Goal: Answer question/provide support: Share knowledge or assist other users

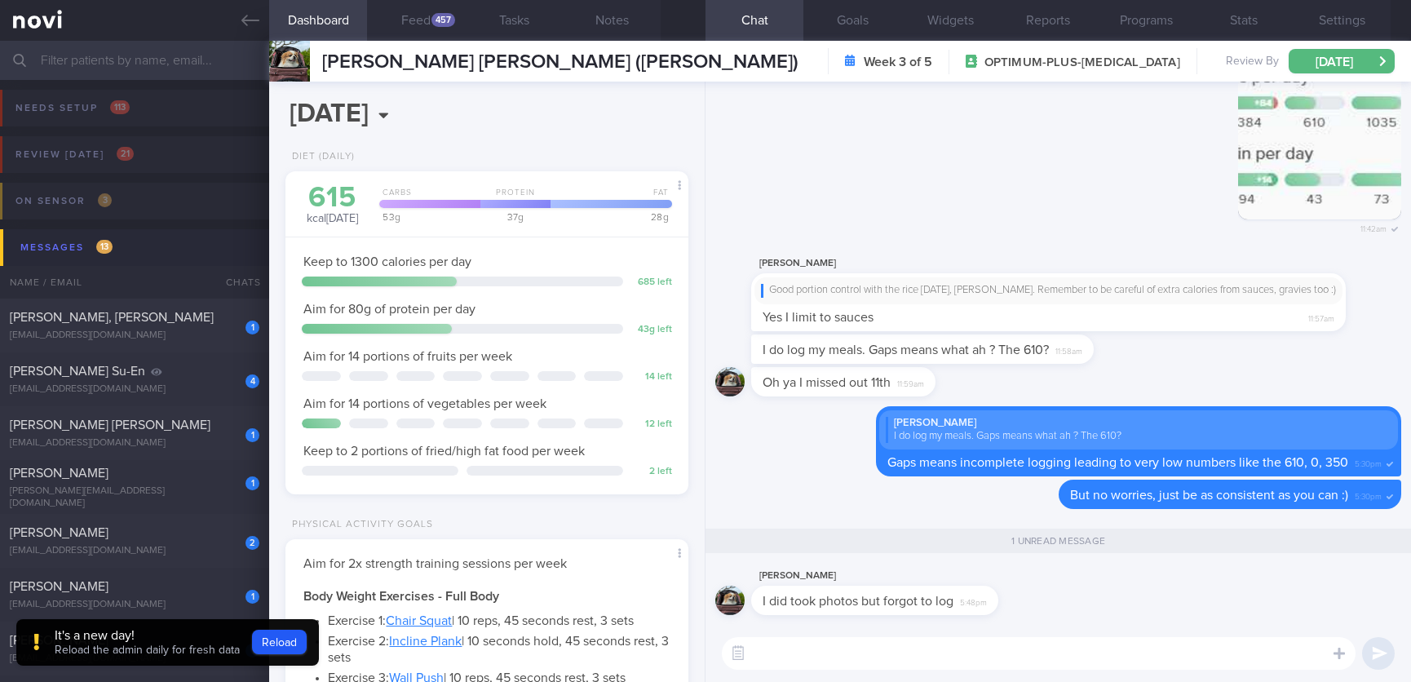
select select "9"
click at [158, 334] on div "[EMAIL_ADDRESS][DOMAIN_NAME]" at bounding box center [135, 335] width 250 height 12
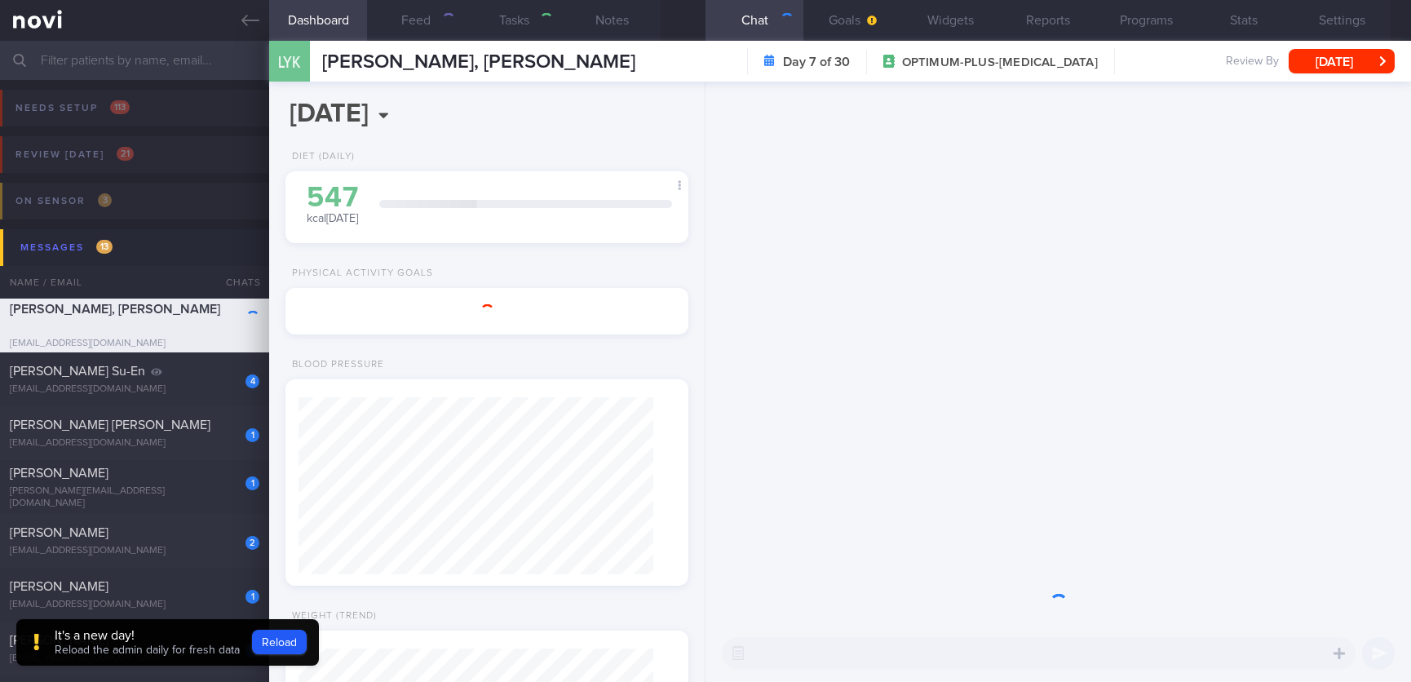
type input "TLC - not receptive to feedback. tracked. Tailbone injury [DATE], [MEDICAL_DATA…"
type input "[DATE]"
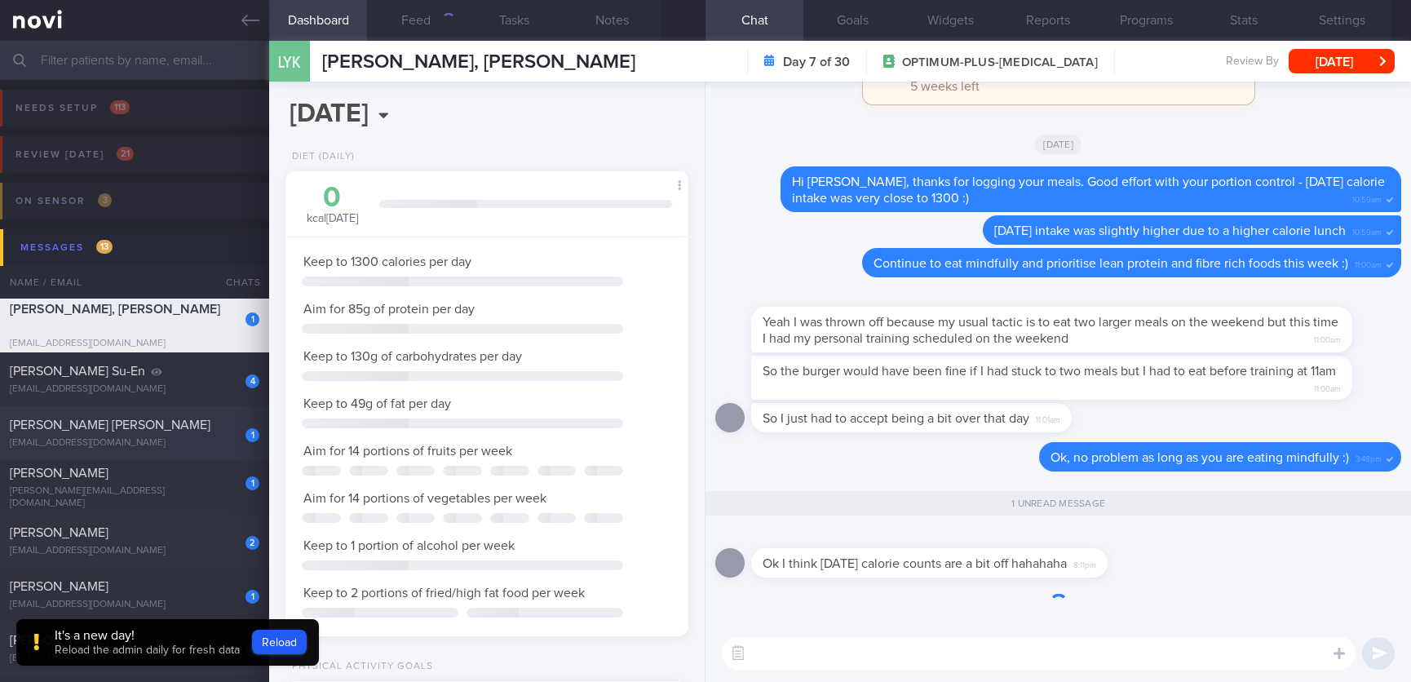
scroll to position [1, 0]
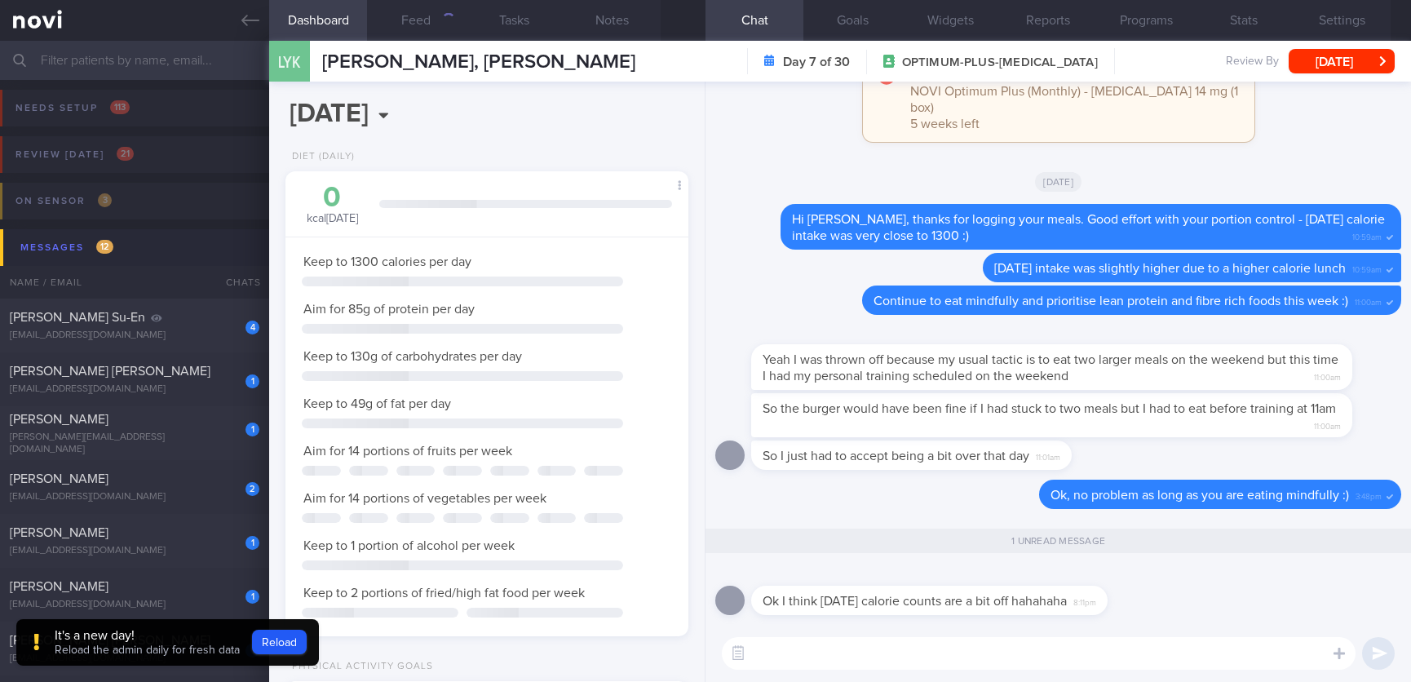
drag, startPoint x: 195, startPoint y: 325, endPoint x: 874, endPoint y: 333, distance: 679.3
click at [195, 325] on div "[PERSON_NAME] Su-En" at bounding box center [132, 317] width 245 height 16
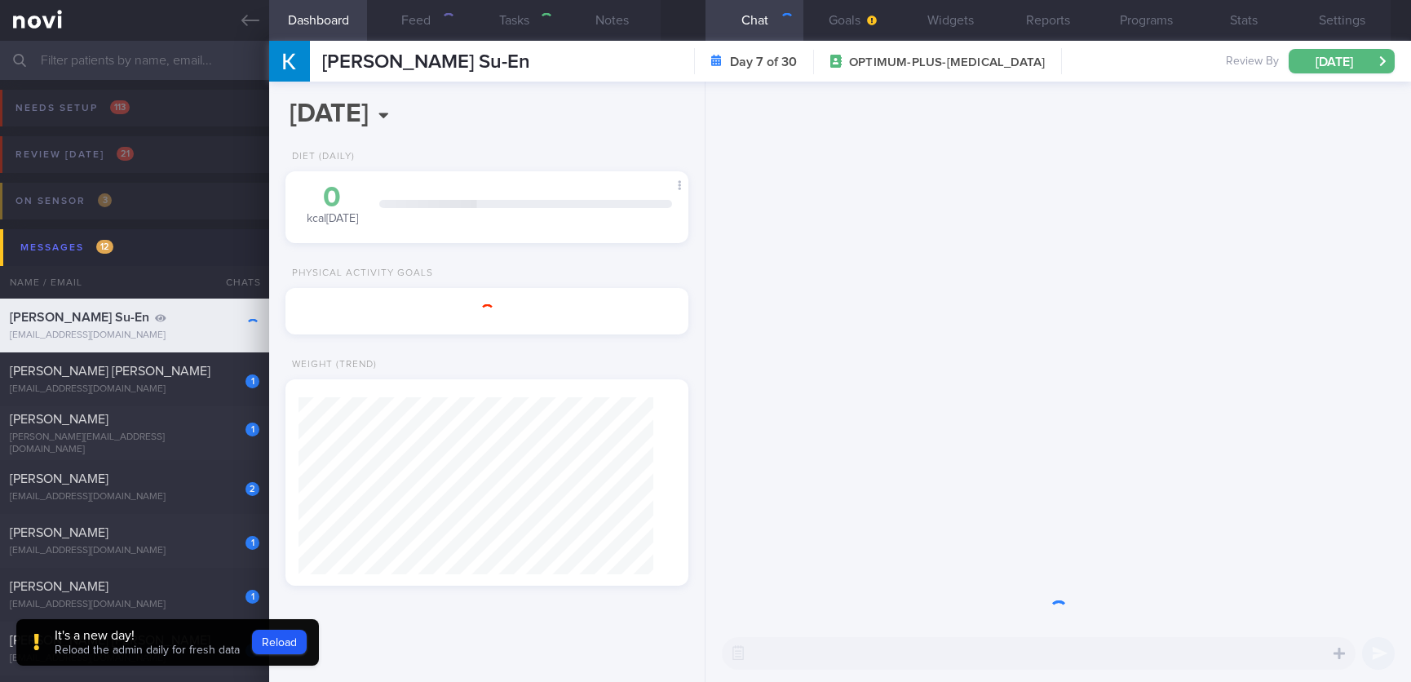
select select "10"
type input "Tracked. Weight 63.5kg (BMI 24.5), aiming for 55kg"
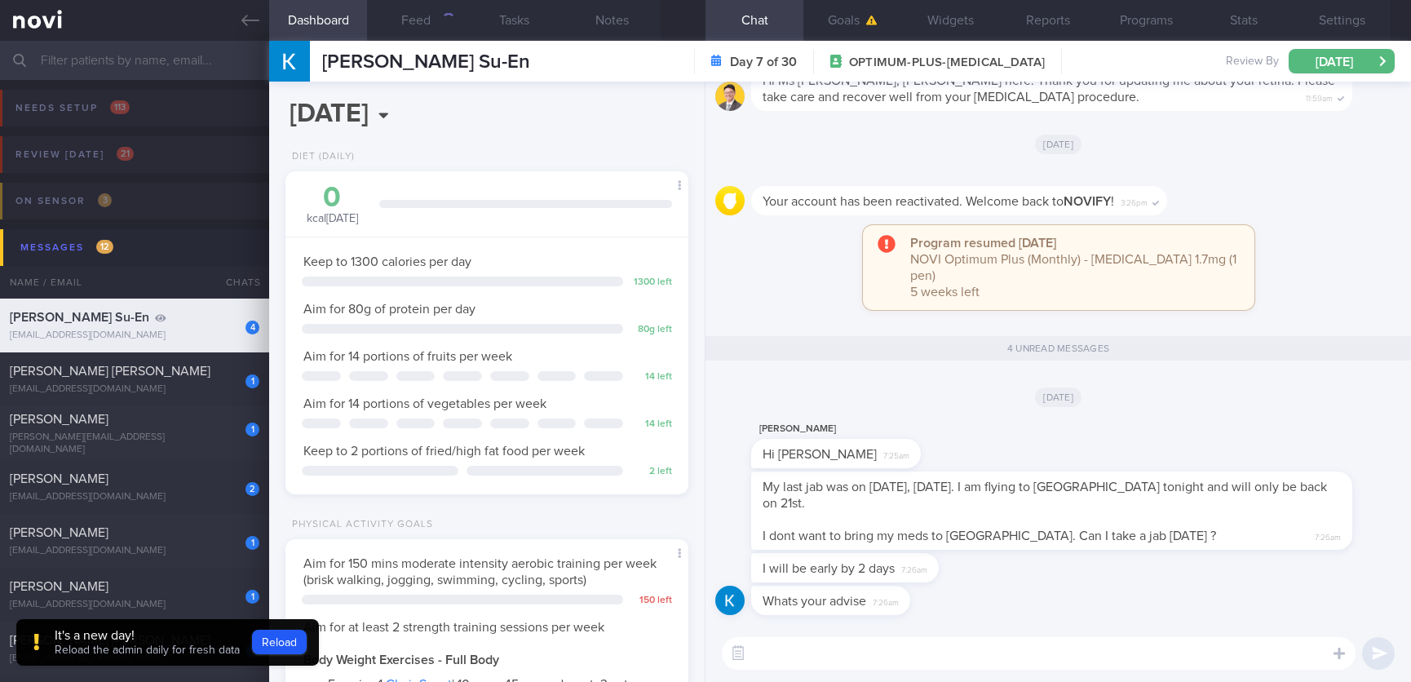
scroll to position [201, 354]
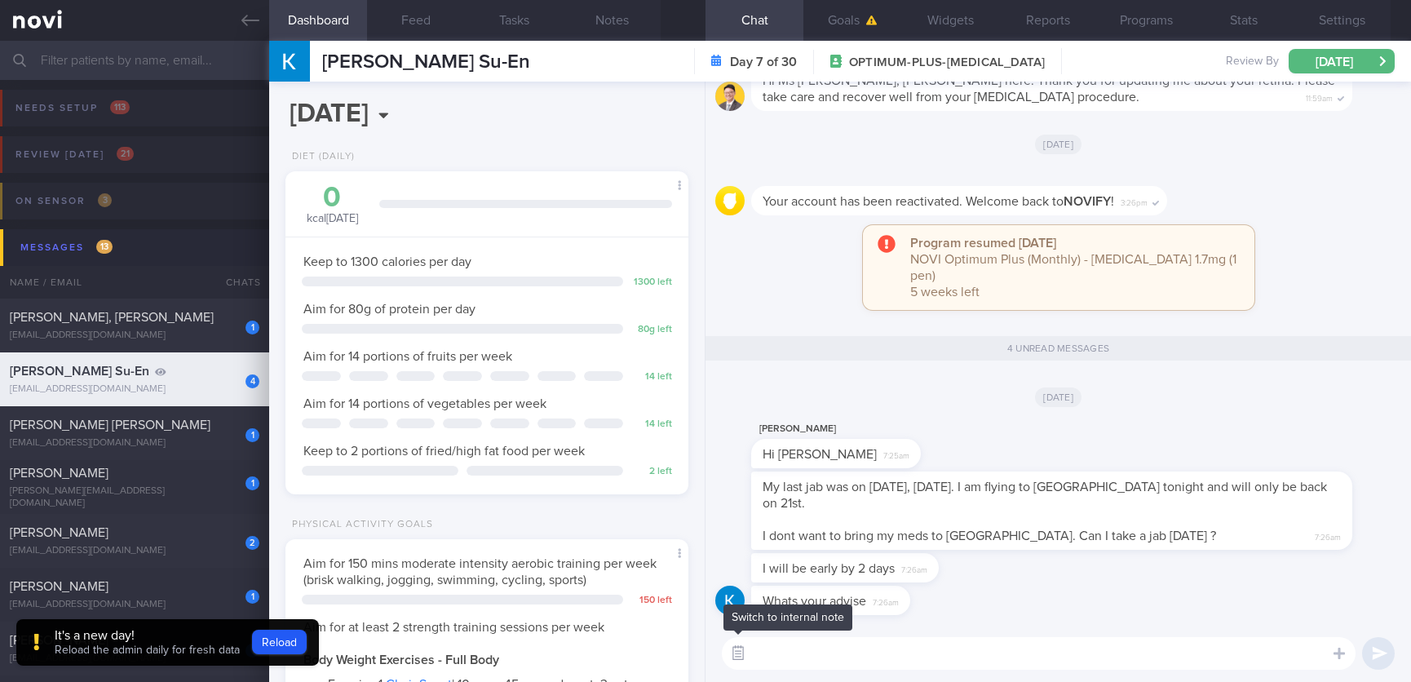
click at [729, 652] on button "button" at bounding box center [737, 653] width 29 height 29
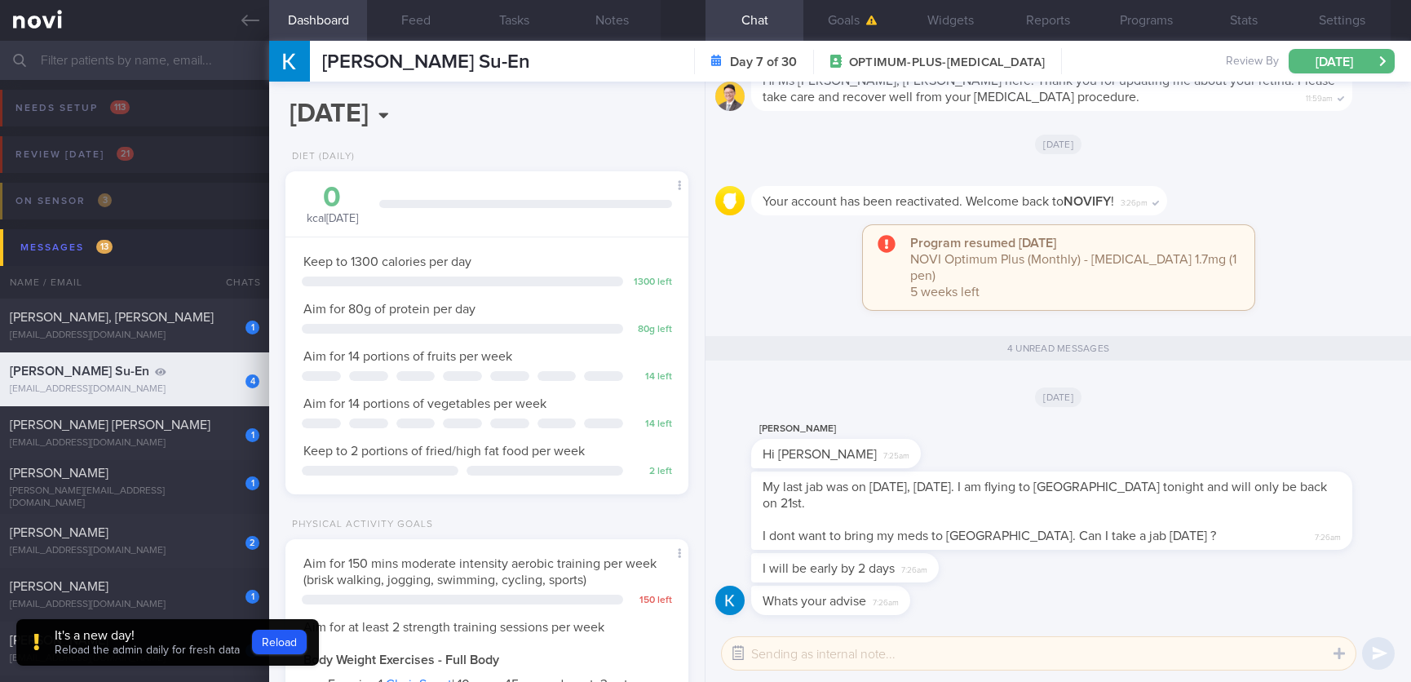
click at [744, 652] on button "button" at bounding box center [737, 653] width 29 height 29
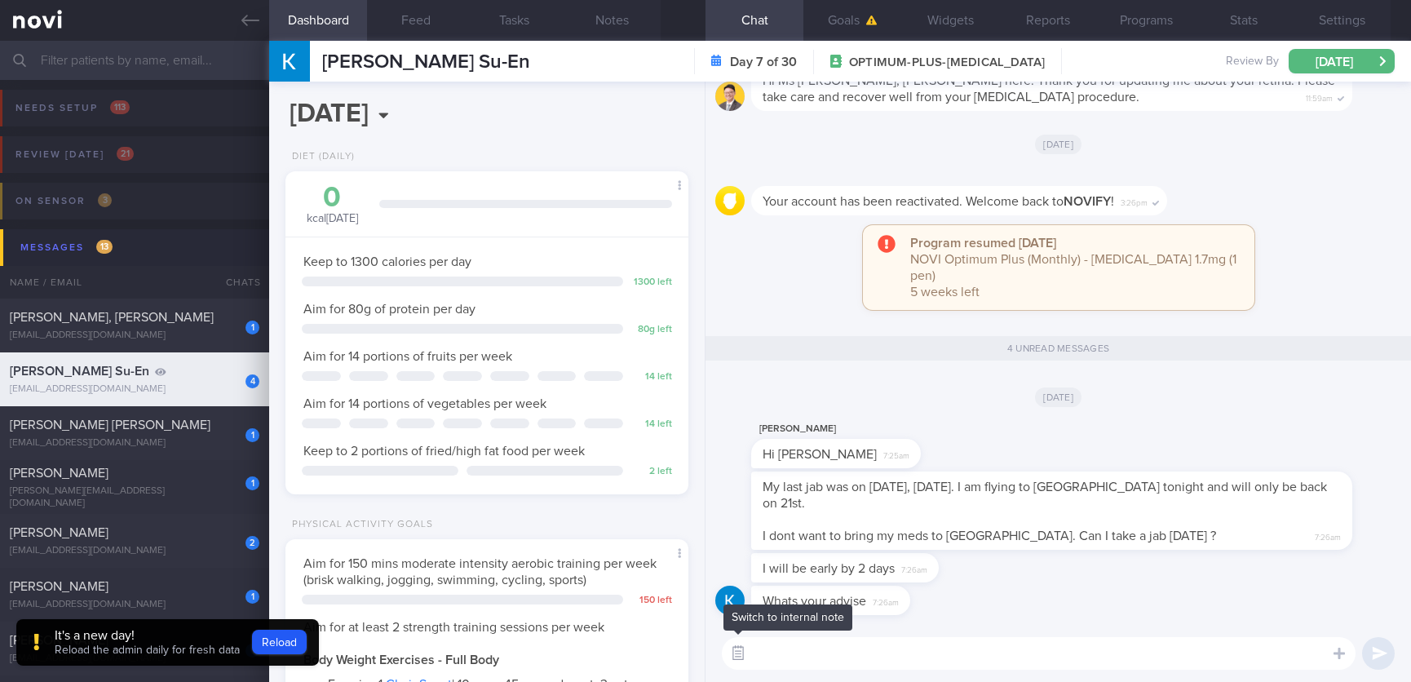
click at [740, 650] on icon "button" at bounding box center [738, 653] width 7 height 7
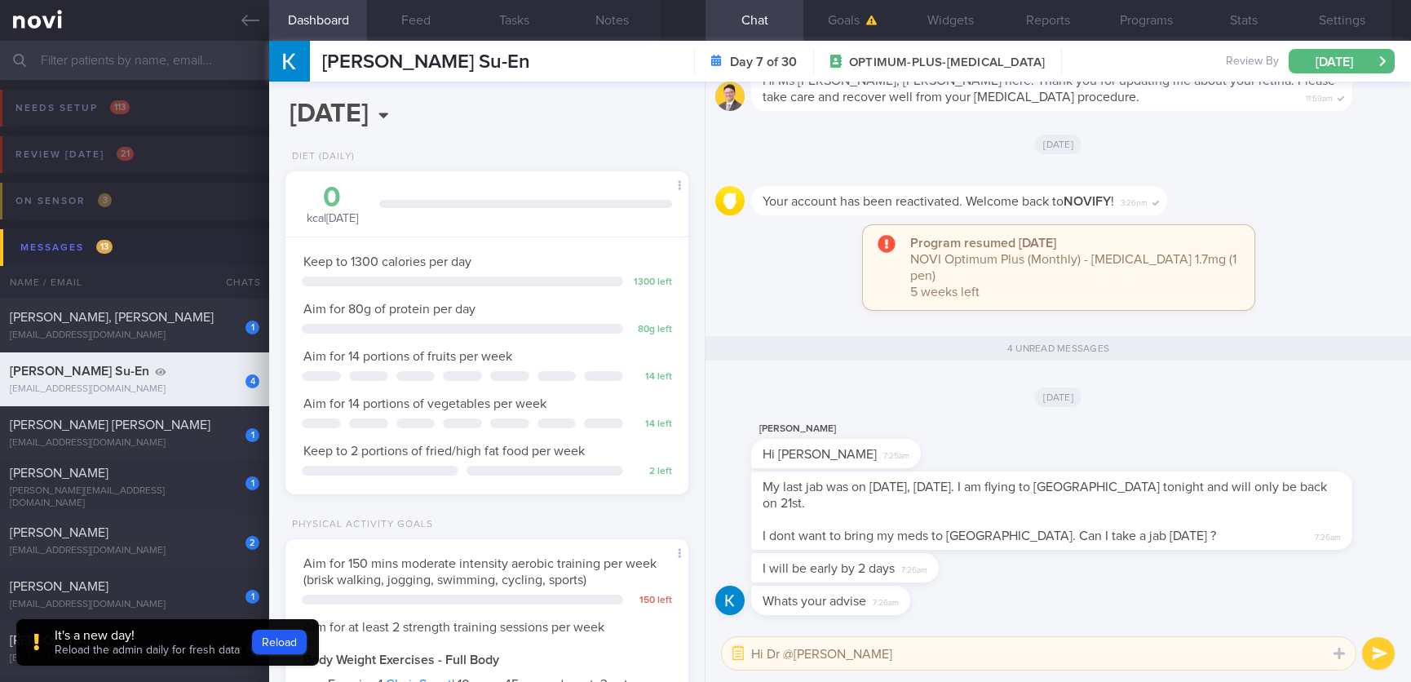
type textarea "Hi Dr @Todd"
drag, startPoint x: 873, startPoint y: 518, endPoint x: 1330, endPoint y: 551, distance: 458.7
click at [1169, 513] on div "My last jab was on 9 oct, Thursday. I am flying to sydney tonight and will only…" at bounding box center [1076, 510] width 650 height 78
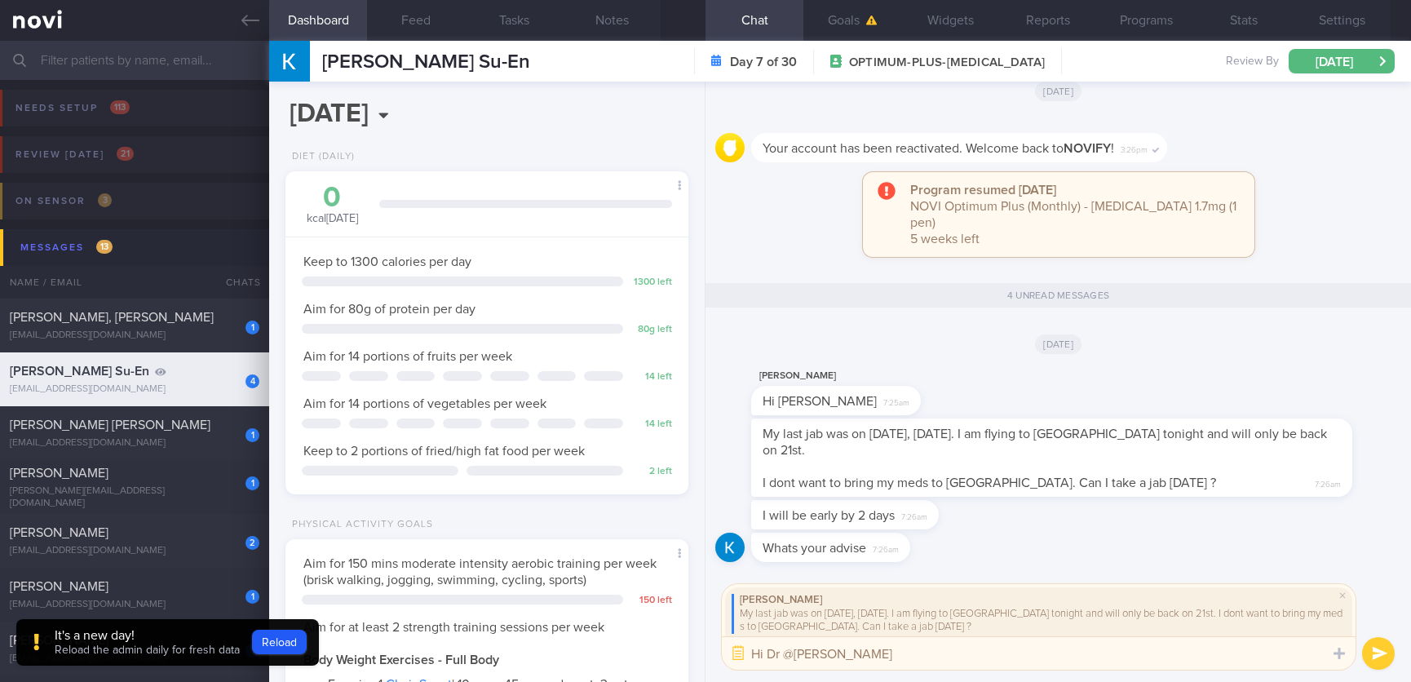
click at [1367, 656] on button "submit" at bounding box center [1378, 653] width 33 height 33
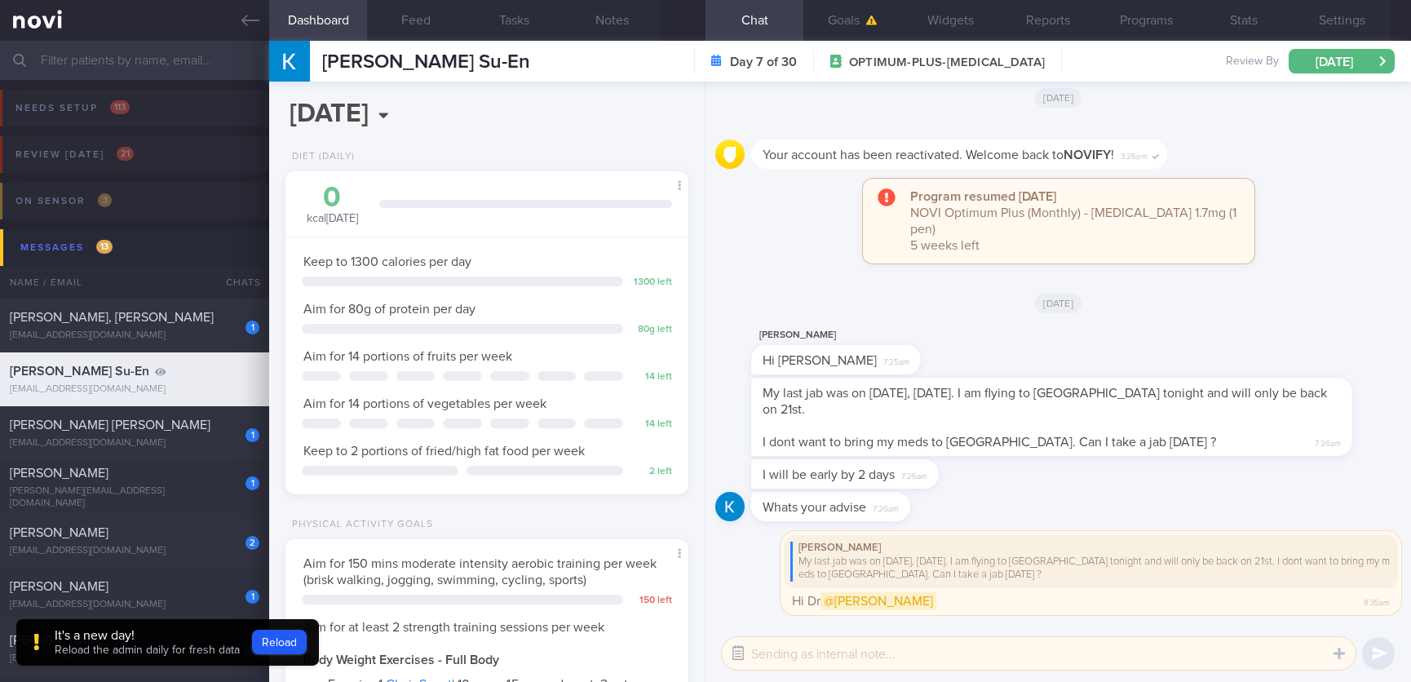
click at [741, 654] on button "button" at bounding box center [737, 653] width 29 height 29
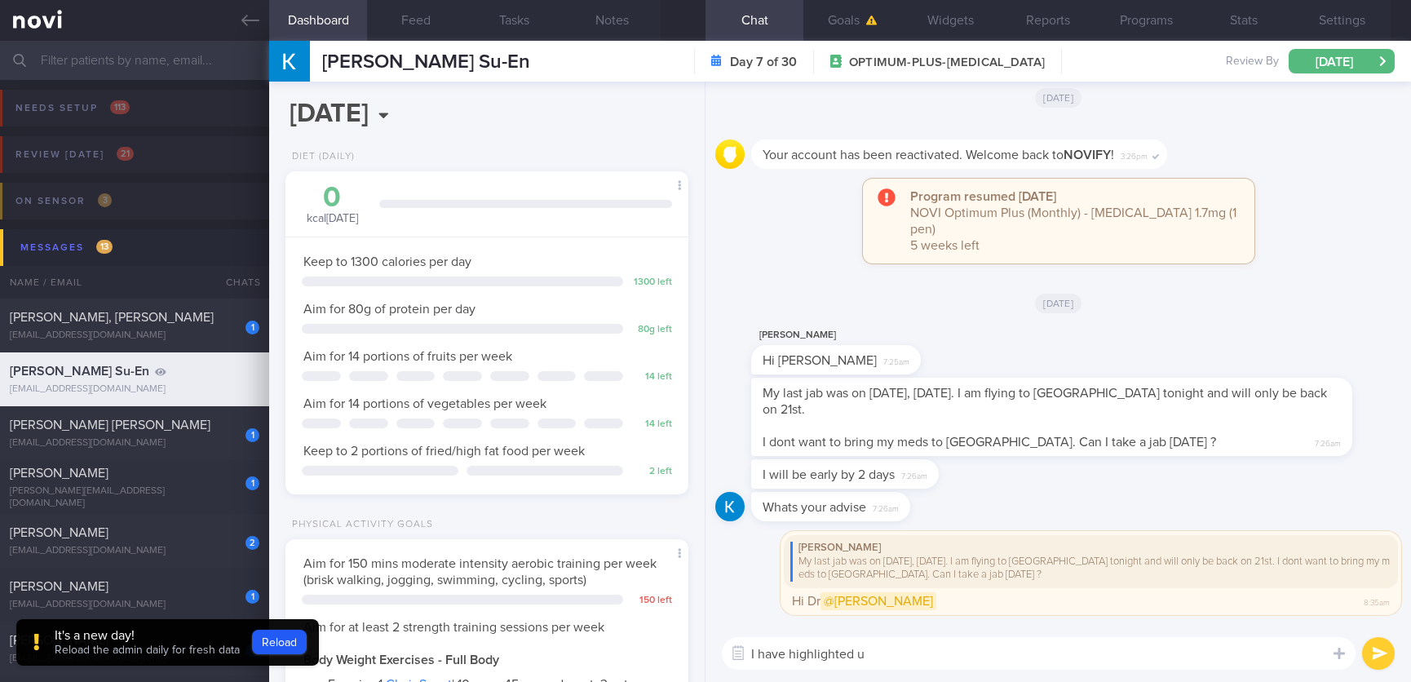
drag, startPoint x: 885, startPoint y: 657, endPoint x: 410, endPoint y: 657, distance: 474.6
click at [410, 657] on div "Dashboard Feed Tasks Notes Chat Goals Widgets Reports Programs Stats Settings K…" at bounding box center [840, 361] width 1142 height 641
type textarea "Hi [PERSON_NAME], I have highlighted your question to [PERSON_NAME]. Do wait fo…"
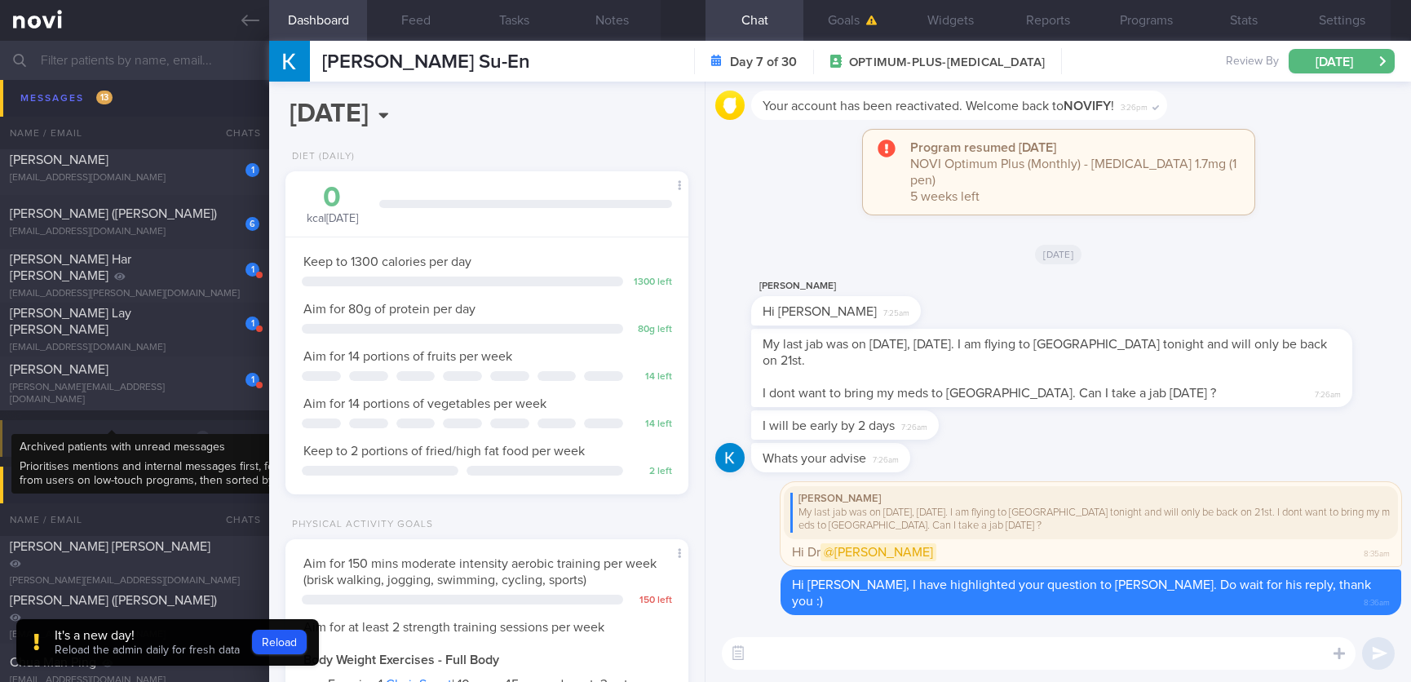
scroll to position [612, 0]
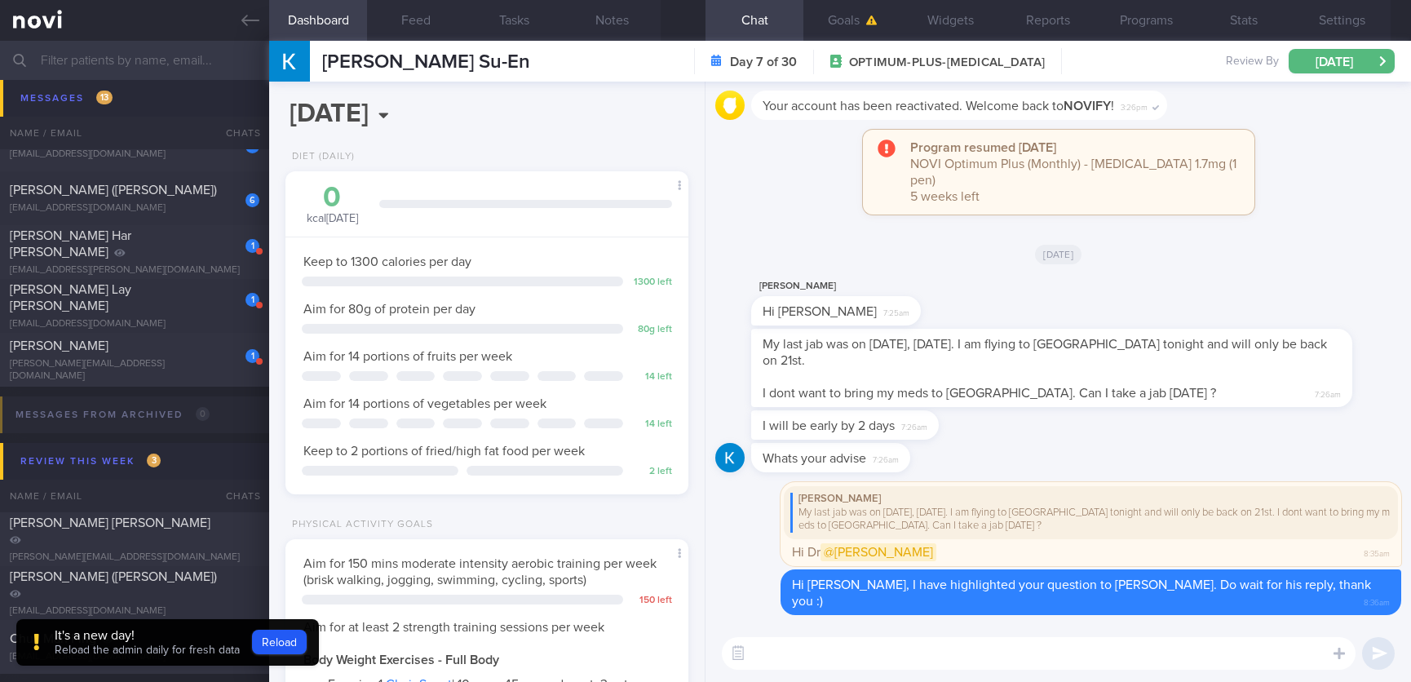
click at [197, 631] on div "It's a new day!" at bounding box center [147, 635] width 185 height 16
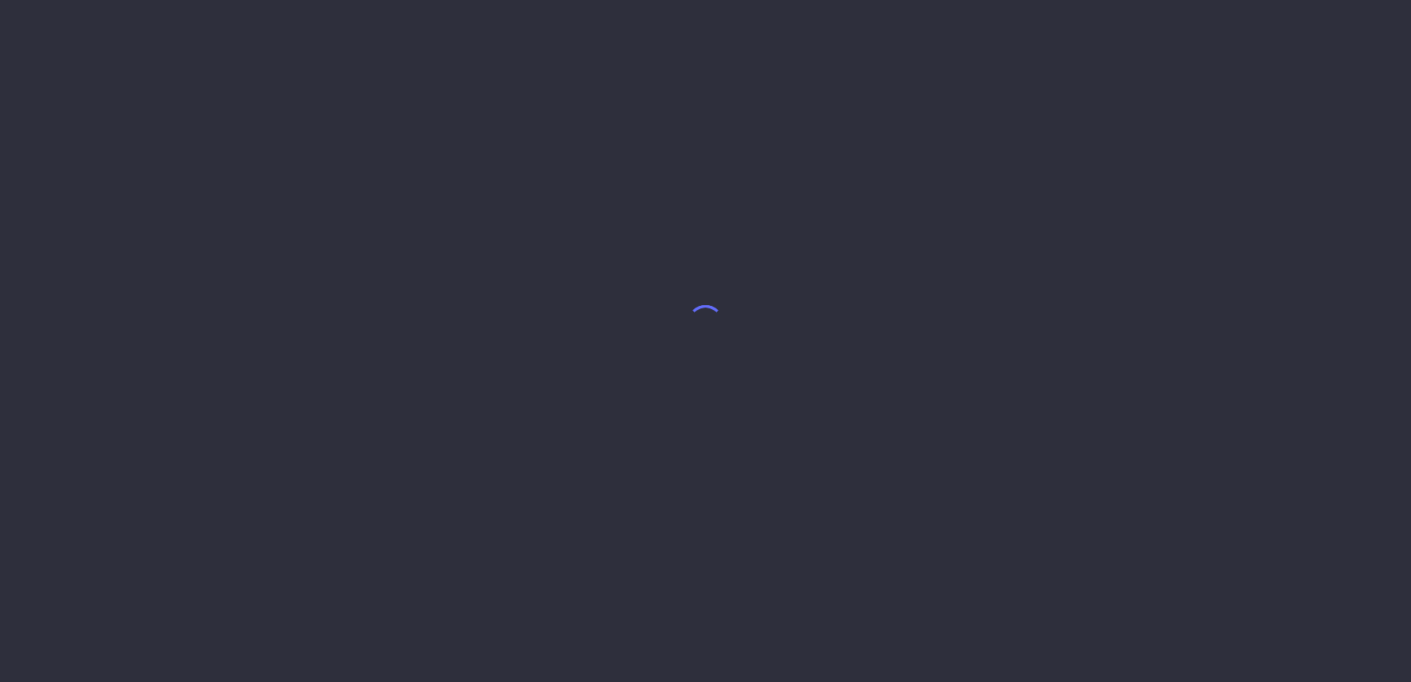
select select "10"
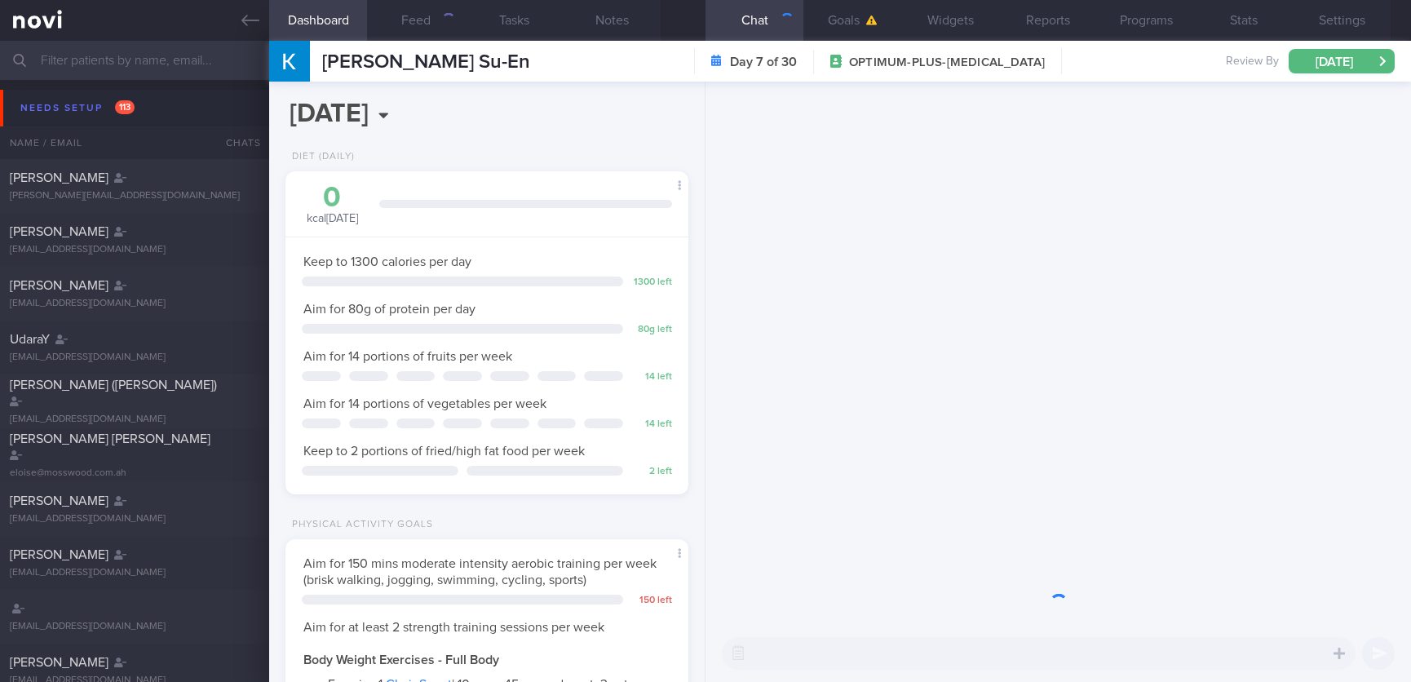
scroll to position [201, 354]
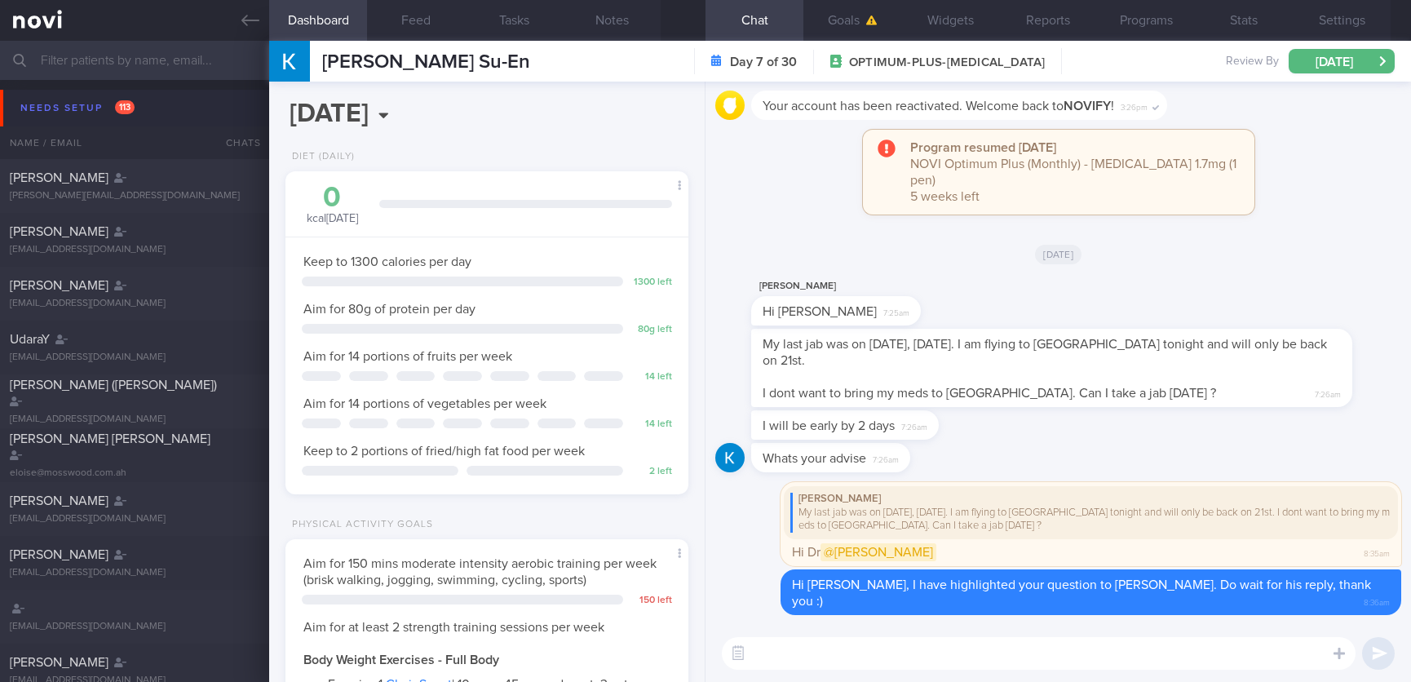
click at [130, 106] on span "113" at bounding box center [125, 107] width 20 height 14
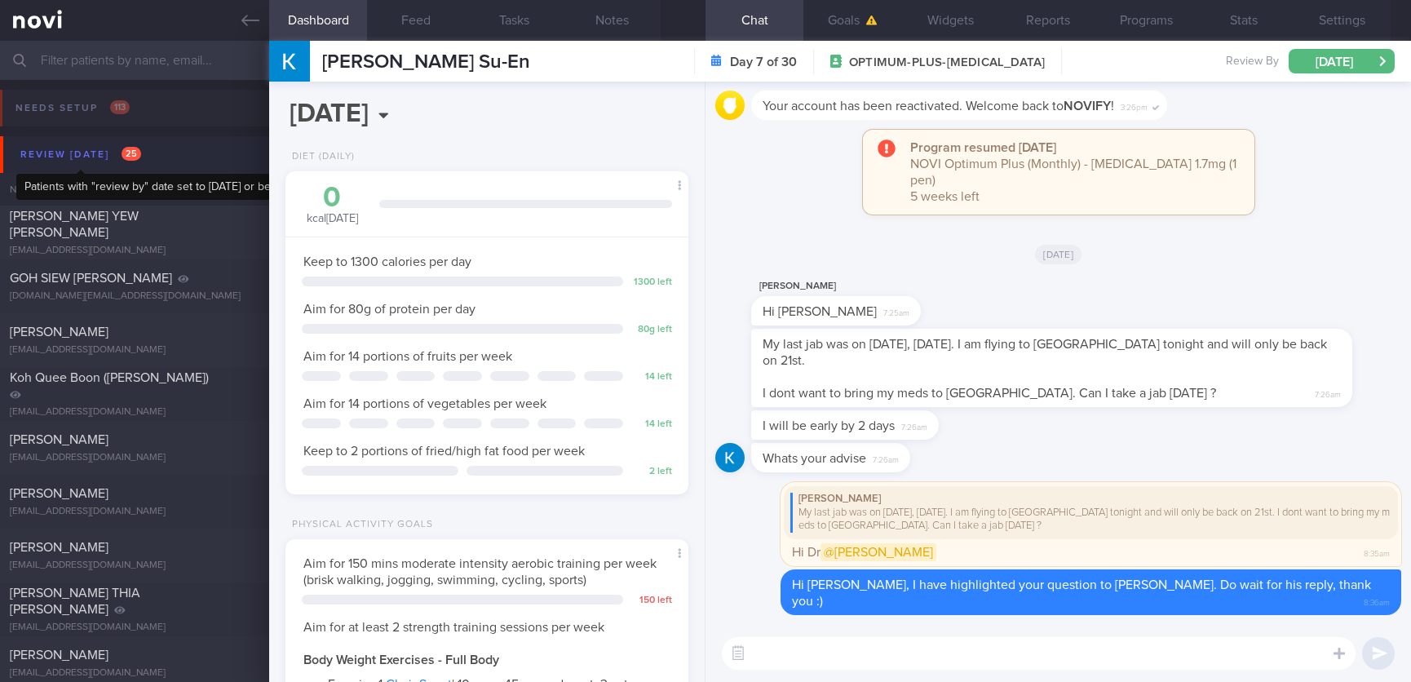
click at [140, 156] on span "25" at bounding box center [132, 154] width 20 height 14
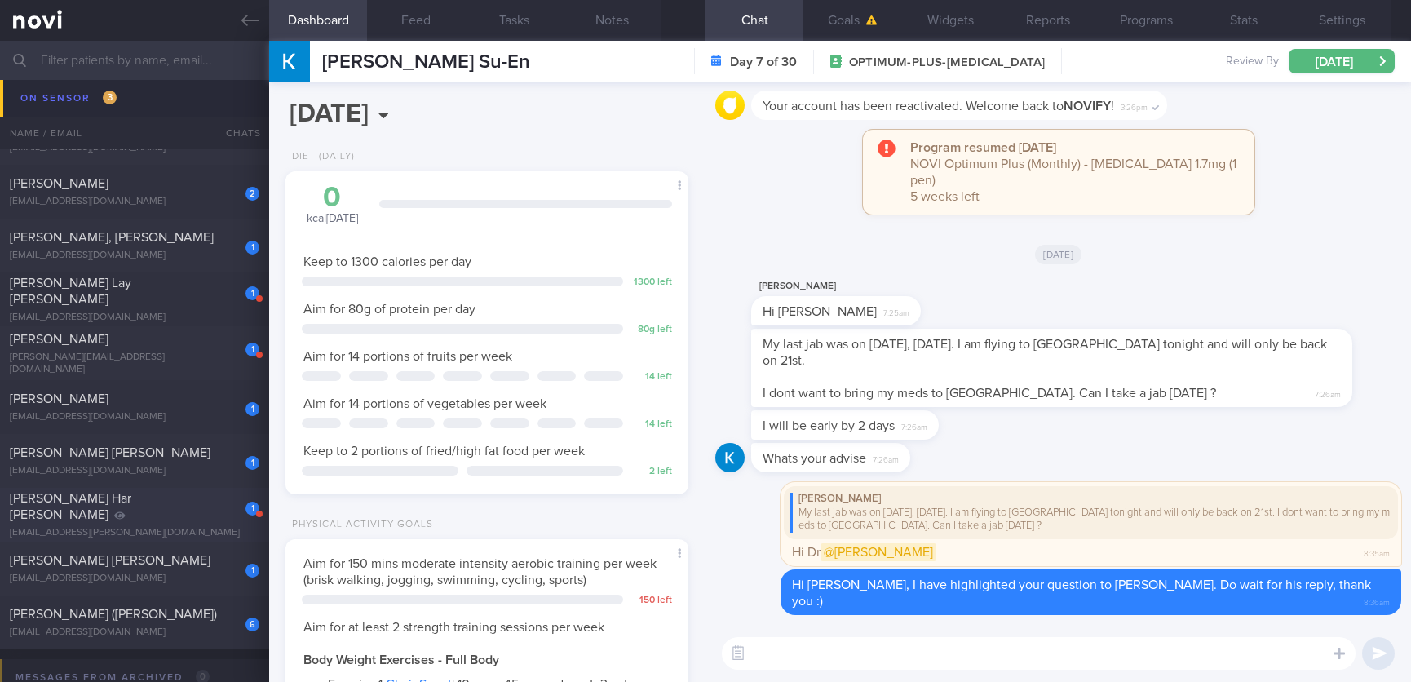
scroll to position [245, 0]
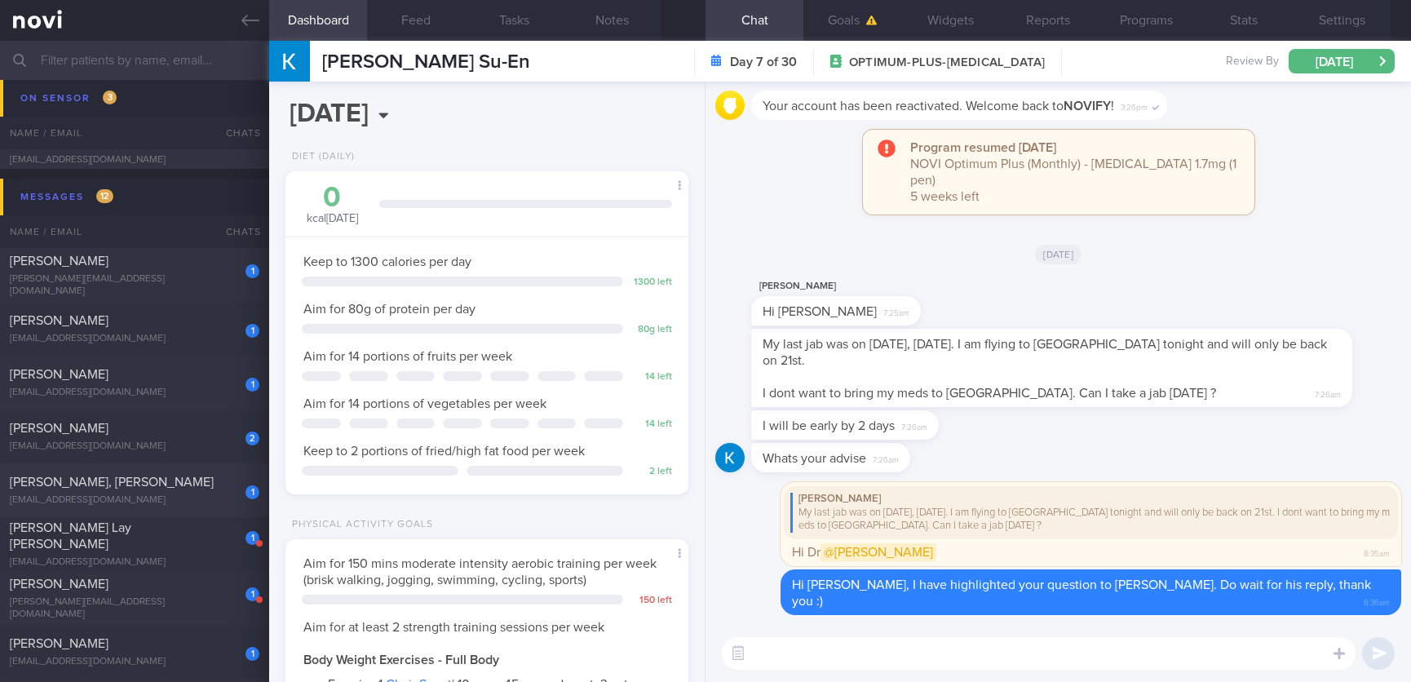
click at [183, 486] on div "[PERSON_NAME], [PERSON_NAME]" at bounding box center [132, 482] width 245 height 16
type input "TLC - not receptive to feedback. tracked. Tailbone injury [DATE], [MEDICAL_DATA…"
select select "9"
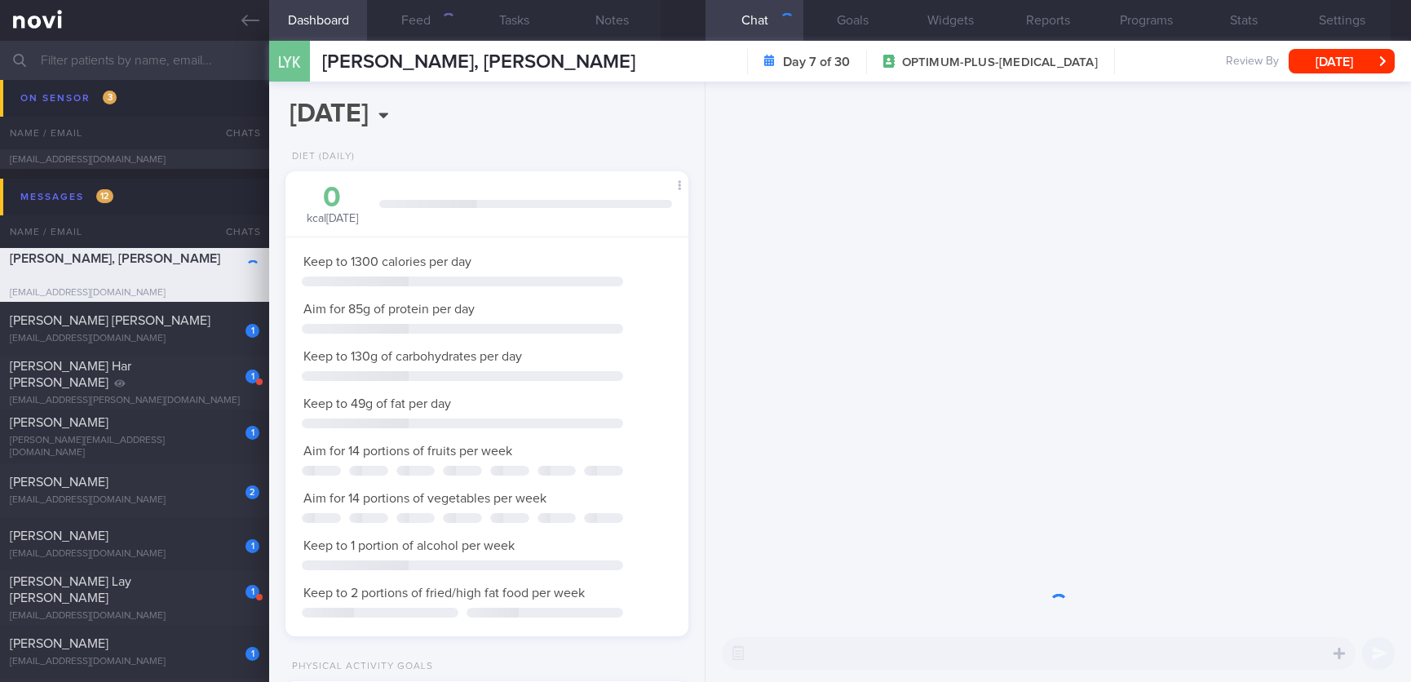
scroll to position [201, 354]
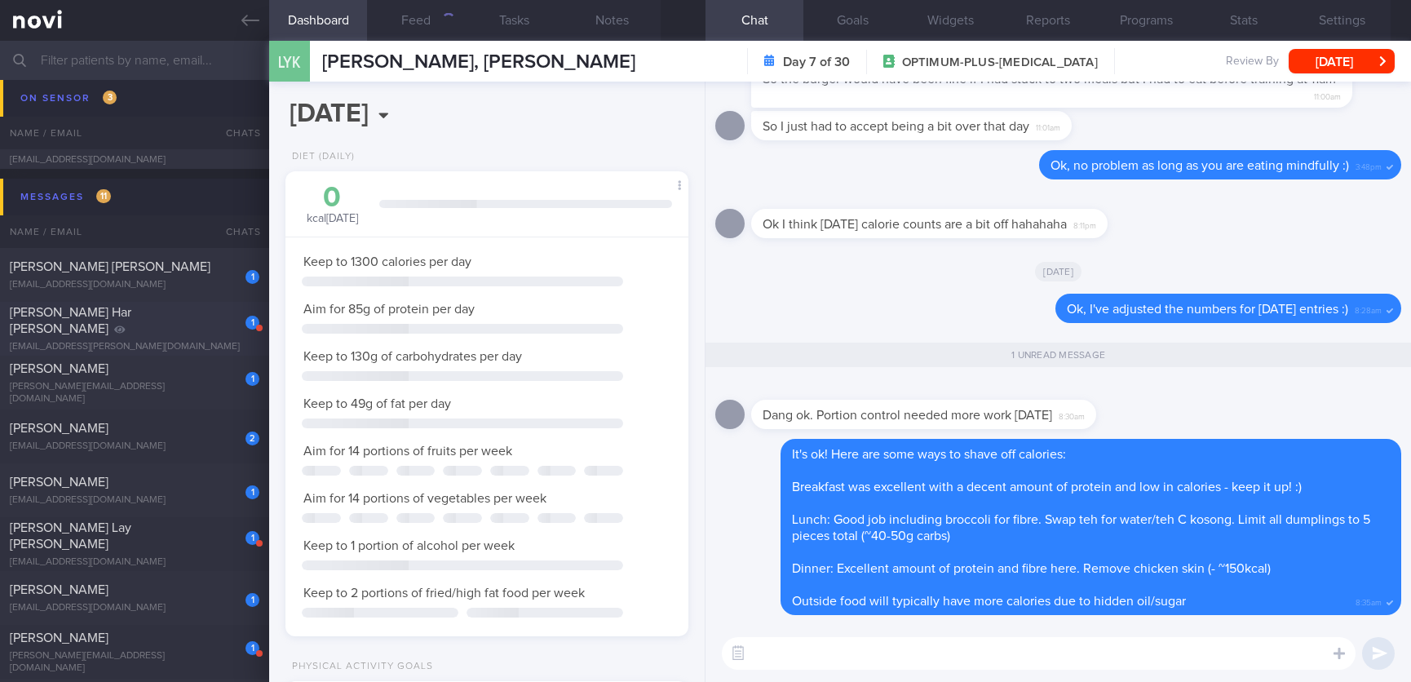
click at [202, 331] on div "1 [PERSON_NAME] Har [PERSON_NAME] [EMAIL_ADDRESS][PERSON_NAME][DOMAIN_NAME]" at bounding box center [134, 328] width 269 height 49
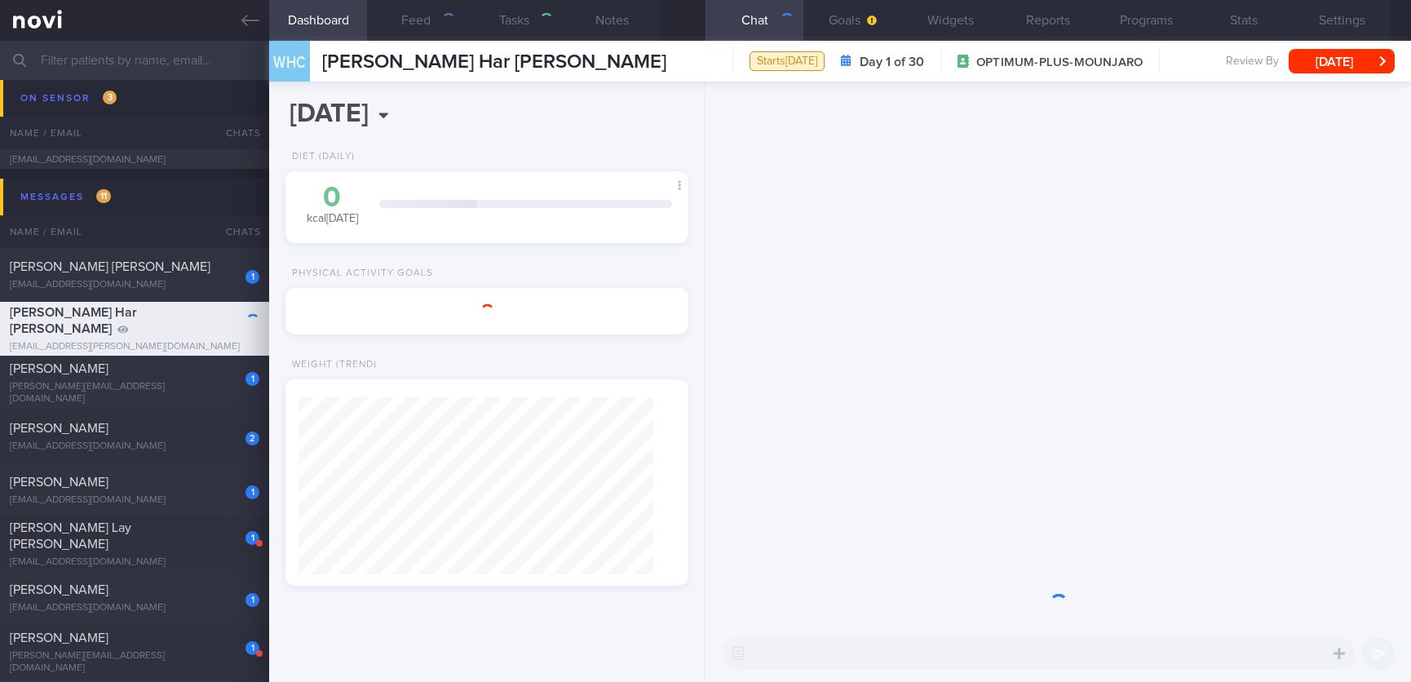
type input "tracked"
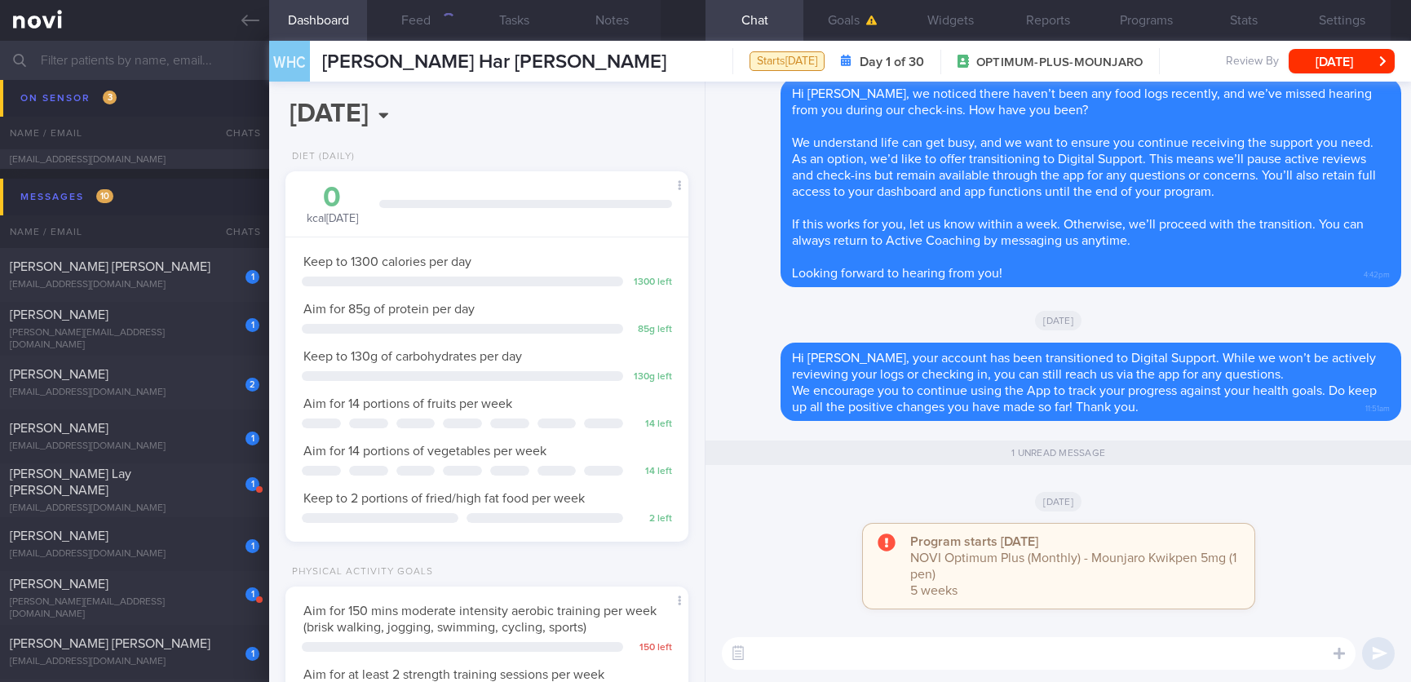
scroll to position [201, 354]
click at [1331, 54] on button "[DATE]" at bounding box center [1341, 61] width 106 height 24
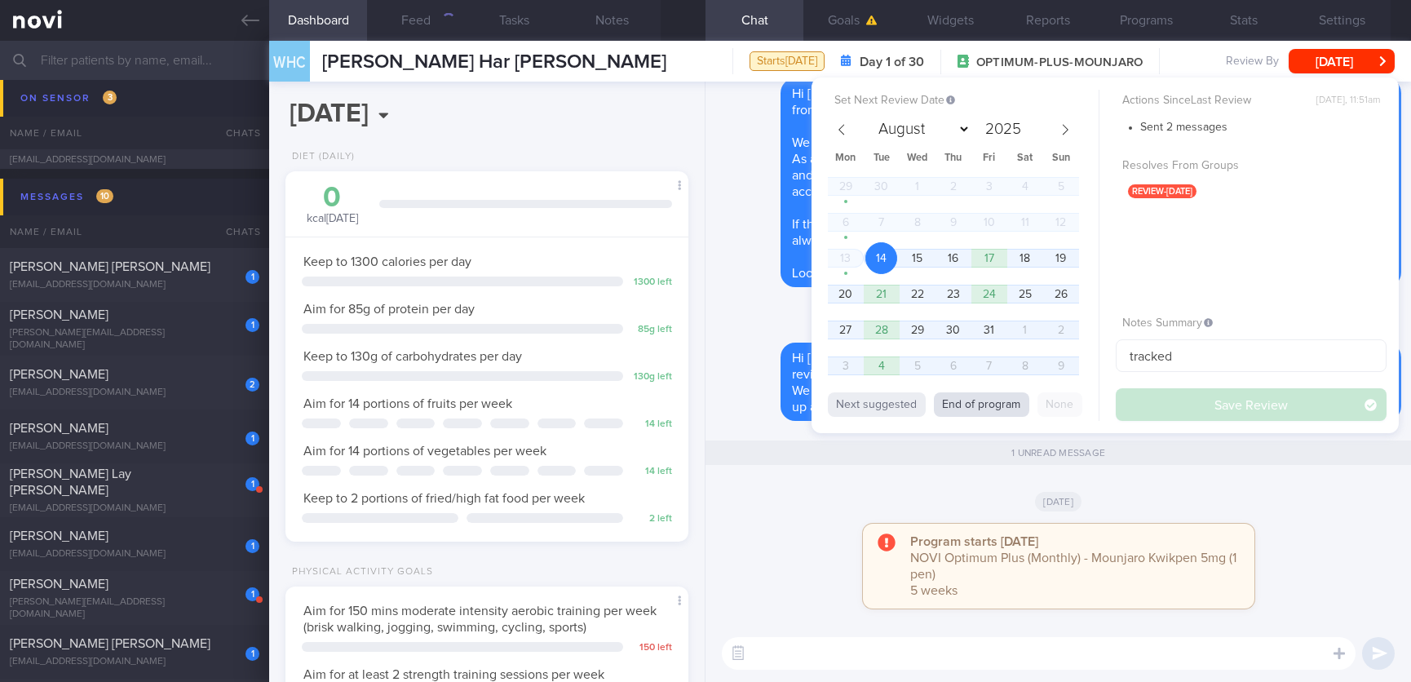
click at [1007, 392] on button "End of program" at bounding box center [981, 404] width 95 height 24
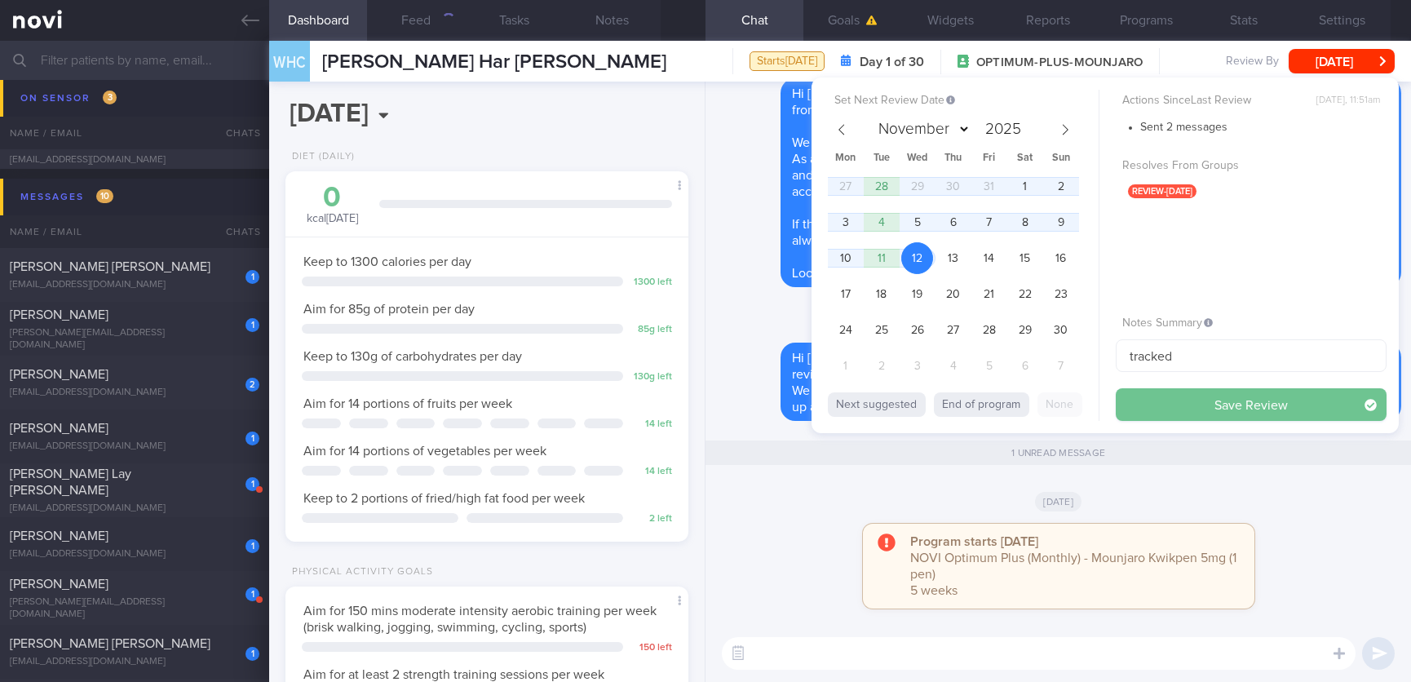
click at [1142, 395] on button "Save Review" at bounding box center [1251, 404] width 271 height 33
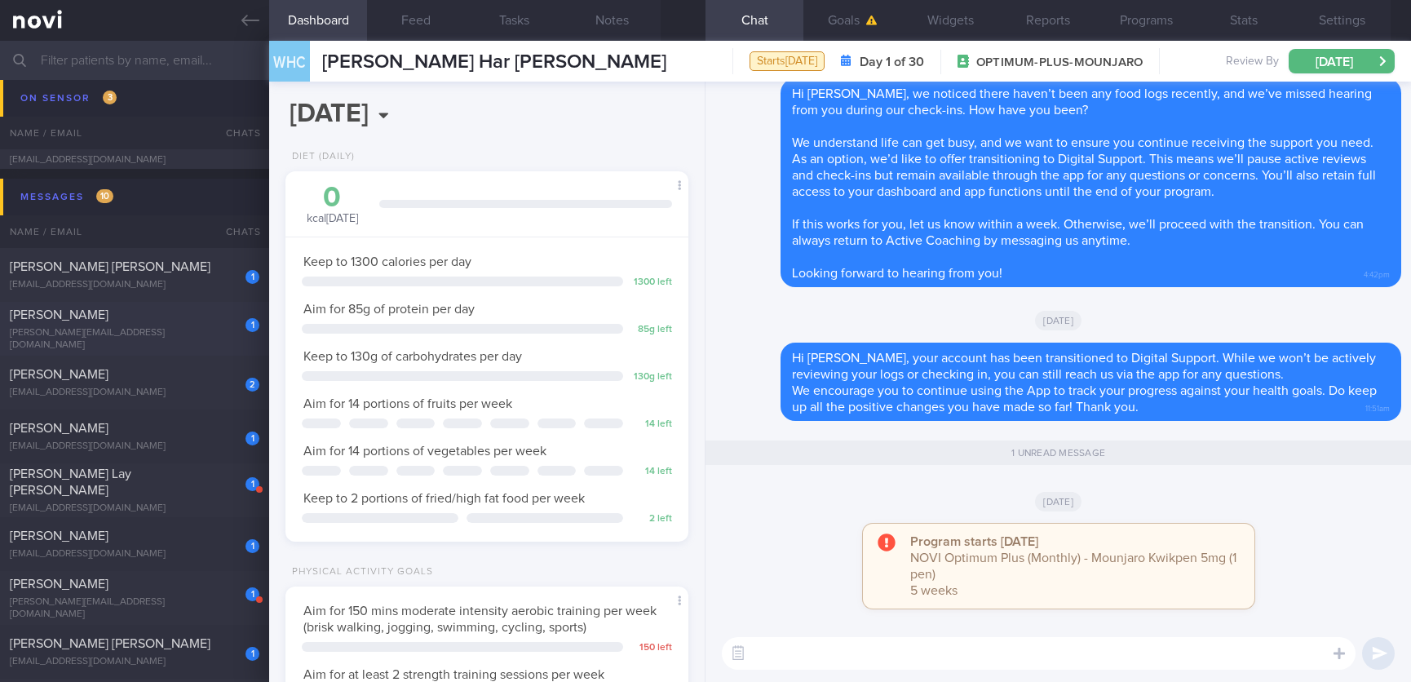
drag, startPoint x: 192, startPoint y: 279, endPoint x: 165, endPoint y: 321, distance: 50.2
click at [192, 279] on div "[EMAIL_ADDRESS][DOMAIN_NAME]" at bounding box center [135, 285] width 250 height 12
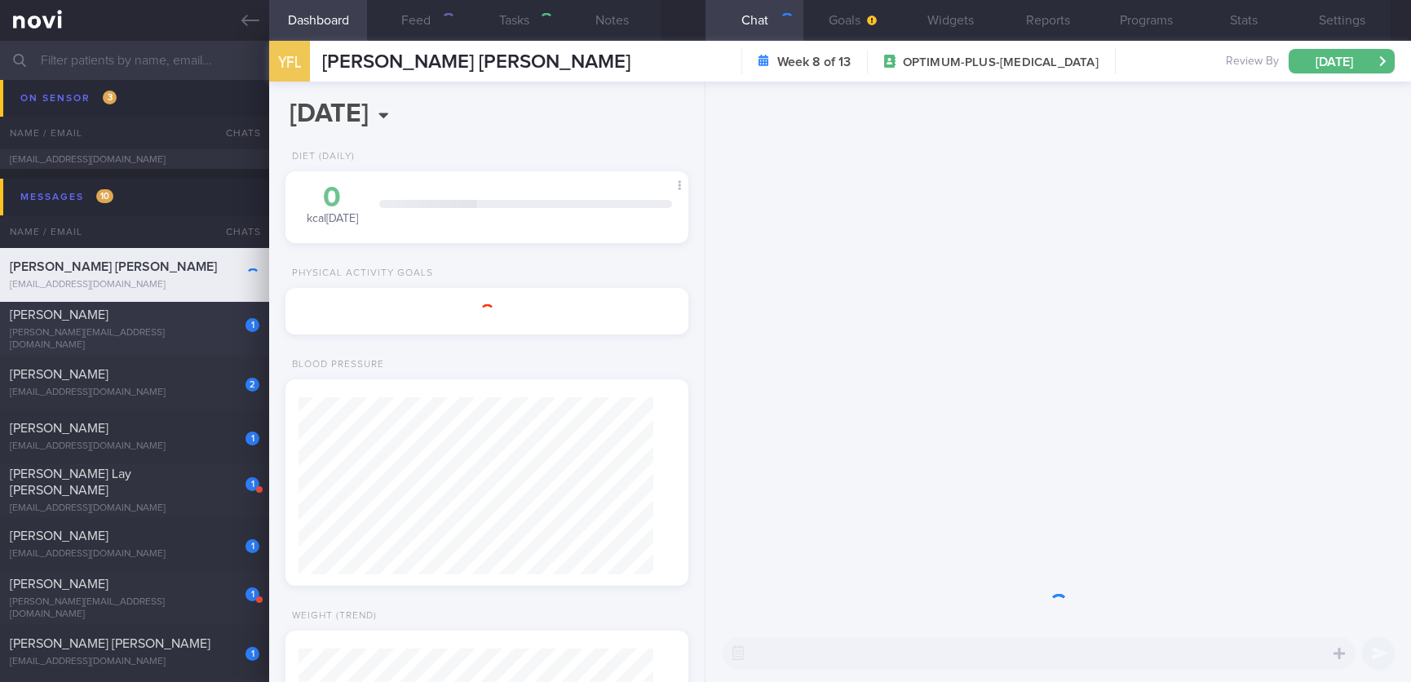
select select "9"
type input "tracked."
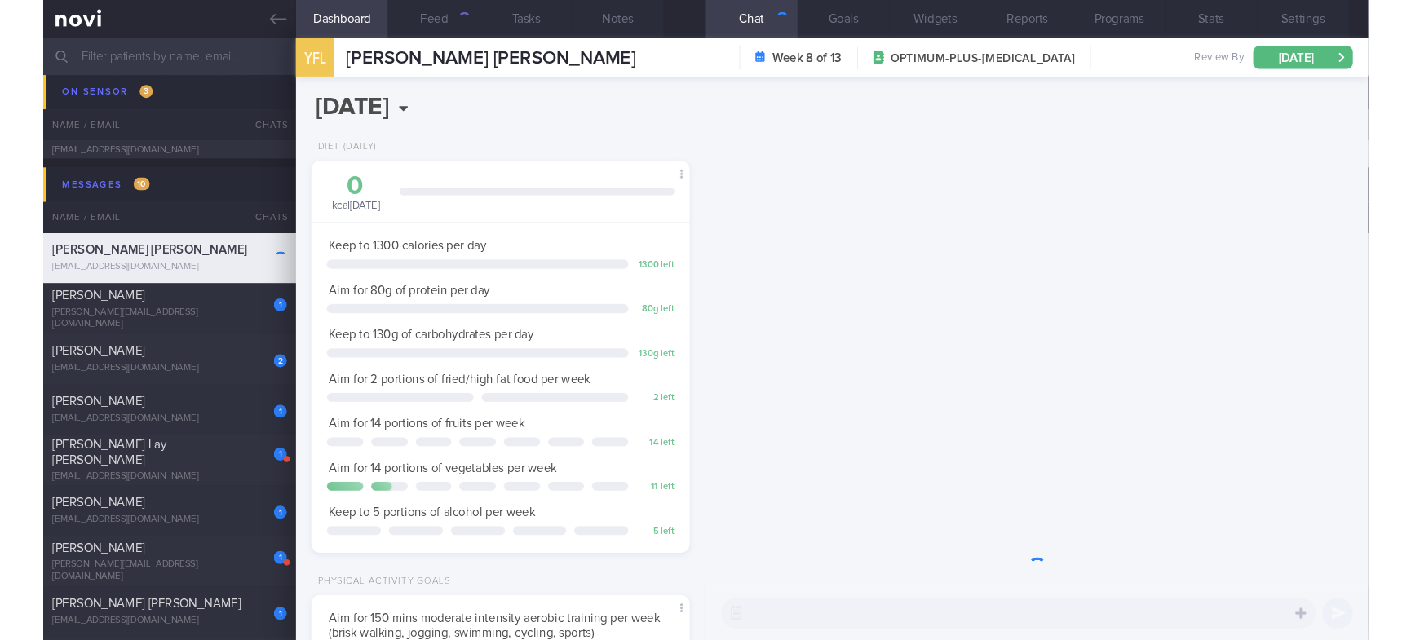
scroll to position [201, 354]
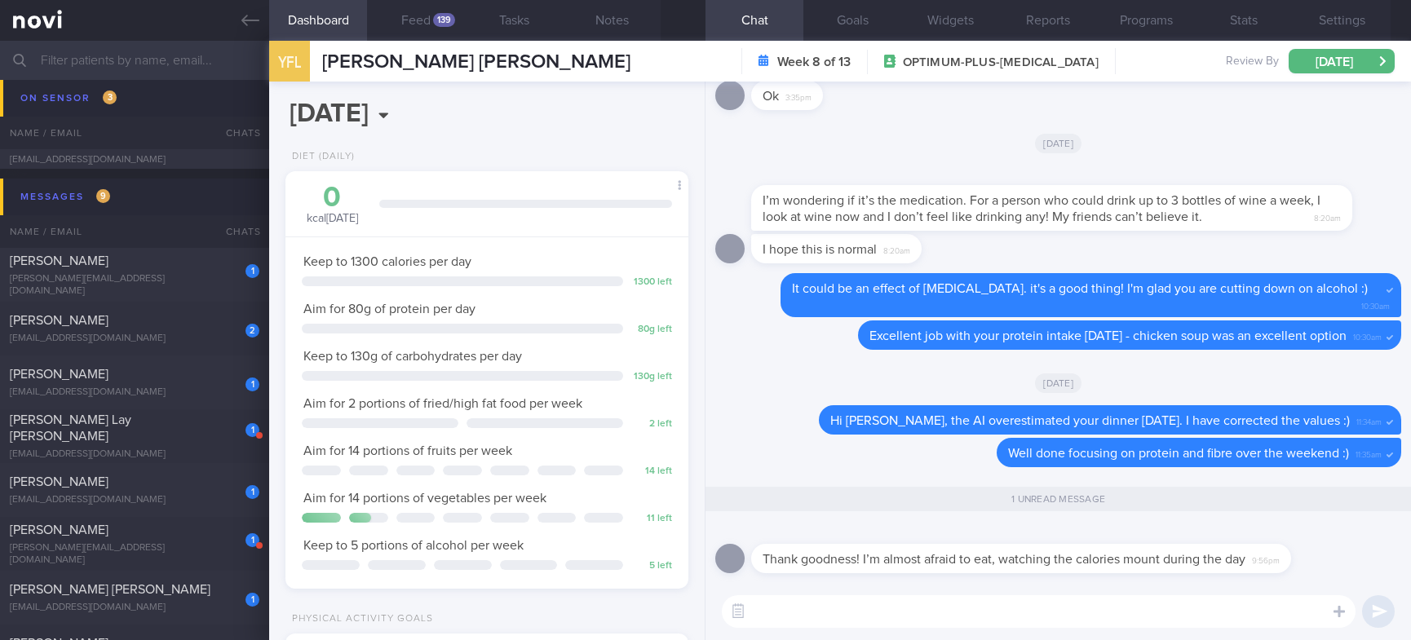
click at [952, 612] on textarea at bounding box center [1039, 611] width 634 height 33
type textarea "T"
type textarea "Do take all estimations with a pinch of salt! :)"
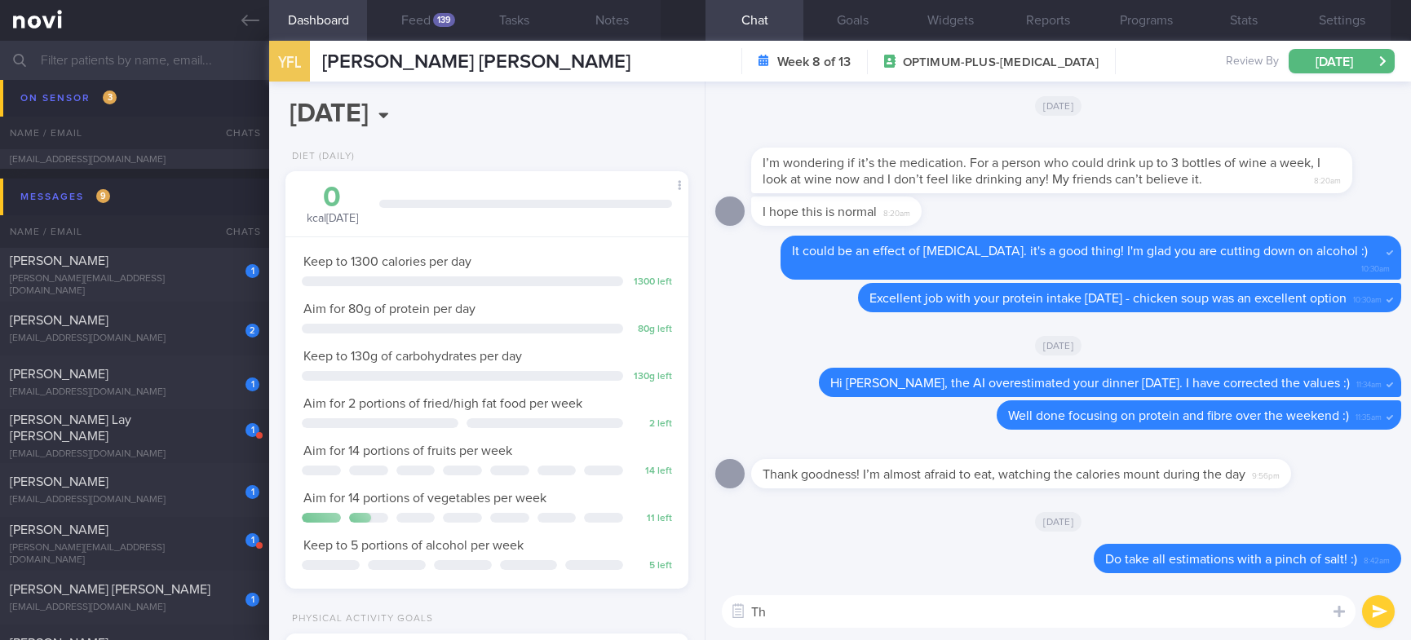
type textarea "T"
click at [429, 16] on button "Feed 139" at bounding box center [416, 20] width 98 height 41
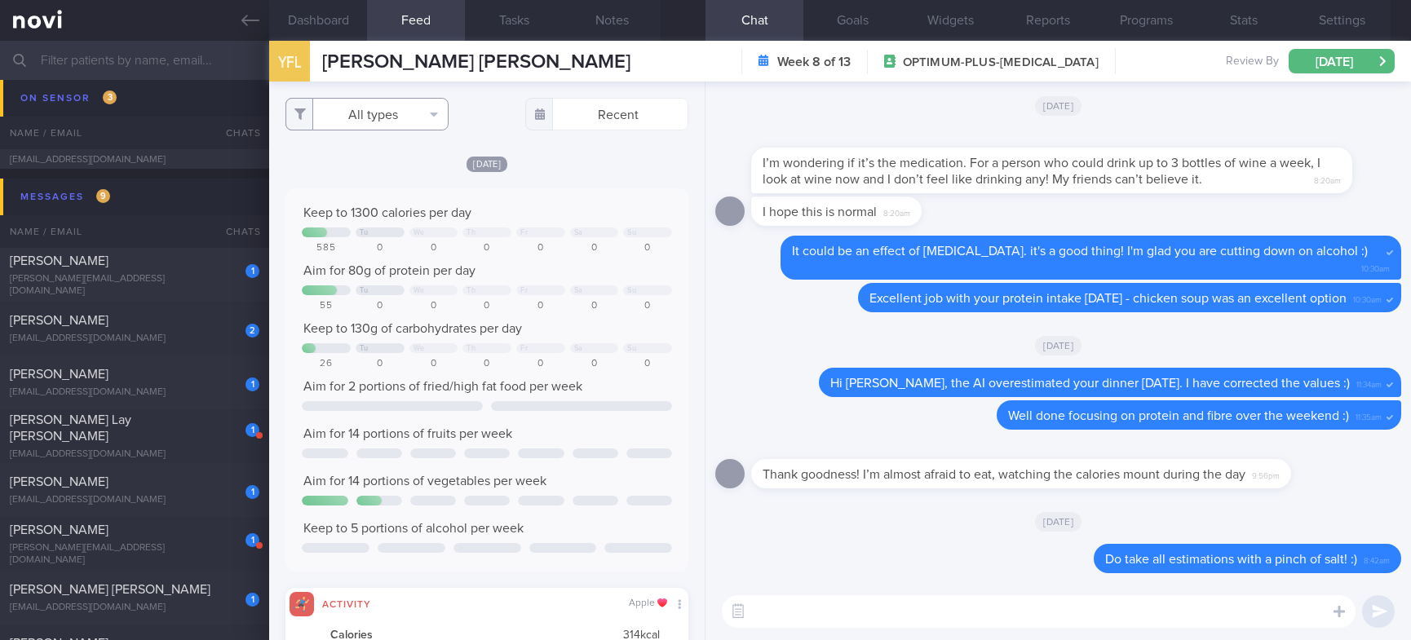
click at [391, 117] on button "All types" at bounding box center [366, 114] width 163 height 33
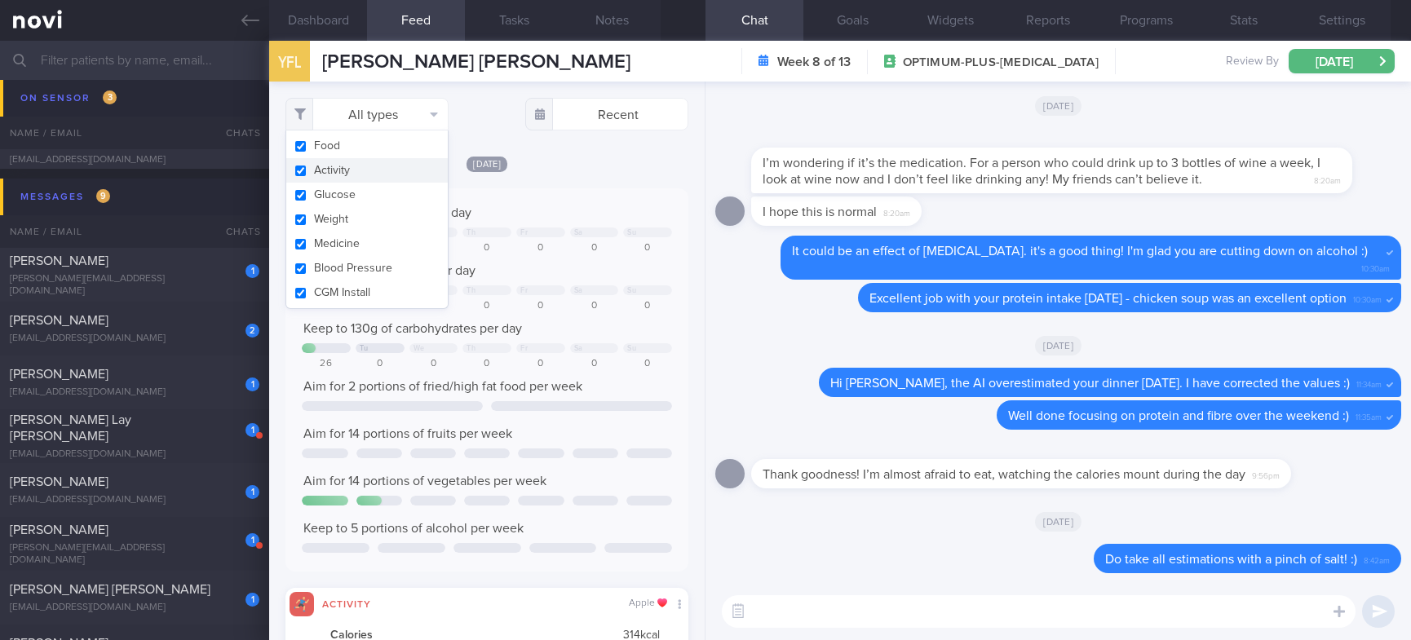
click at [373, 170] on button "Activity" at bounding box center [366, 170] width 161 height 24
checkbox input "false"
click at [494, 242] on div "0" at bounding box center [486, 248] width 49 height 12
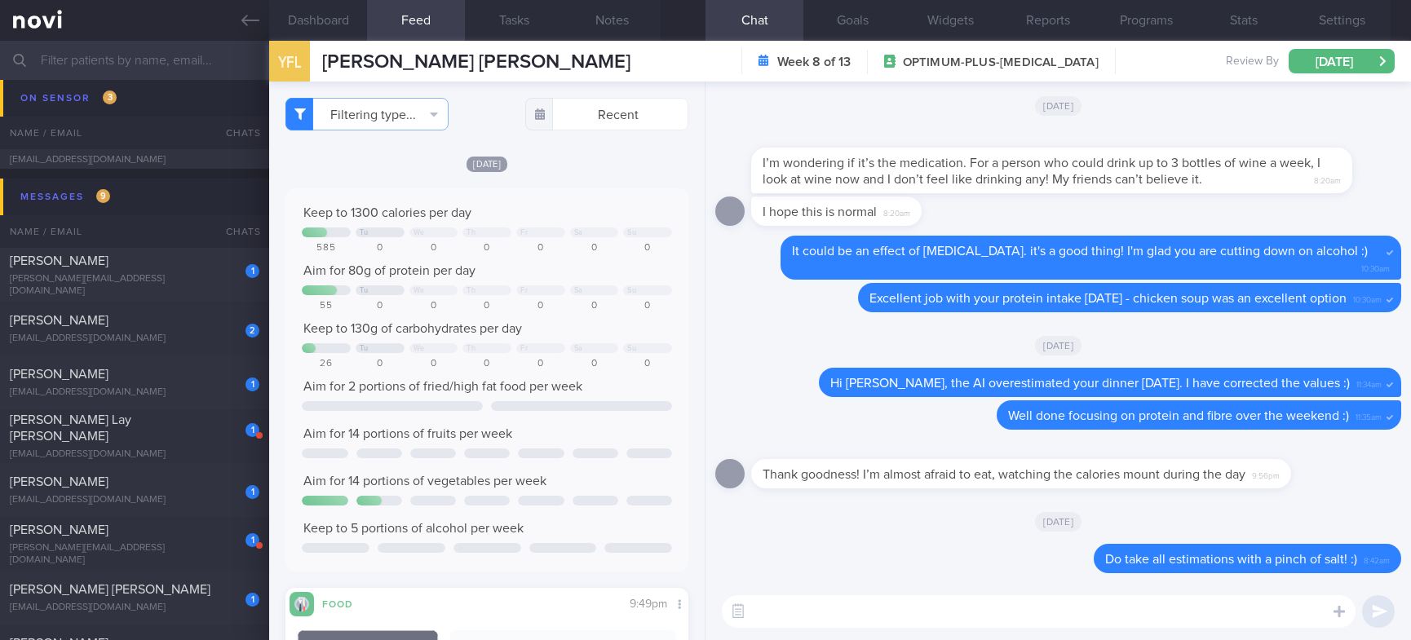
click at [514, 434] on div "Aim for 14 portions of fruits per week" at bounding box center [487, 434] width 370 height 16
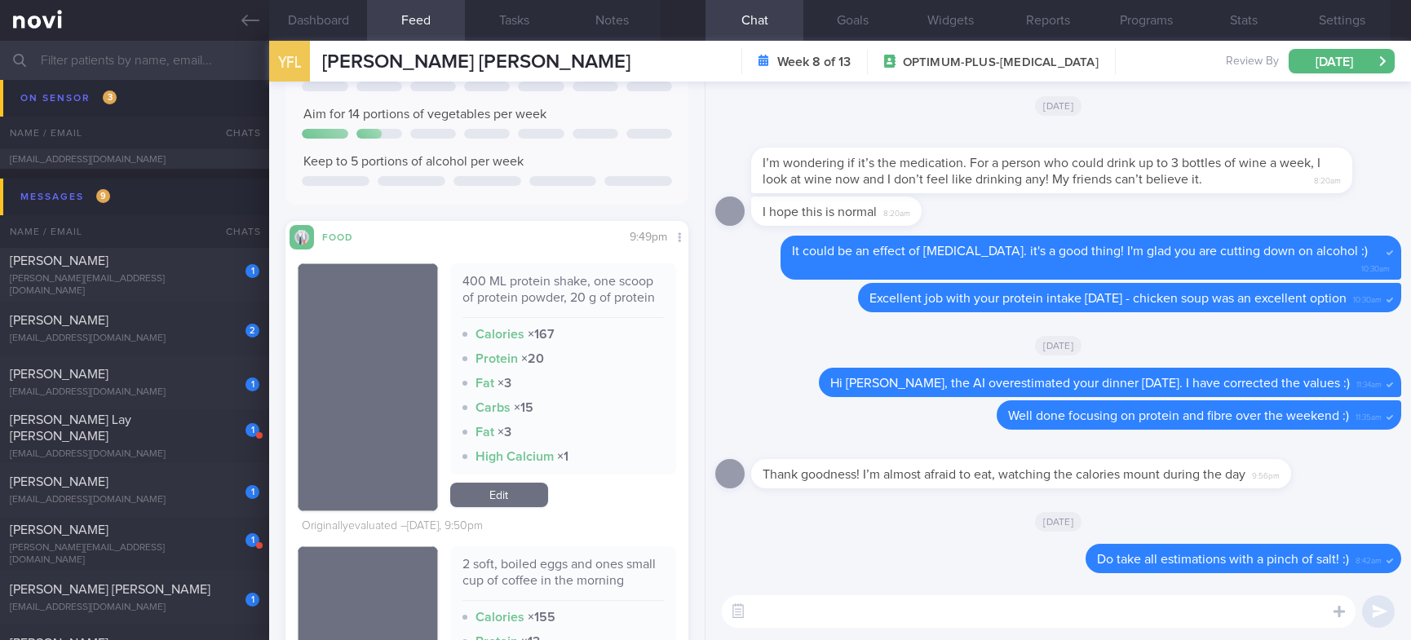
scroll to position [489, 0]
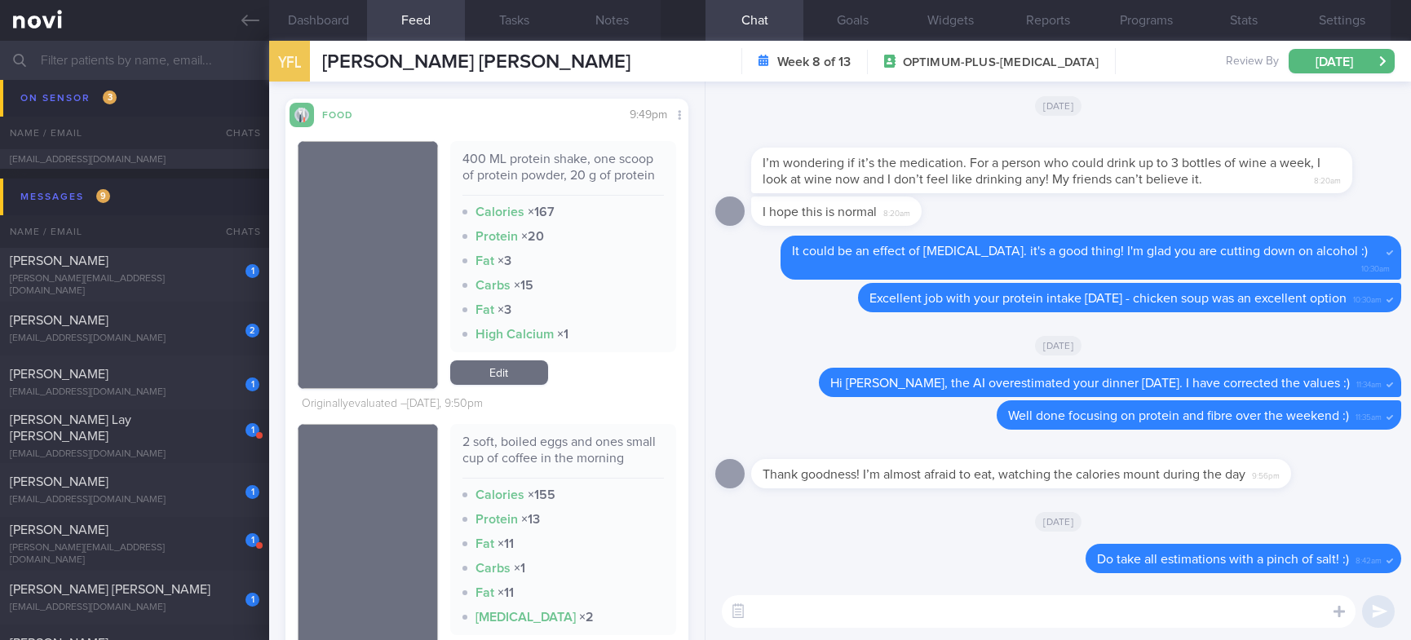
drag, startPoint x: 645, startPoint y: 8, endPoint x: 630, endPoint y: 43, distance: 38.3
click at [645, 8] on button "Notes" at bounding box center [612, 20] width 98 height 41
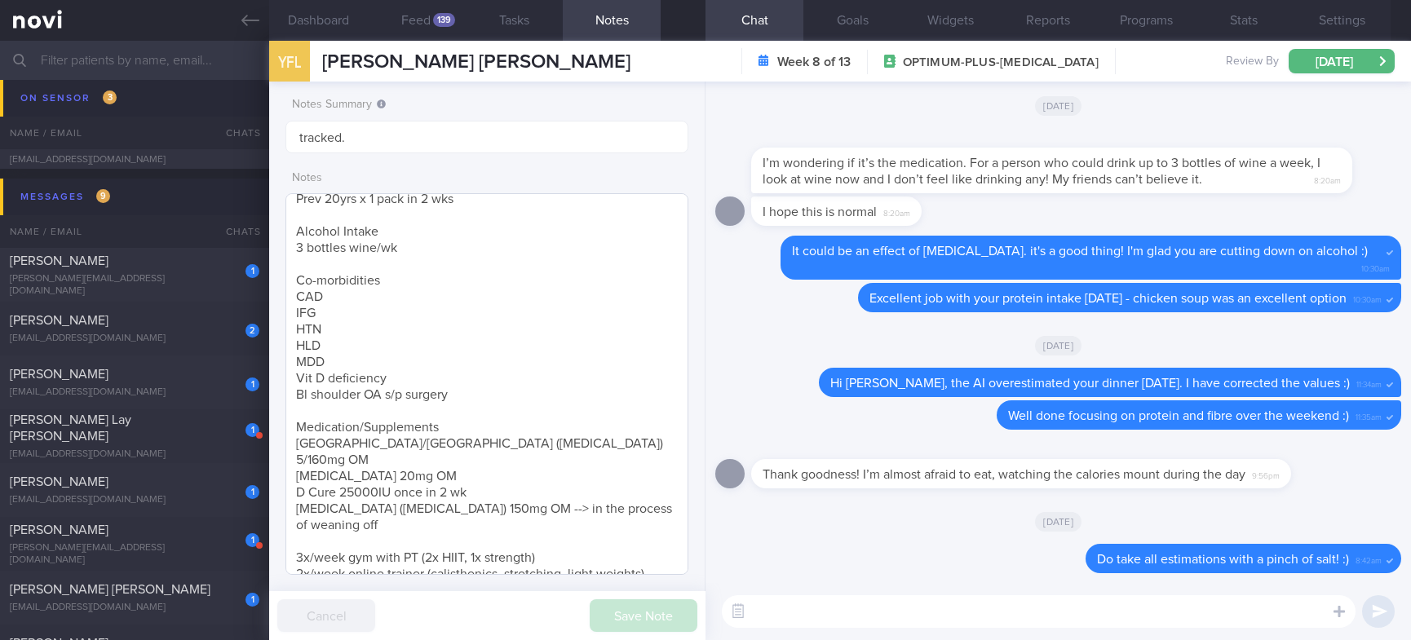
scroll to position [289, 0]
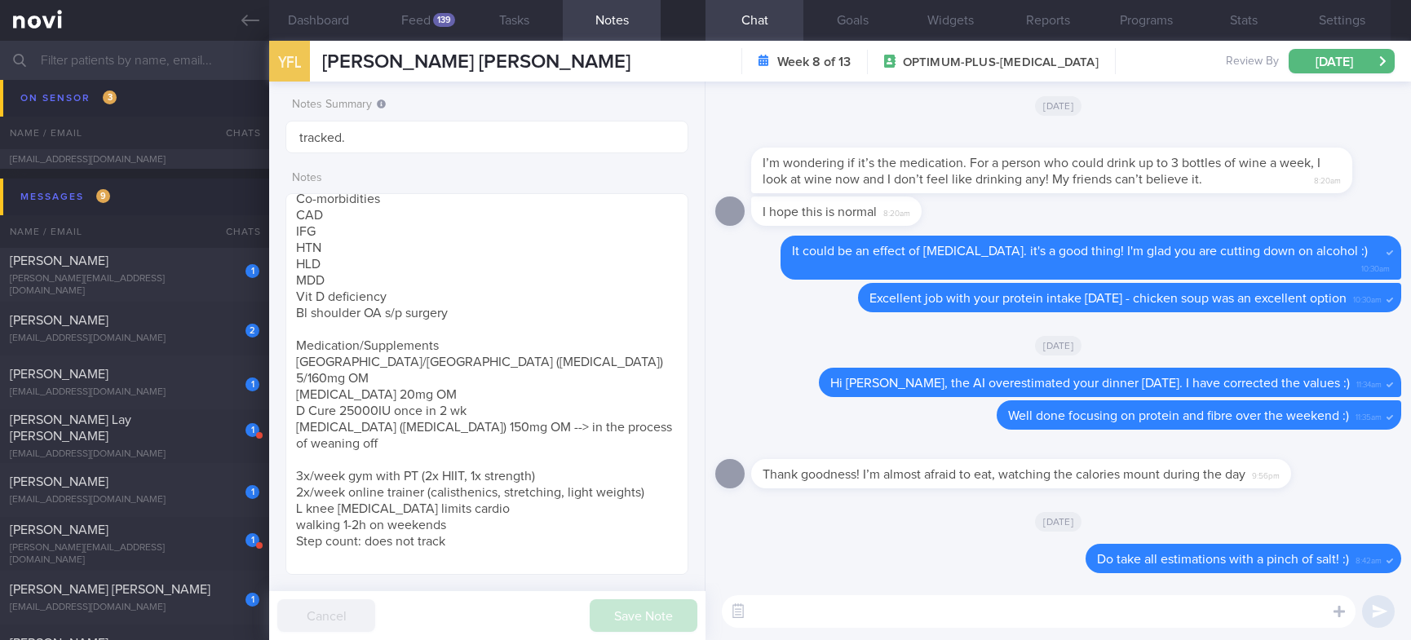
click at [426, 25] on button "Feed 139" at bounding box center [416, 20] width 98 height 41
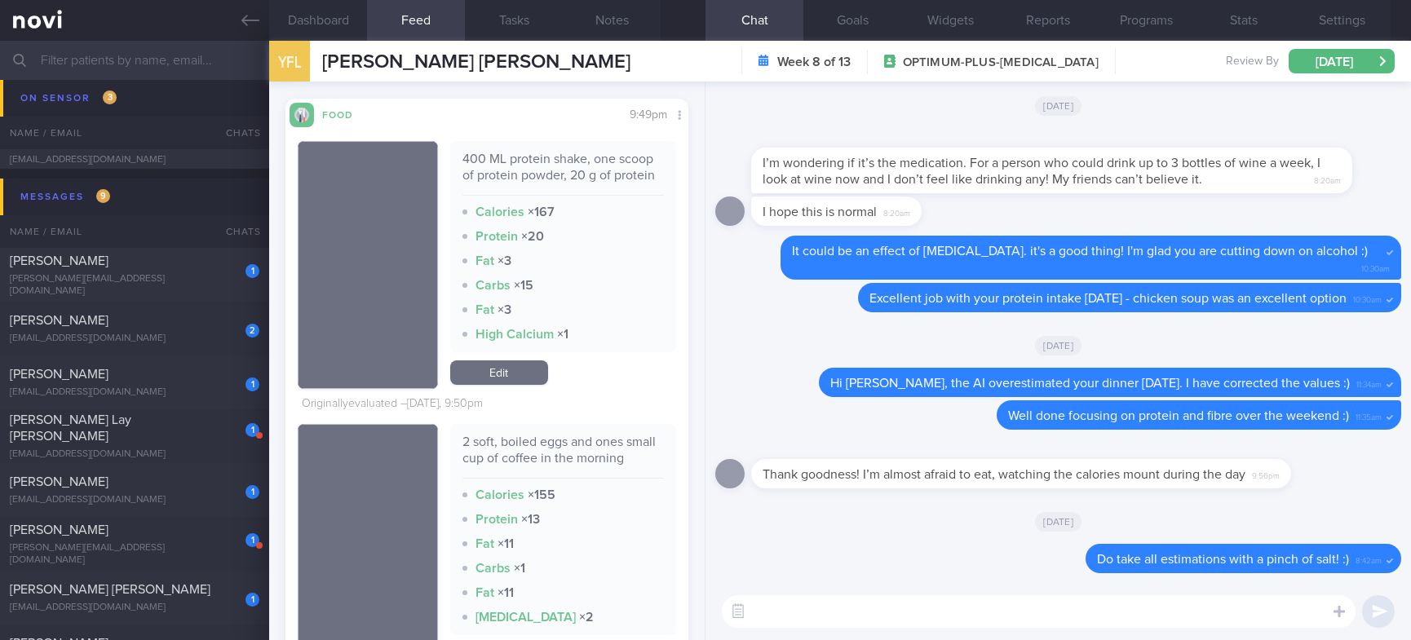
click at [517, 374] on div "400 ML protein shake, one scoop of protein powder, 20 g of protein Calories × 1…" at bounding box center [563, 265] width 226 height 248
click at [493, 385] on link "Edit" at bounding box center [499, 372] width 98 height 24
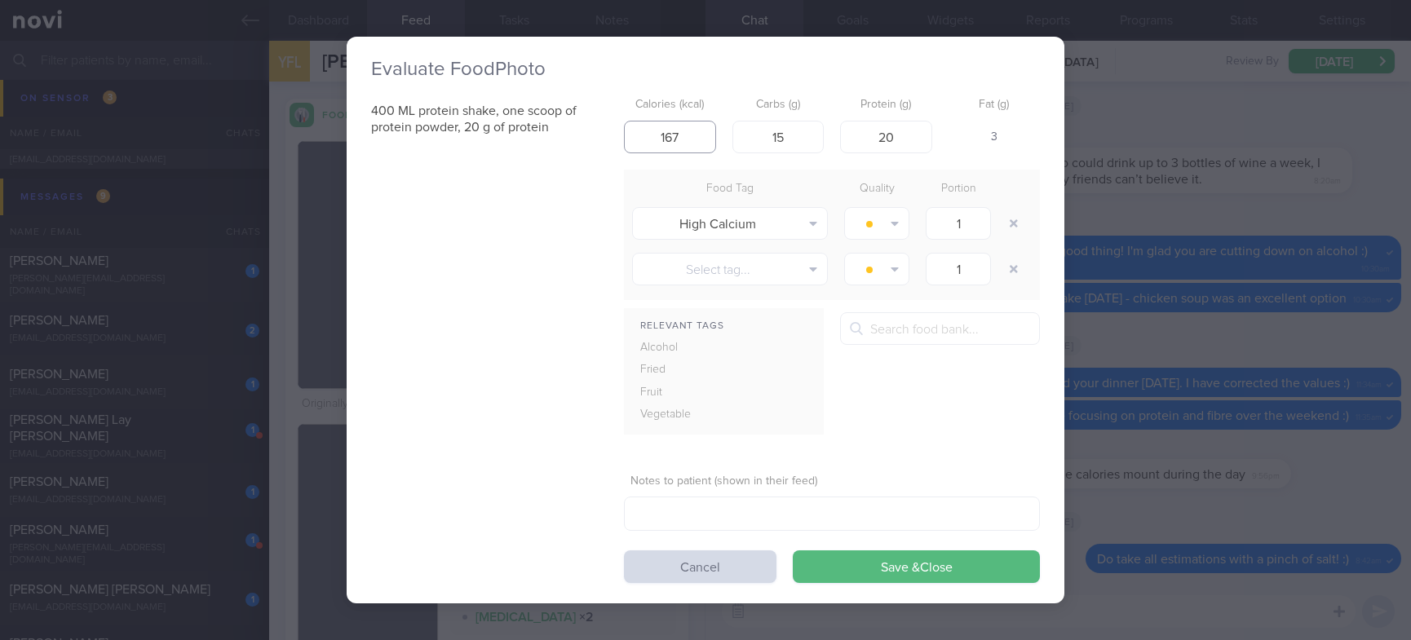
drag, startPoint x: 714, startPoint y: 127, endPoint x: 564, endPoint y: 148, distance: 150.7
click at [564, 148] on div "400 ML protein shake, one scoop of protein powder, 20 g of protein Calories (kc…" at bounding box center [705, 336] width 669 height 493
type input "90"
drag, startPoint x: 899, startPoint y: 574, endPoint x: 863, endPoint y: 481, distance: 99.9
click at [899, 572] on button "Save & Close" at bounding box center [916, 566] width 247 height 33
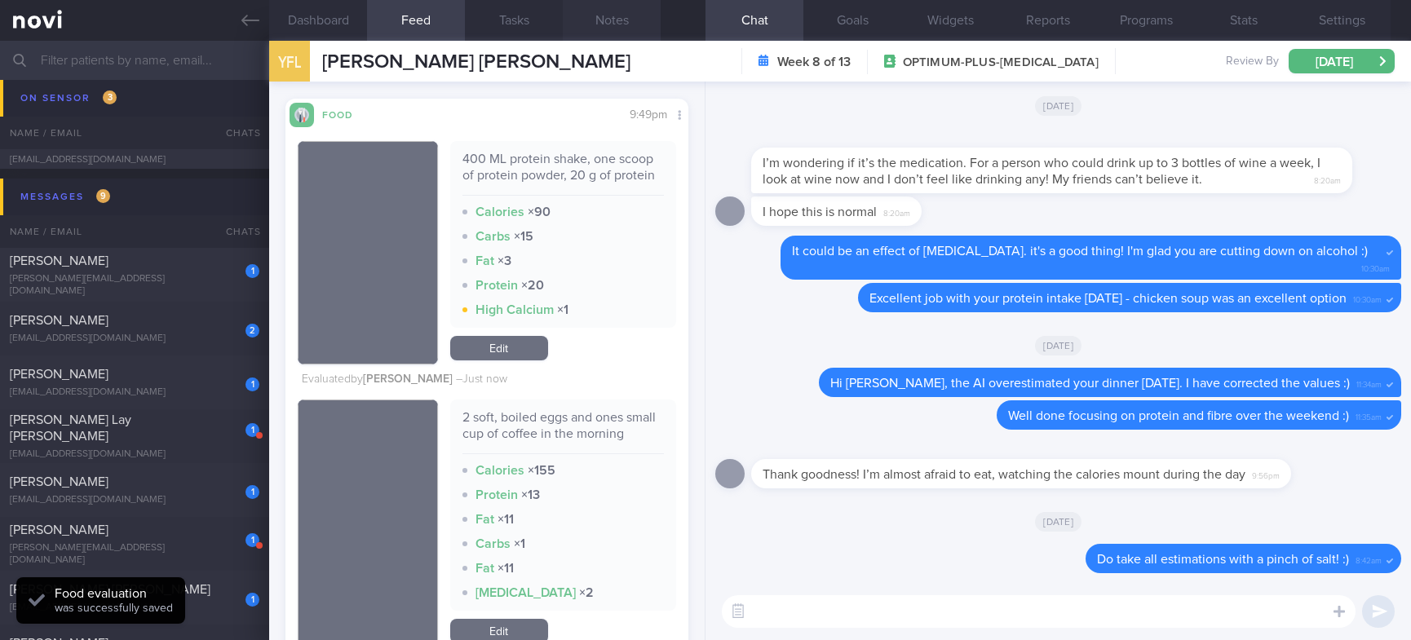
click at [624, 16] on button "Notes" at bounding box center [612, 20] width 98 height 41
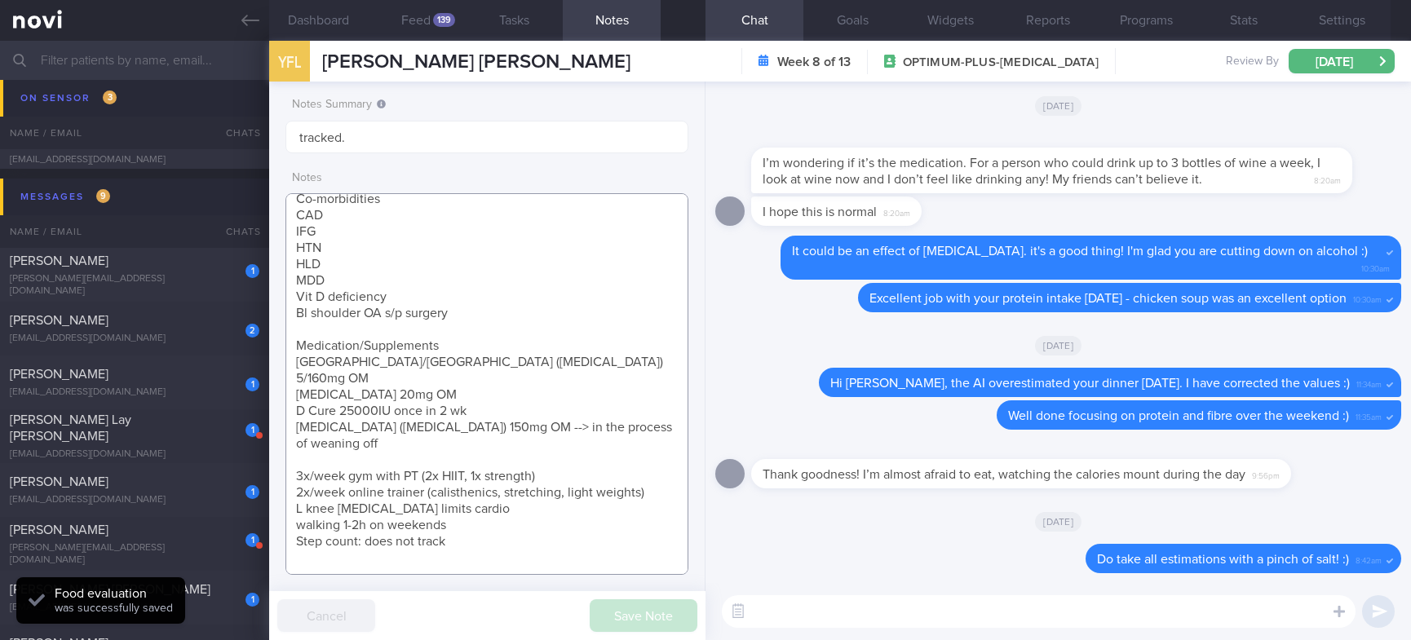
drag, startPoint x: 608, startPoint y: 563, endPoint x: 290, endPoint y: 568, distance: 318.1
click at [290, 568] on textarea "Age: [DEMOGRAPHIC_DATA] yo Seen by Dr [PERSON_NAME] [DATE] - [MEDICAL_DATA] 3mg…" at bounding box center [486, 384] width 403 height 382
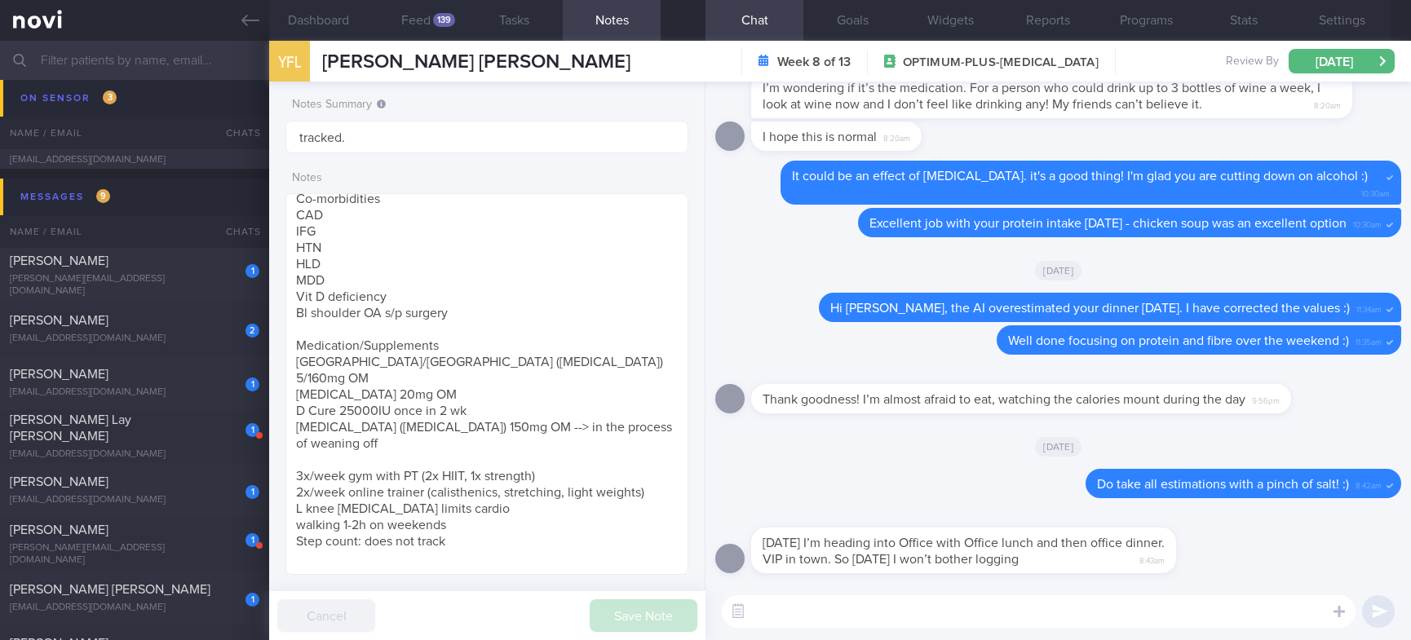
click at [979, 633] on div "​ ​" at bounding box center [1057, 611] width 705 height 57
click at [976, 621] on textarea at bounding box center [1039, 611] width 634 height 33
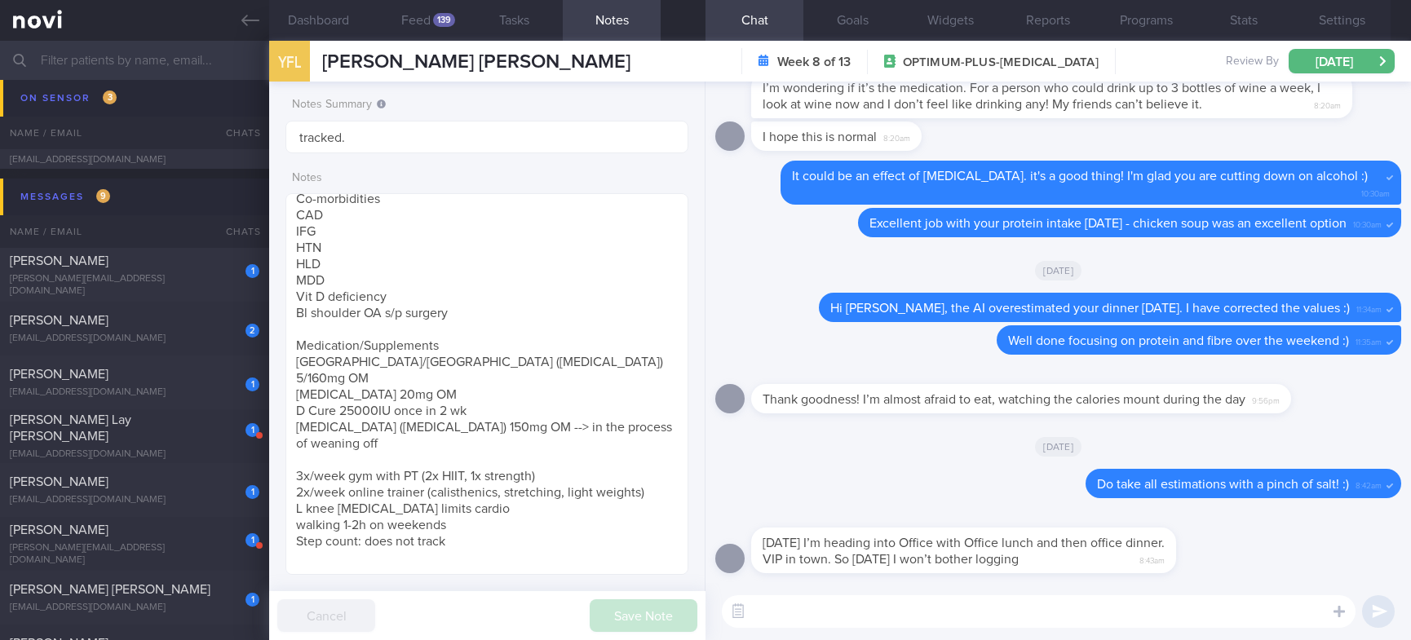
click at [976, 621] on textarea at bounding box center [1039, 611] width 634 height 33
type textarea "No problem. Thanks for letting me know! :)"
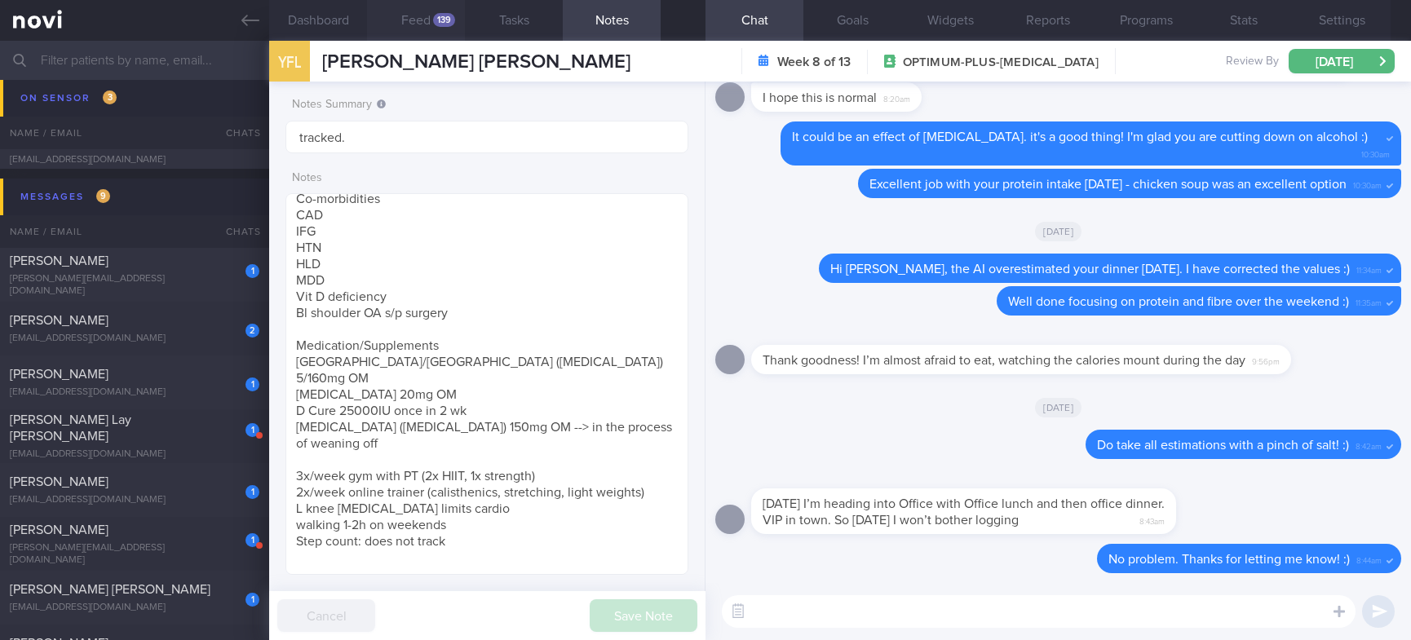
click at [440, 35] on button "Feed 139" at bounding box center [416, 20] width 98 height 41
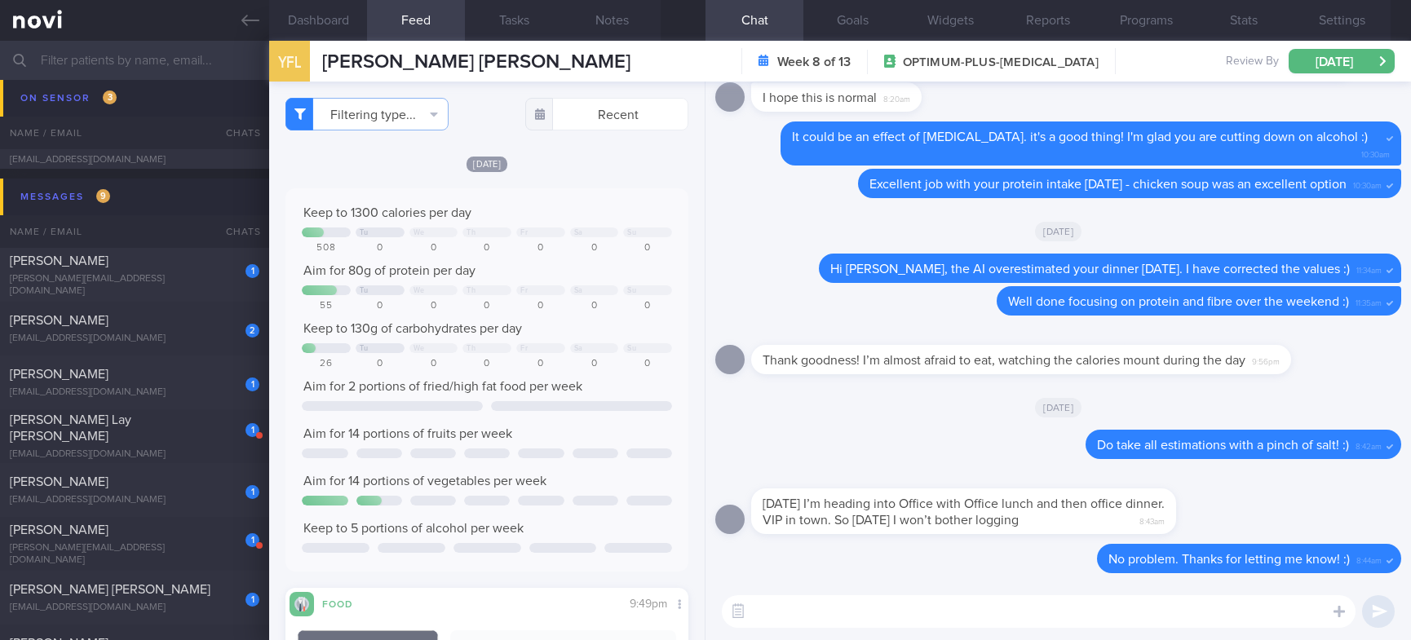
click at [859, 623] on textarea at bounding box center [1039, 611] width 634 height 33
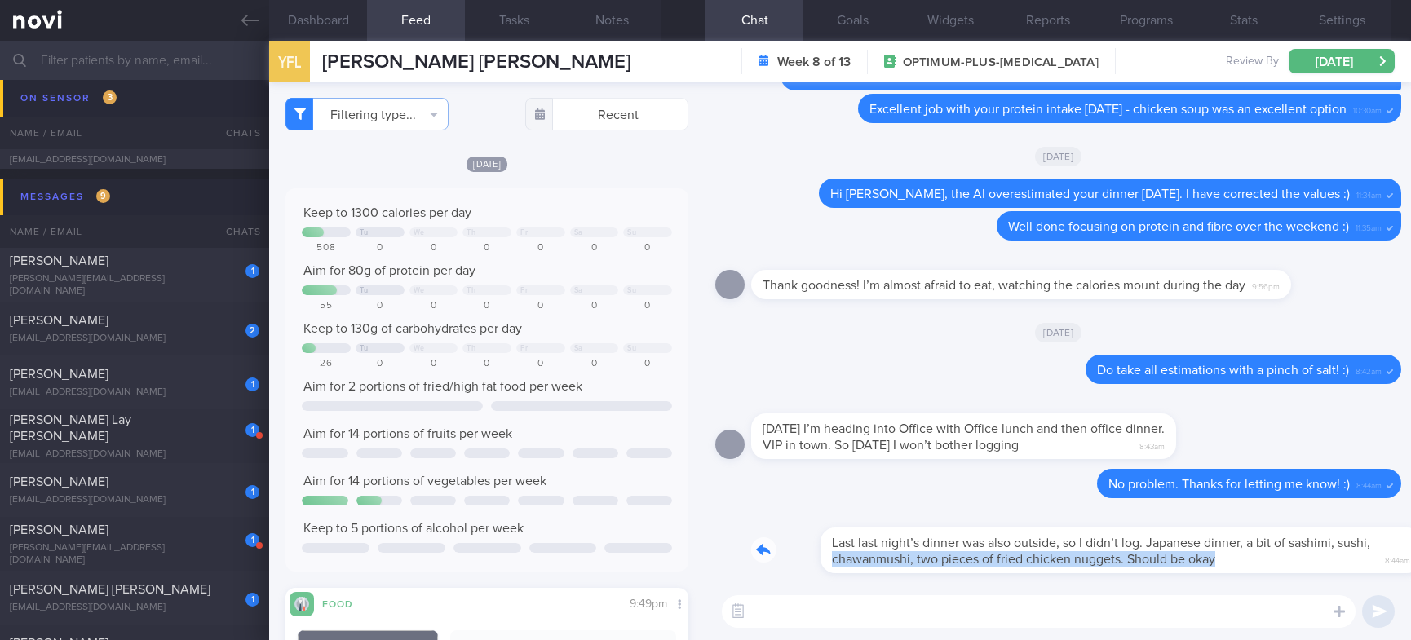
drag, startPoint x: 1160, startPoint y: 559, endPoint x: 1310, endPoint y: 541, distance: 151.1
click at [1310, 541] on div "Last last night’s dinner was also outside, so I didn’t log. Japanese dinner, a …" at bounding box center [1076, 540] width 650 height 65
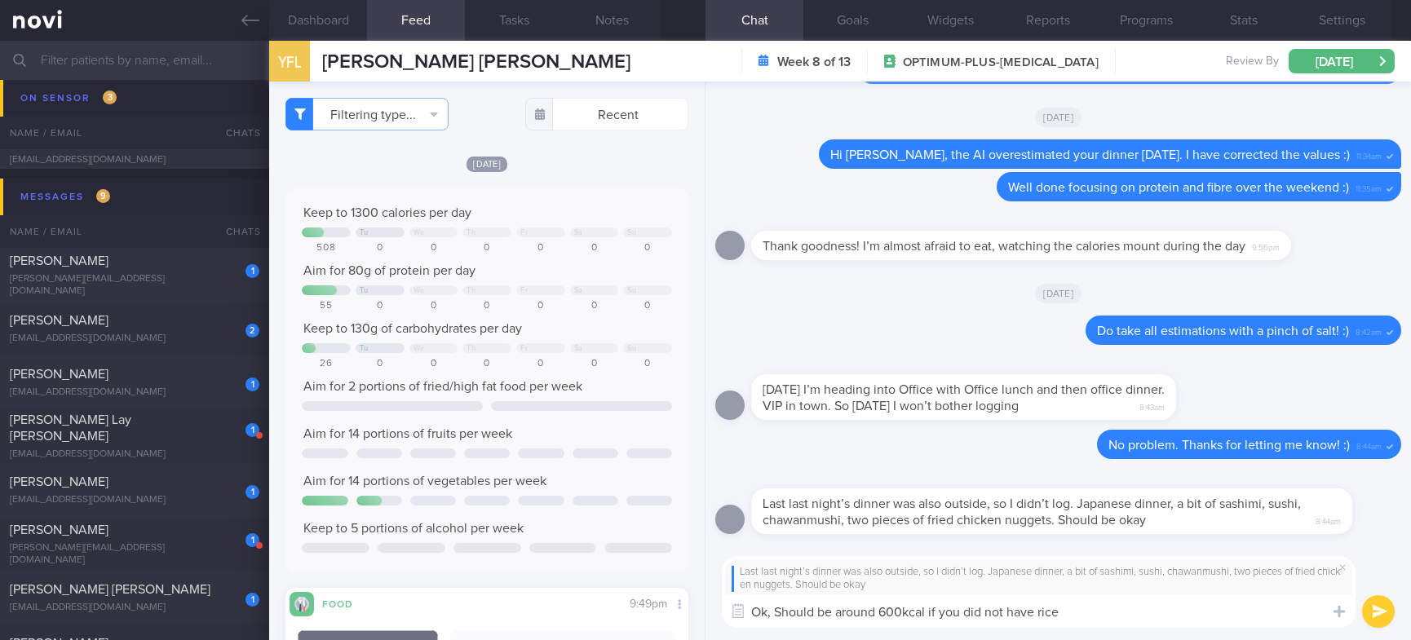
click at [882, 607] on textarea "Ok, Should be around 600kcal if you did not have rice" at bounding box center [1039, 611] width 634 height 33
click at [1147, 627] on textarea "Ok, Should be around 500-600kcal if you did not have rice" at bounding box center [1039, 611] width 634 height 33
type textarea "Ok, Should be around 500-600kcal if you did not have rice. You were well within…"
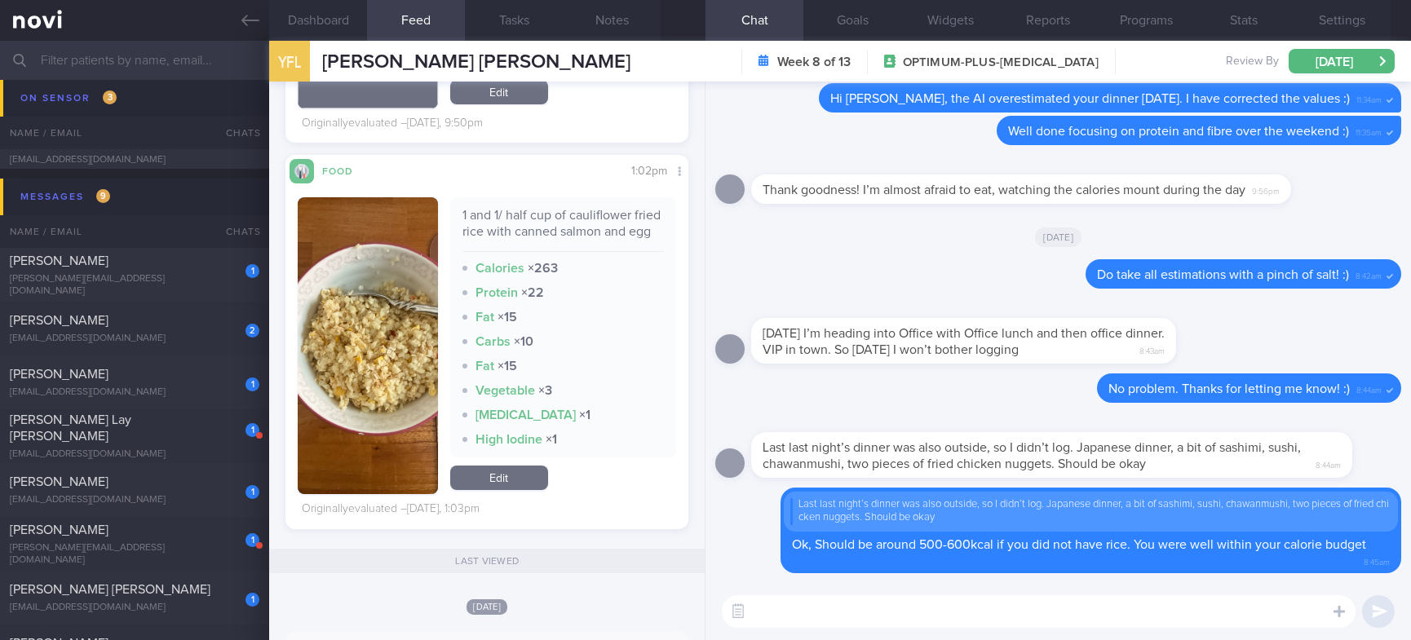
scroll to position [1223, 0]
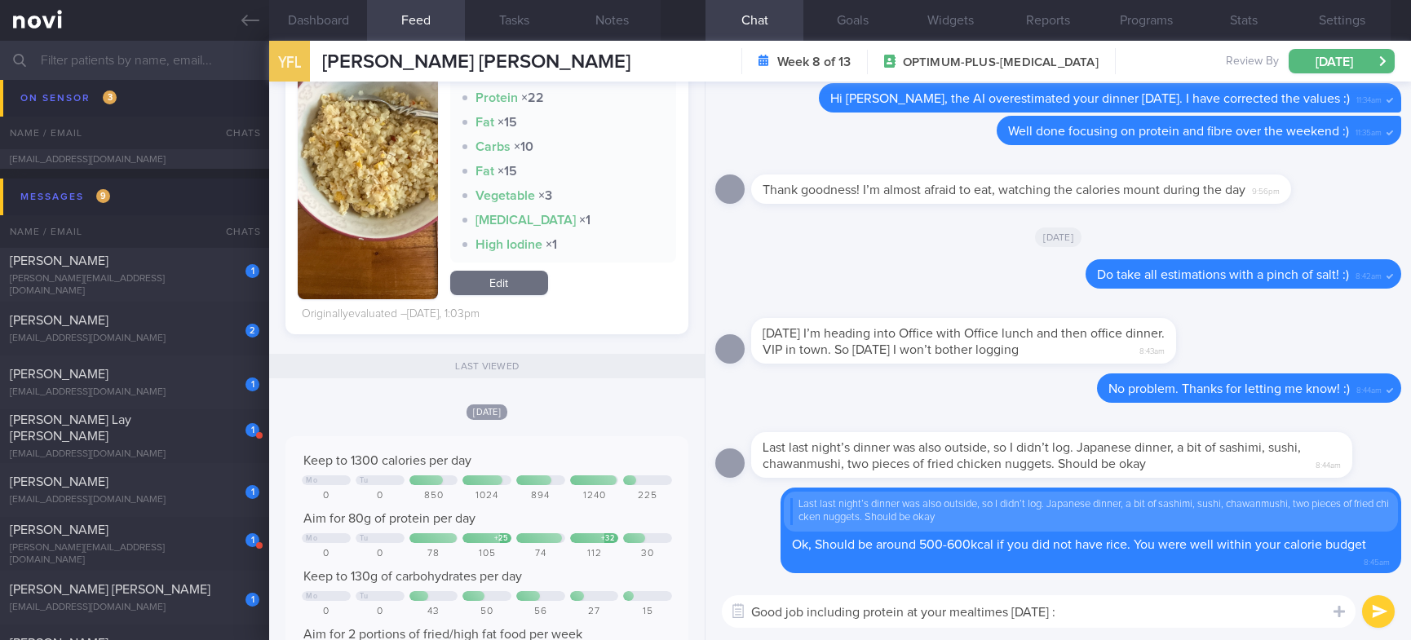
type textarea "Good job including protein at your mealtimes [DATE] :)"
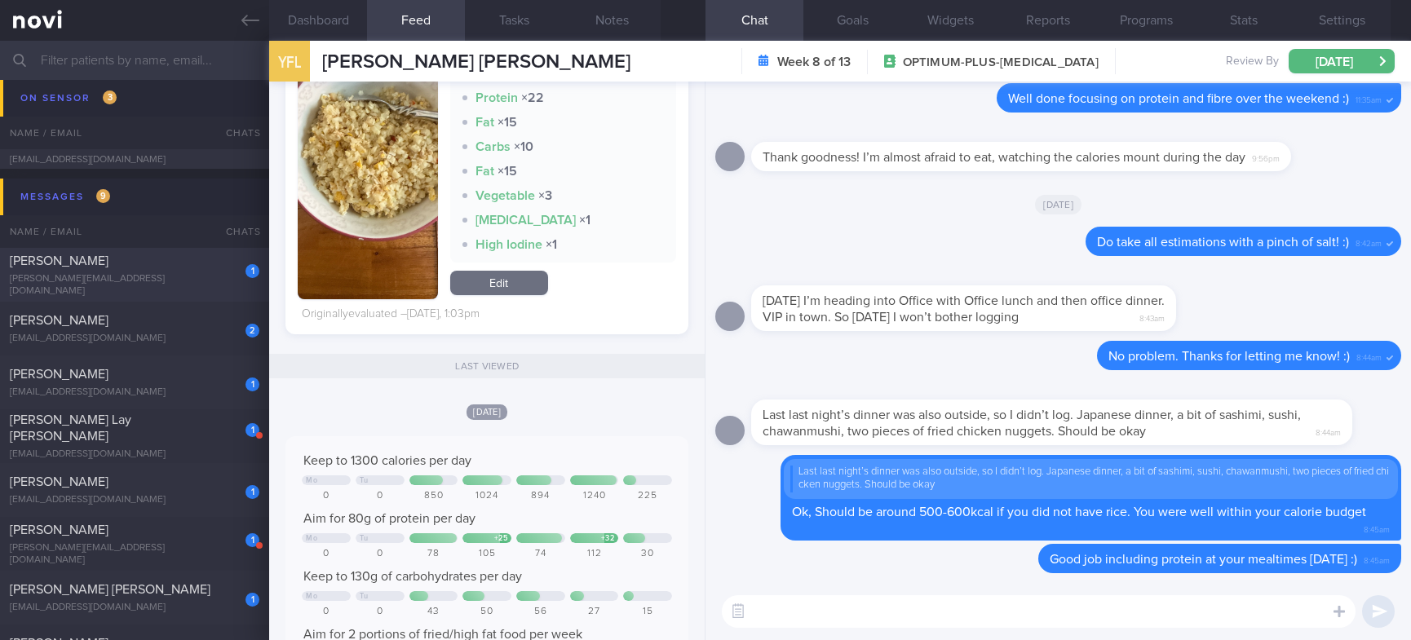
click at [210, 269] on div "[PERSON_NAME]" at bounding box center [132, 261] width 245 height 16
type textarea "Miss [PERSON_NAME] BINTE [PERSON_NAME] T0120059Z [DATE] [PERSON_NAME][EMAIL_ADD…"
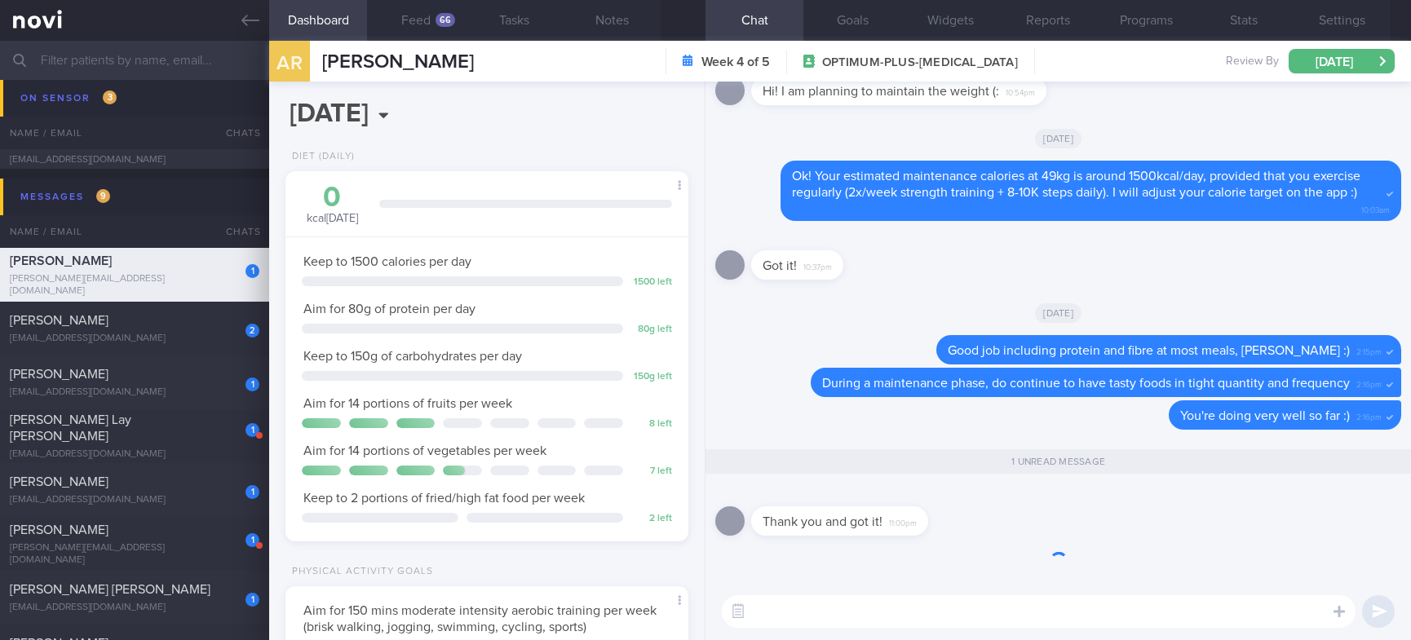
scroll to position [1, 0]
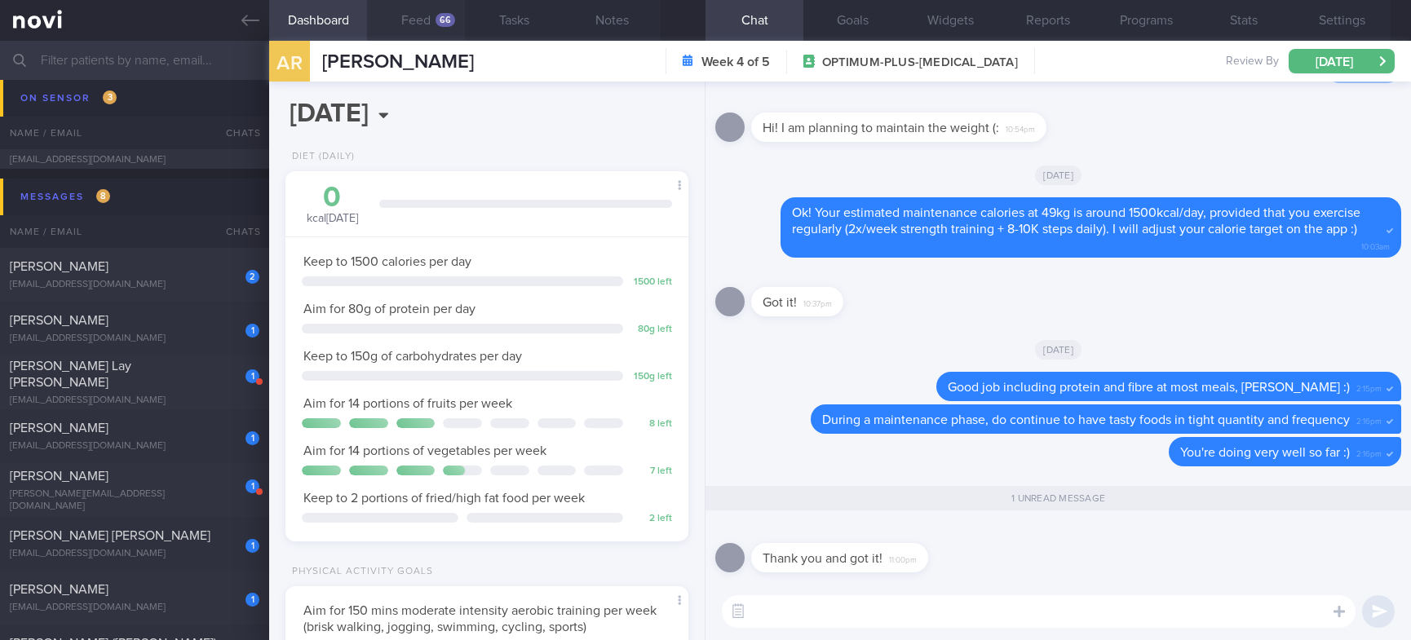
click at [435, 35] on button "Feed 66" at bounding box center [416, 20] width 98 height 41
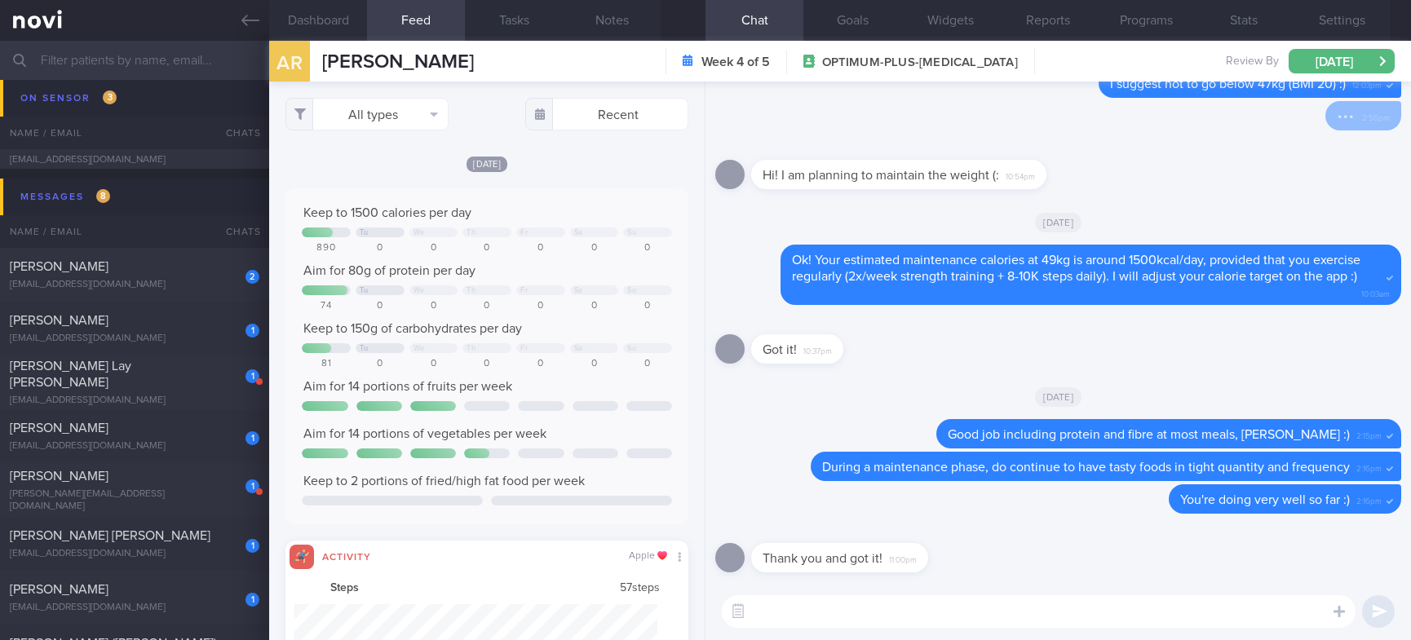
scroll to position [91, 362]
click at [193, 285] on div "[EMAIL_ADDRESS][DOMAIN_NAME]" at bounding box center [135, 285] width 250 height 12
type input "Tracked."
type textarea "37 M nil PMH"
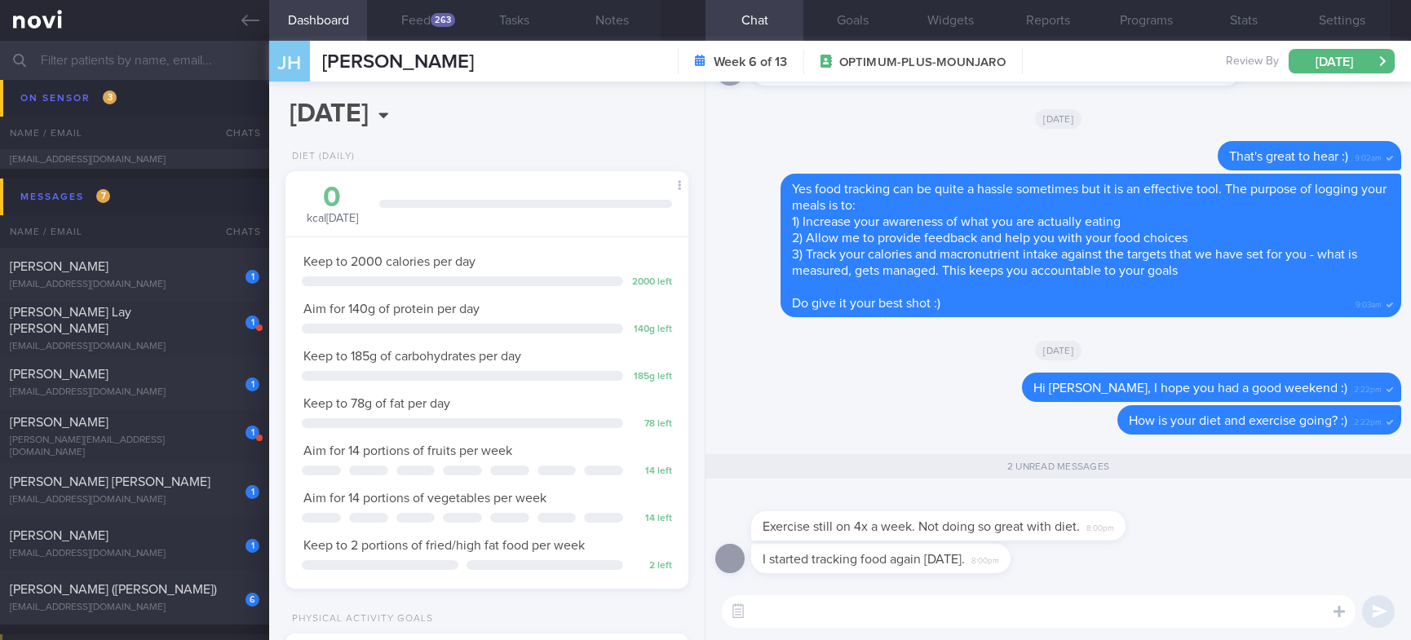
click at [829, 602] on textarea at bounding box center [1039, 611] width 634 height 33
click at [447, 18] on div "263" at bounding box center [443, 20] width 24 height 14
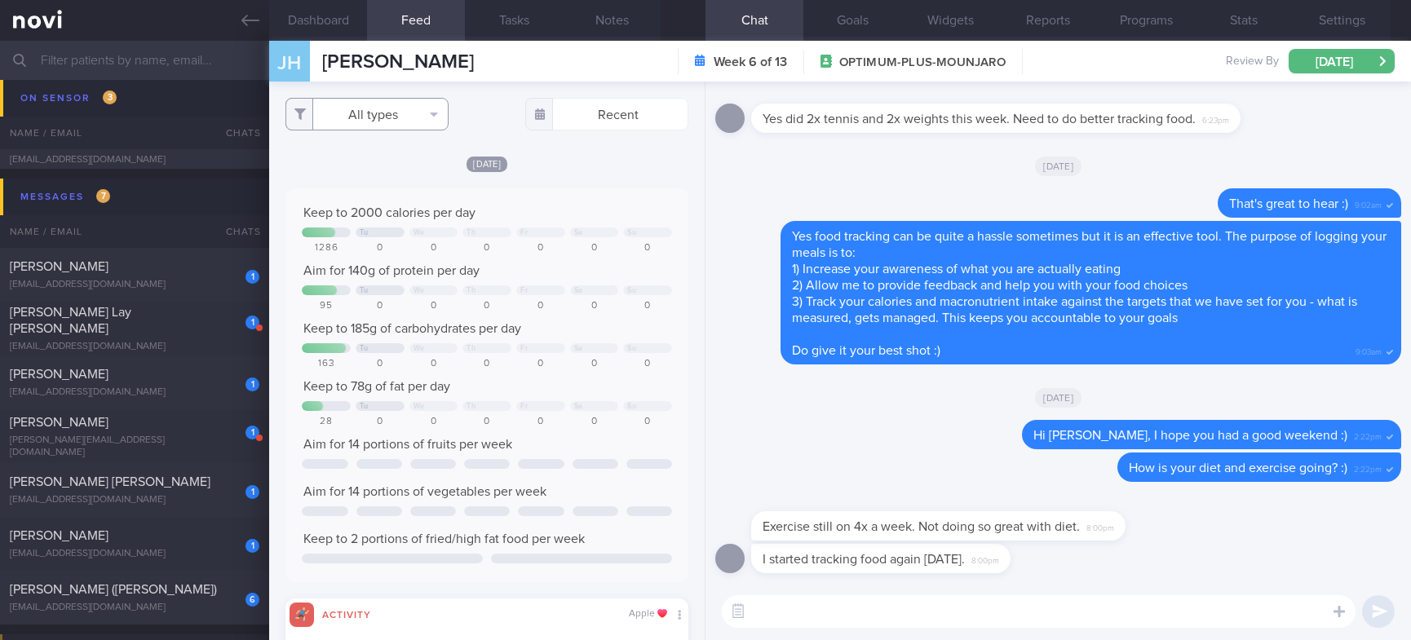
click at [396, 125] on button "All types" at bounding box center [366, 114] width 163 height 33
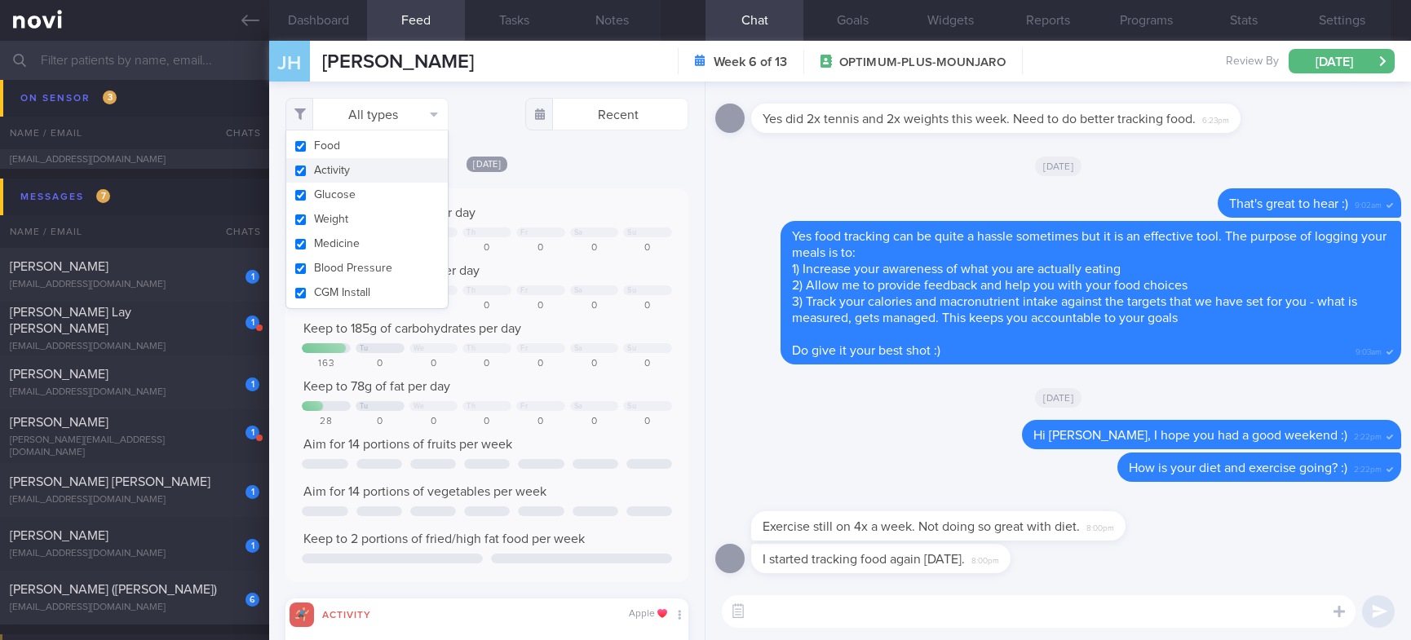
click at [353, 169] on button "Activity" at bounding box center [366, 170] width 161 height 24
click at [528, 195] on div "Keep to 2000 calories per day Tu We Th Fr Sa Su 1286 0 0 0 0 0 0 Aim for 140g o…" at bounding box center [486, 385] width 403 height 394
checkbox input "false"
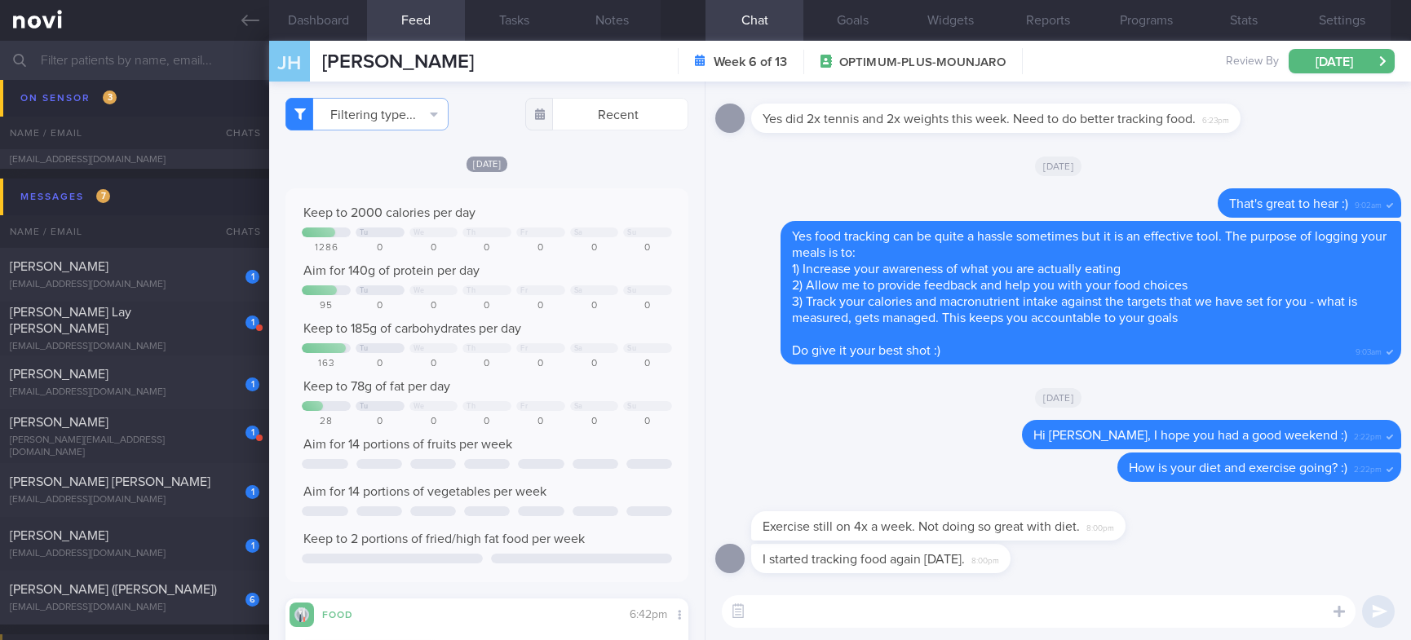
click at [808, 612] on textarea at bounding box center [1039, 611] width 634 height 33
type textarea "Good portion control [DATE]! :)"
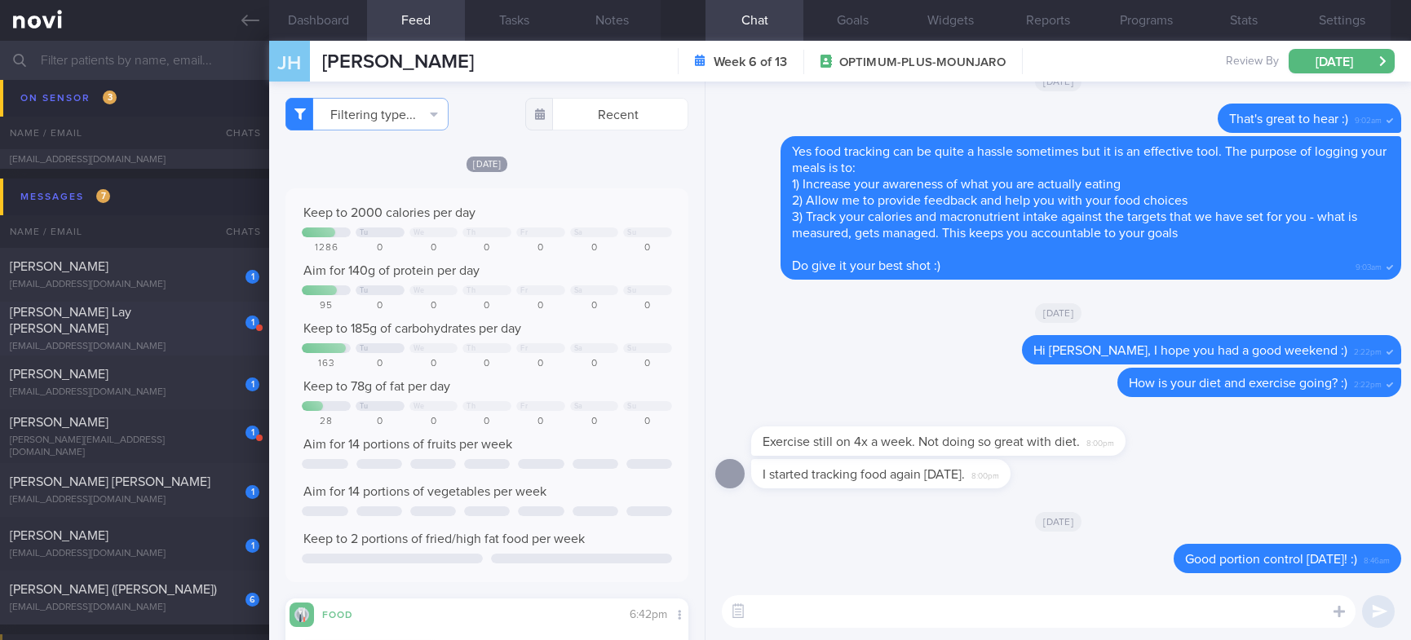
click at [198, 314] on div "[PERSON_NAME] Lay [PERSON_NAME]" at bounding box center [132, 320] width 245 height 33
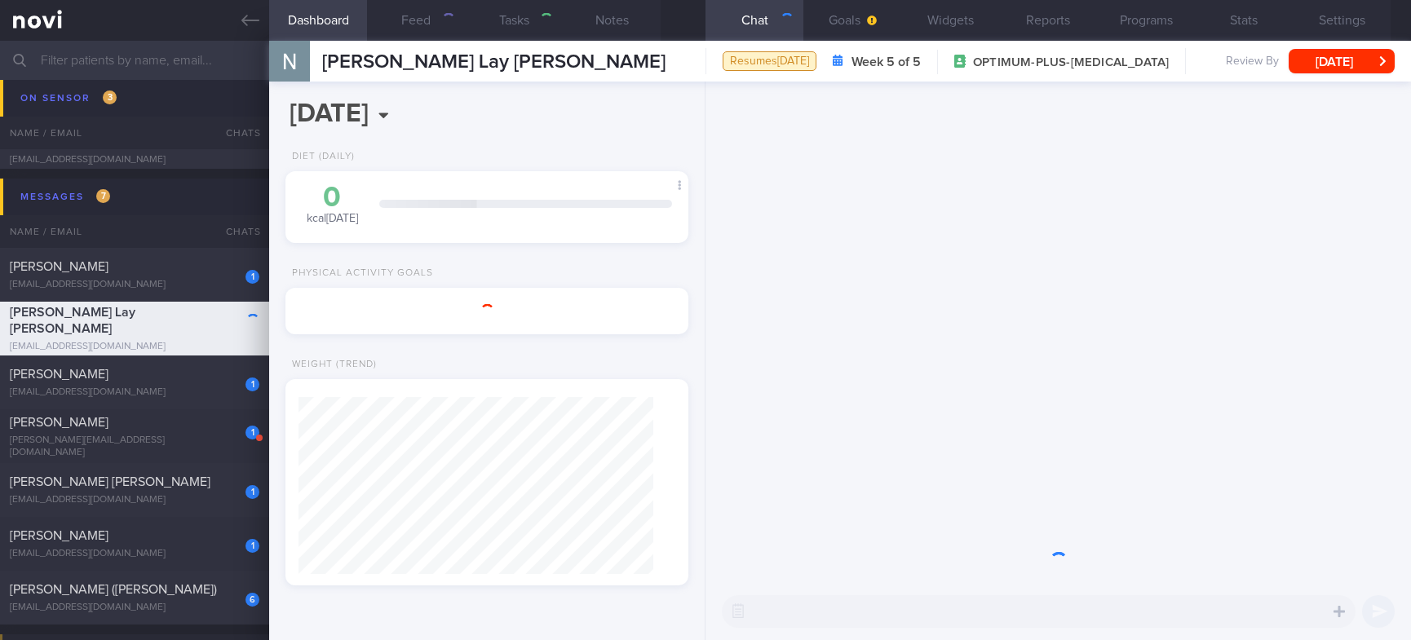
type input "tracked"
type textarea "MDD [MEDICAL_DATA] Subcm GB [MEDICAL_DATA] [MEDICAL_DATA] 100mg OM sedentary Yo…"
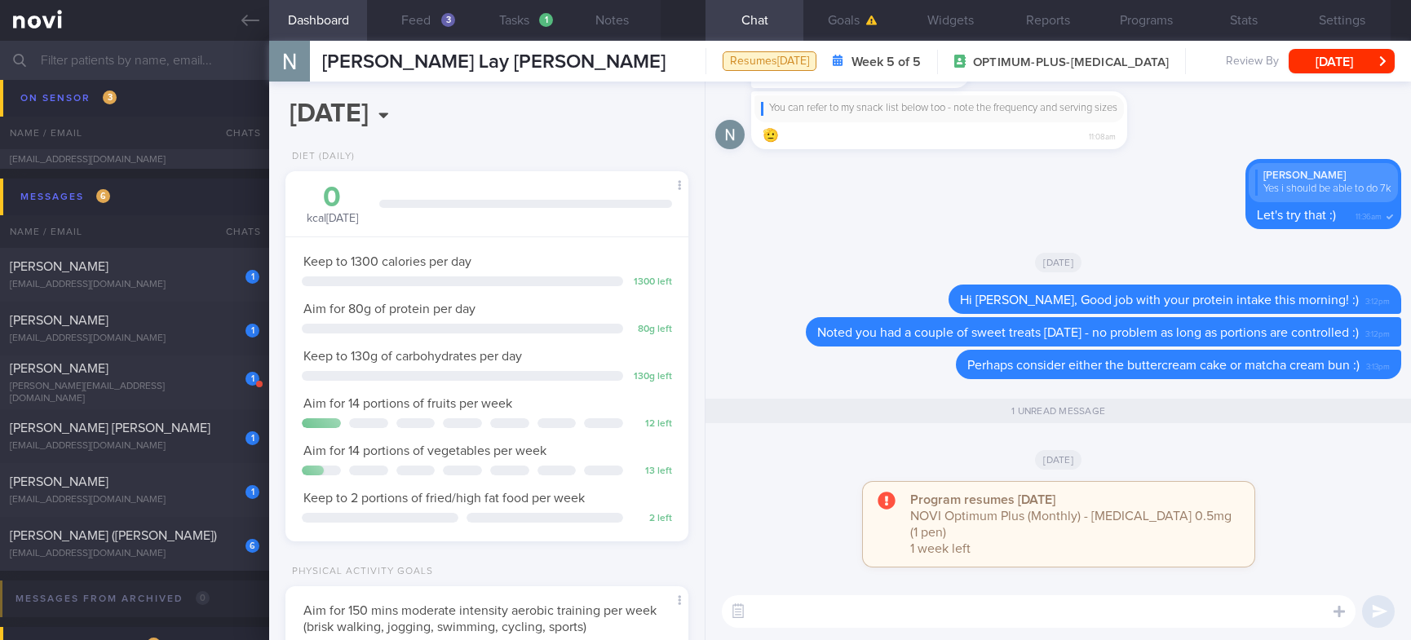
click at [183, 60] on input "text" at bounding box center [705, 60] width 1411 height 39
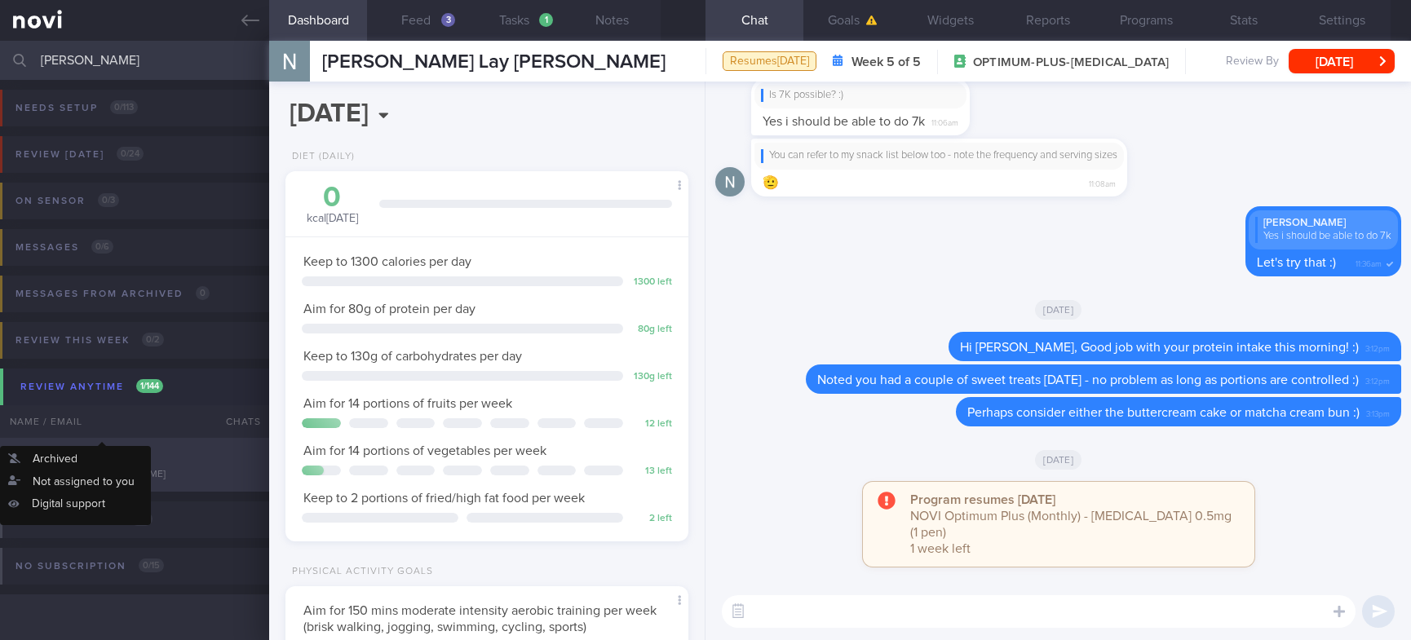
type input "[PERSON_NAME]"
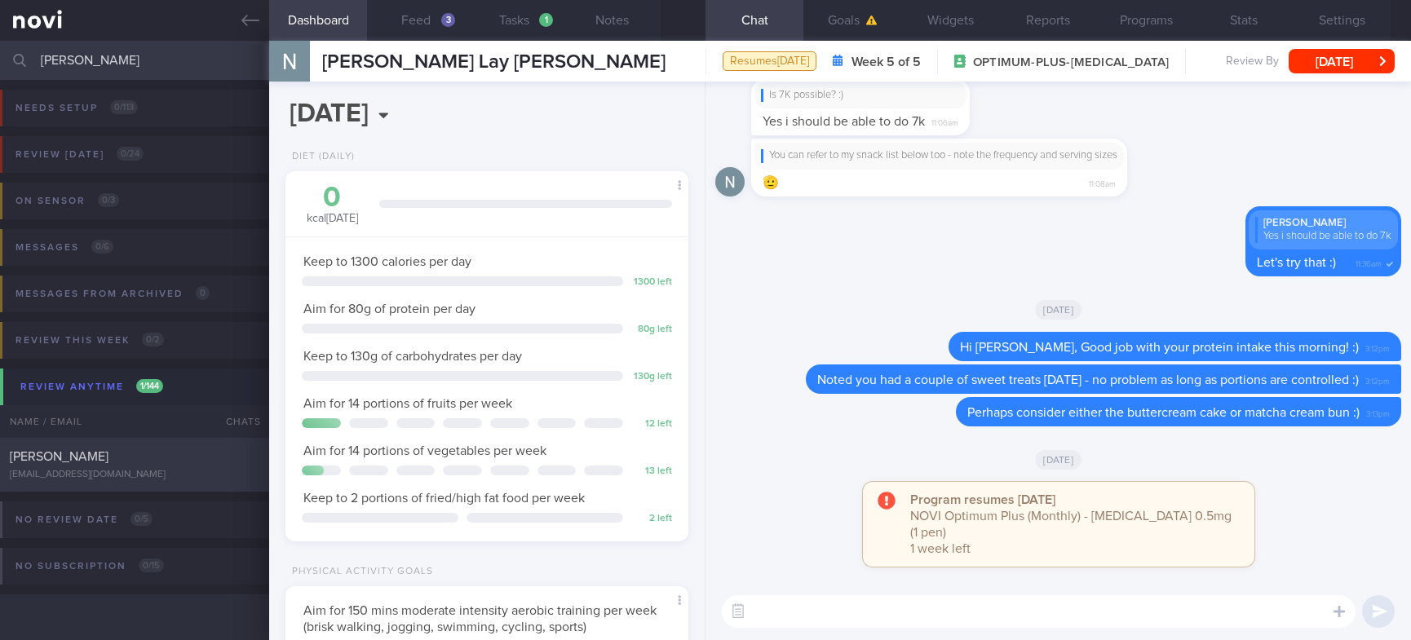
click at [153, 461] on div "[PERSON_NAME]" at bounding box center [132, 457] width 245 height 16
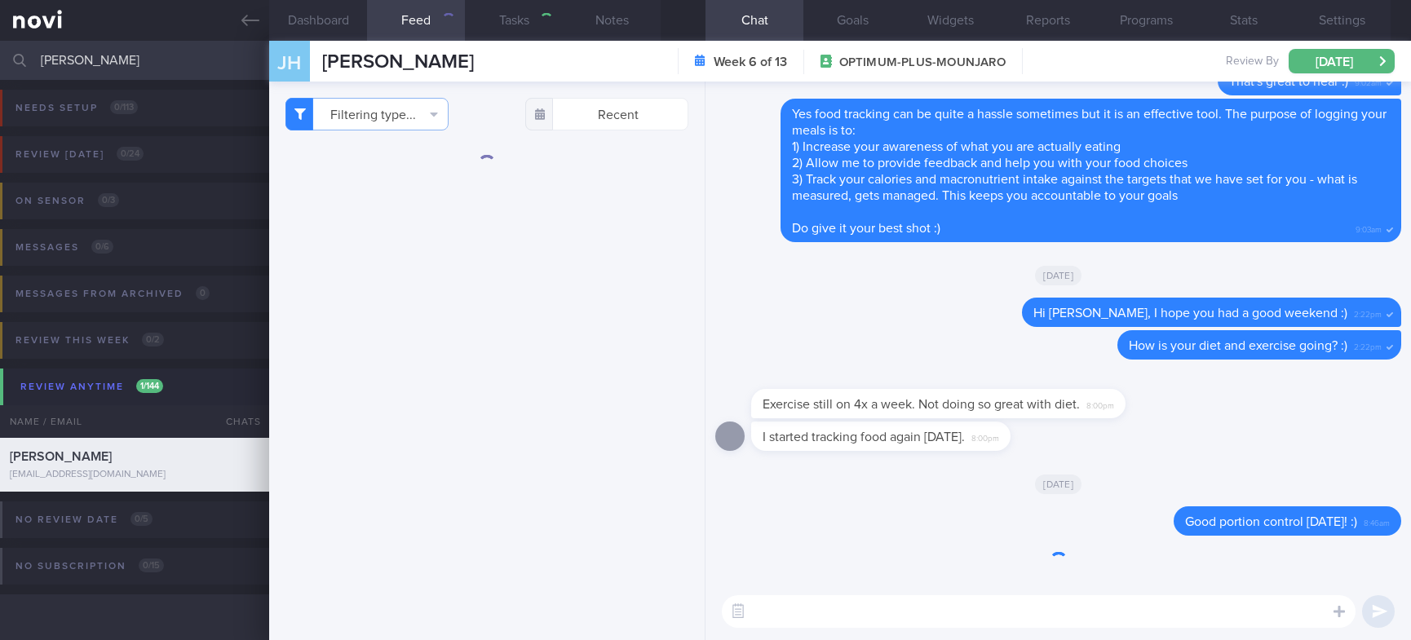
type input "Tracked."
type textarea "37 M nil PMH"
click at [882, 603] on textarea at bounding box center [1039, 611] width 634 height 33
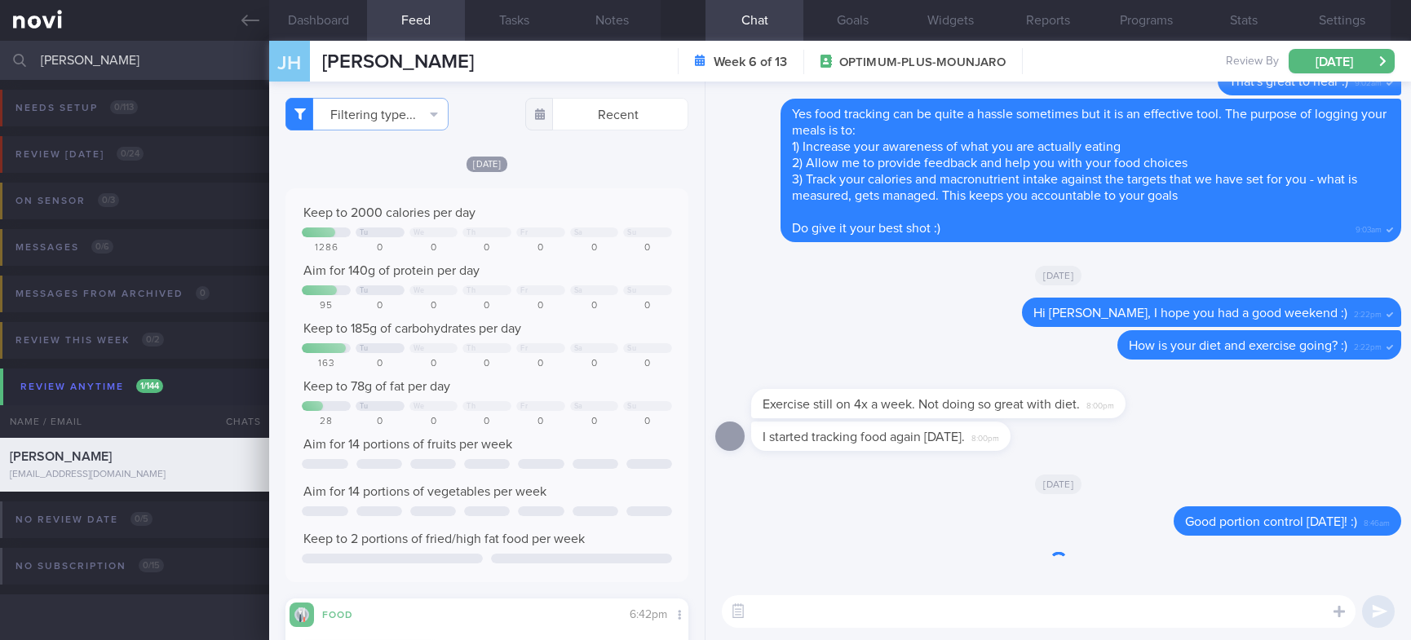
click at [875, 613] on textarea at bounding box center [1039, 611] width 634 height 33
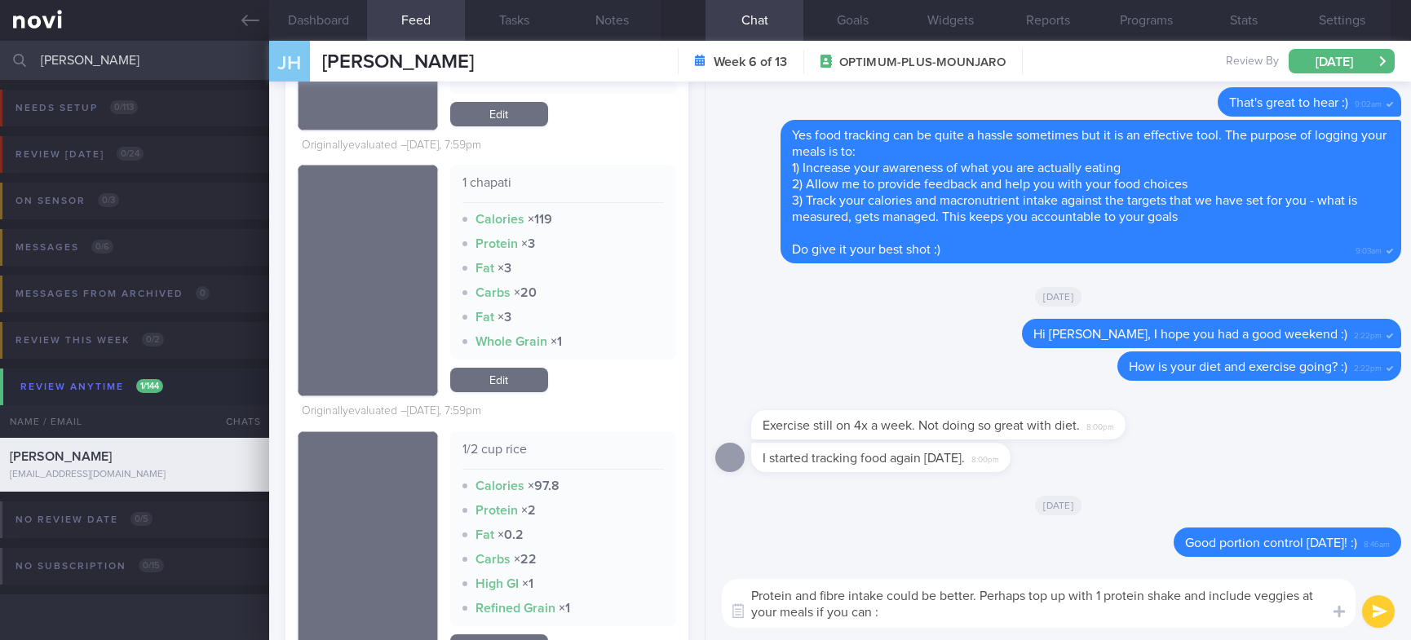
type textarea "Protein and fibre intake could be better. Perhaps top up with 1 protein shake a…"
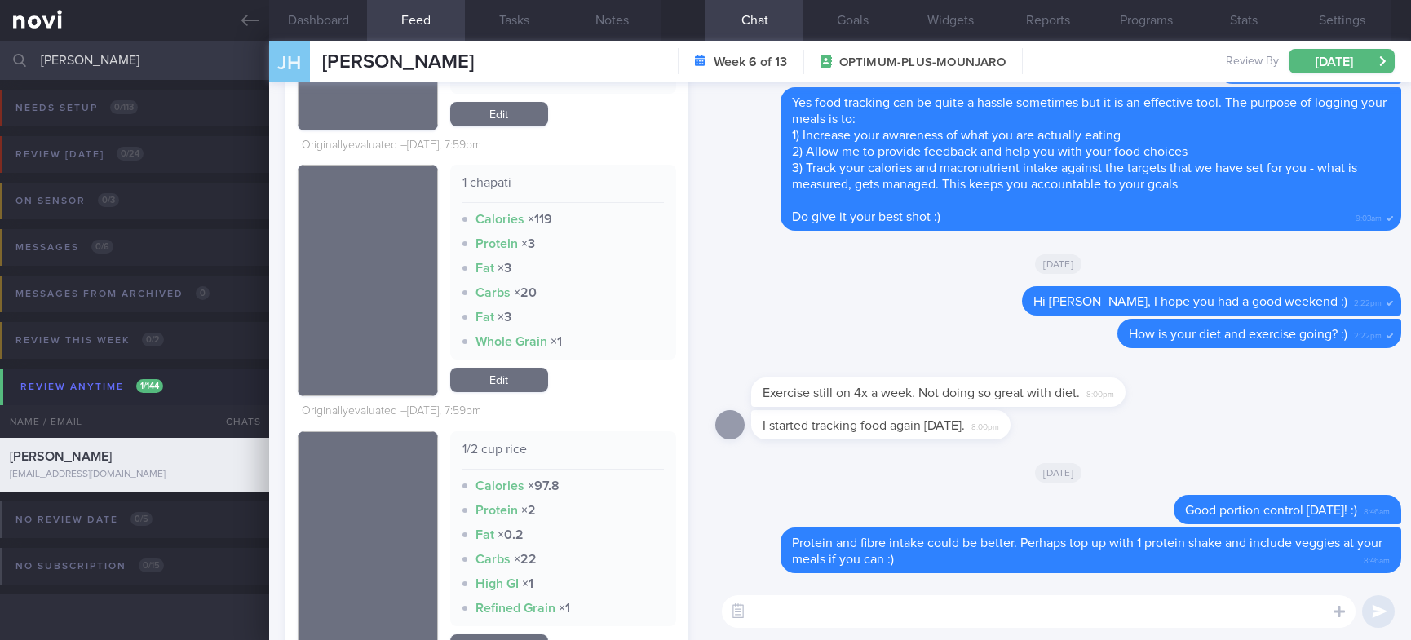
drag, startPoint x: 123, startPoint y: 56, endPoint x: -73, endPoint y: 70, distance: 197.0
click at [0, 70] on html "You are offline! Some functionality will be unavailable Patients New Users Coac…" at bounding box center [705, 320] width 1411 height 640
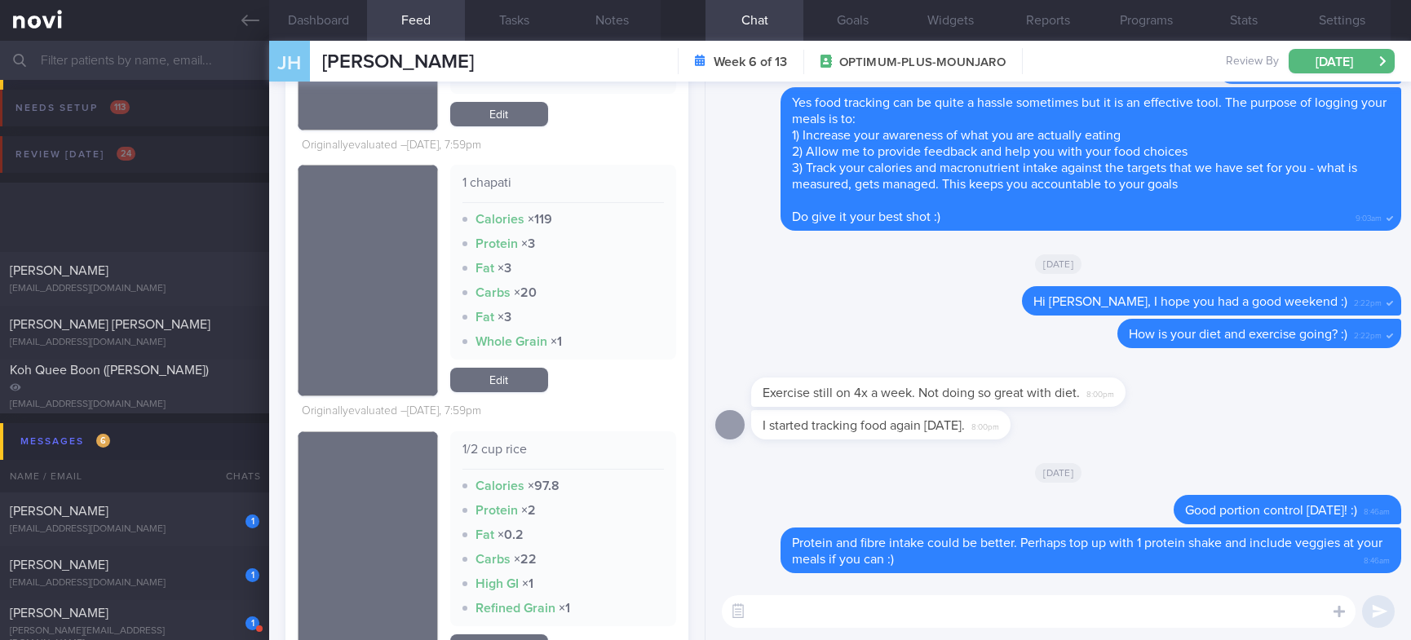
scroll to position [367, 0]
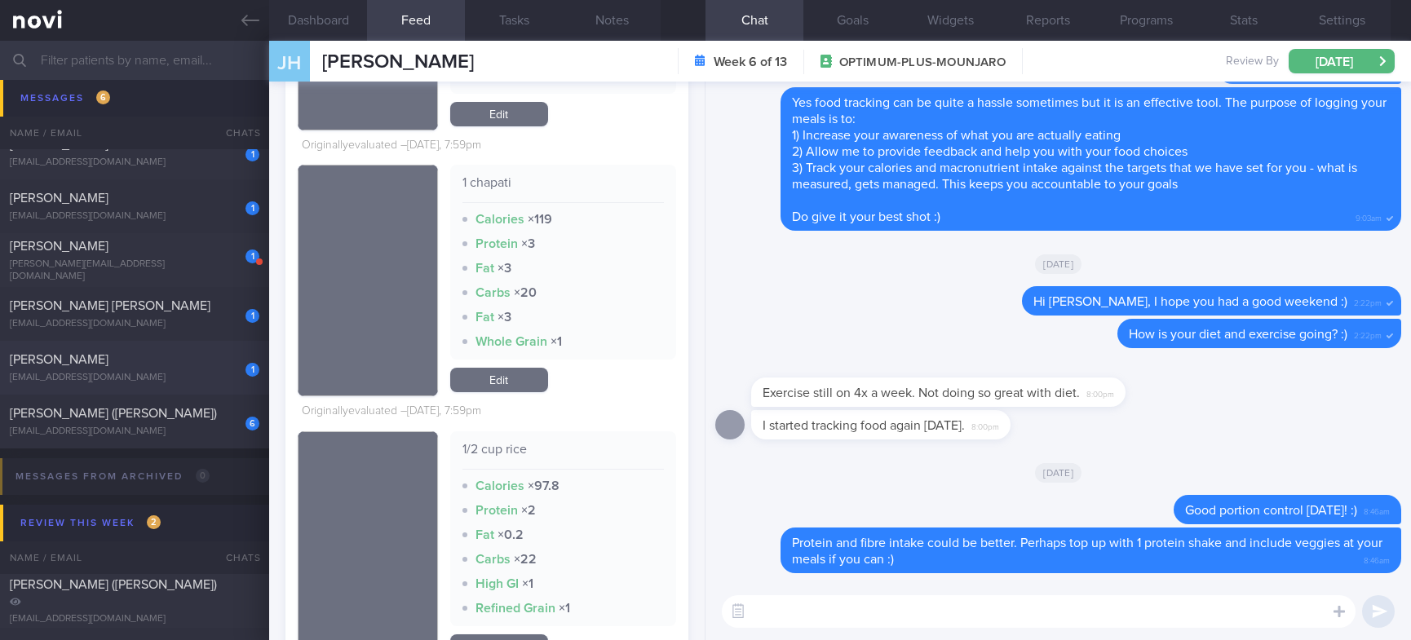
click at [169, 369] on div "1 SKYLAR TEO MAN LING [EMAIL_ADDRESS][DOMAIN_NAME]" at bounding box center [134, 367] width 269 height 33
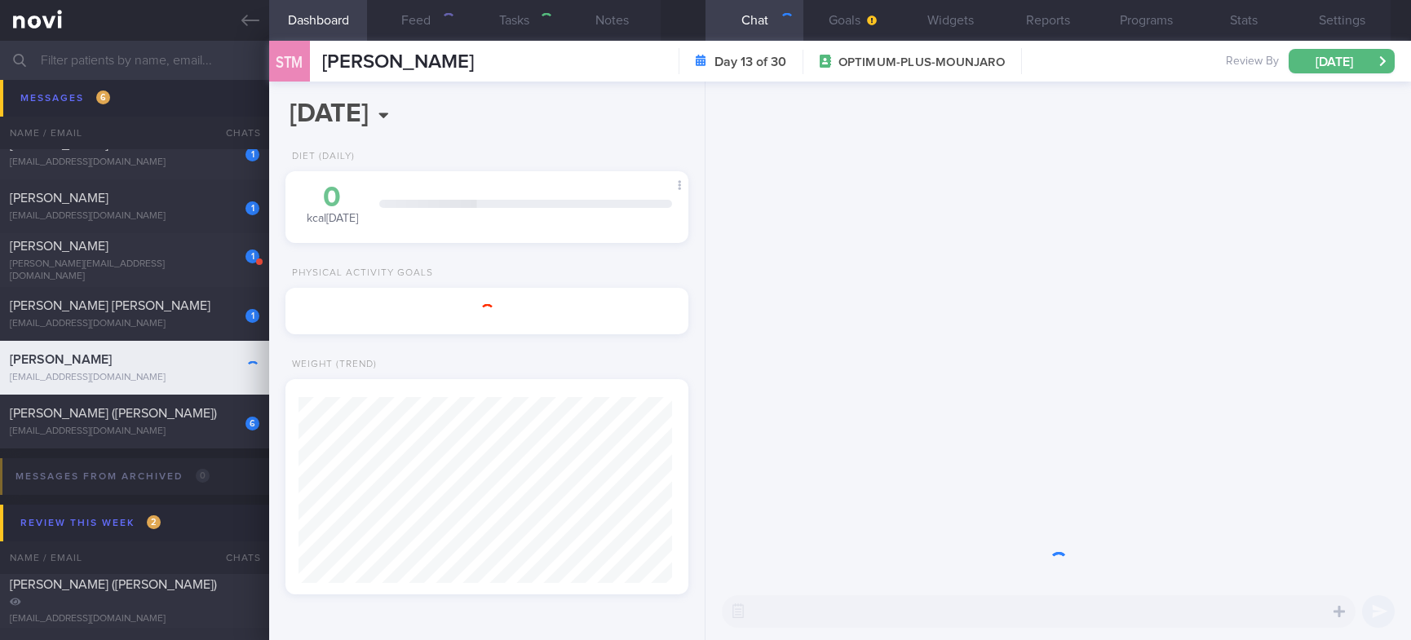
type input "tracked"
type textarea "Mounjaro Condo gym - not using Step count 7-8K/day Apple Watch"
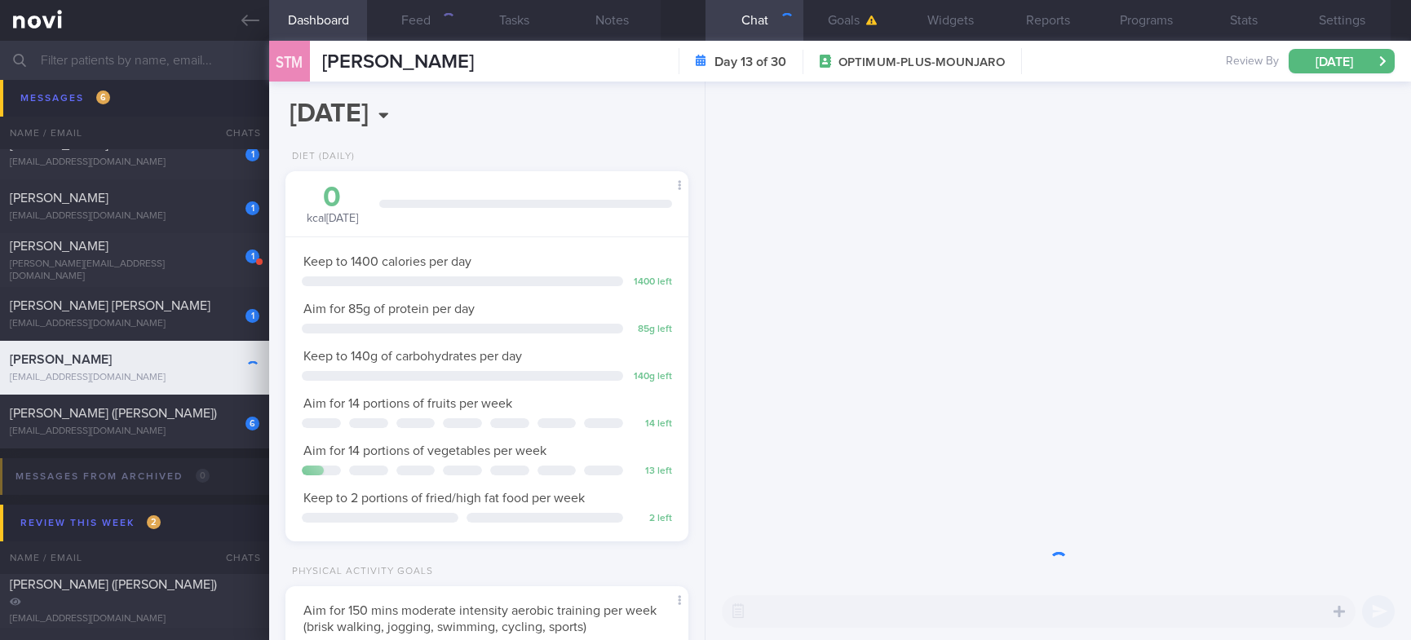
scroll to position [201, 354]
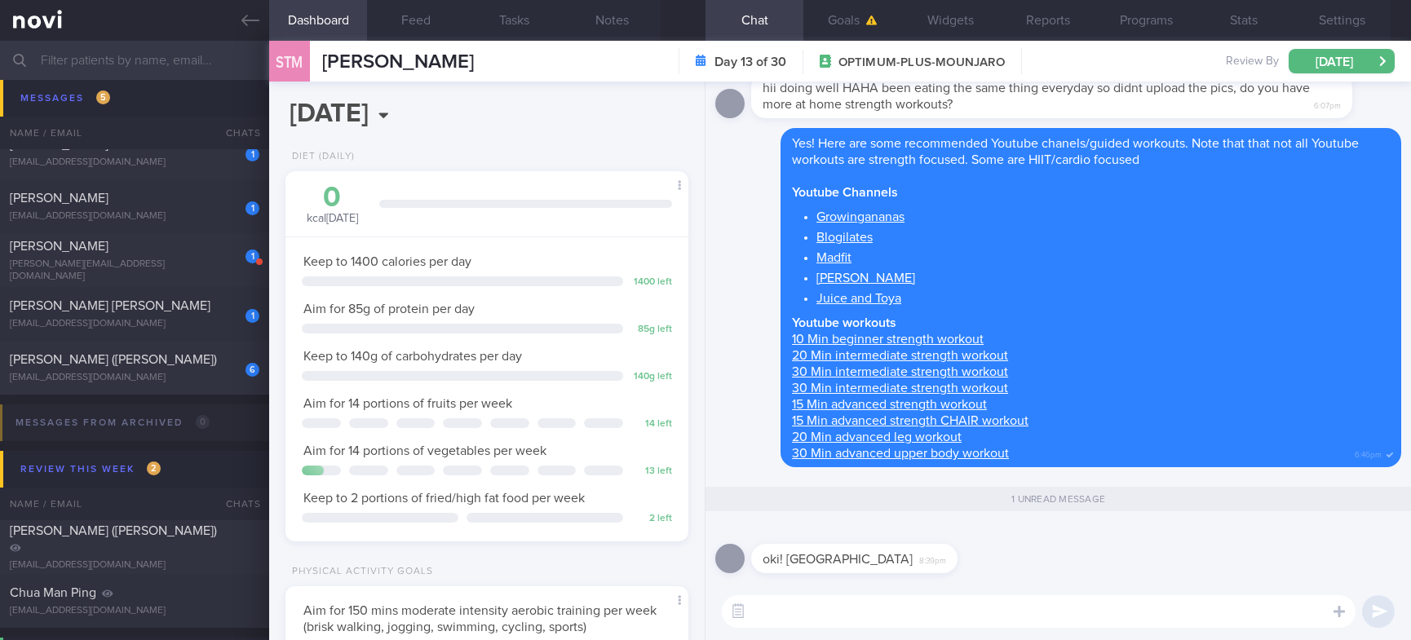
click at [919, 619] on textarea at bounding box center [1039, 611] width 634 height 33
type textarea "N"
type textarea "Welcome :)"
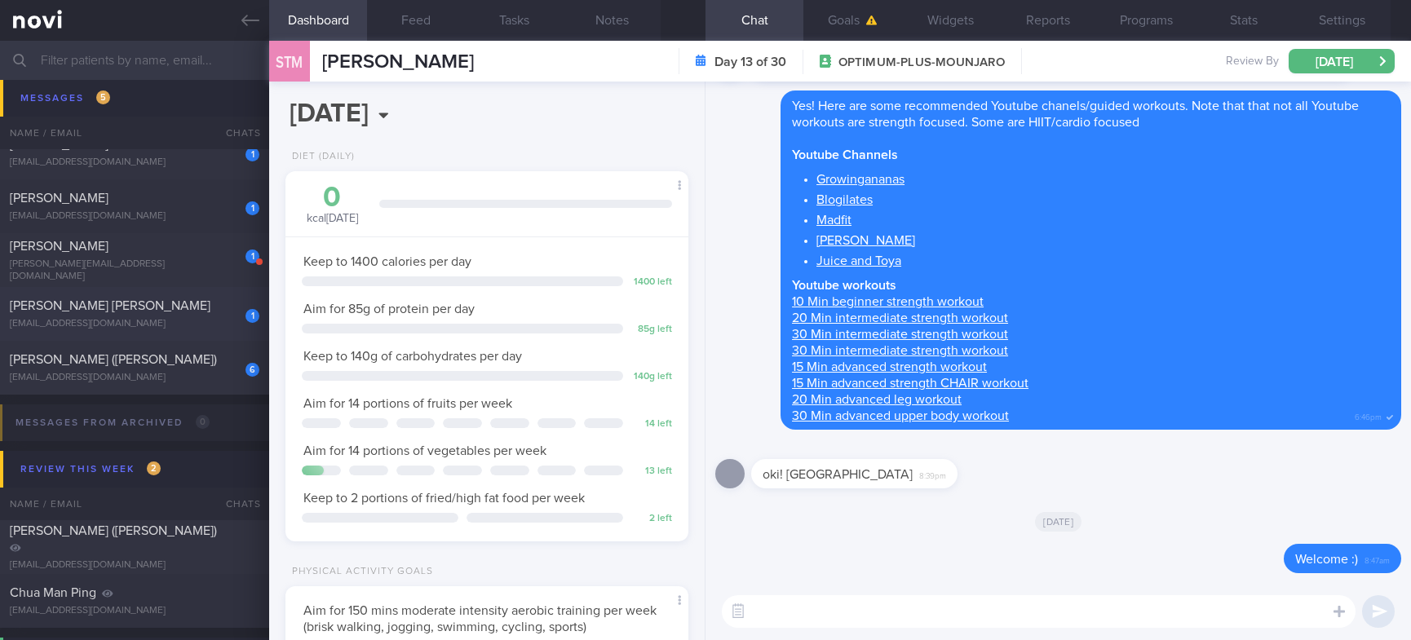
click at [199, 298] on div "[PERSON_NAME] [PERSON_NAME]" at bounding box center [132, 306] width 245 height 16
type input "tracked."
type textarea "(husband [PERSON_NAME] OP+) NRIC: S7607695B Name: [PERSON_NAME] [PERSON_NAME] G…"
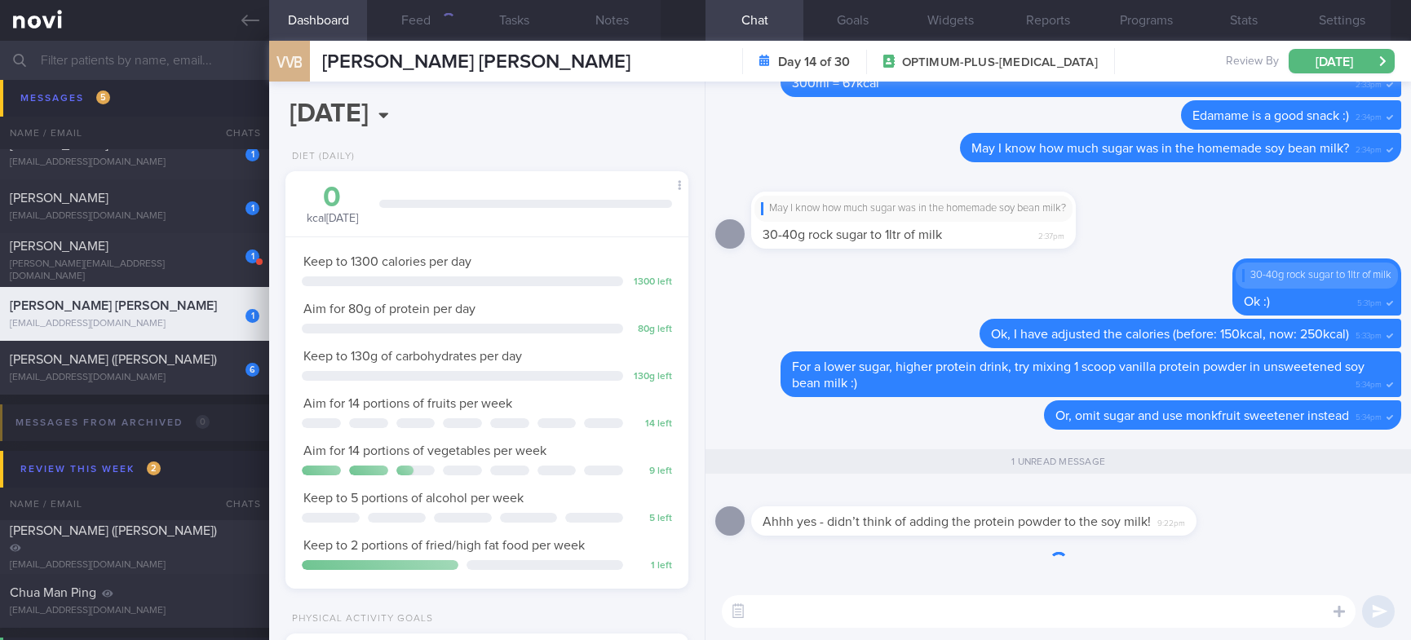
scroll to position [1, 0]
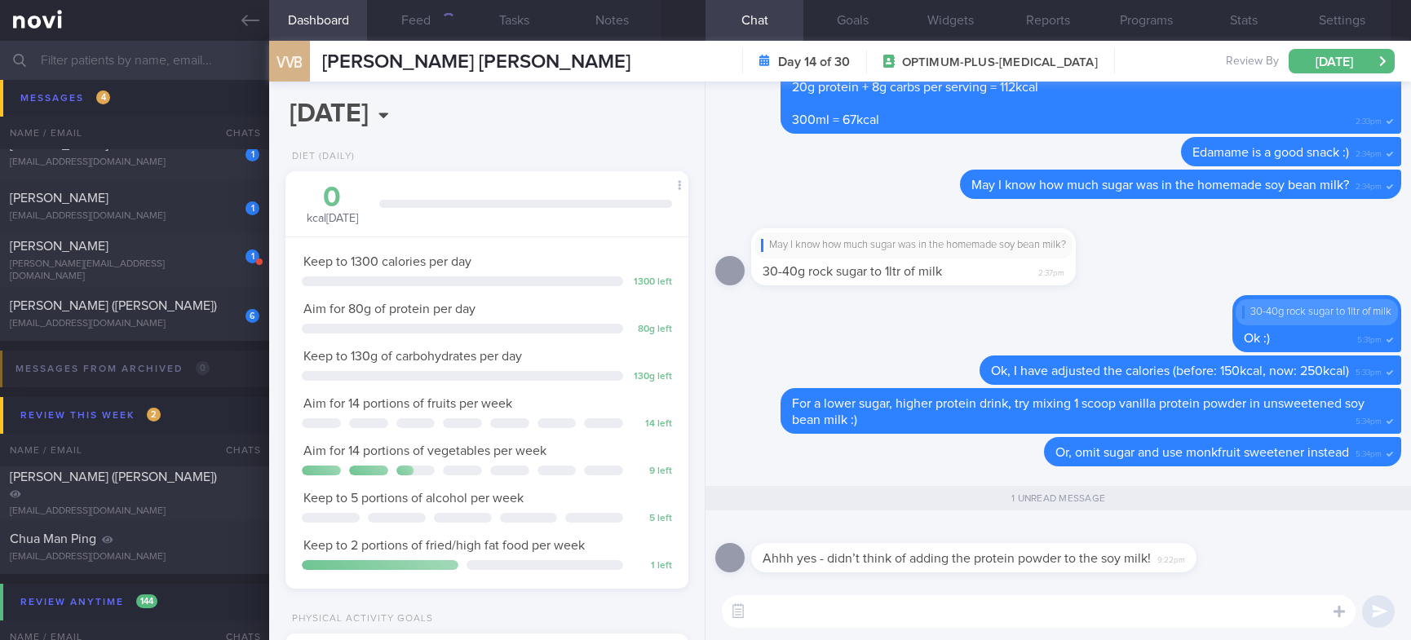
click at [889, 611] on textarea at bounding box center [1039, 611] width 634 height 33
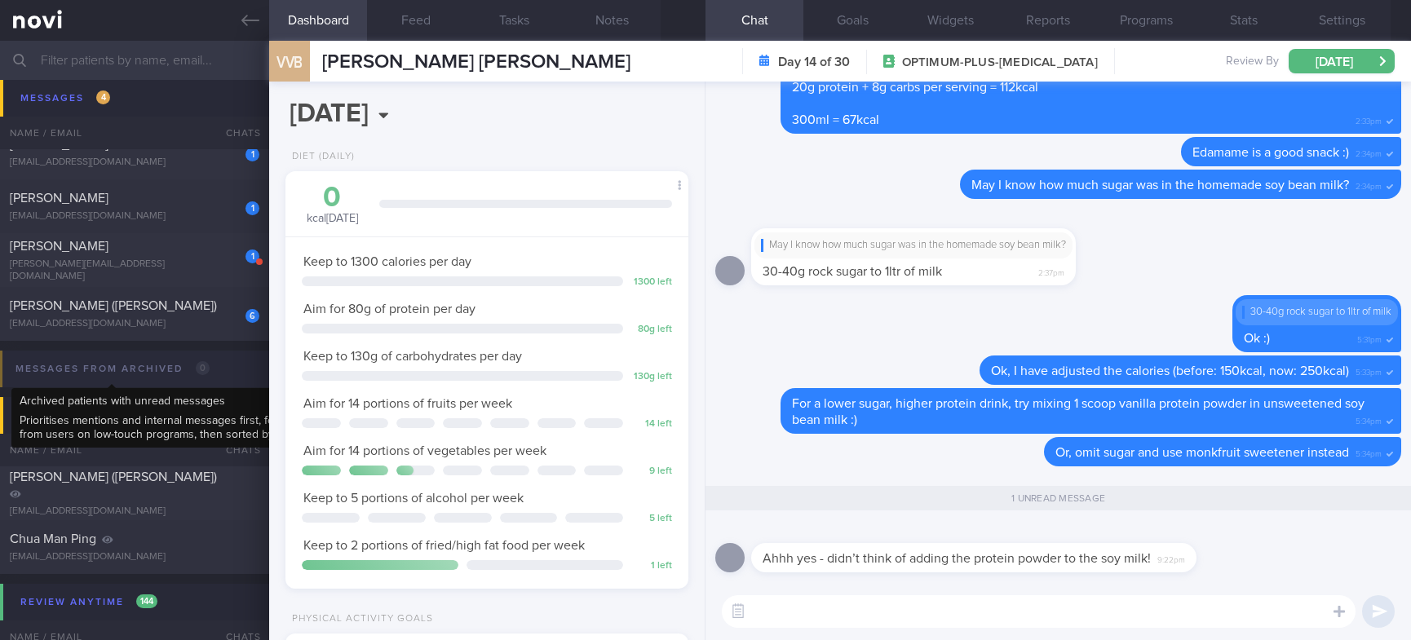
scroll to position [245, 0]
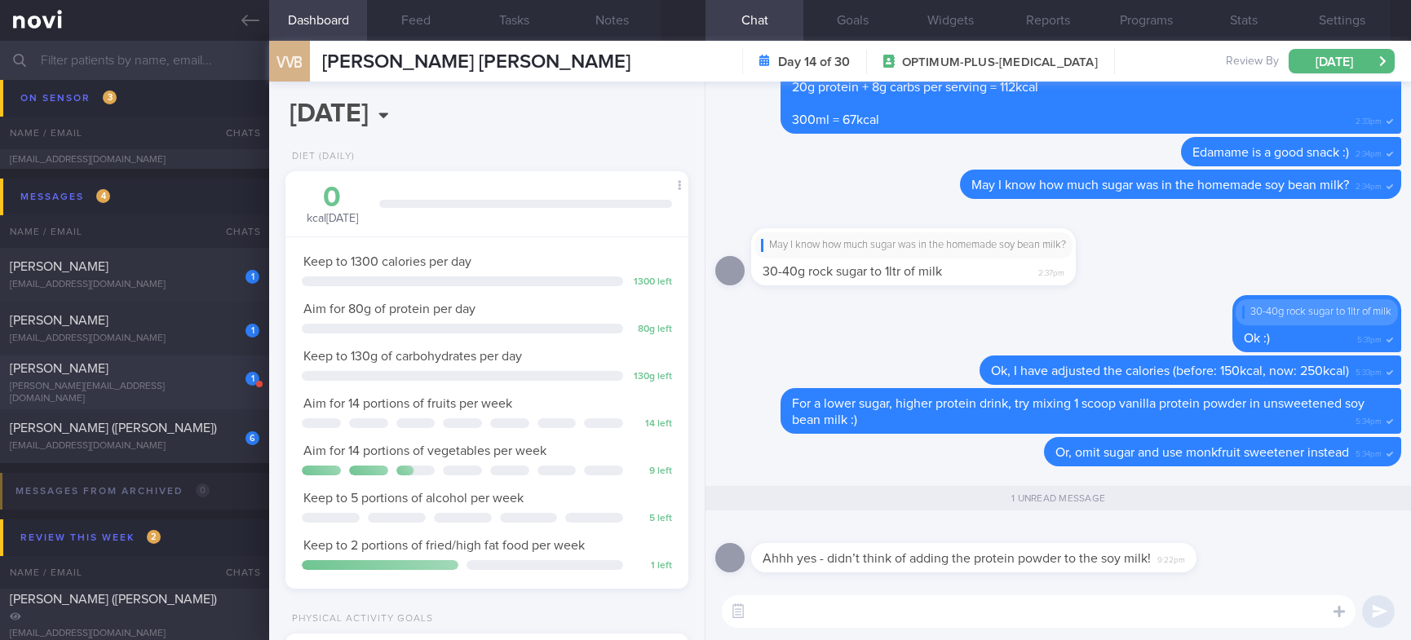
click at [200, 376] on div "[PERSON_NAME]" at bounding box center [132, 368] width 245 height 16
type input "Tracked. not compliant. too lazy to exercise"
type textarea "s [PERSON_NAME] TANGYA S8243204C [DATE] [DATE] [MEDICAL_DATA] and NSAIDs [EMAIL…"
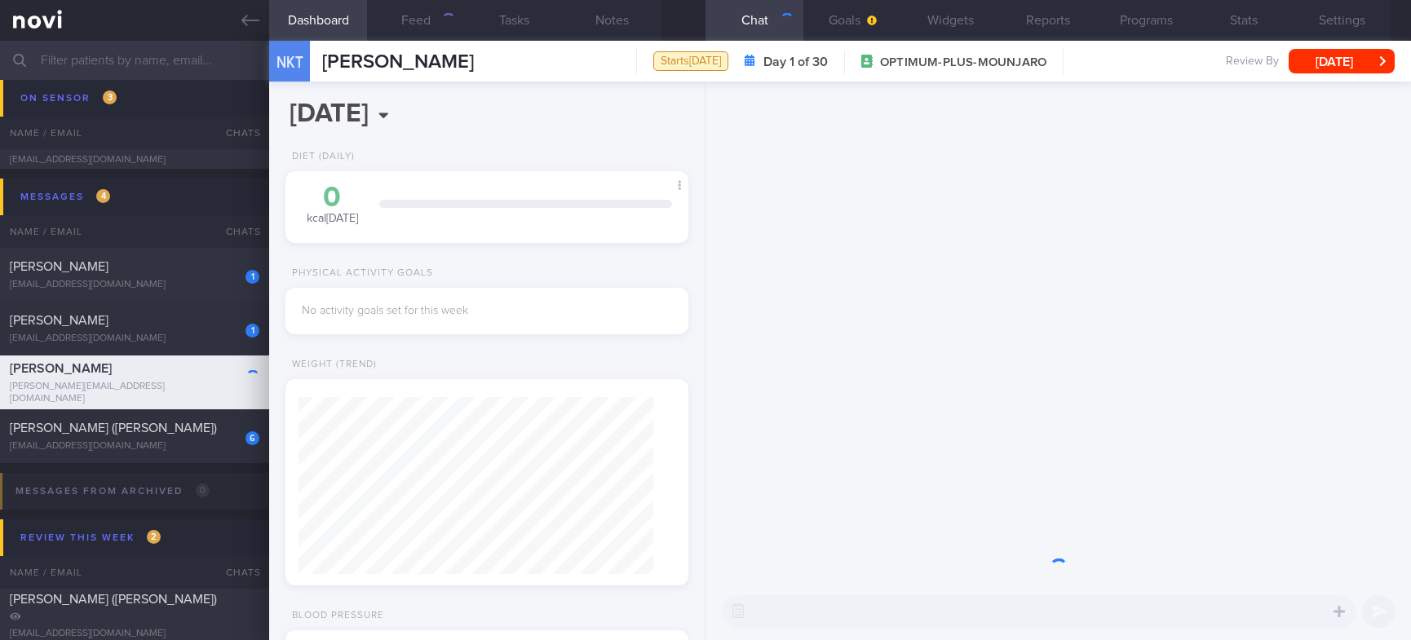
scroll to position [177, 354]
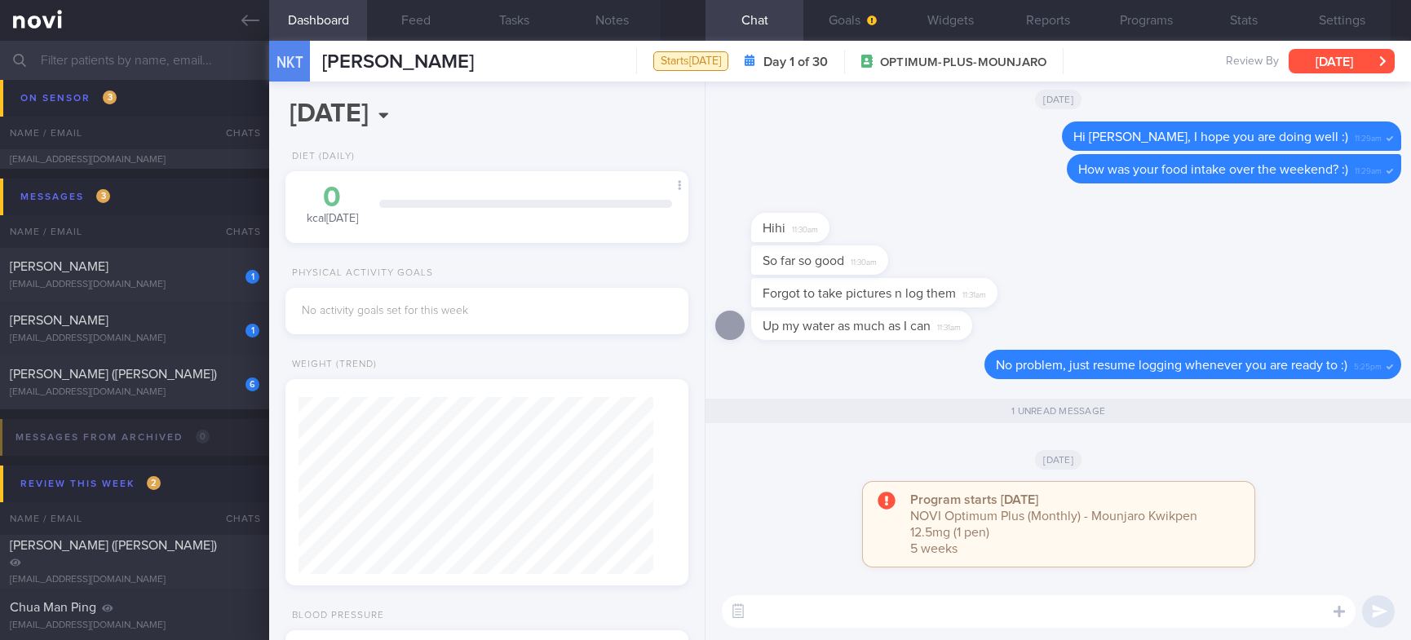
click at [1378, 60] on button "[DATE]" at bounding box center [1341, 61] width 106 height 24
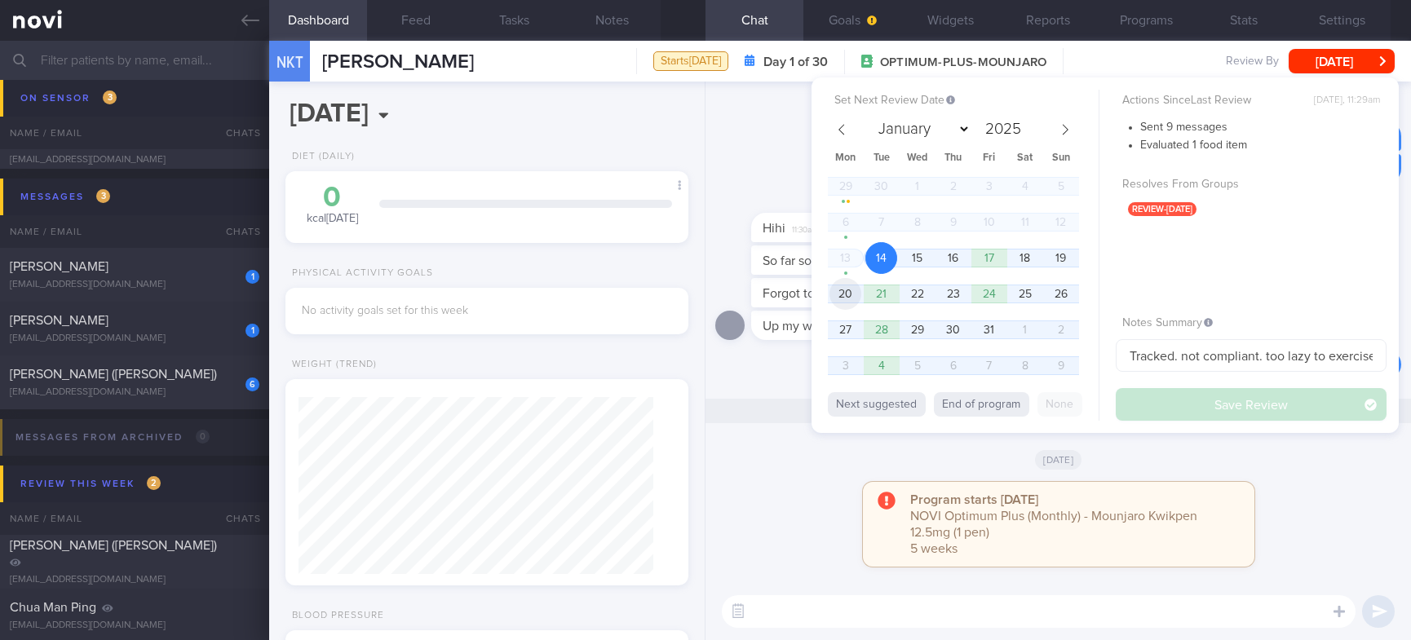
click at [850, 287] on span "20" at bounding box center [845, 294] width 32 height 32
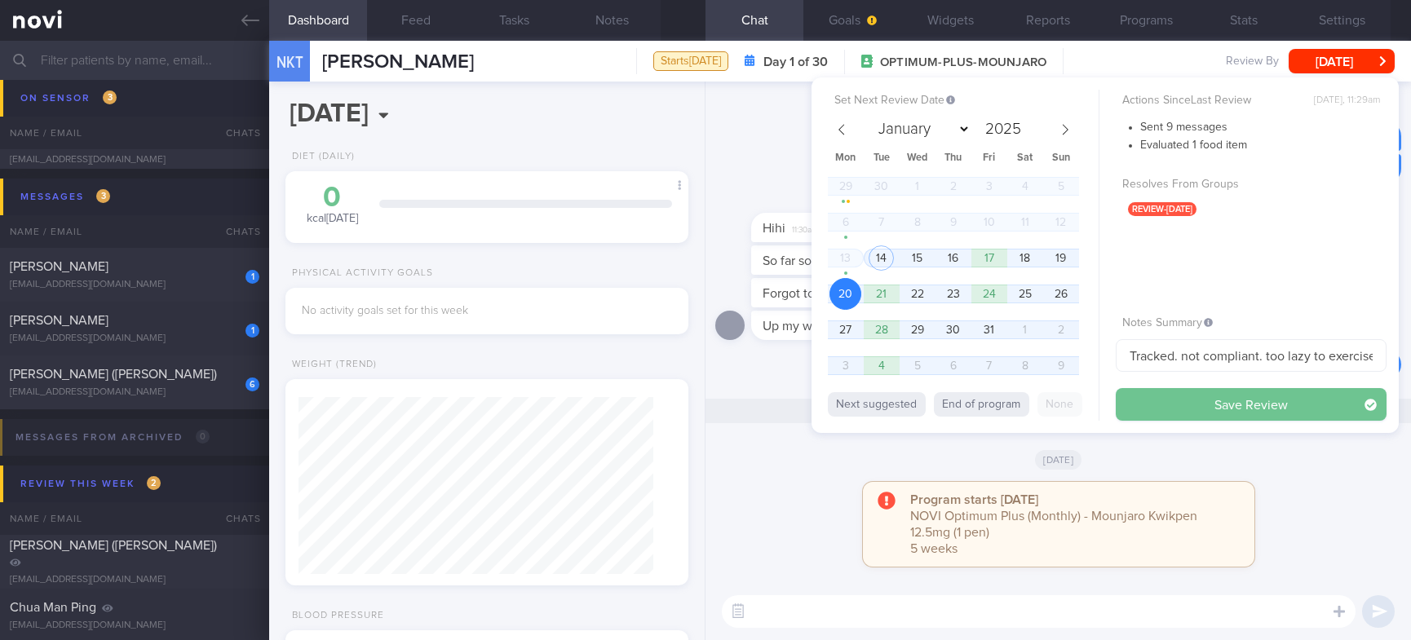
click at [1233, 393] on button "Save Review" at bounding box center [1251, 404] width 271 height 33
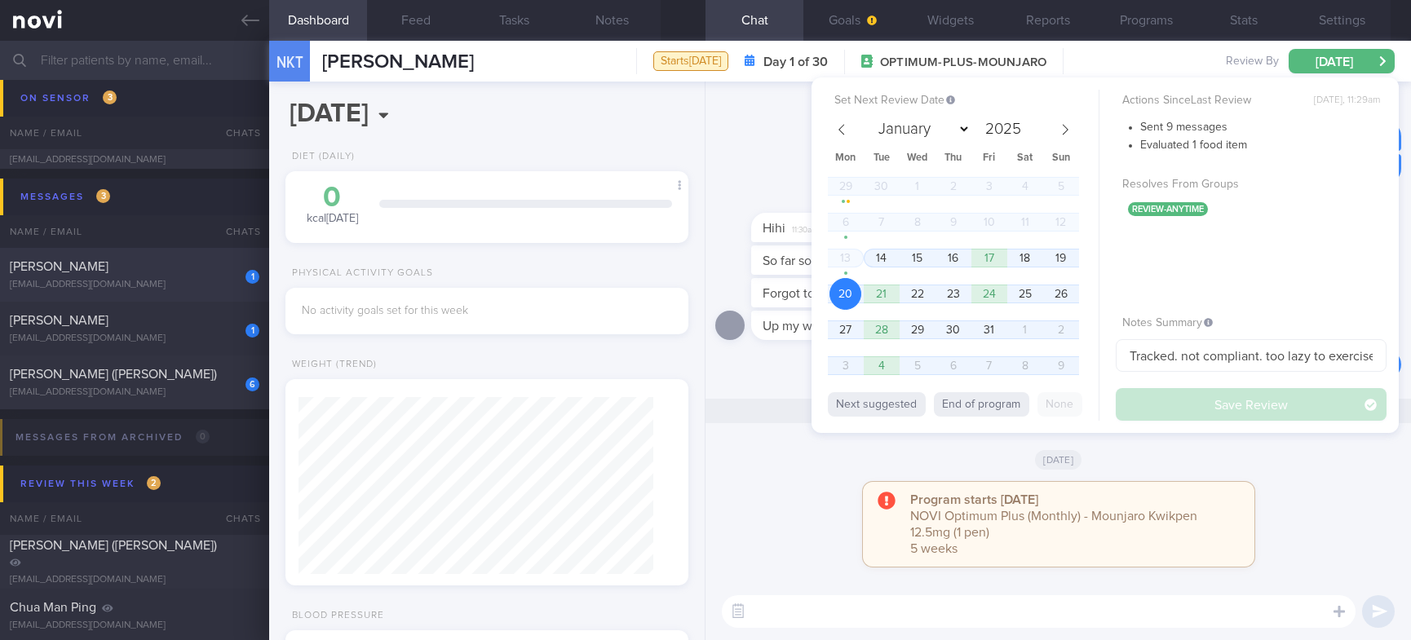
click at [163, 288] on div "[EMAIL_ADDRESS][DOMAIN_NAME]" at bounding box center [135, 285] width 250 height 12
type input "tracked. [MEDICAL_DATA], eGFR 69."
type textarea "[PERSON_NAME] S8310086I [DATE] [EMAIL_ADDRESS][DOMAIN_NAME] [PHONE_NUMBER] [DEM…"
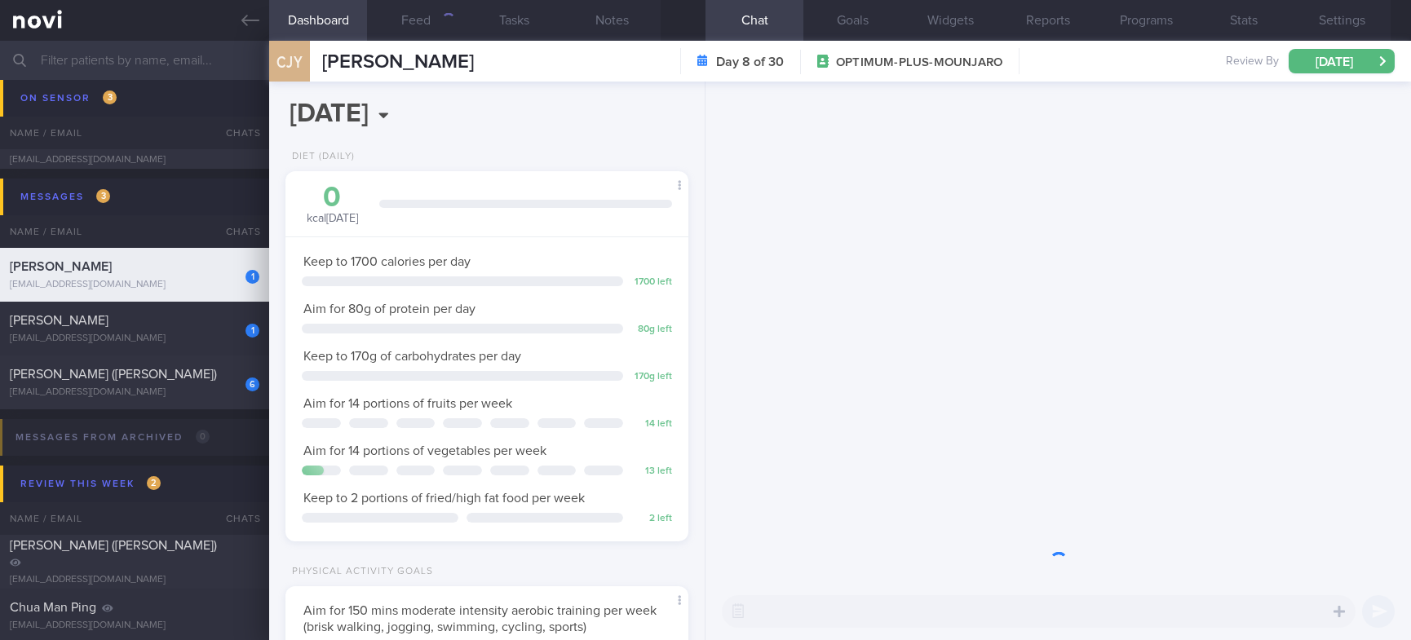
scroll to position [201, 354]
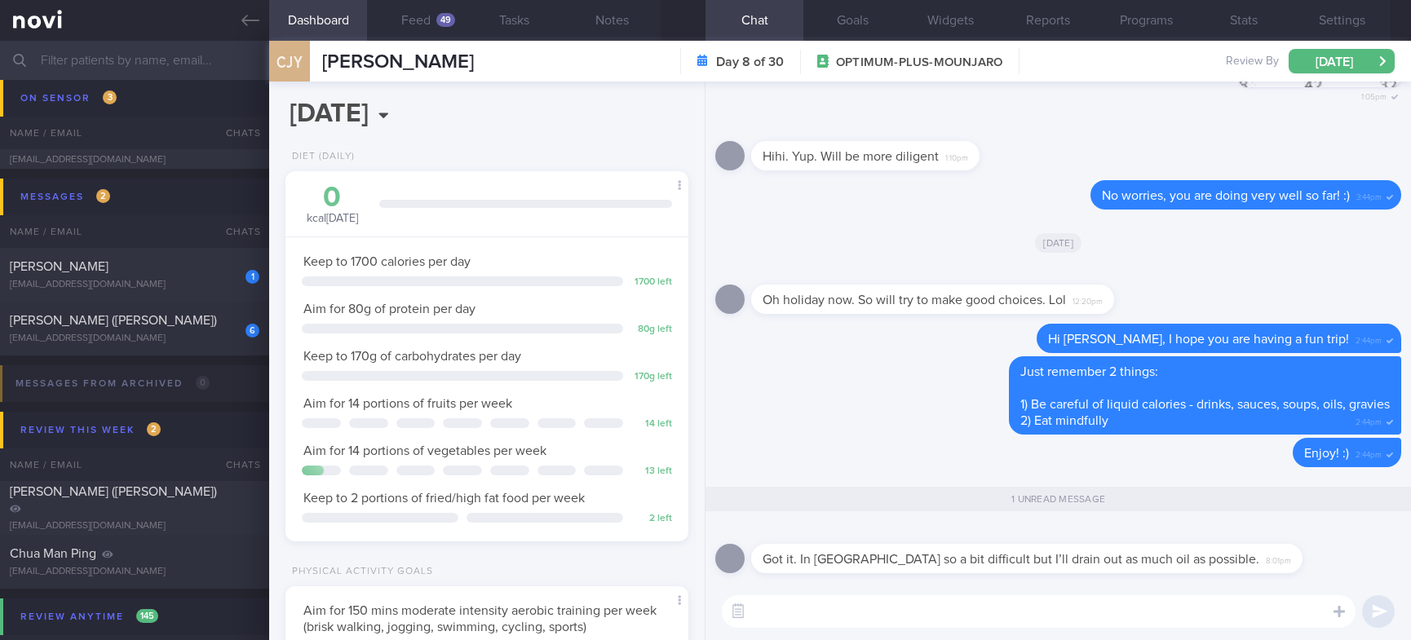
click at [888, 602] on textarea at bounding box center [1039, 611] width 634 height 33
click at [887, 603] on textarea at bounding box center [1039, 611] width 634 height 33
type textarea "Noted [PERSON_NAME]. Have a fruitful trip :)"
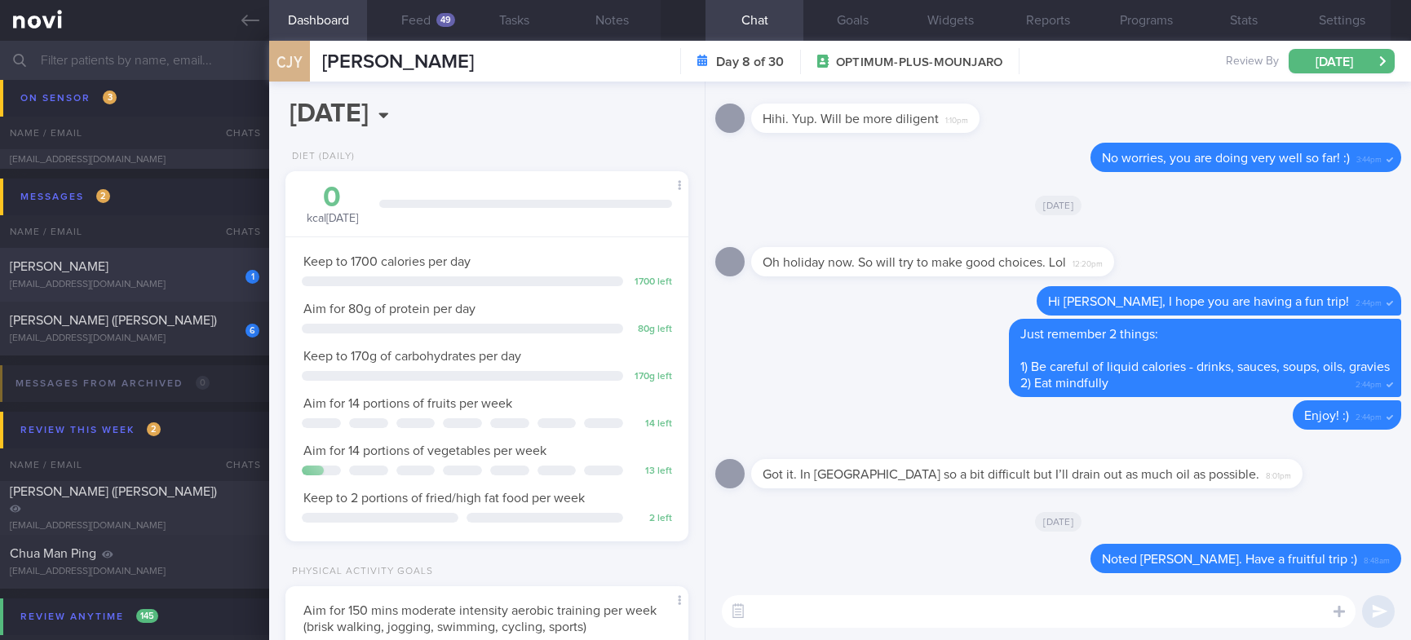
click at [159, 281] on div "[EMAIL_ADDRESS][DOMAIN_NAME]" at bounding box center [135, 285] width 250 height 12
type input "tracked"
type textarea ""49M ""[PERSON_NAME]"" Academic Professor Client is a self proclaimed ""biohack…"
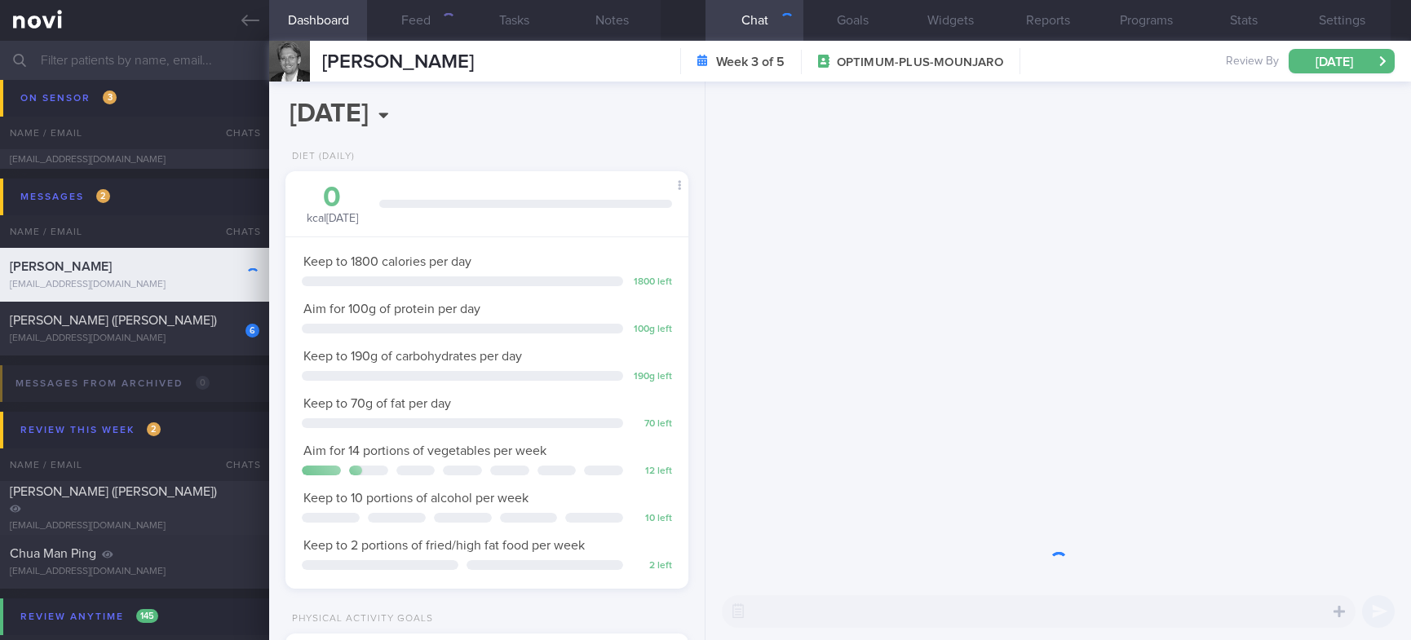
scroll to position [180, 360]
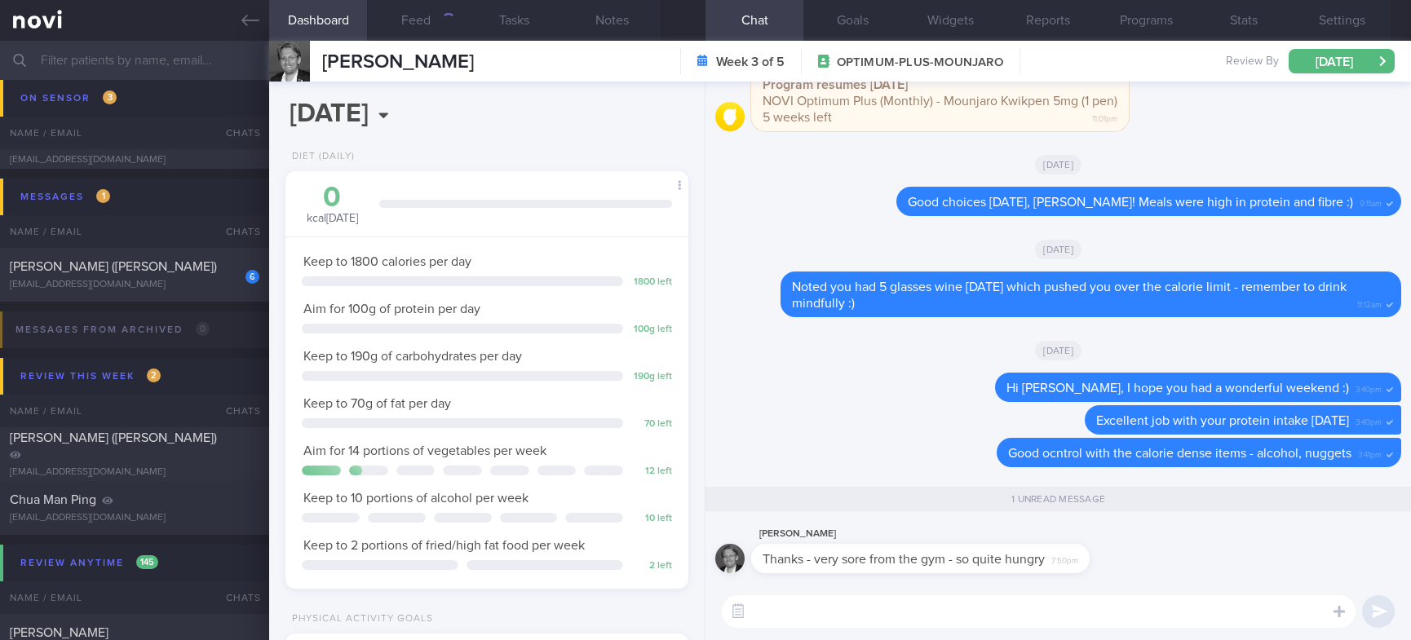
click at [978, 615] on textarea at bounding box center [1039, 611] width 634 height 33
type textarea "Rest well and remember to drink enough water (30ml/kg/day) :)"
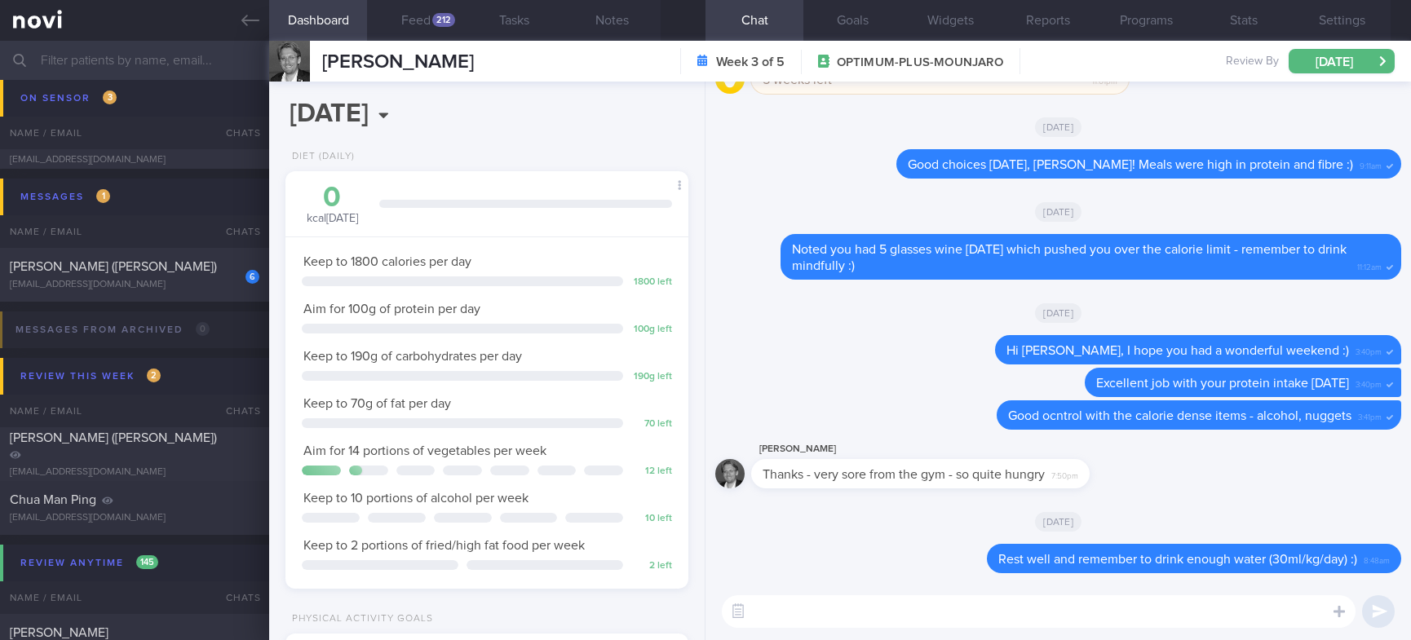
type textarea "Y"
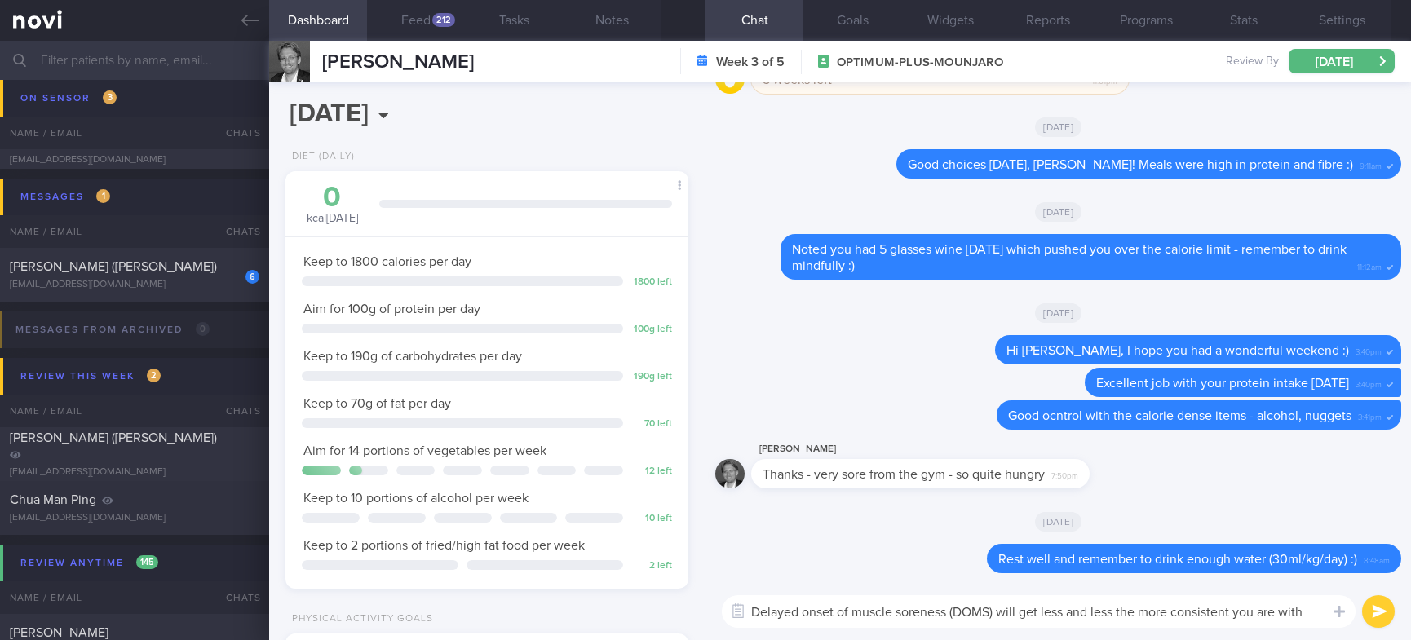
scroll to position [0, 0]
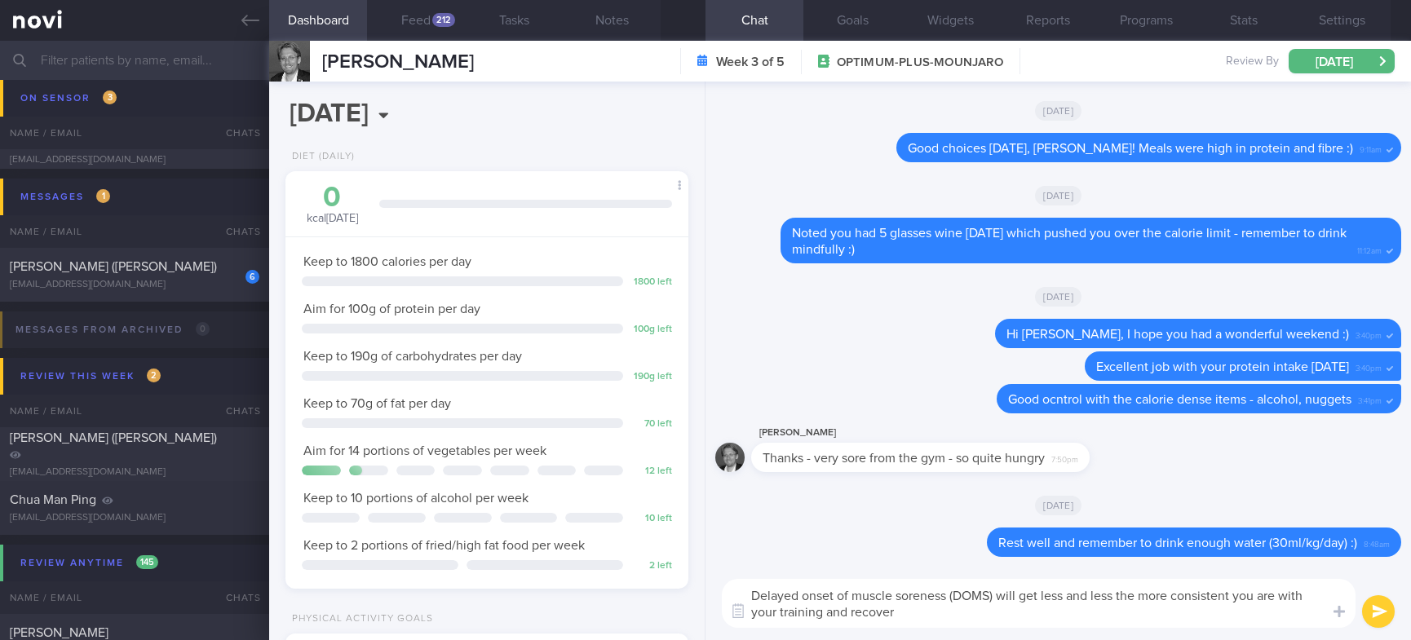
type textarea "Delayed onset of muscle soreness (DOMS) will get less and less the more consist…"
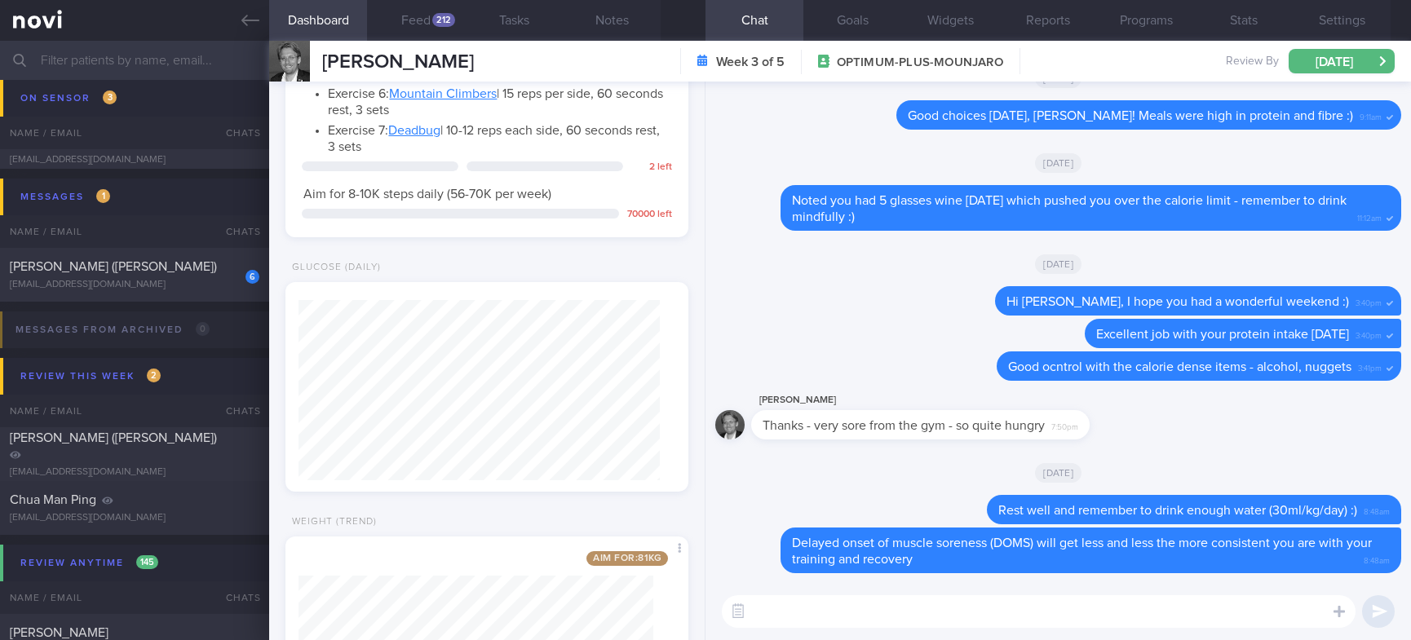
scroll to position [1575, 0]
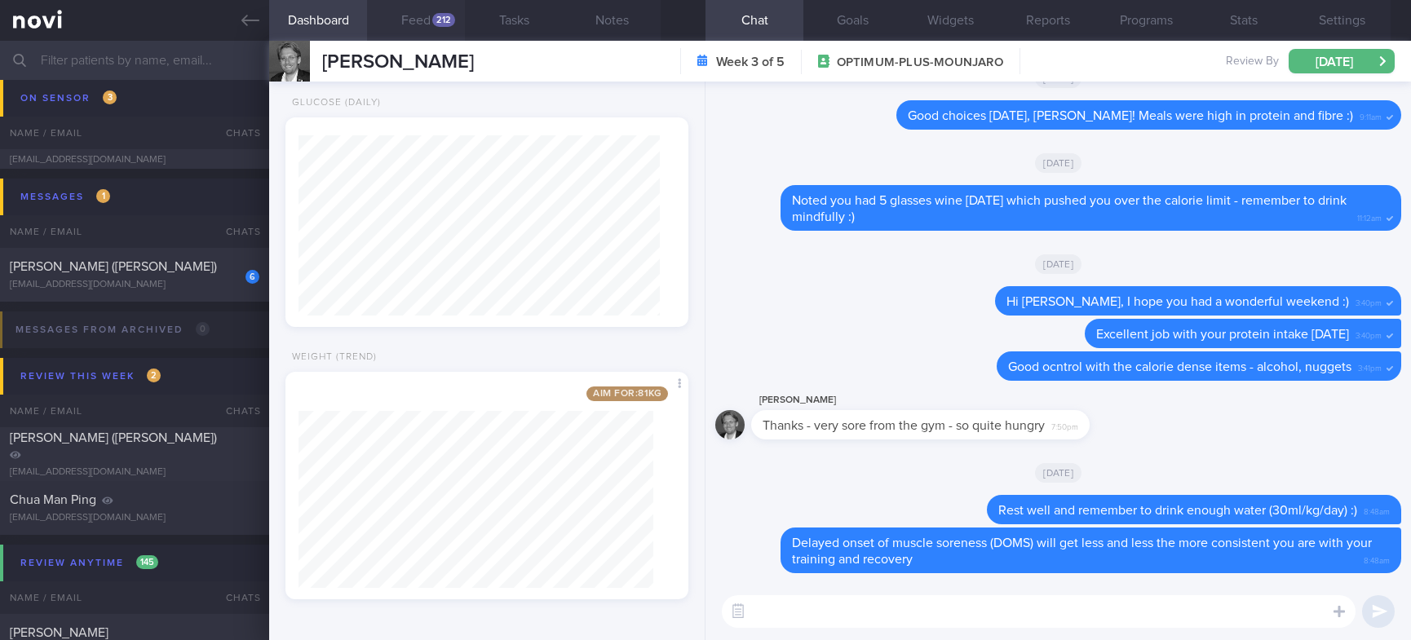
click at [416, 35] on button "Feed 212" at bounding box center [416, 20] width 98 height 41
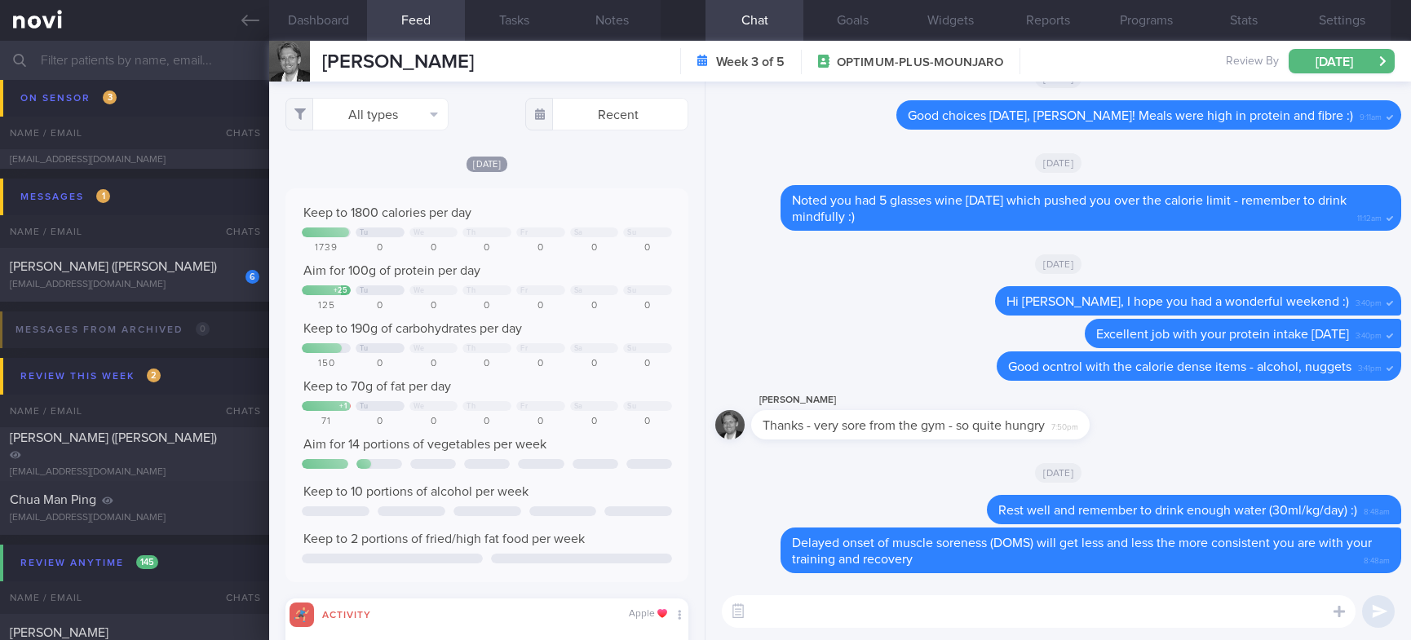
scroll to position [91, 362]
click at [197, 285] on div "[EMAIL_ADDRESS][DOMAIN_NAME]" at bounding box center [135, 285] width 250 height 12
type input "tracked. Dislikes dairy"
type textarea "40F [MEDICAL_DATA] [MEDICAL_DATA] with [PERSON_NAME] syndrome [MEDICAL_DATA] [M…"
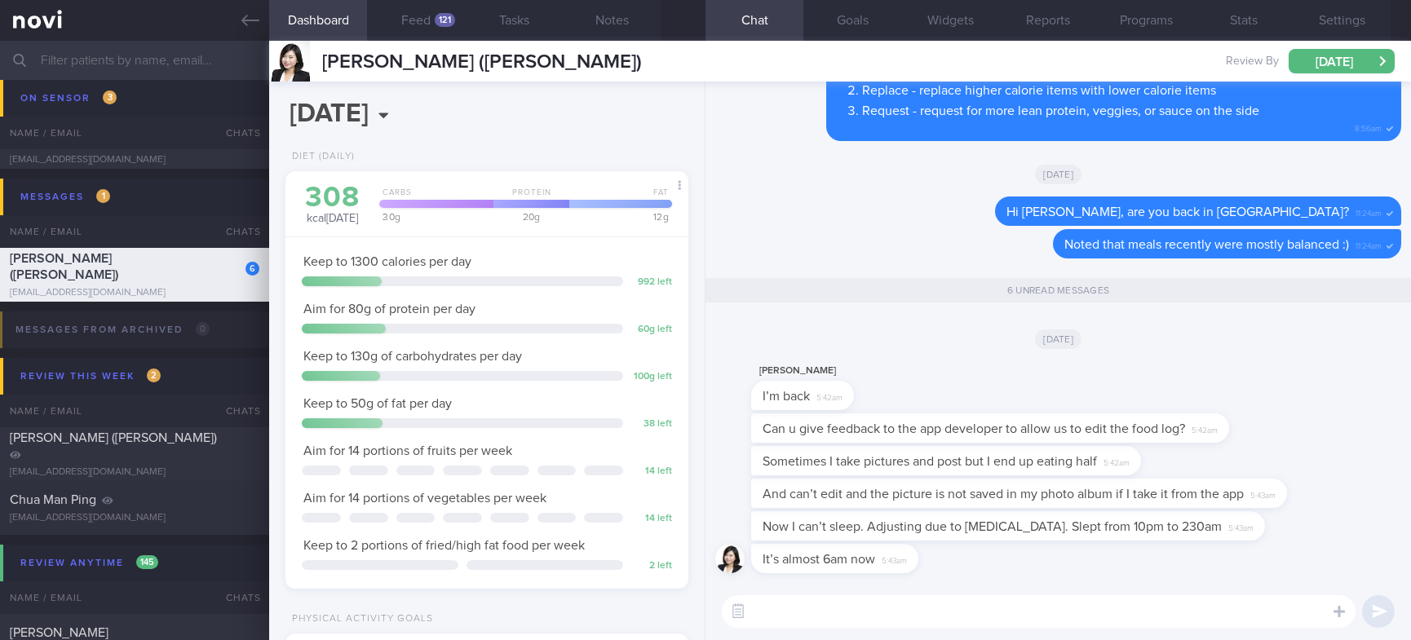
drag, startPoint x: 1276, startPoint y: 324, endPoint x: 1045, endPoint y: 121, distance: 307.4
click at [1276, 325] on div "[DATE]" at bounding box center [1058, 339] width 686 height 46
drag, startPoint x: 604, startPoint y: 73, endPoint x: 316, endPoint y: 68, distance: 288.7
click at [316, 68] on div "[PERSON_NAME] ([PERSON_NAME]) [PERSON_NAME] ([PERSON_NAME]) [EMAIL_ADDRESS][DOM…" at bounding box center [840, 61] width 1142 height 41
copy div "[PERSON_NAME] ([PERSON_NAME])"
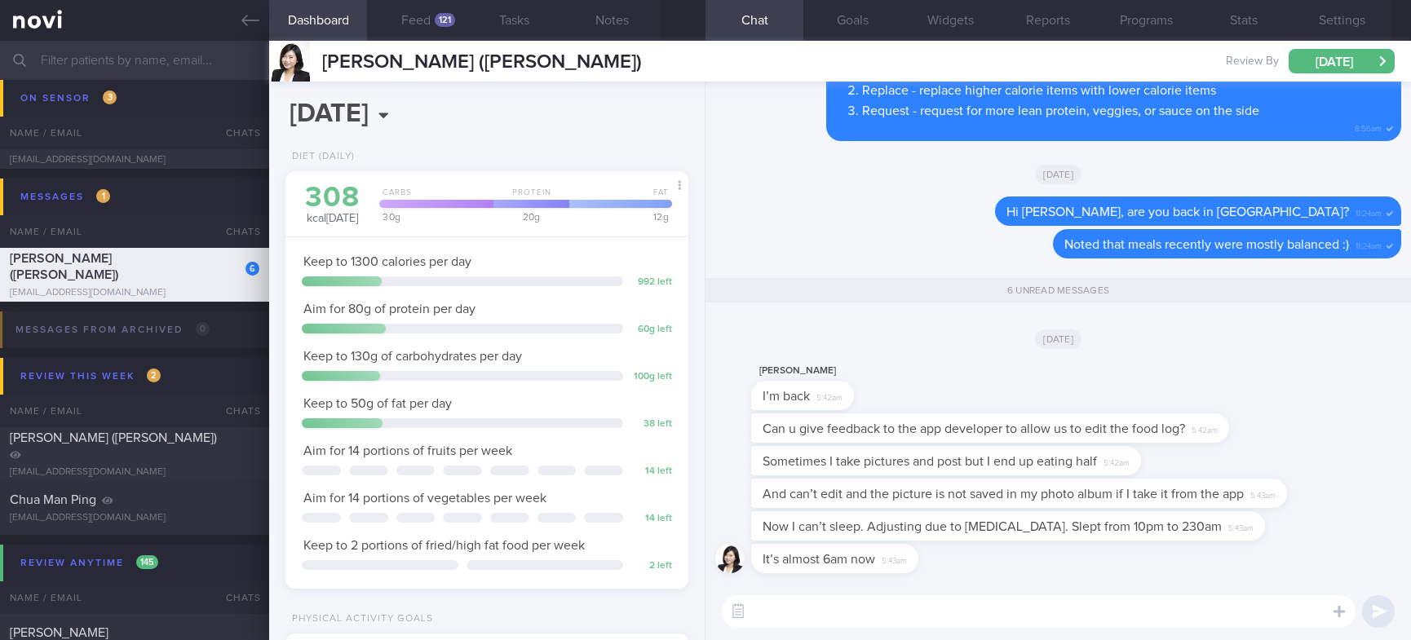
click at [923, 606] on textarea at bounding box center [1039, 611] width 634 height 33
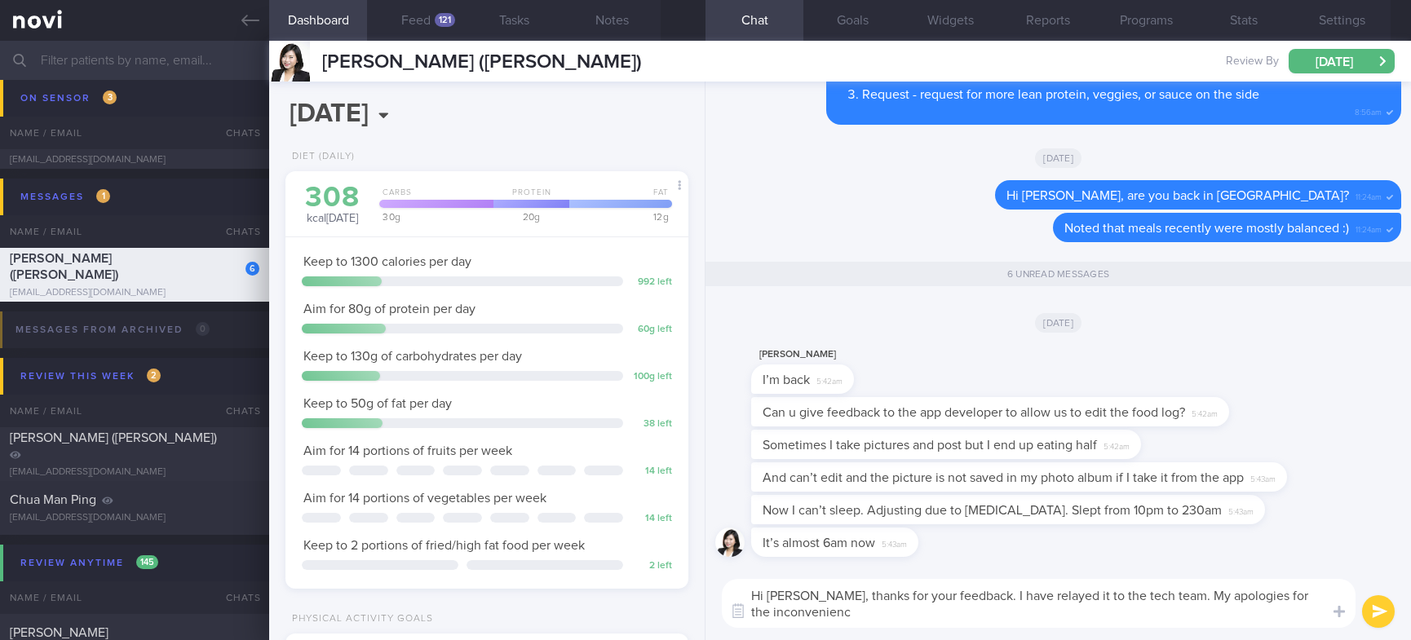
type textarea "Hi [PERSON_NAME], thanks for your feedback. I have relayed it to the tech team.…"
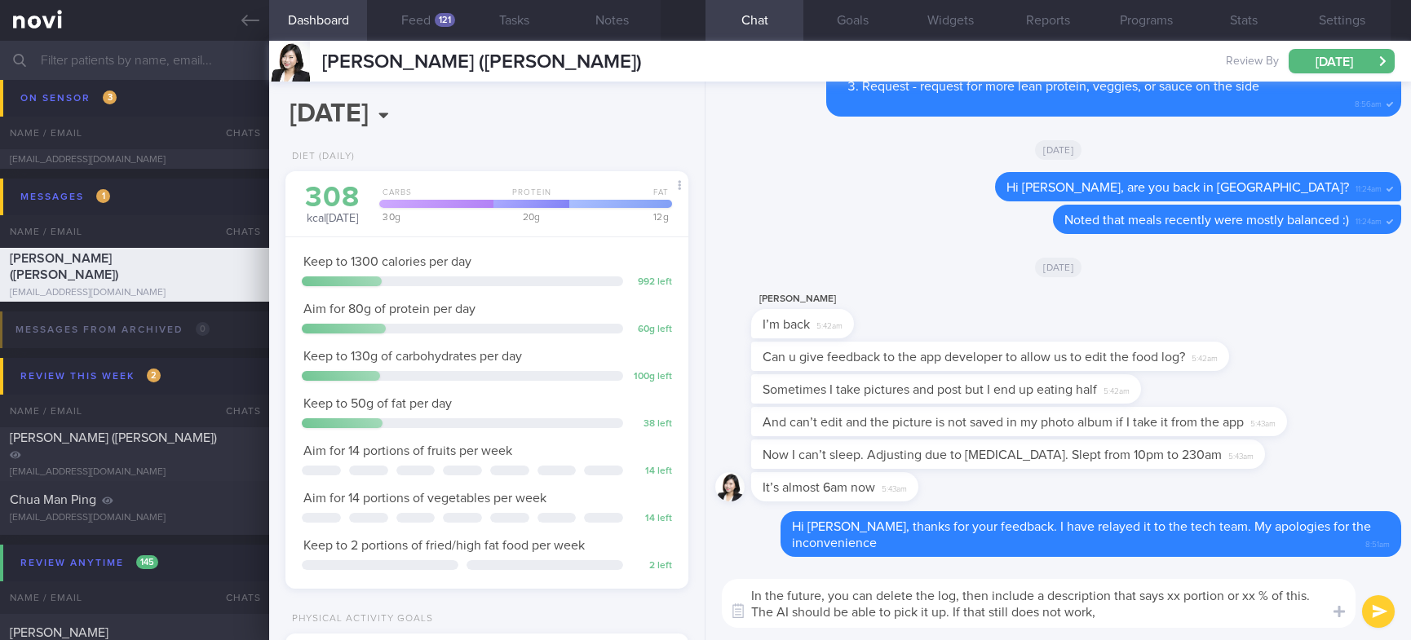
click at [1109, 593] on textarea "In the future, you can delete the log, then include a description that says xx …" at bounding box center [1039, 603] width 634 height 49
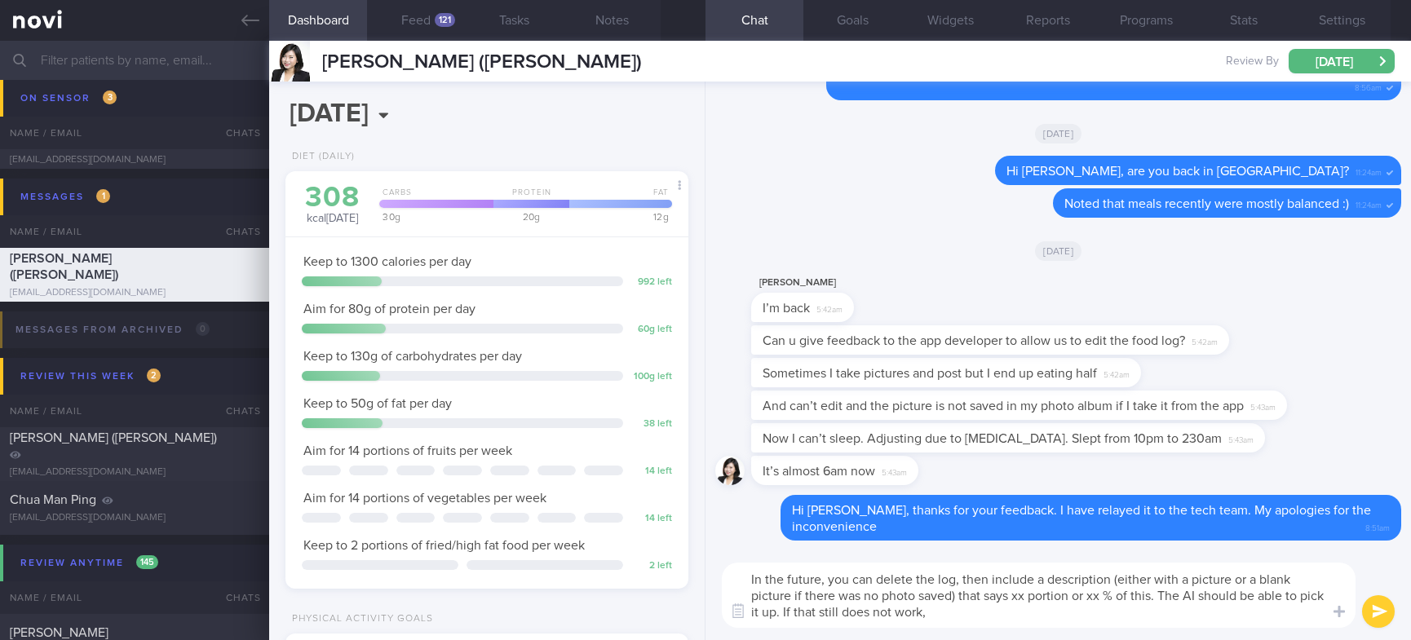
click at [1134, 594] on textarea "In the future, you can delete the log, then include a description (either with …" at bounding box center [1039, 595] width 634 height 65
click at [991, 611] on textarea "In the future, you can delete the log, then include a description (either with …" at bounding box center [1039, 595] width 634 height 65
type textarea "In the future, you can delete the log, then include a description (either with …"
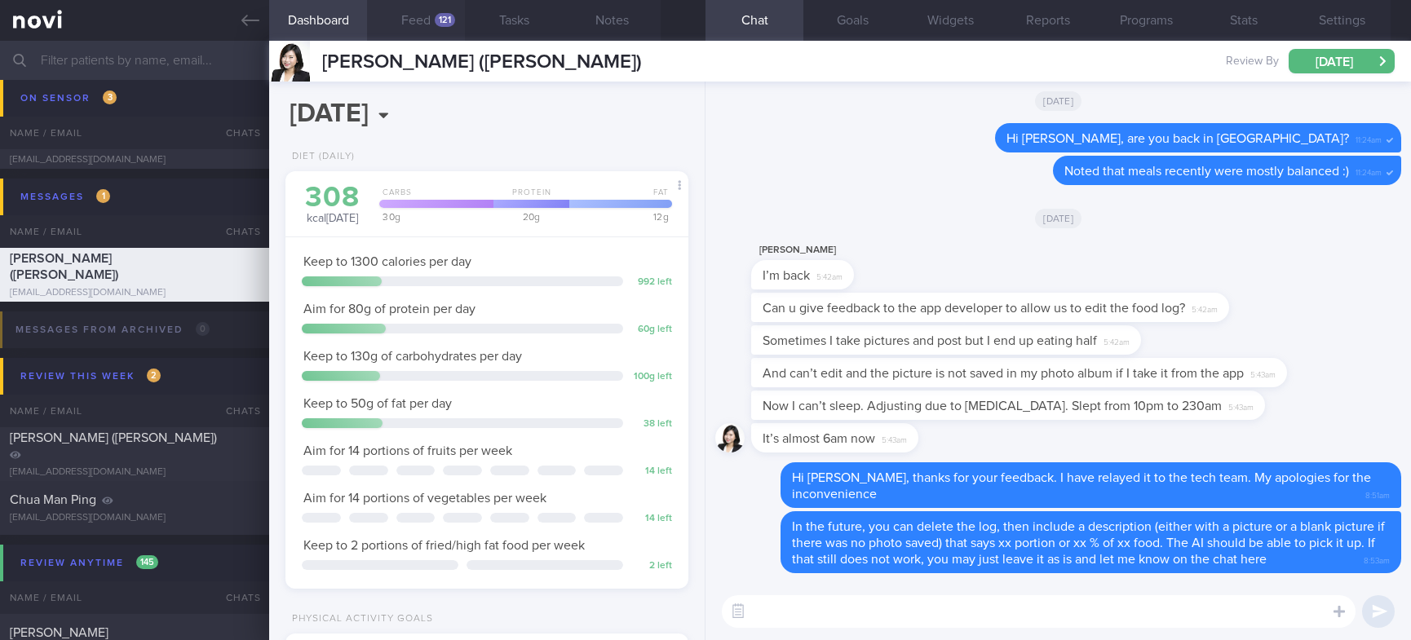
click at [434, 16] on button "Feed 121" at bounding box center [416, 20] width 98 height 41
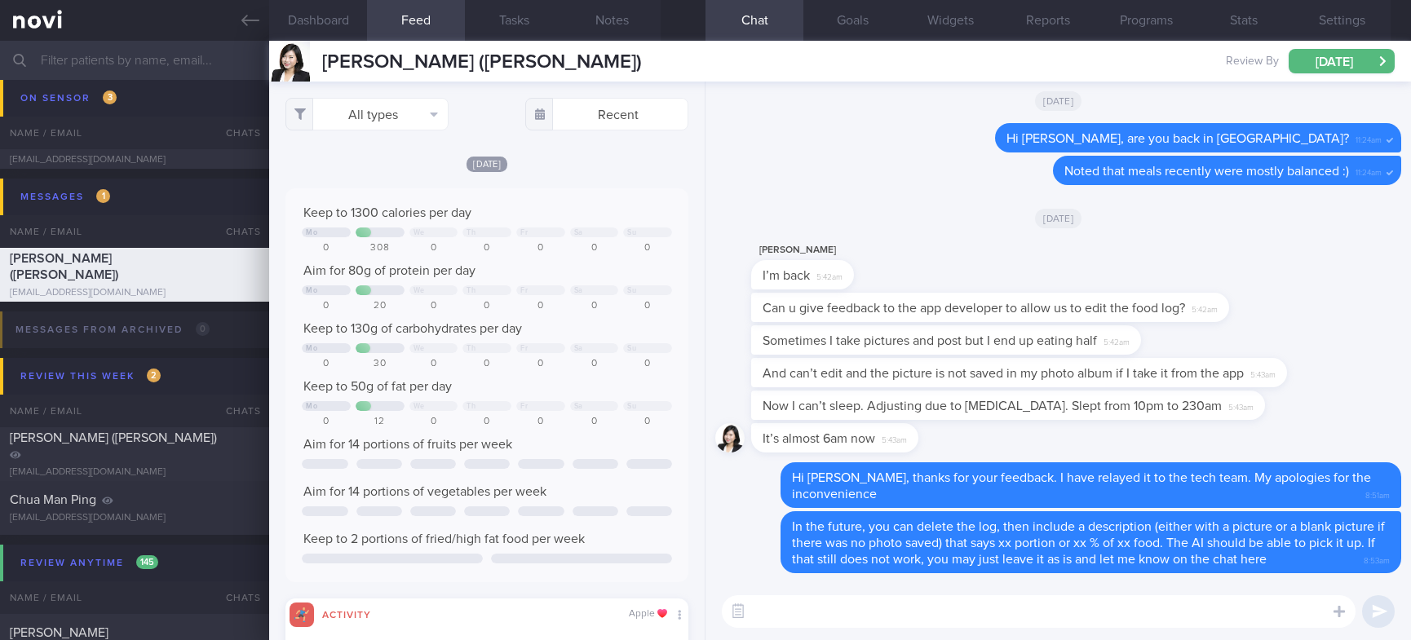
scroll to position [91, 362]
click at [408, 120] on button "All types" at bounding box center [366, 114] width 163 height 33
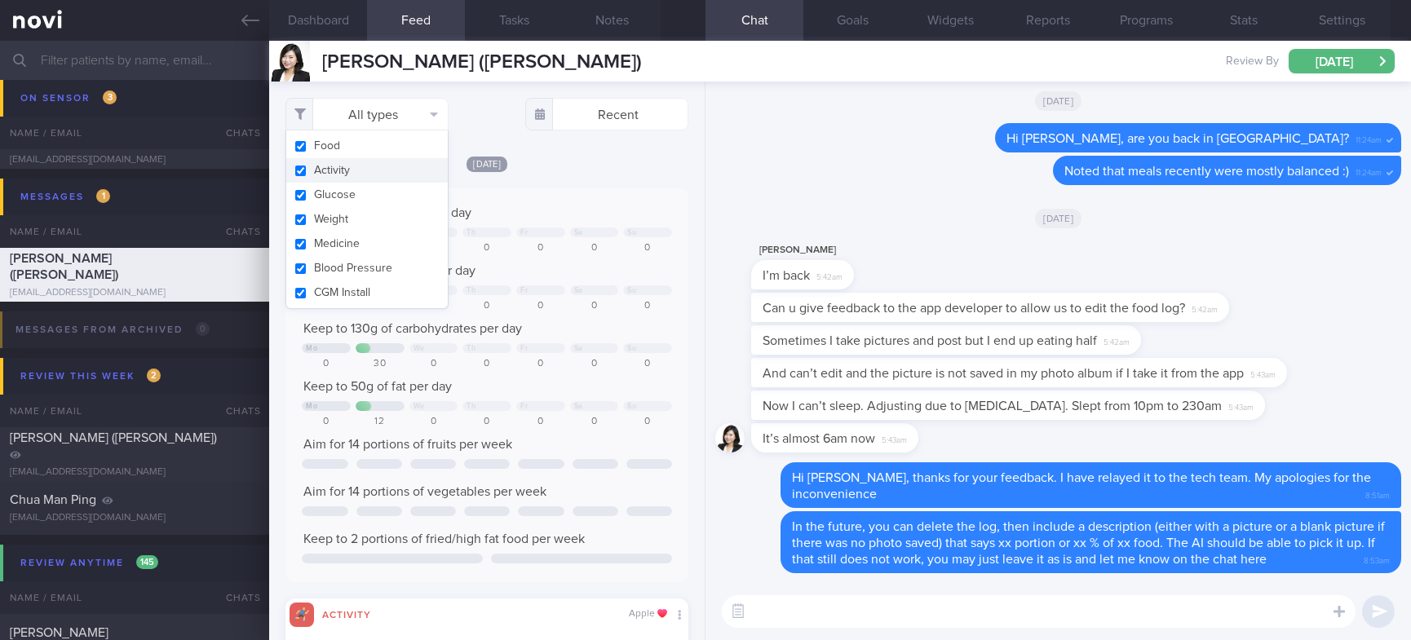
click at [375, 170] on button "Activity" at bounding box center [366, 170] width 161 height 24
checkbox input "false"
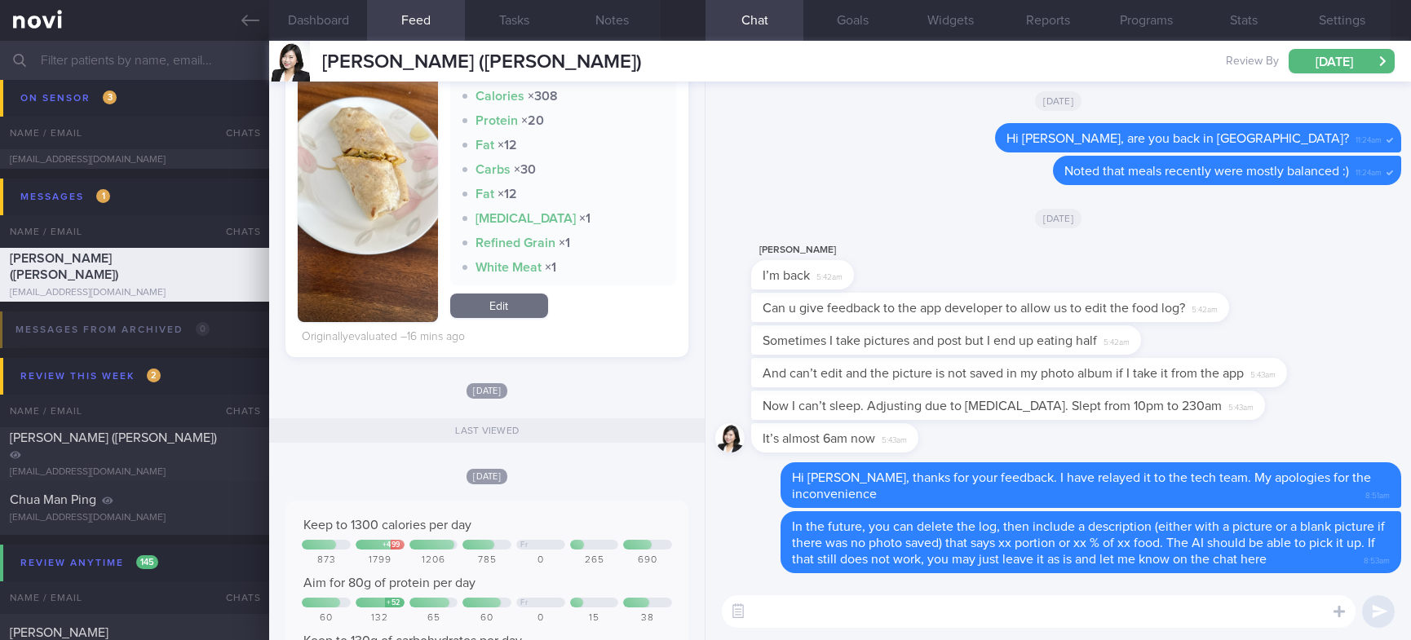
scroll to position [367, 0]
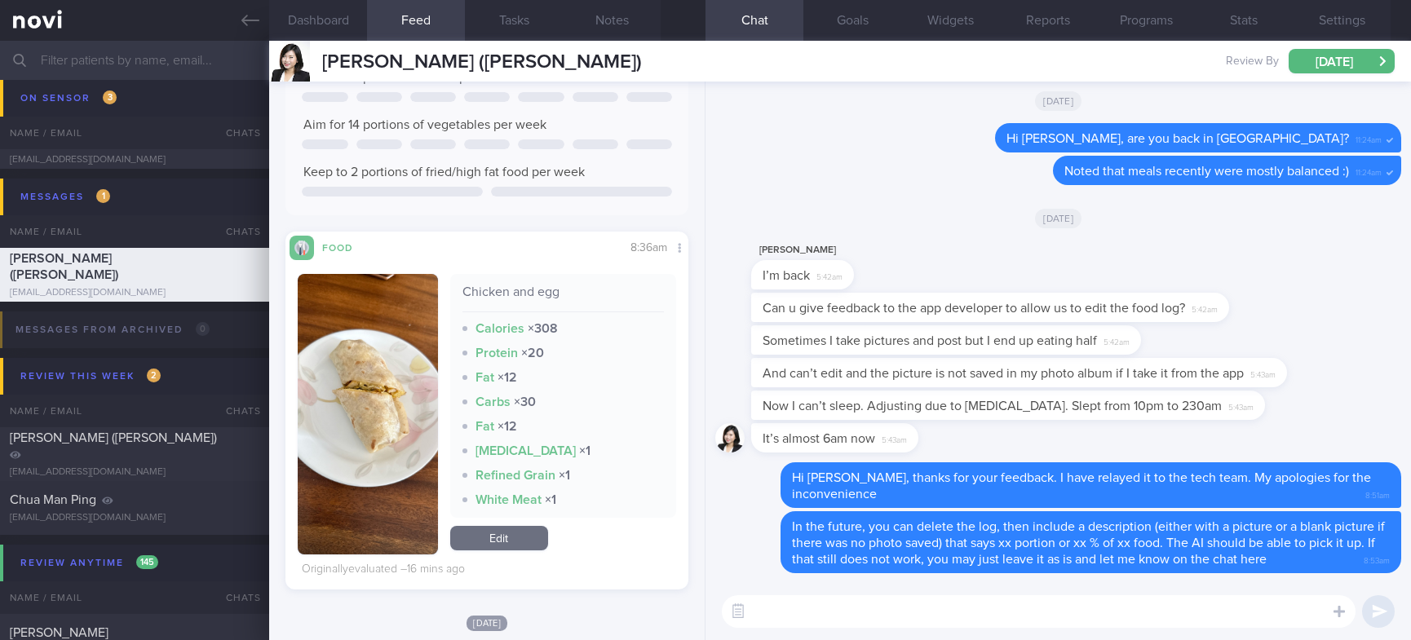
click at [898, 610] on textarea at bounding box center [1039, 611] width 634 height 33
click at [854, 618] on textarea "May I know which food entry you had issues with?" at bounding box center [1039, 611] width 634 height 33
type textarea "May I know which was the food entry you had issues with?"
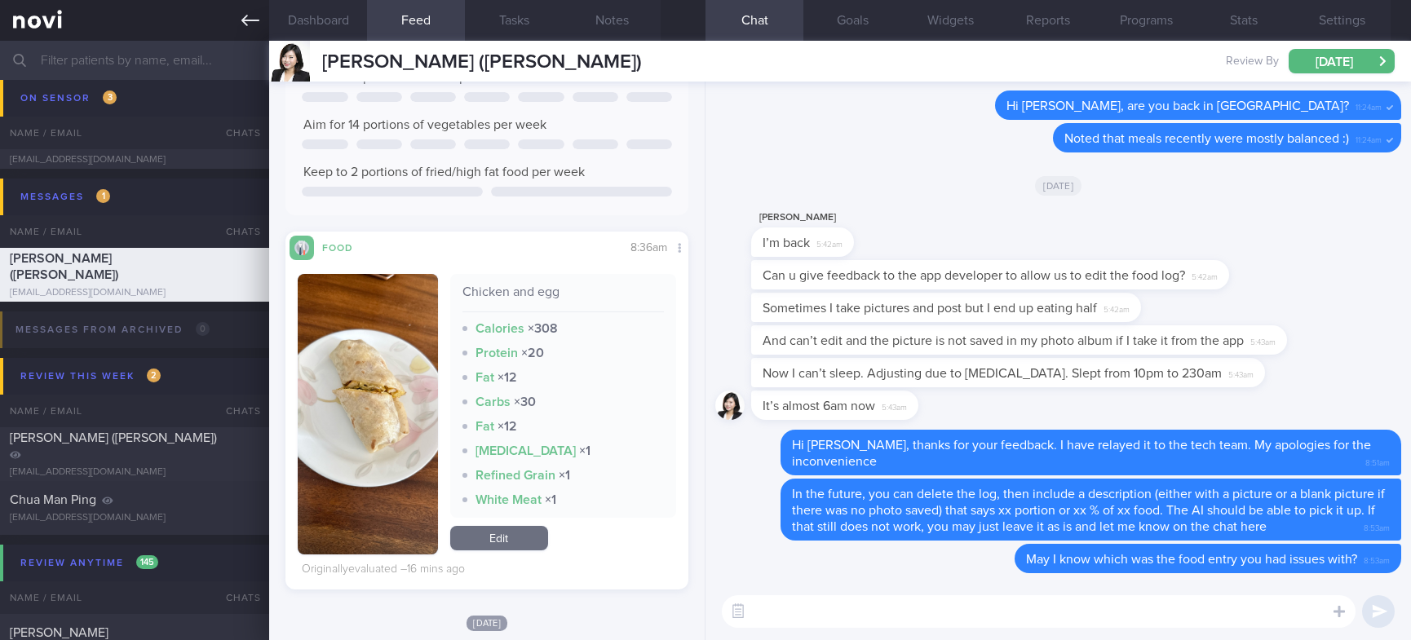
click at [253, 16] on icon at bounding box center [250, 20] width 18 height 18
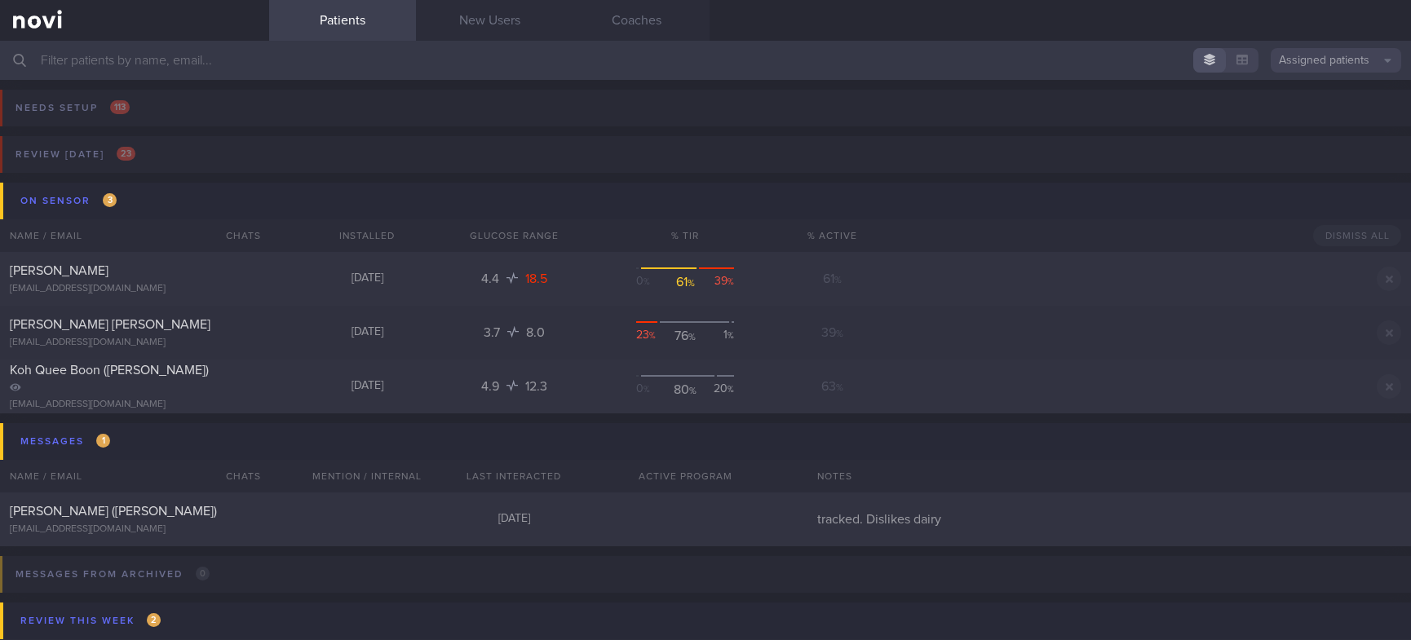
click at [175, 60] on input "text" at bounding box center [705, 60] width 1411 height 39
click at [208, 58] on input "text" at bounding box center [705, 60] width 1411 height 39
click at [236, 24] on link at bounding box center [134, 20] width 269 height 41
click at [261, 147] on button "Review [DATE] 23" at bounding box center [703, 159] width 1416 height 46
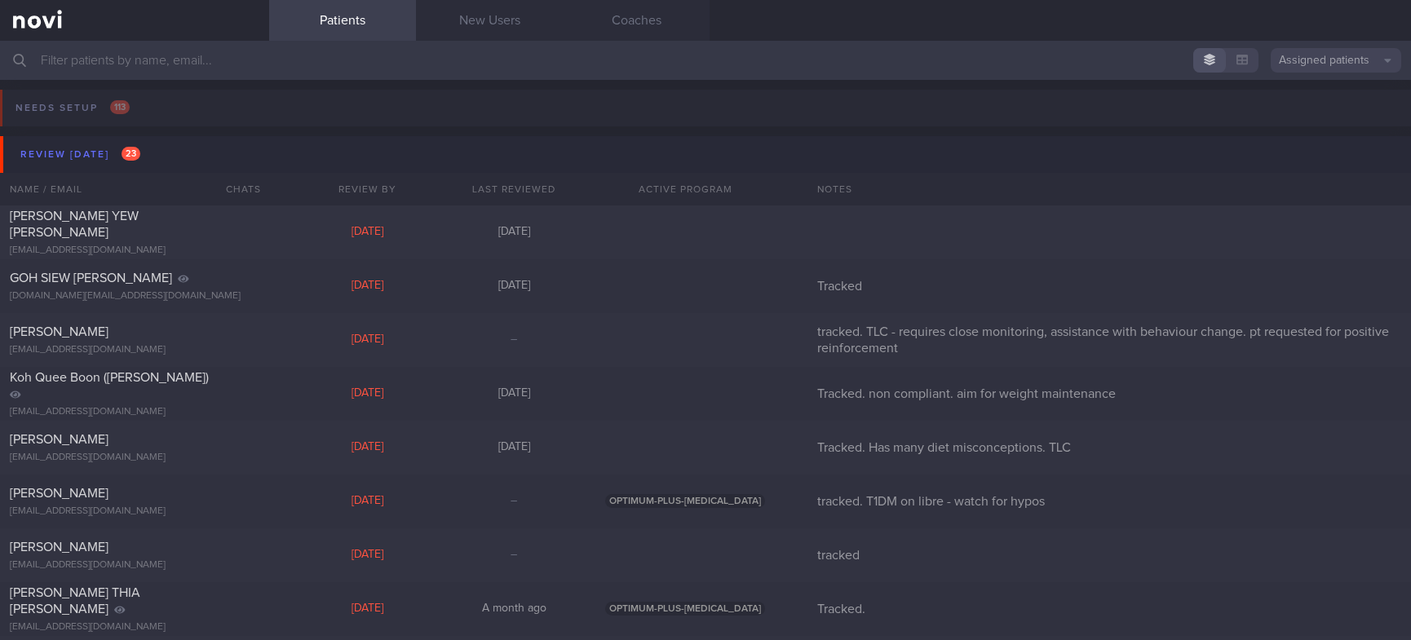
click at [374, 74] on input "text" at bounding box center [705, 60] width 1411 height 39
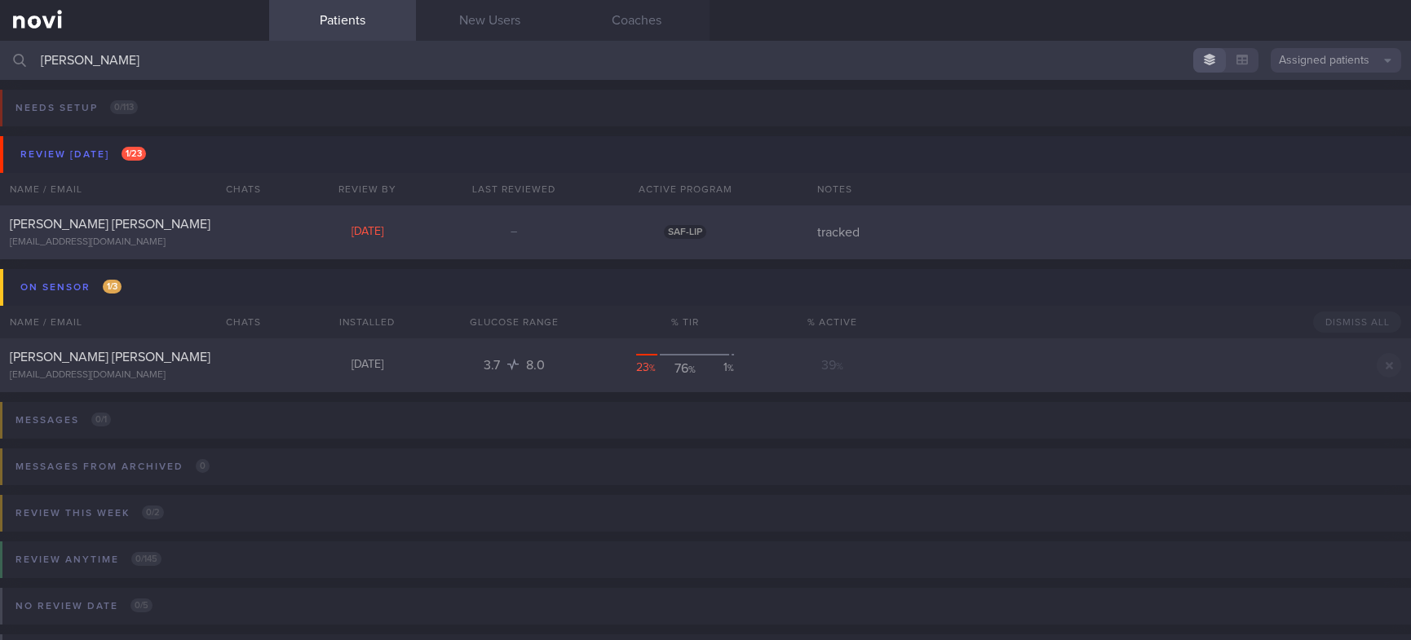
type input "[PERSON_NAME]"
click at [401, 249] on div "[PERSON_NAME] [PERSON_NAME] [EMAIL_ADDRESS][DOMAIN_NAME] [DATE] – SAF-LIP track…" at bounding box center [705, 232] width 1411 height 54
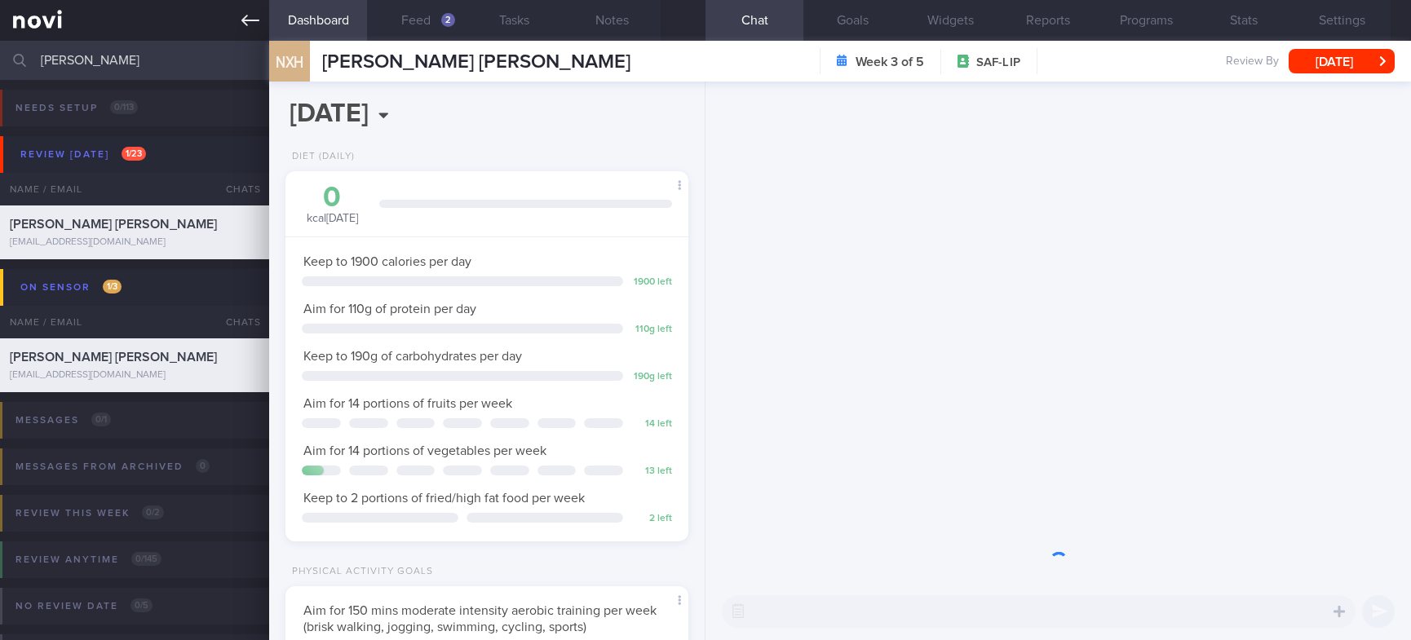
scroll to position [201, 354]
click at [436, 28] on button "Feed 2" at bounding box center [416, 20] width 98 height 41
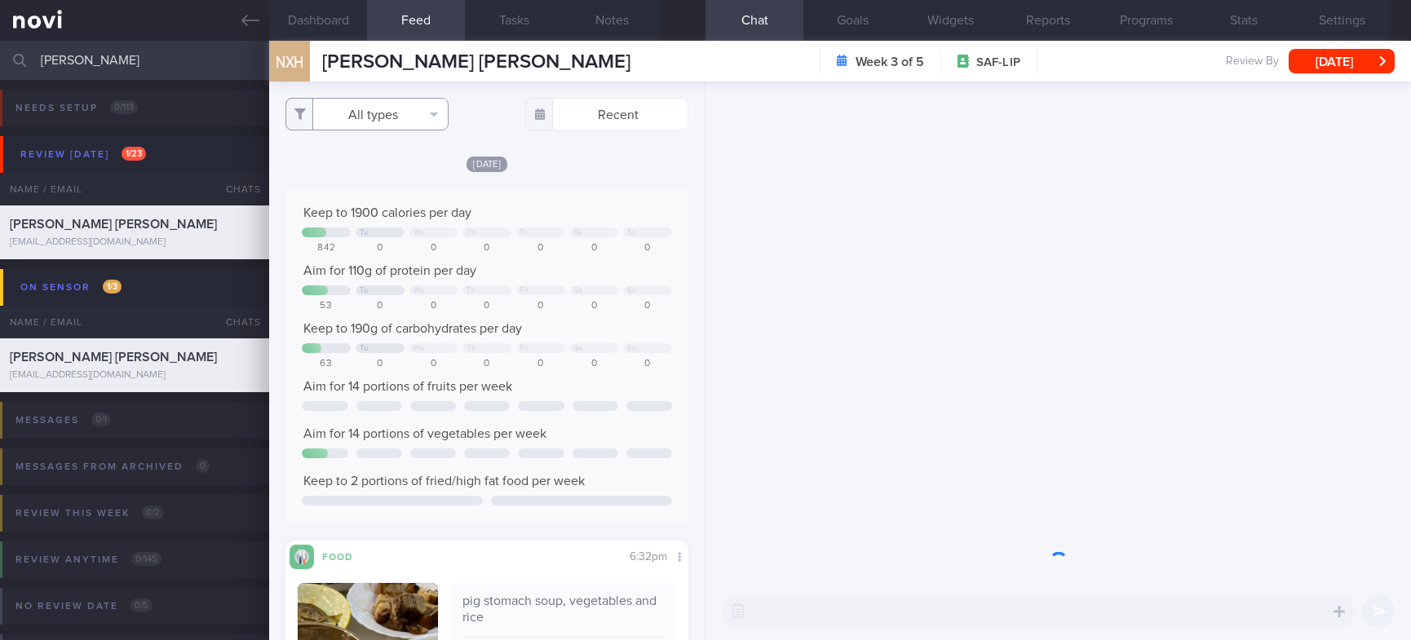
click at [407, 108] on button "All types" at bounding box center [366, 114] width 163 height 33
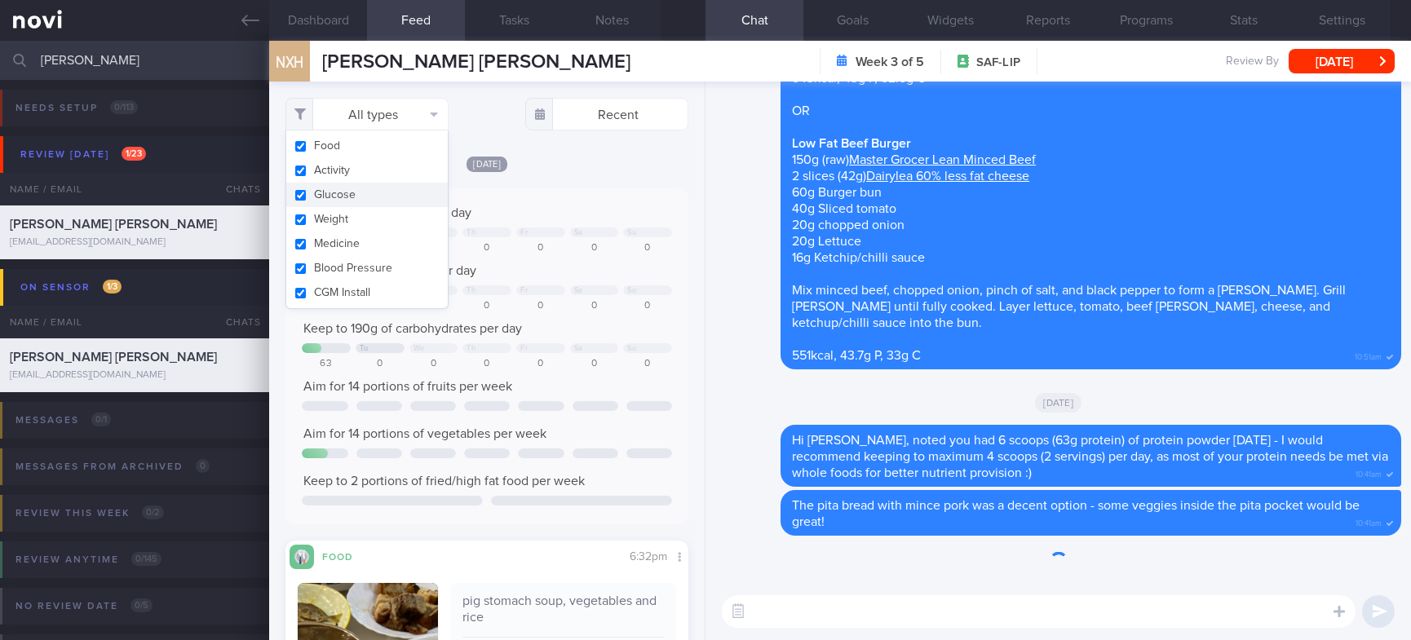
click at [366, 166] on button "Activity" at bounding box center [366, 170] width 161 height 24
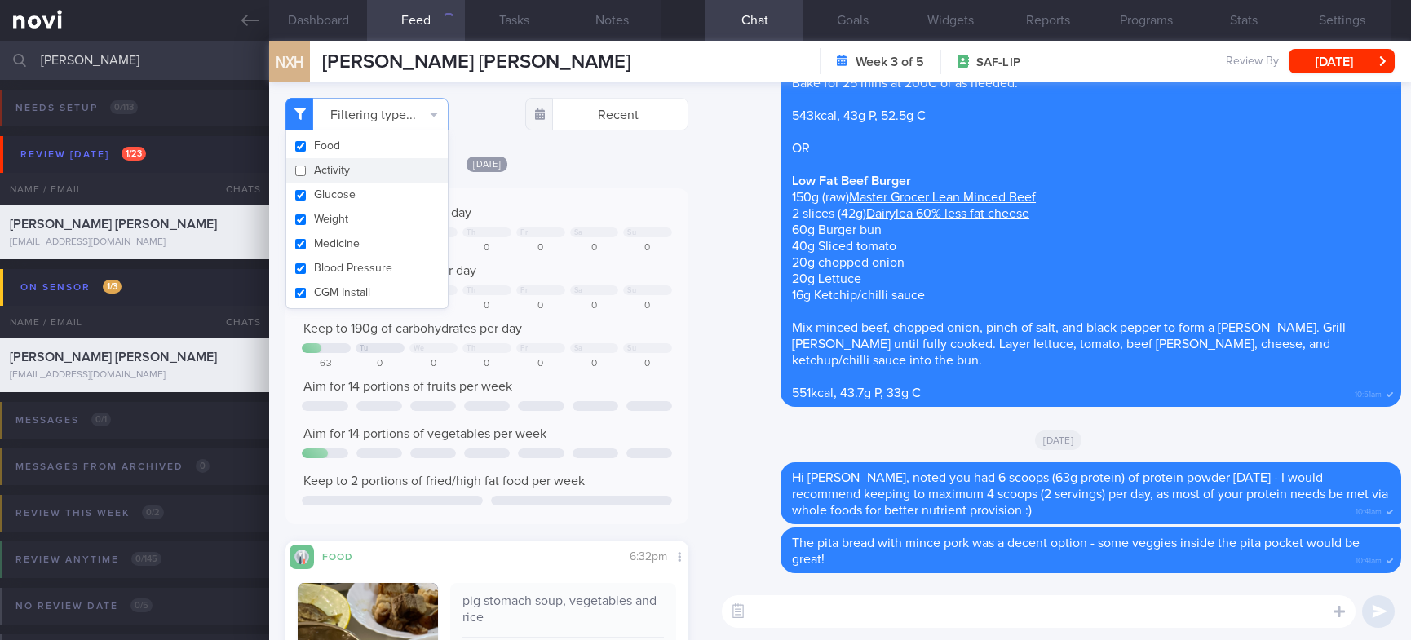
checkbox input "false"
click at [608, 184] on div "[DATE] Keep to 1900 calories per day Tu We Th Fr Sa Su 842 0 0 0 0 0 0 Aim for …" at bounding box center [486, 547] width 403 height 784
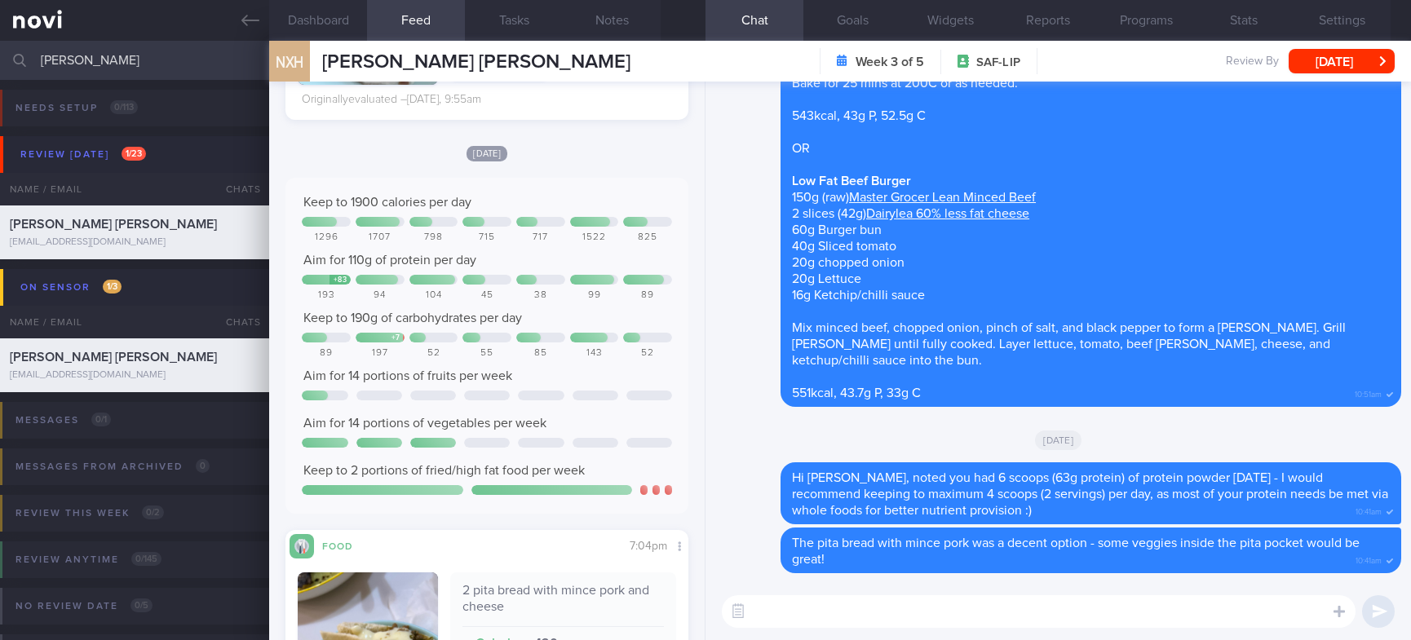
scroll to position [1223, 0]
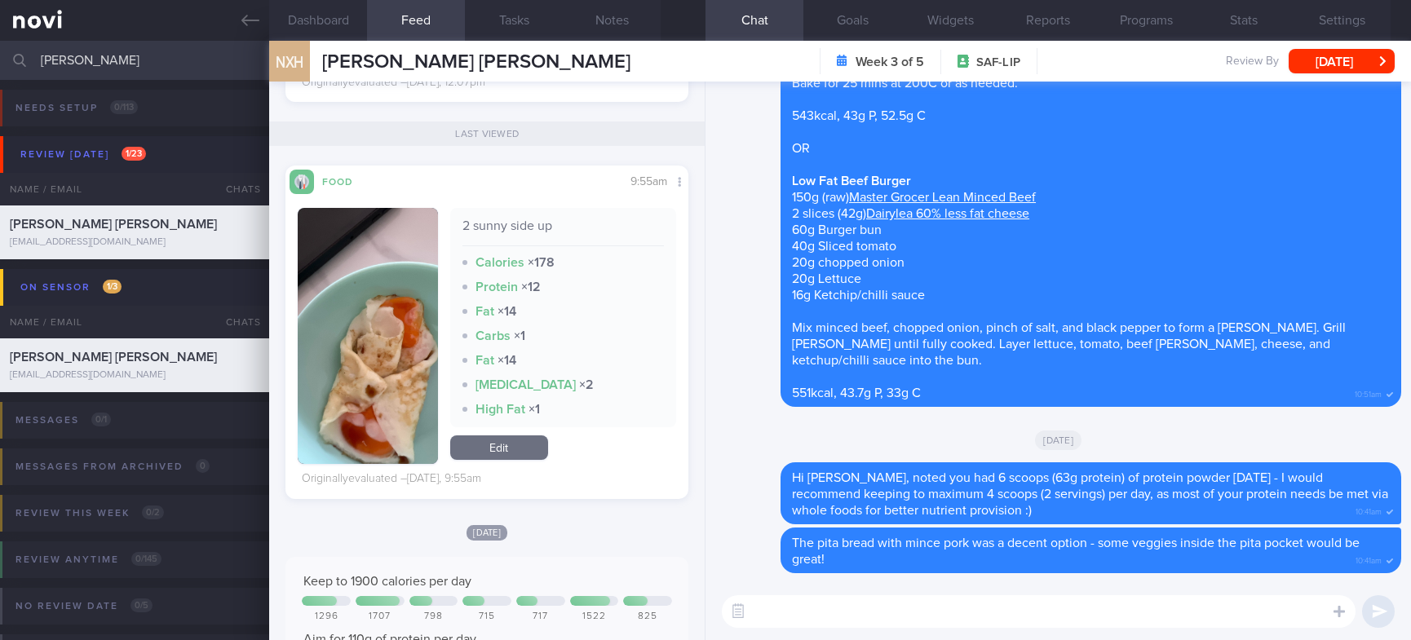
click at [820, 596] on textarea at bounding box center [1039, 611] width 634 height 33
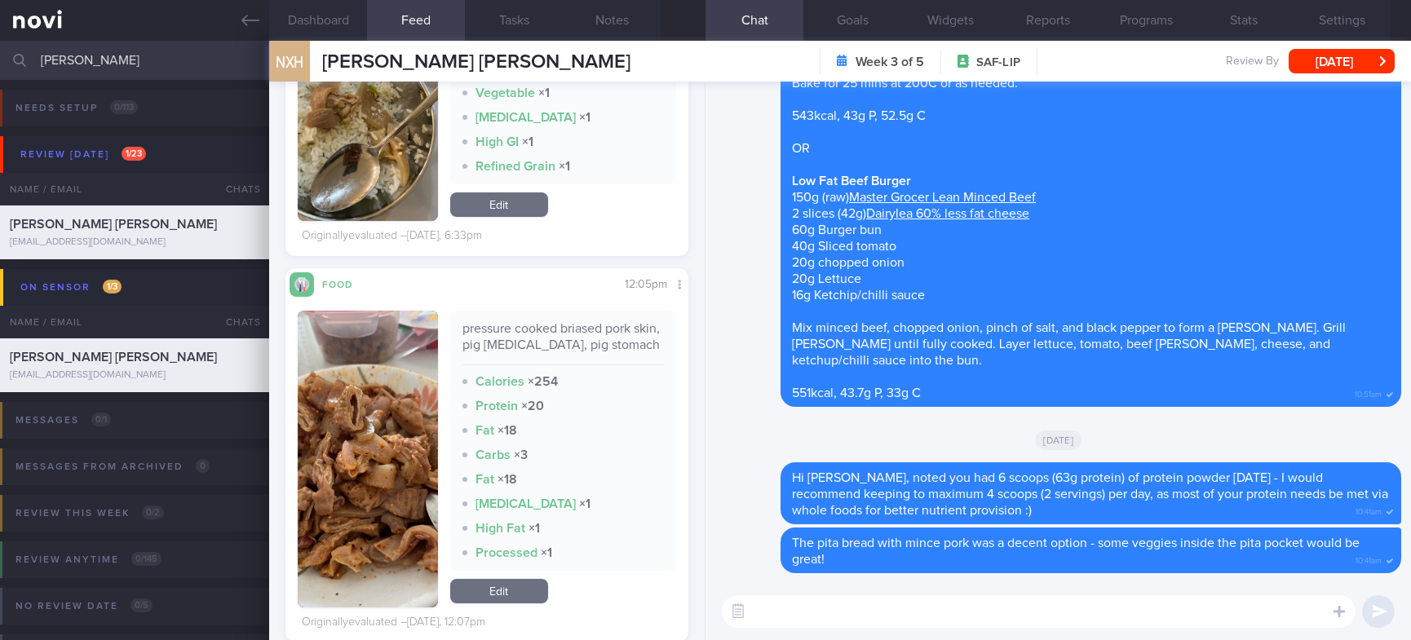
scroll to position [734, 0]
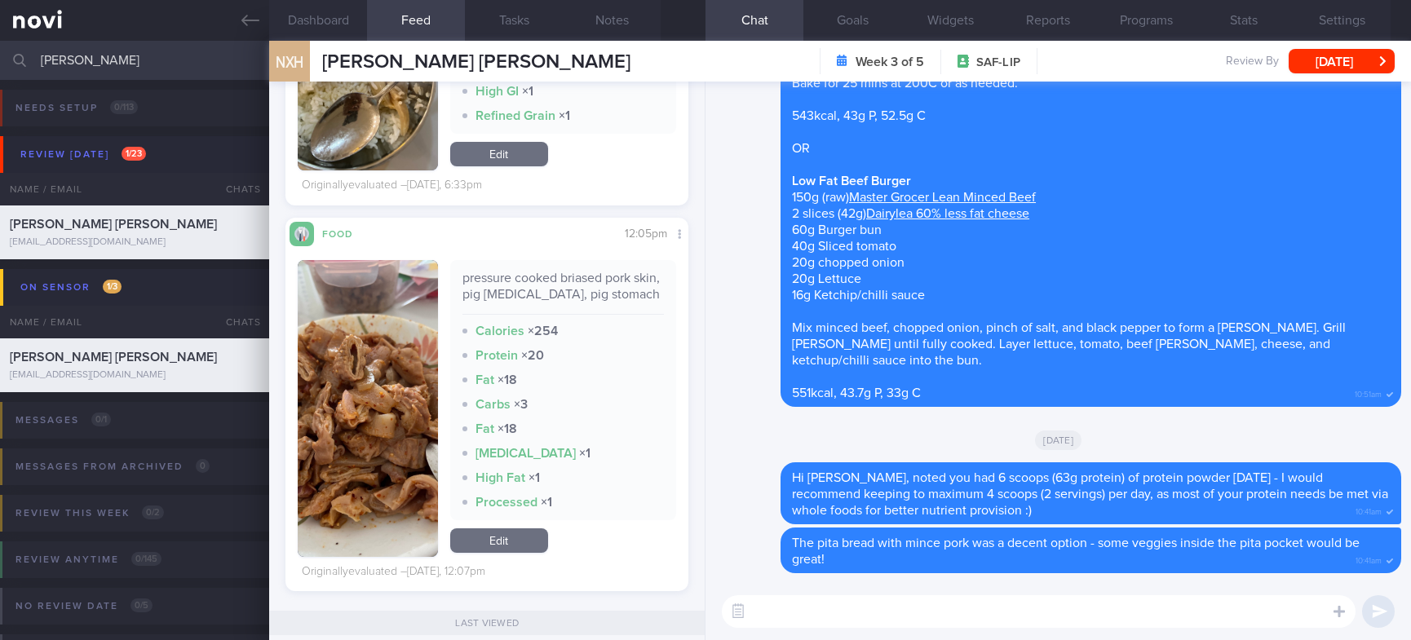
drag, startPoint x: 1334, startPoint y: 424, endPoint x: 1315, endPoint y: 421, distance: 19.0
click at [1334, 424] on div "[DATE]" at bounding box center [1058, 440] width 686 height 46
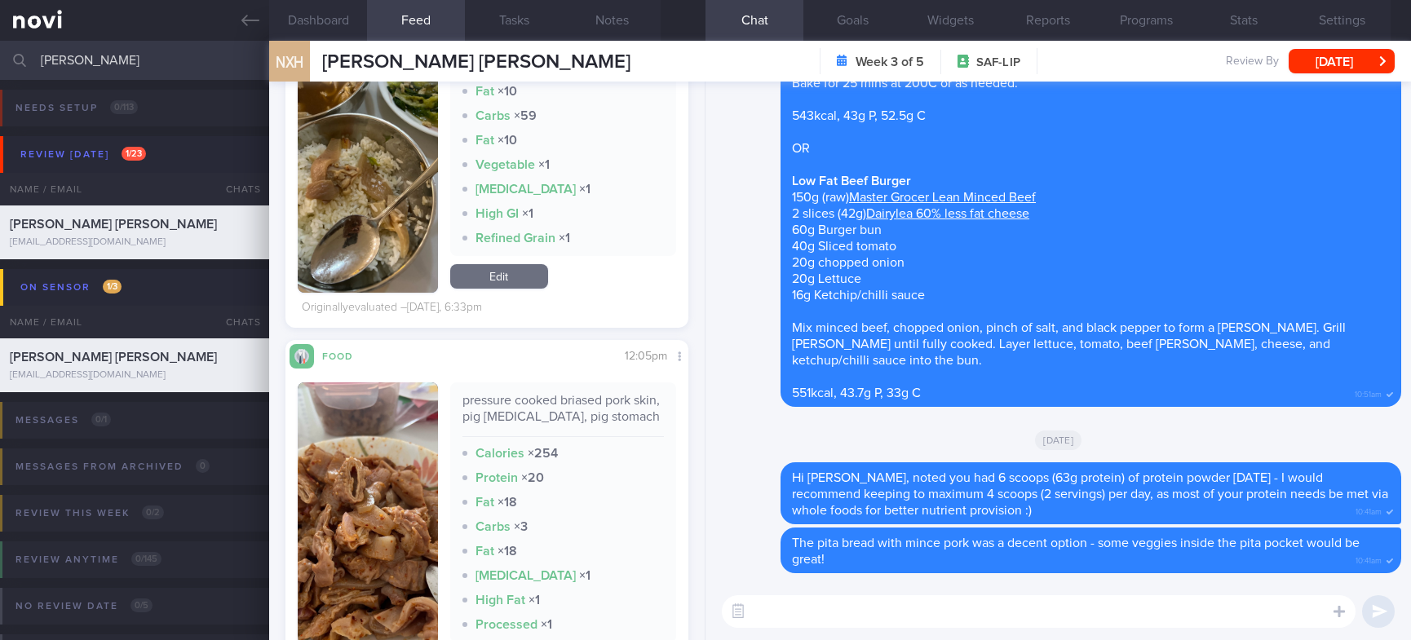
click at [815, 611] on textarea at bounding box center [1039, 611] width 634 height 33
drag, startPoint x: 1311, startPoint y: 601, endPoint x: 1186, endPoint y: 603, distance: 125.6
click at [1311, 601] on textarea at bounding box center [1039, 611] width 634 height 33
click at [890, 614] on textarea at bounding box center [1039, 611] width 634 height 33
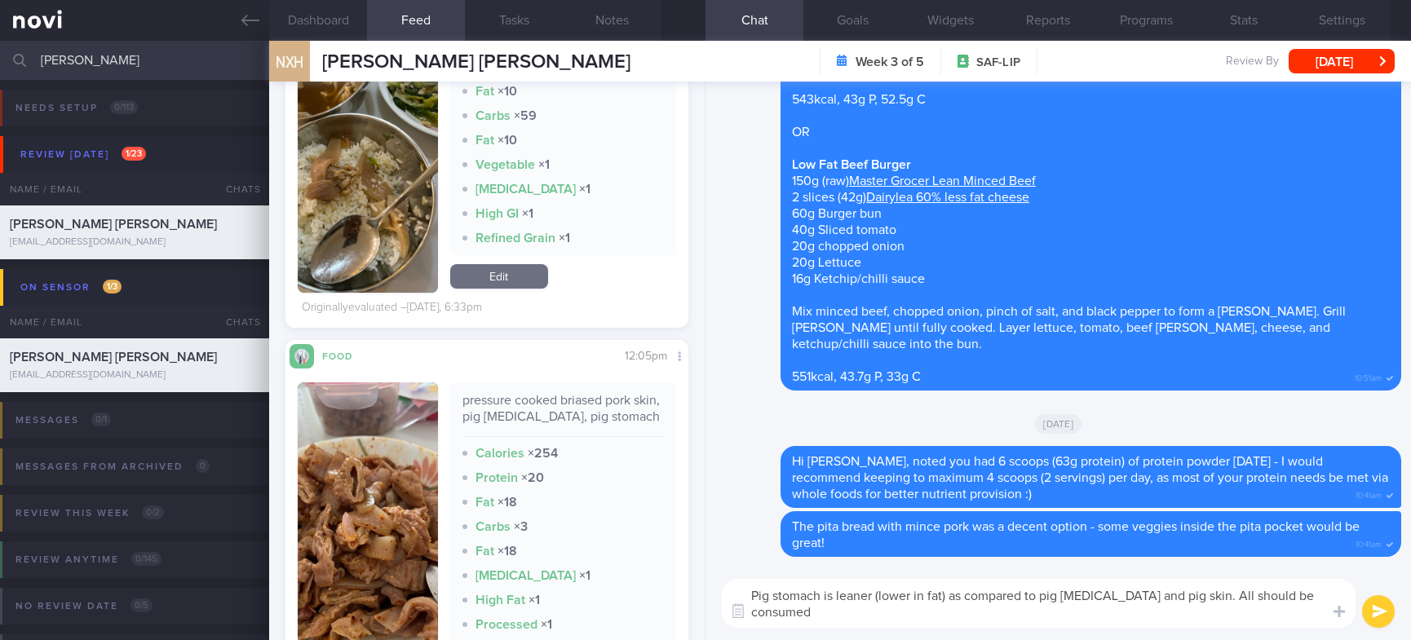
scroll to position [0, 0]
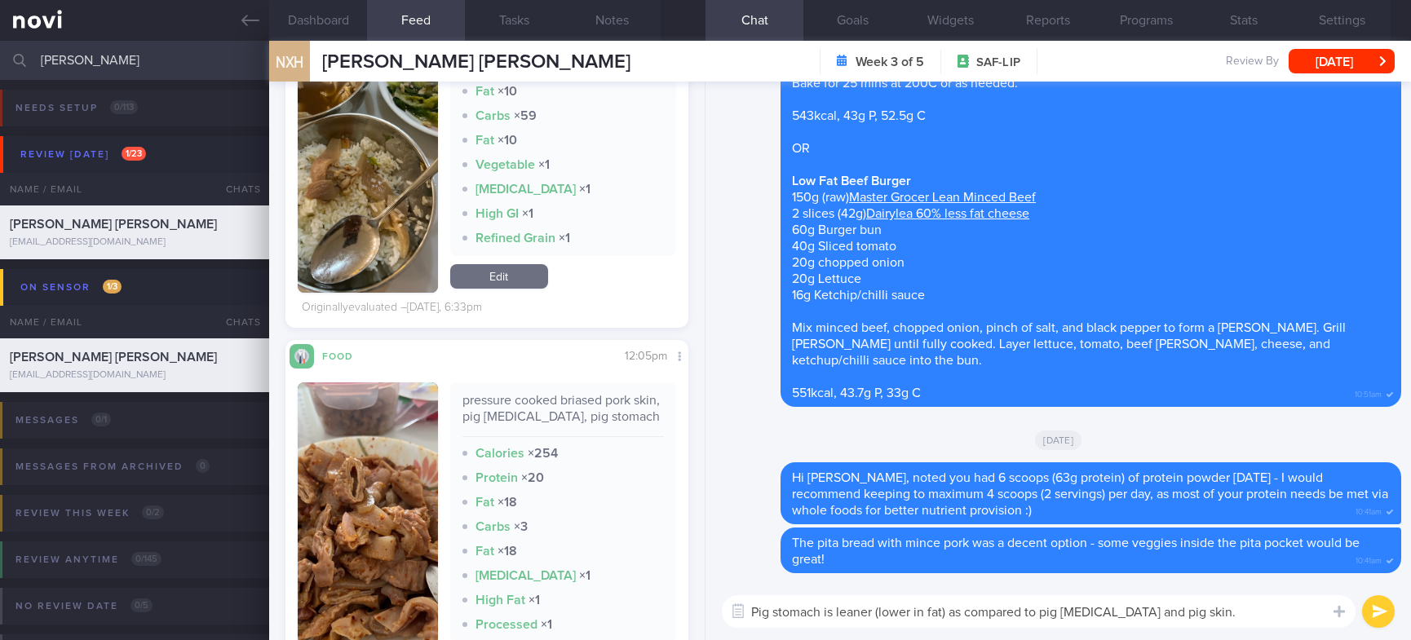
click at [833, 608] on textarea "Pig stomach is leaner (lower in fat) as compared to pig [MEDICAL_DATA] and pig …" at bounding box center [1039, 611] width 634 height 33
click at [1308, 633] on div "Pig stomach is generally leaner (lower in fat) as compared to pig [MEDICAL_DATA…" at bounding box center [1057, 611] width 705 height 57
click at [1297, 620] on textarea "Pig stomach is generally leaner (lower in fat) as compared to pig [MEDICAL_DATA…" at bounding box center [1039, 611] width 634 height 33
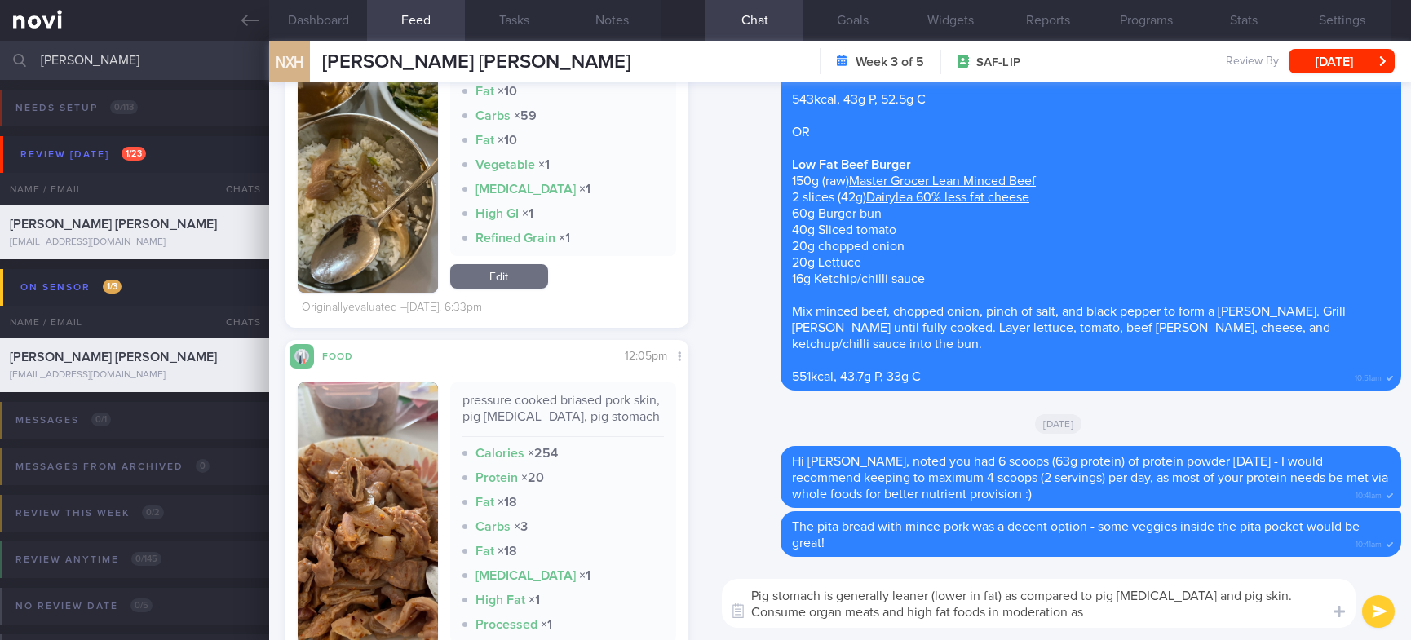
drag, startPoint x: 1189, startPoint y: 625, endPoint x: 354, endPoint y: 570, distance: 836.8
click at [354, 570] on div "Dashboard Feed 2 Tasks Notes Chat Goals Widgets Reports Programs Stats Settings…" at bounding box center [840, 340] width 1142 height 599
click at [1355, 537] on span "10:41am" at bounding box center [1368, 542] width 26 height 15
click at [1293, 611] on textarea "Pig stomach is generally leaner (lower in fat) as compared to pig [MEDICAL_DATA…" at bounding box center [1039, 603] width 634 height 49
drag, startPoint x: 1164, startPoint y: 611, endPoint x: 640, endPoint y: 539, distance: 529.2
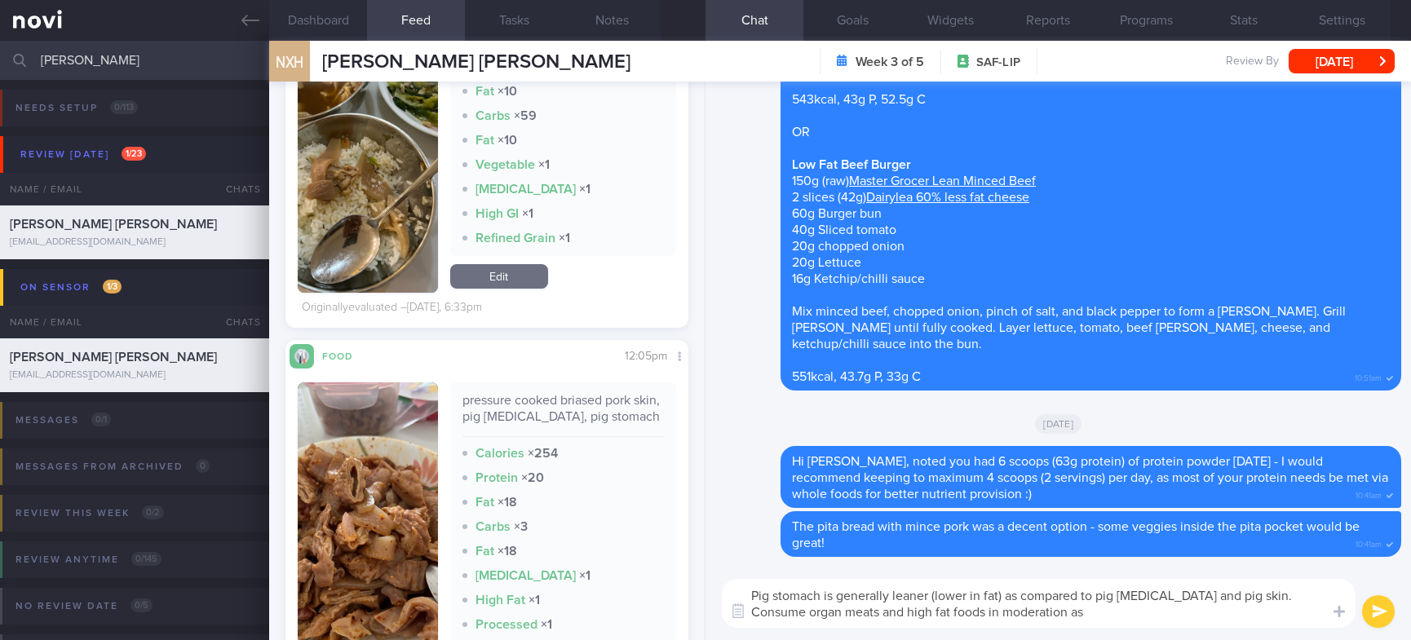
click at [627, 537] on div "Dashboard Feed 2 Tasks Notes Chat Goals Widgets Reports Programs Stats Settings…" at bounding box center [840, 340] width 1142 height 599
paste textarea "-fat foods in moderation as they can contribute to higher overall calorie and s…"
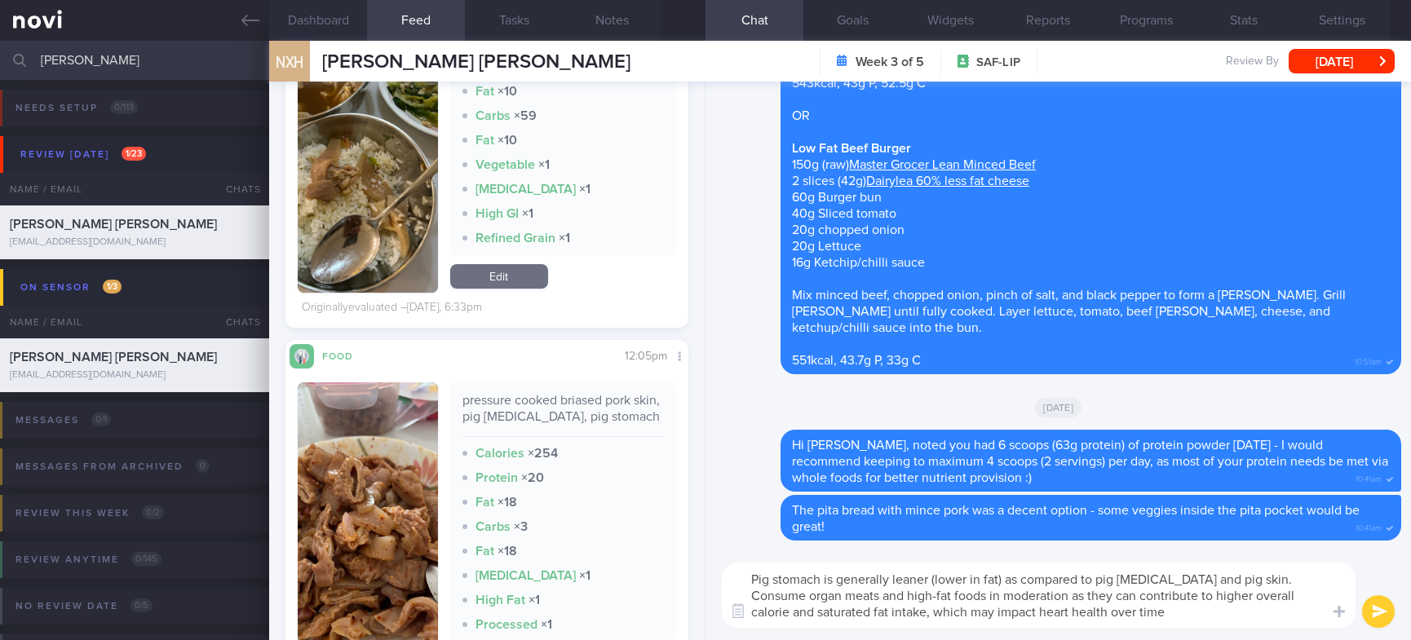
click at [1157, 608] on textarea "Pig stomach is generally leaner (lower in fat) as compared to pig [MEDICAL_DATA…" at bounding box center [1039, 595] width 634 height 65
type textarea "Pig stomach is generally leaner (lower in fat) as compared to pig [MEDICAL_DATA…"
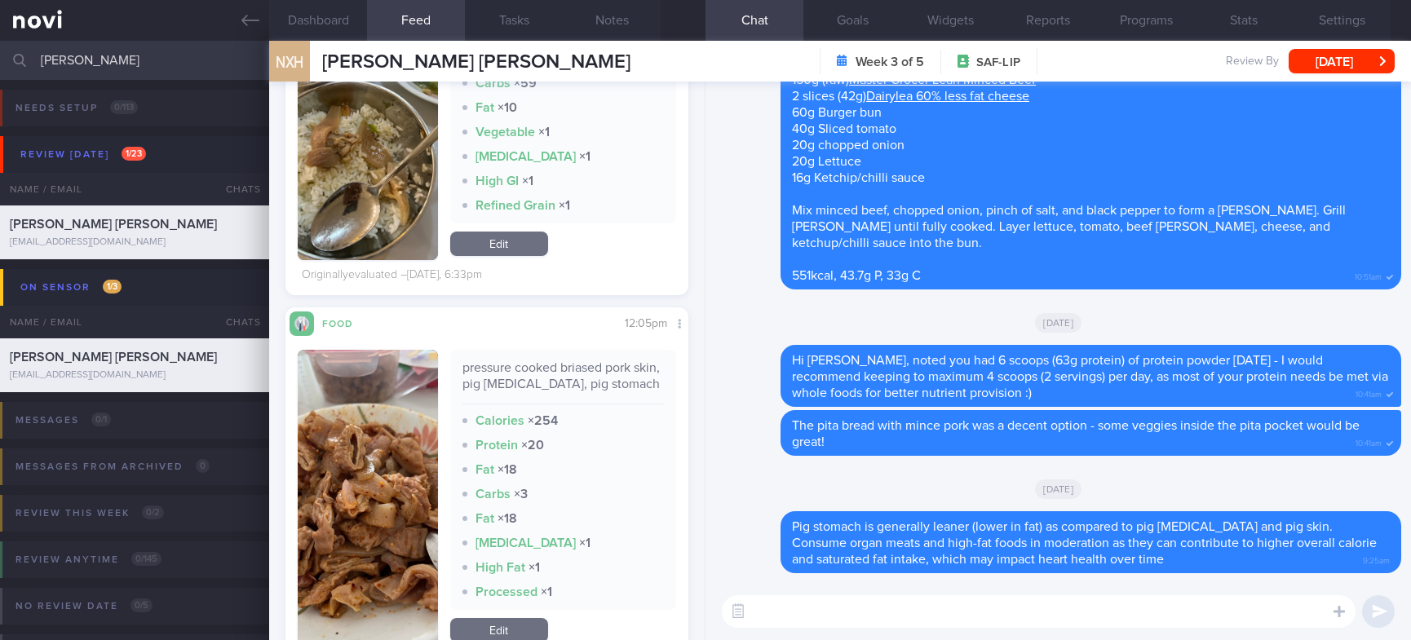
scroll to position [734, 0]
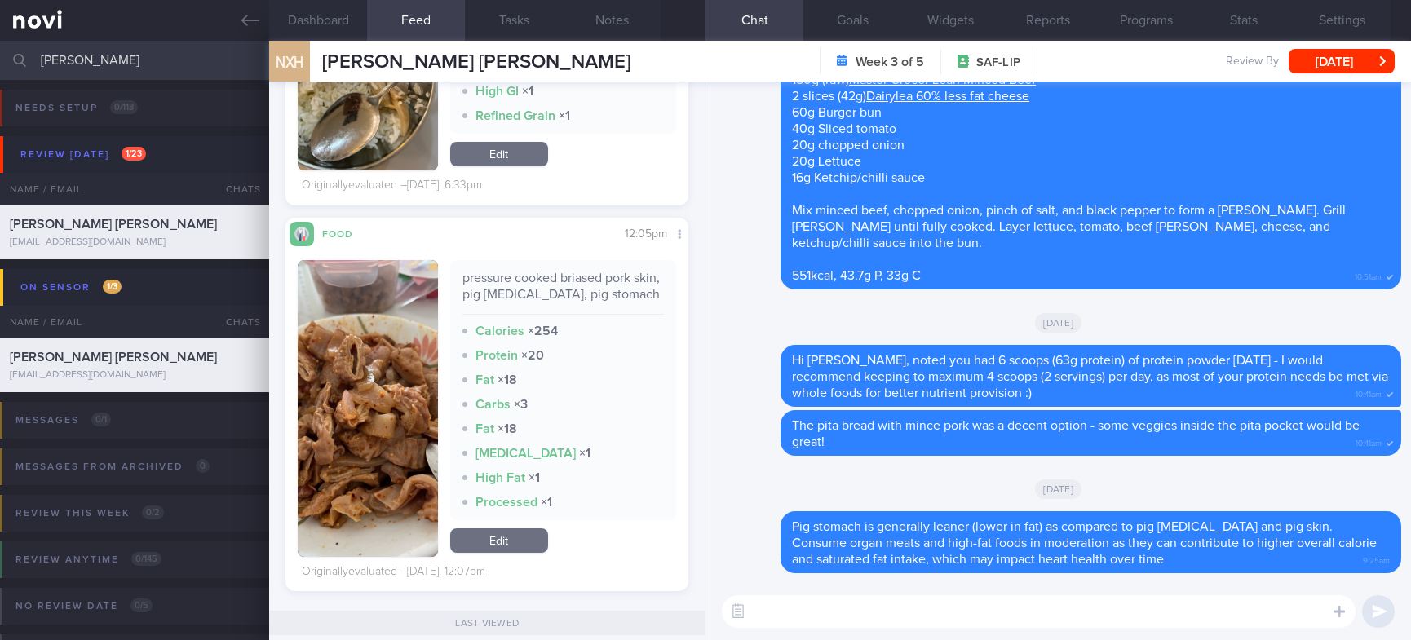
click at [810, 599] on textarea at bounding box center [1039, 611] width 634 height 33
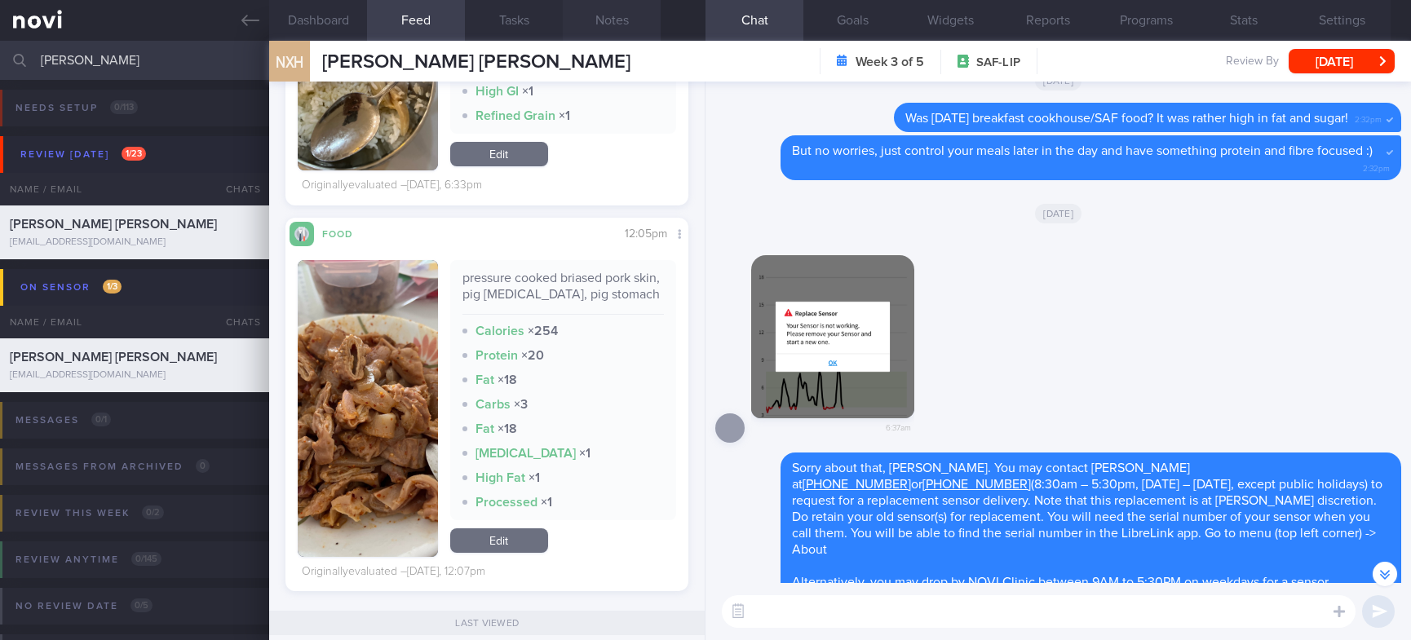
scroll to position [-3057, 0]
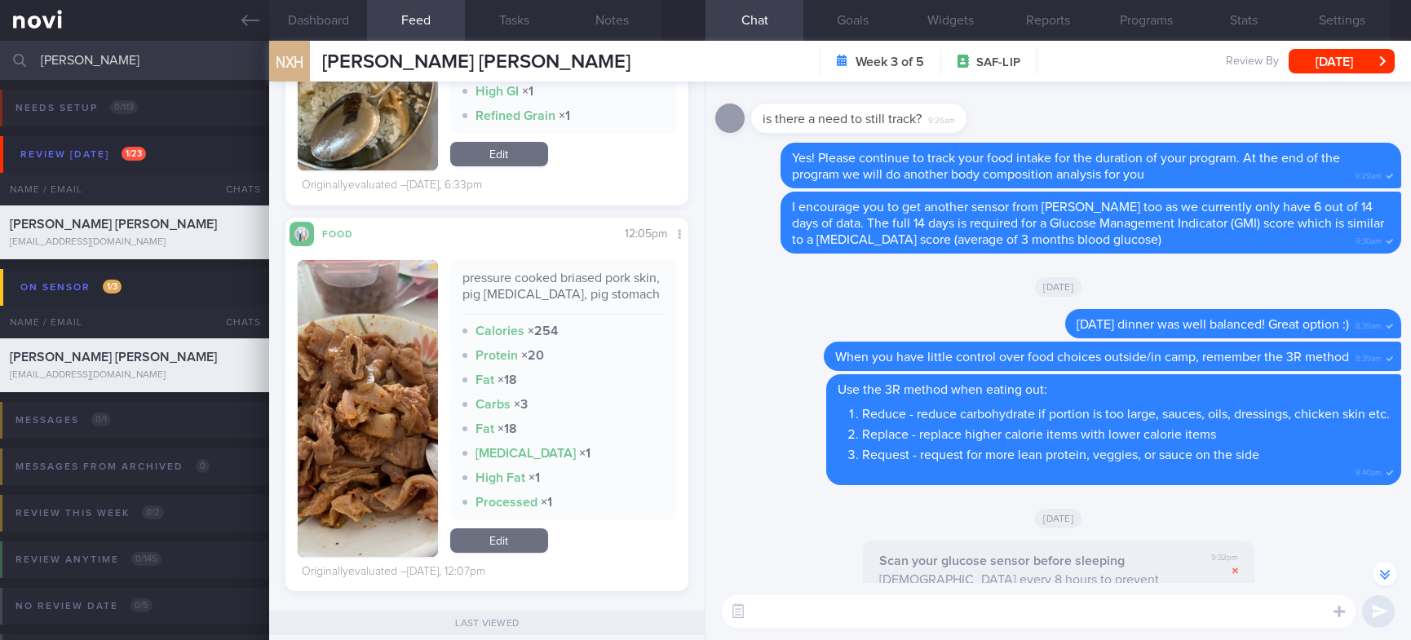
click at [1051, 612] on textarea at bounding box center [1039, 611] width 634 height 33
paste textarea "Pig stomach is generally leaner (lower in fat) as compared to pig [MEDICAL_DATA…"
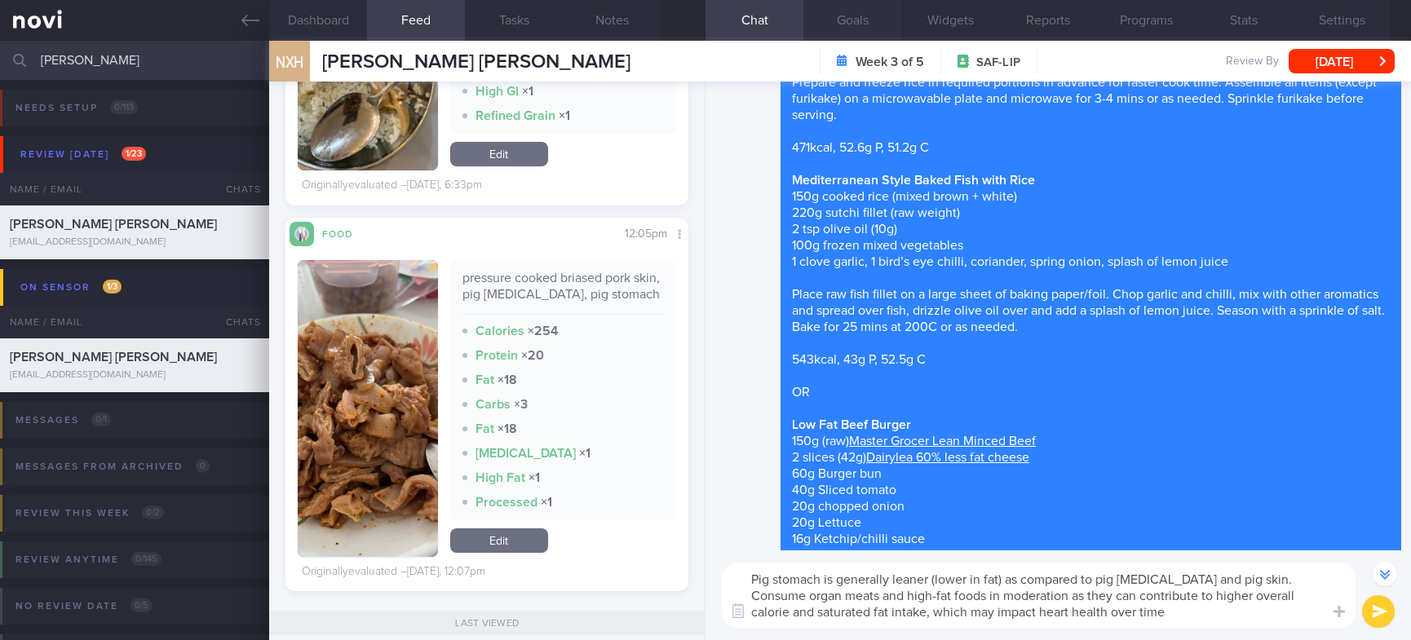
scroll to position [-277, 0]
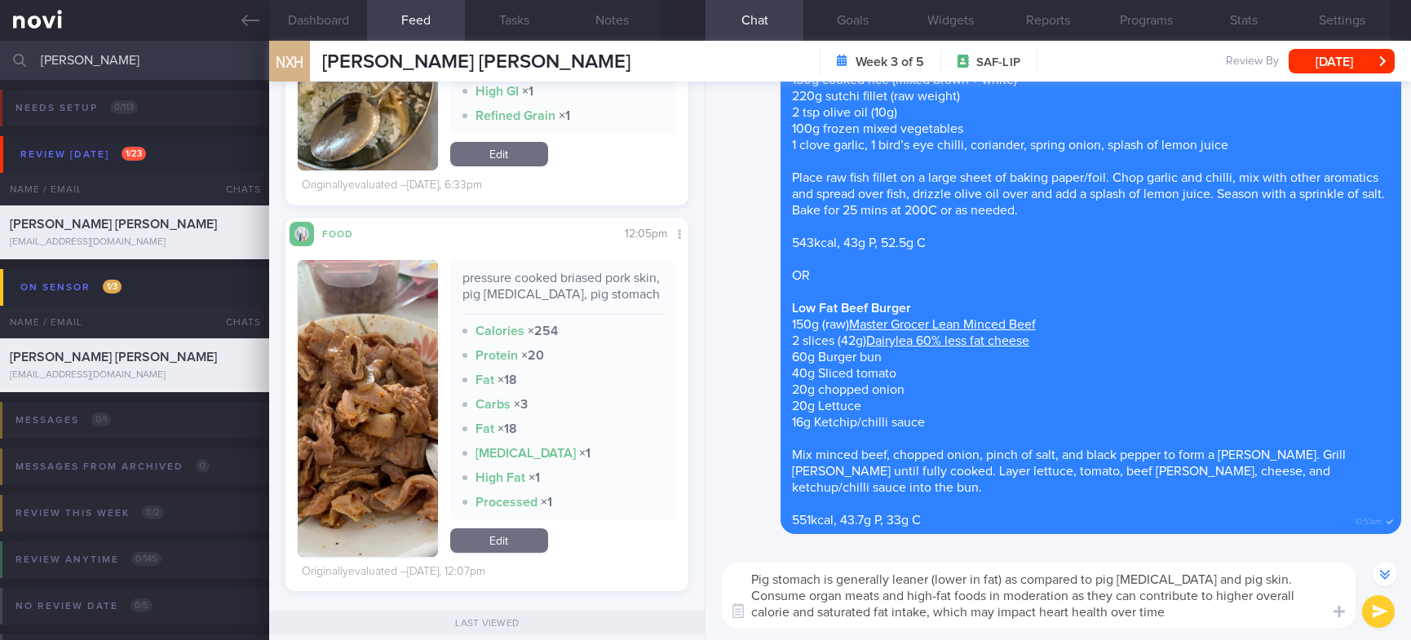
drag, startPoint x: 1148, startPoint y: 625, endPoint x: 488, endPoint y: 518, distance: 669.1
click at [488, 518] on div "Dashboard Feed 2 Tasks Notes Chat Goals Widgets Reports Programs Stats Settings…" at bounding box center [840, 340] width 1142 height 599
paste textarea "Here is a [compilation]([URL][DOMAIN_NAME]) of actual meal pictures sent to me …"
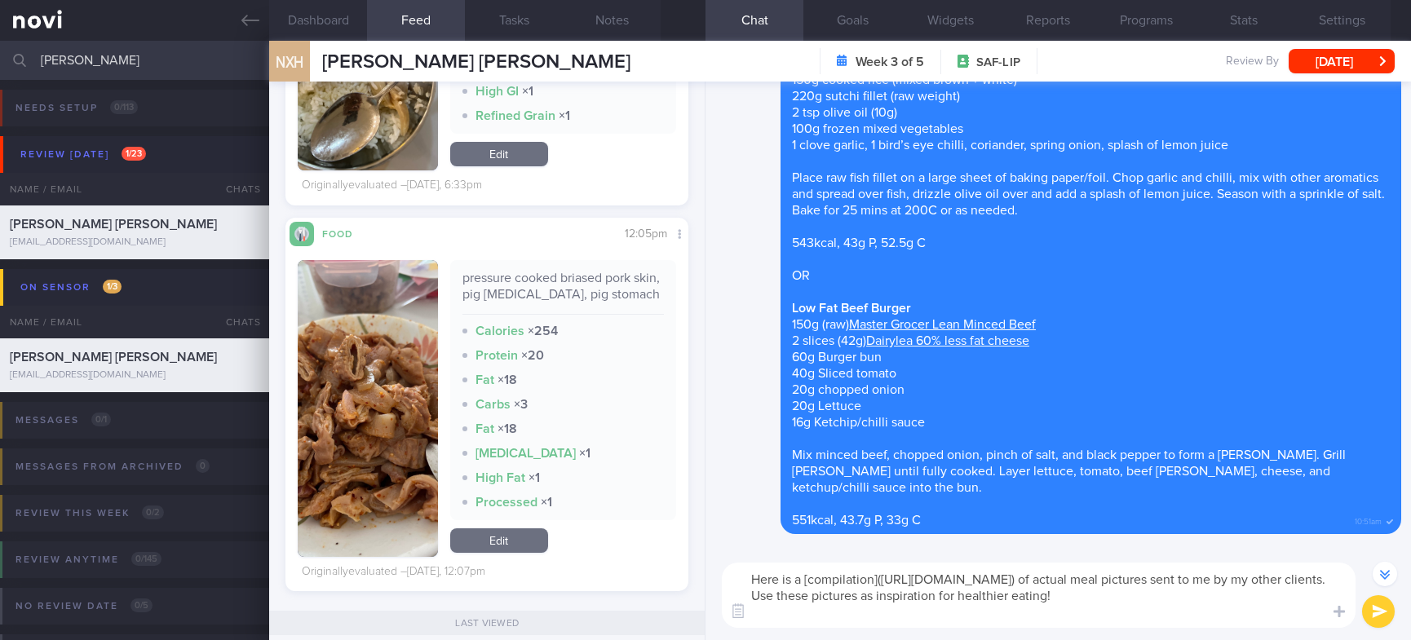
scroll to position [-294, 0]
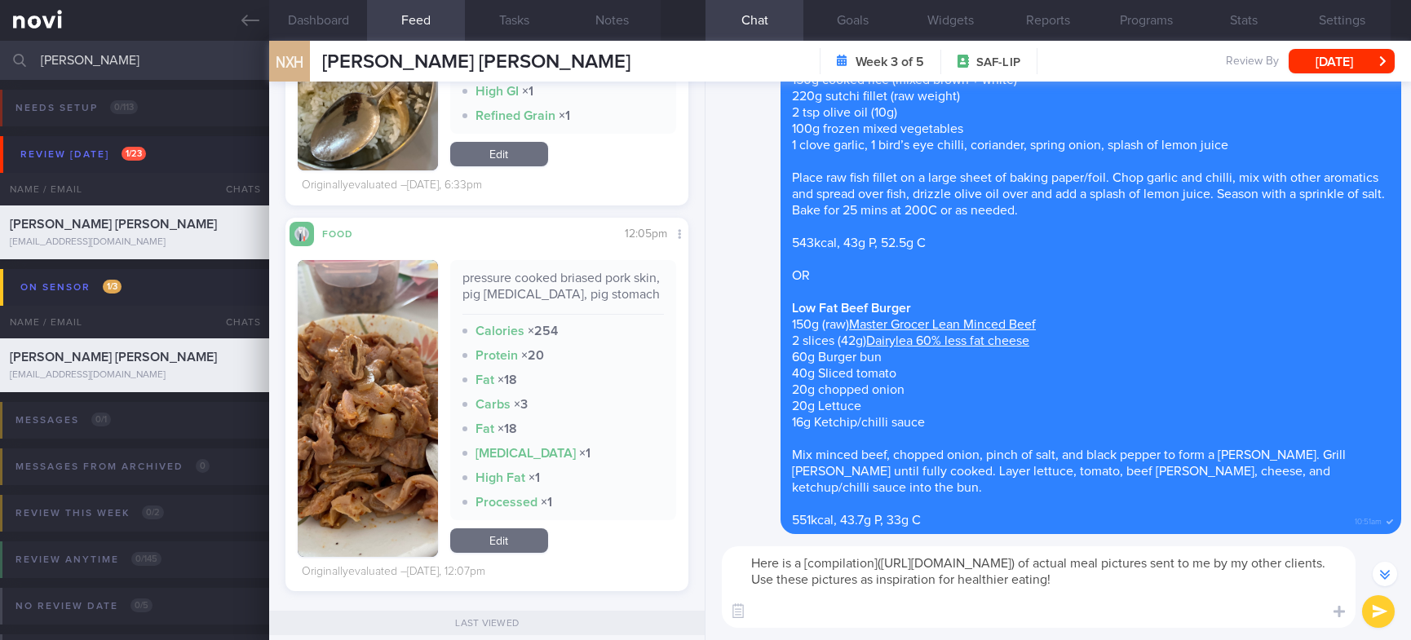
click at [769, 563] on textarea "Here is a [compilation]([URL][DOMAIN_NAME]) of actual meal pictures sent to me …" at bounding box center [1039, 587] width 634 height 82
type textarea "In case I haven't already shared with you, here is a [compilation]([URL][DOMAIN…"
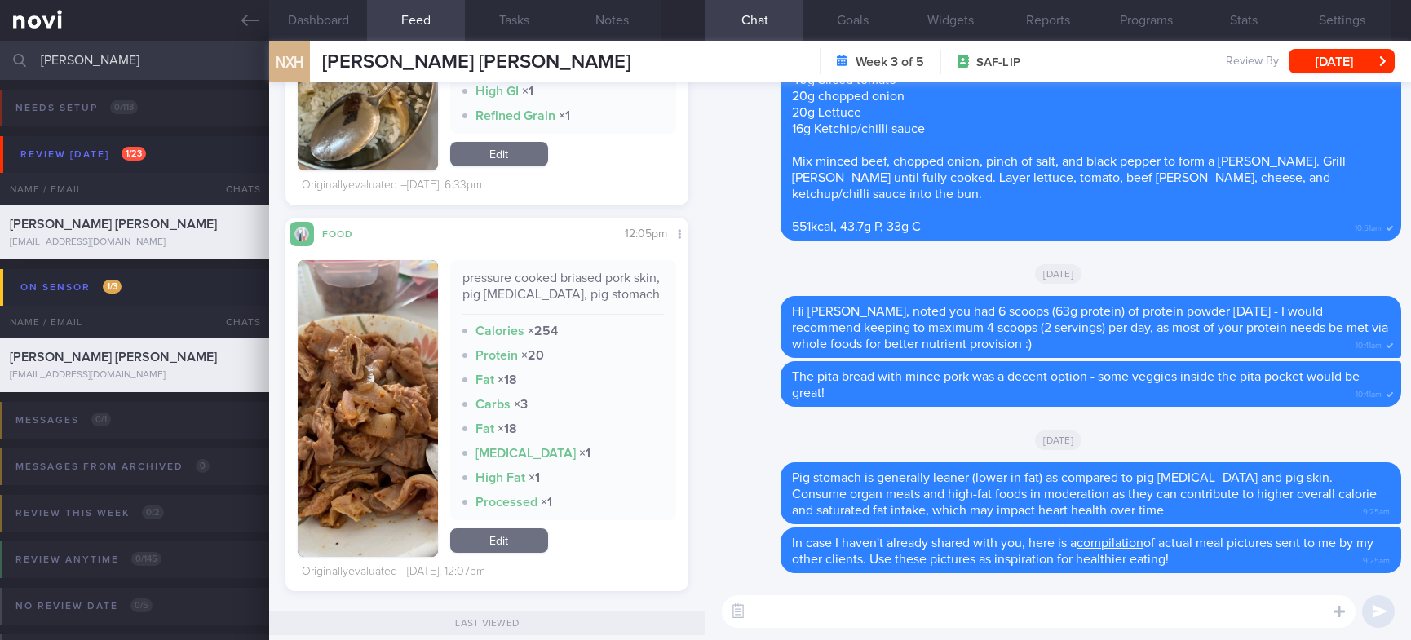
scroll to position [0, 0]
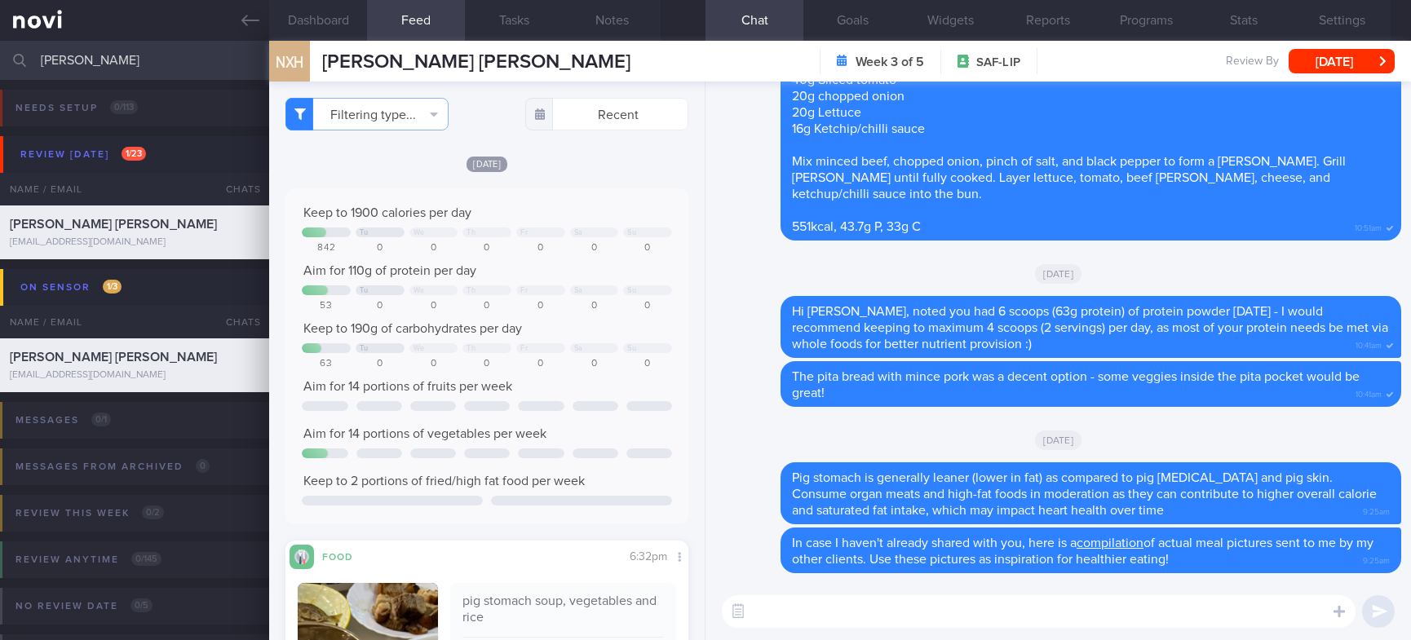
drag, startPoint x: 192, startPoint y: 65, endPoint x: -64, endPoint y: 80, distance: 255.7
click at [0, 80] on html "You are offline! Some functionality will be unavailable Patients New Users Coac…" at bounding box center [705, 320] width 1411 height 640
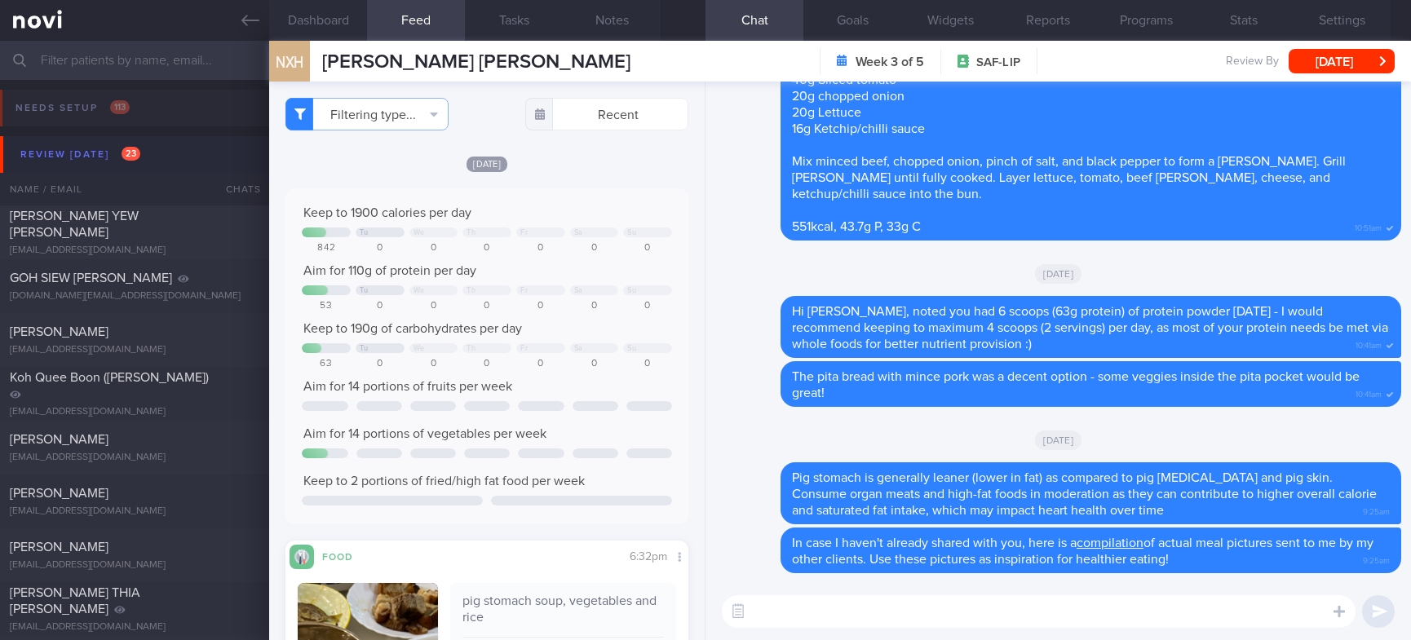
click at [242, 26] on icon at bounding box center [250, 20] width 18 height 18
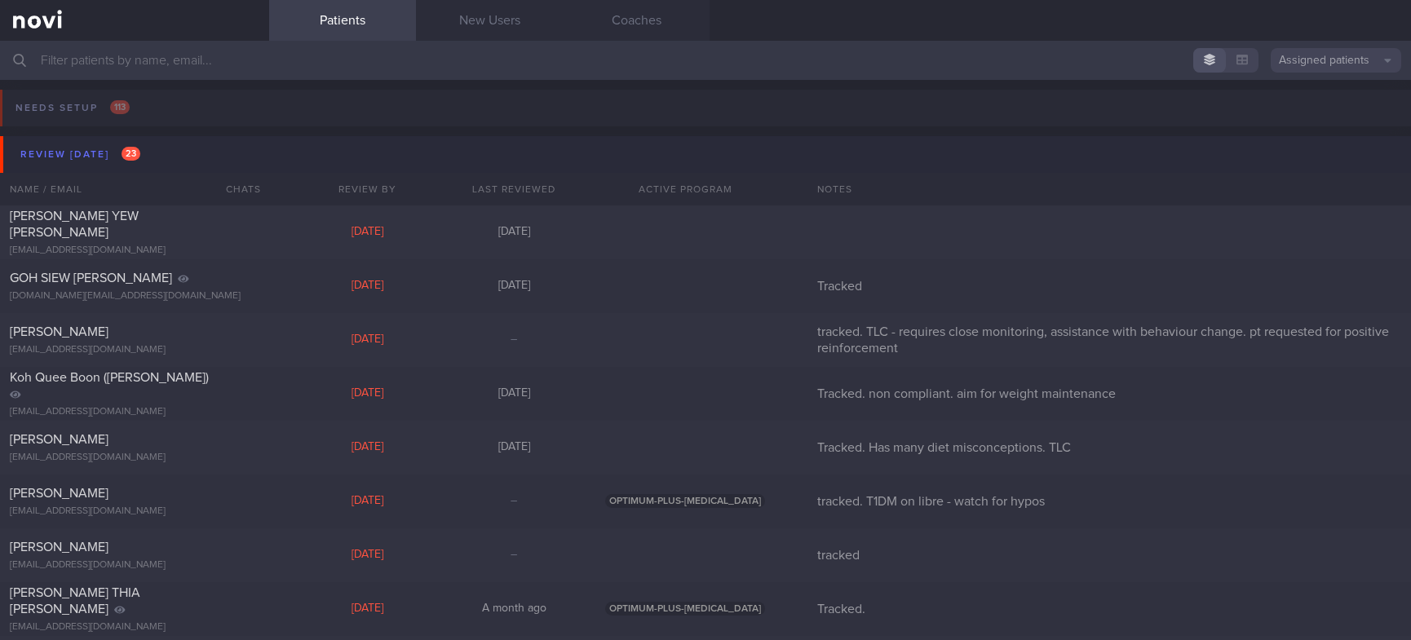
click at [288, 166] on button "Review [DATE] 23" at bounding box center [708, 154] width 1416 height 37
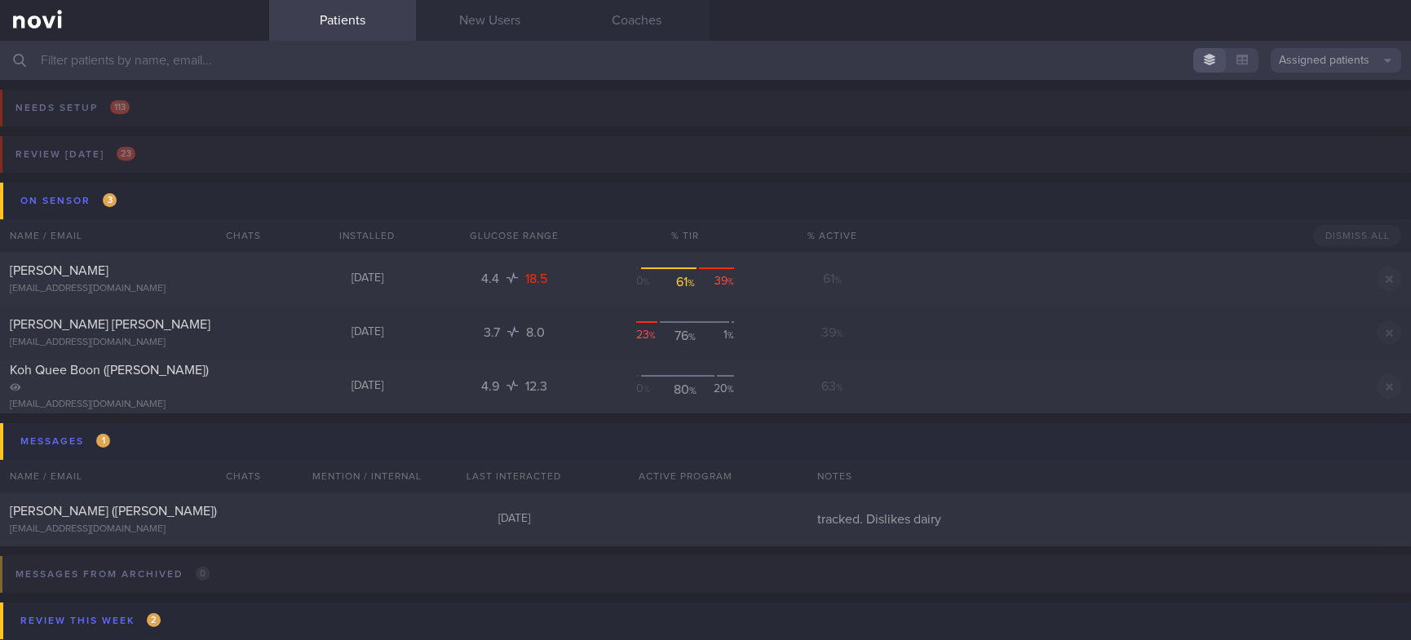
click at [205, 435] on button "Messages 1" at bounding box center [708, 441] width 1416 height 37
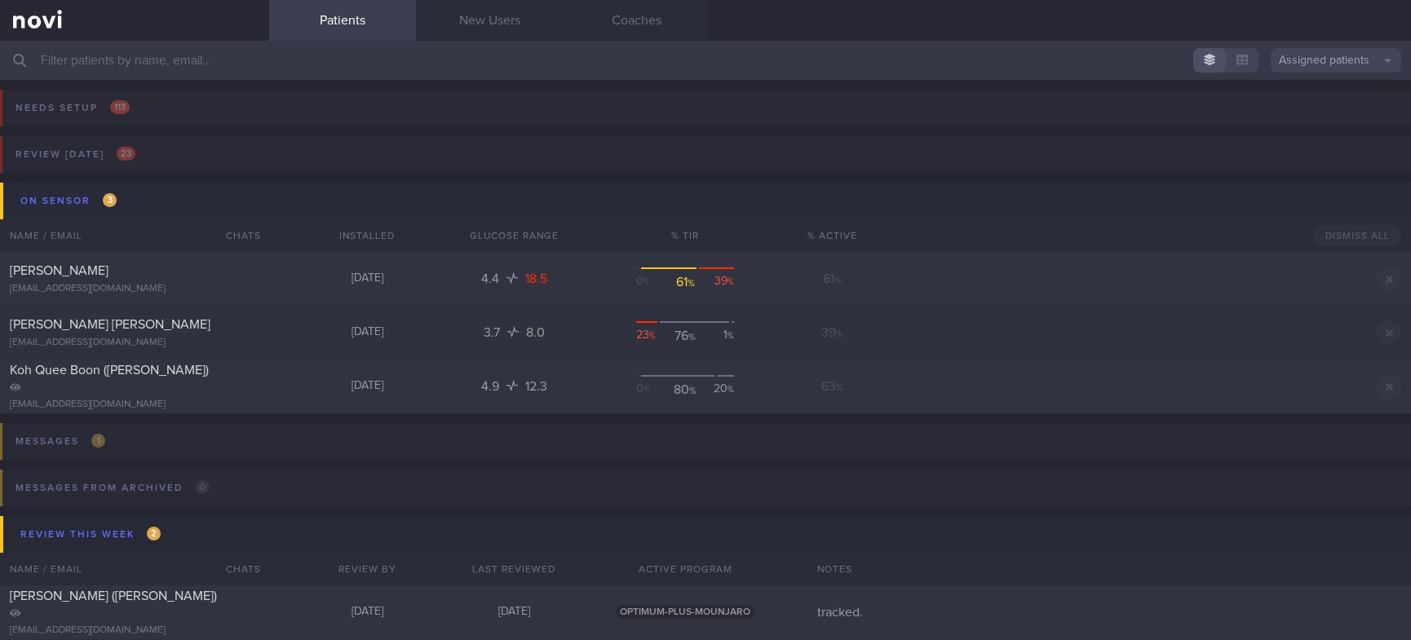
click at [179, 201] on button "On sensor 3" at bounding box center [708, 201] width 1416 height 37
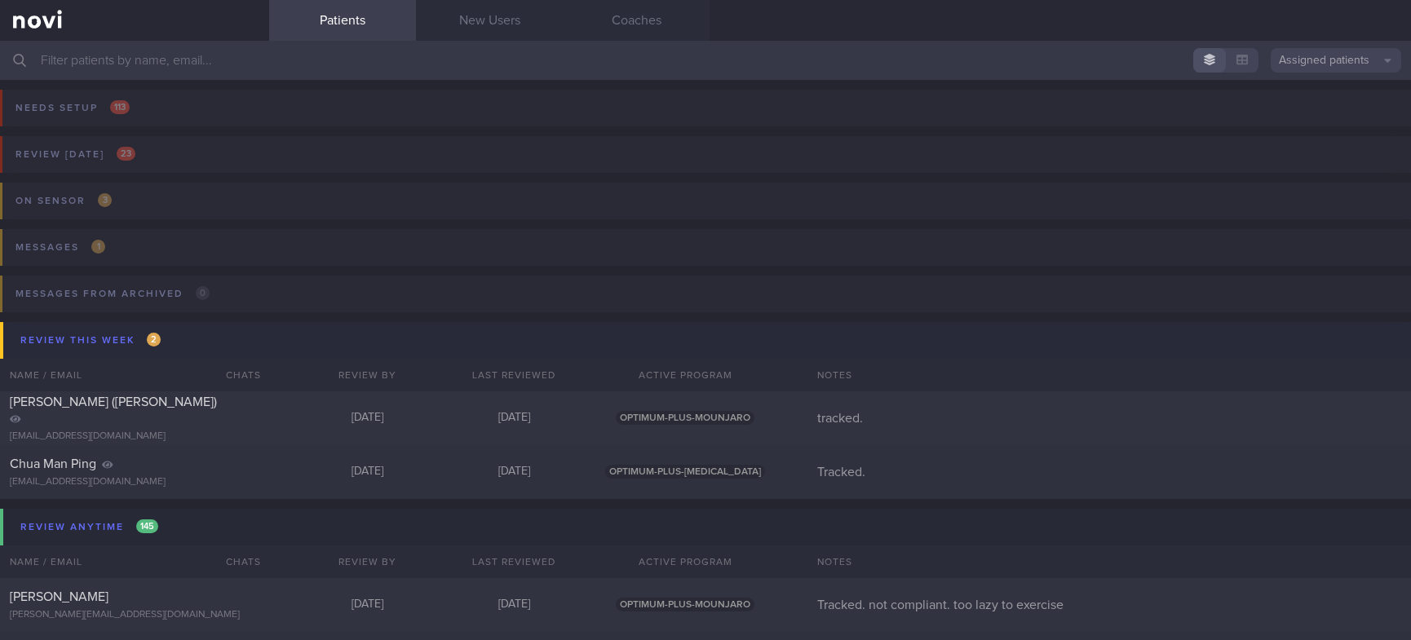
click at [193, 339] on button "Review this week 2" at bounding box center [708, 340] width 1416 height 37
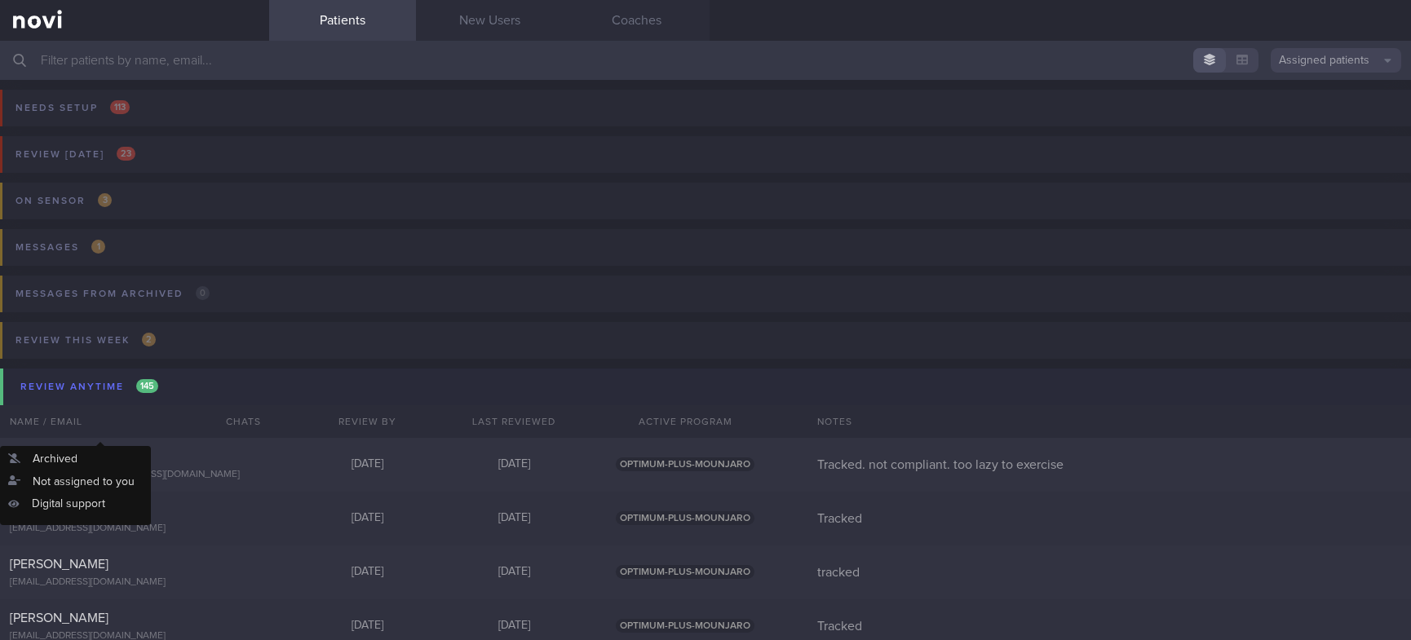
click at [178, 378] on button "Review anytime 145" at bounding box center [708, 387] width 1416 height 37
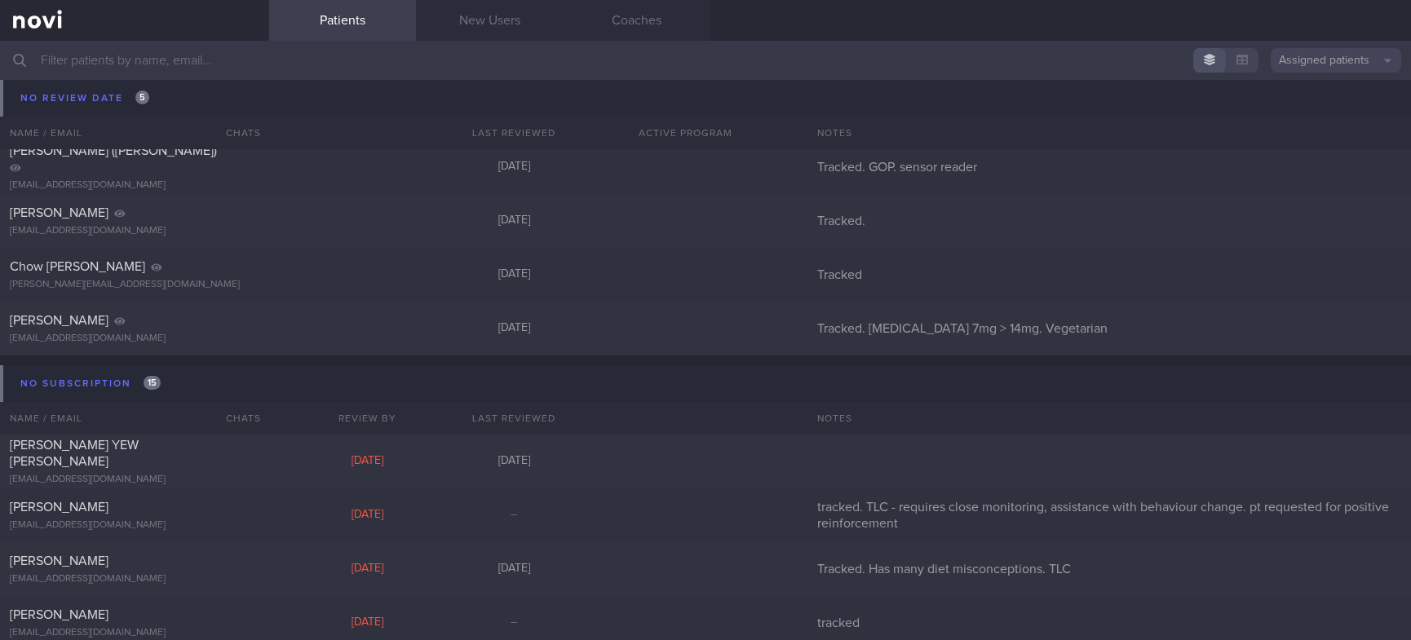
scroll to position [122, 0]
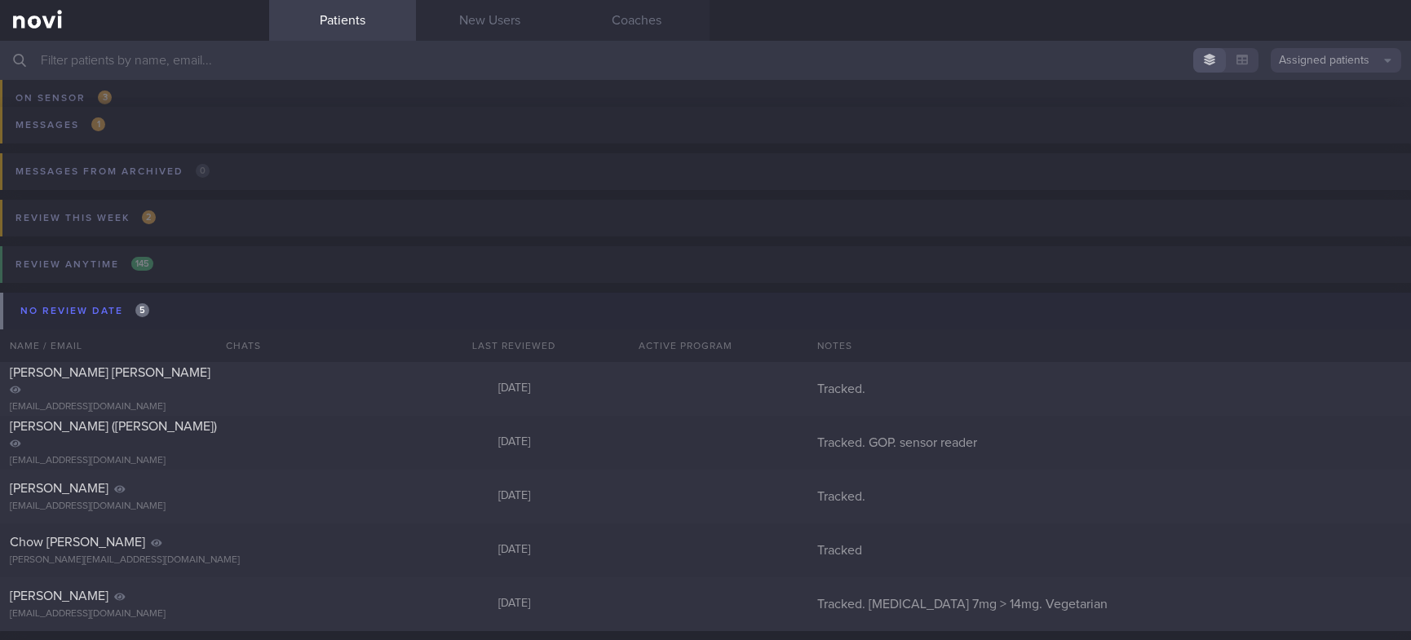
click at [181, 310] on button "No review date 5" at bounding box center [708, 311] width 1416 height 37
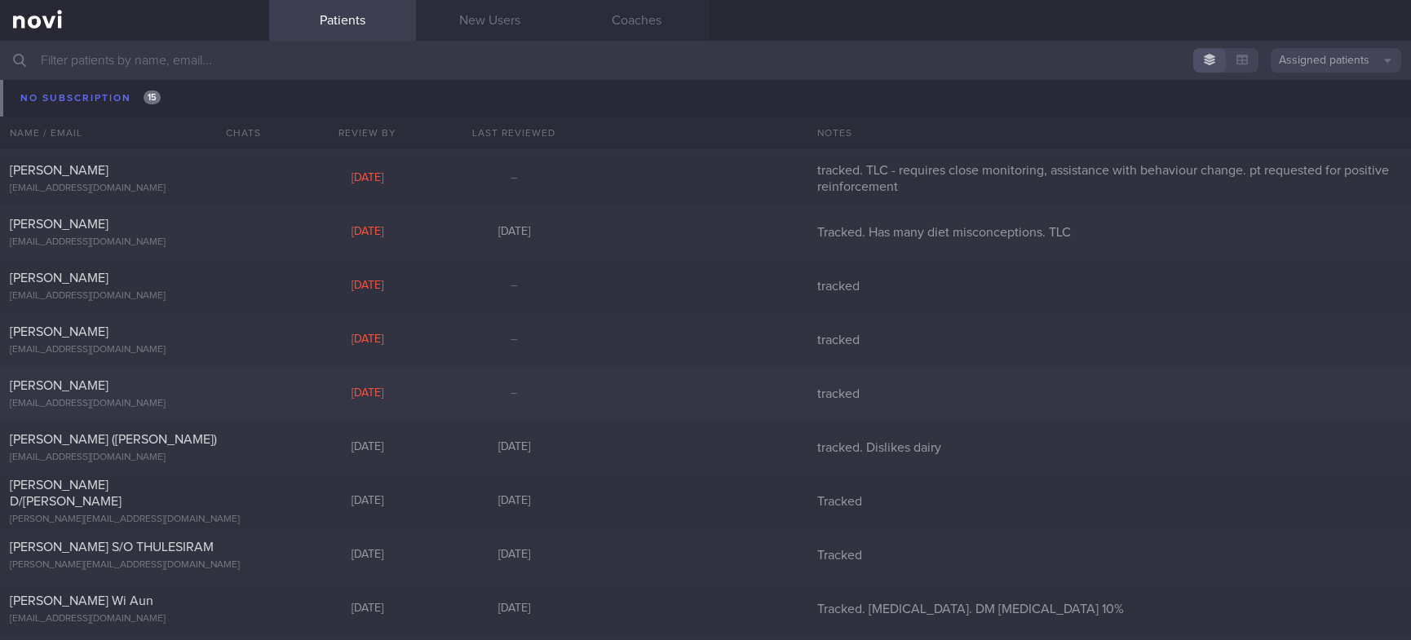
scroll to position [489, 0]
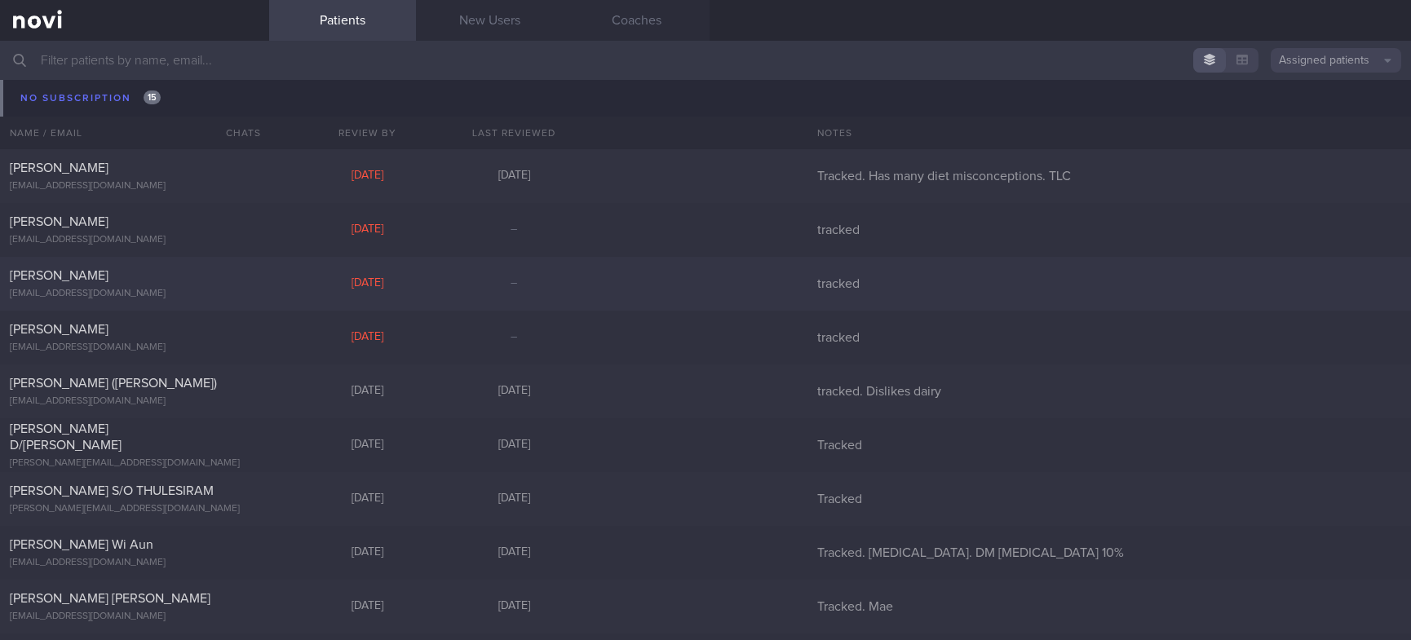
click at [343, 289] on div "[DATE]" at bounding box center [367, 283] width 147 height 15
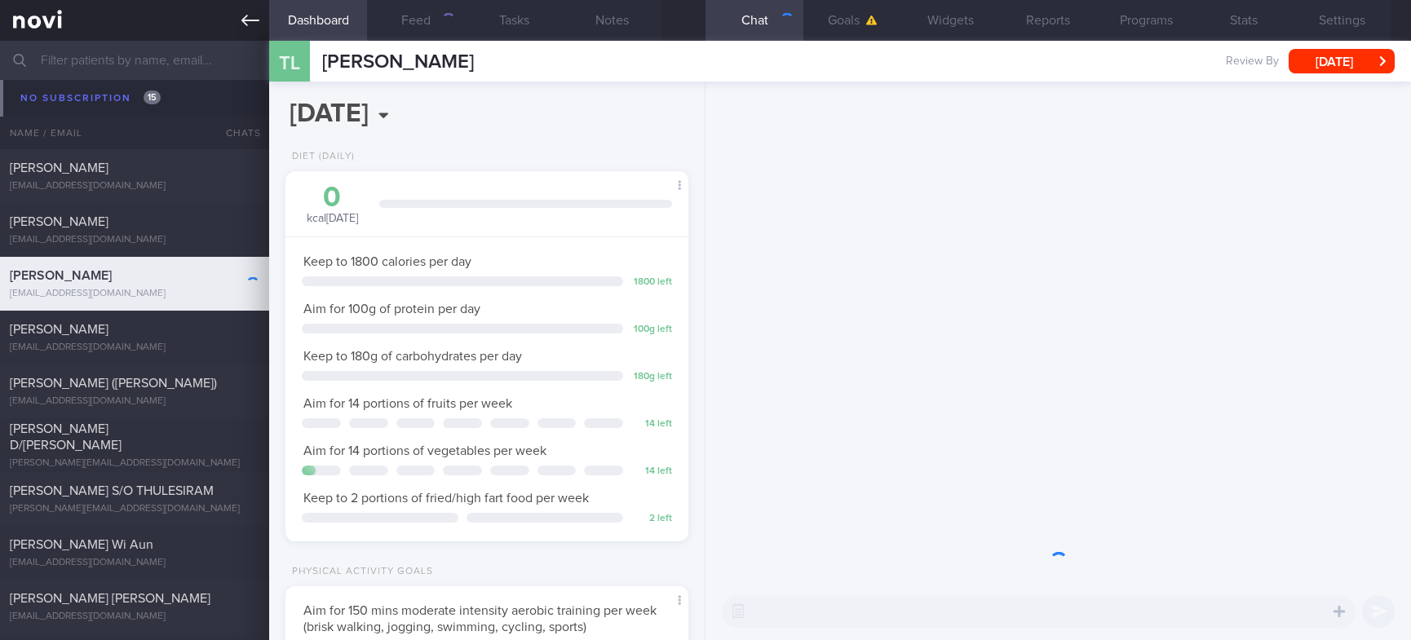
scroll to position [201, 354]
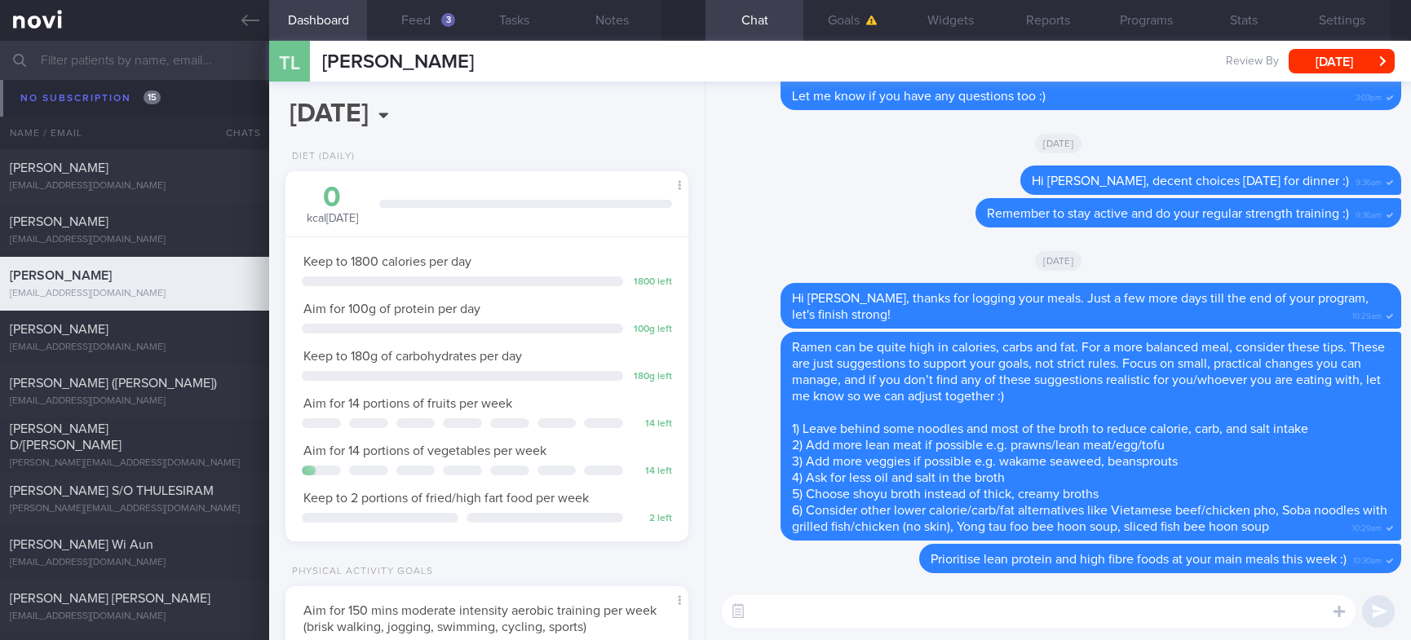
drag, startPoint x: 172, startPoint y: 324, endPoint x: 956, endPoint y: 259, distance: 786.4
click at [171, 324] on div "[PERSON_NAME]" at bounding box center [132, 329] width 245 height 16
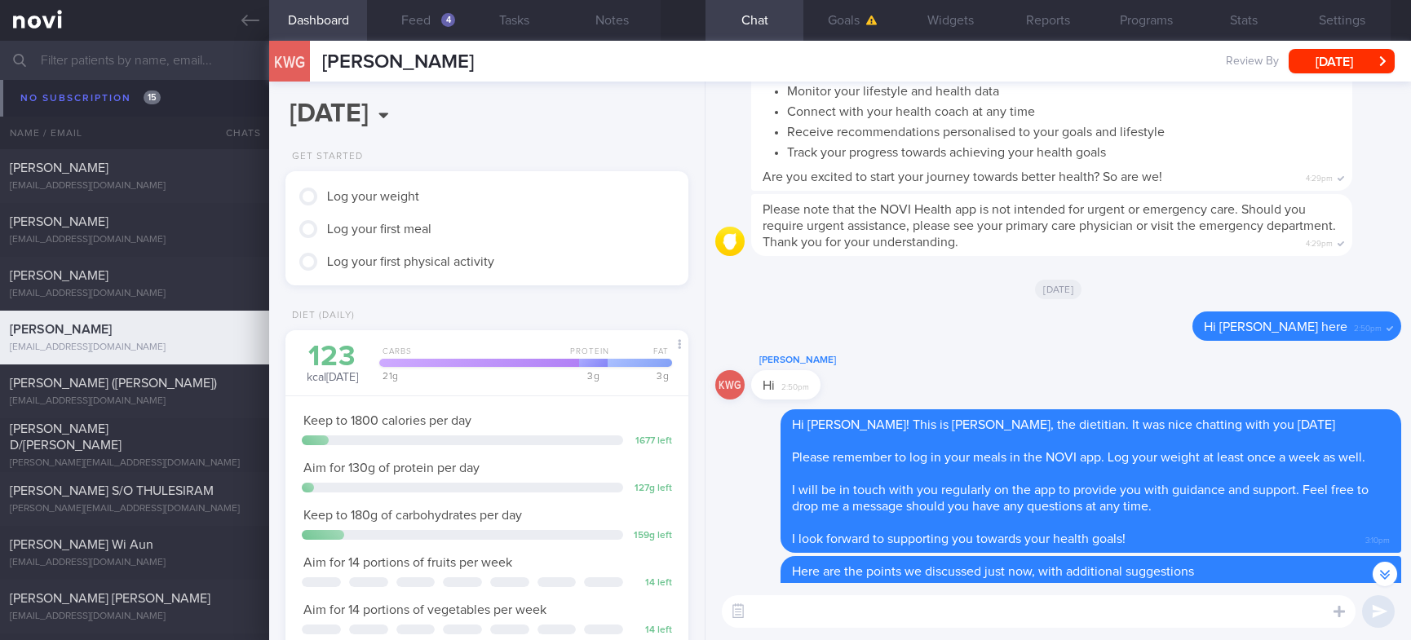
scroll to position [-2142, 0]
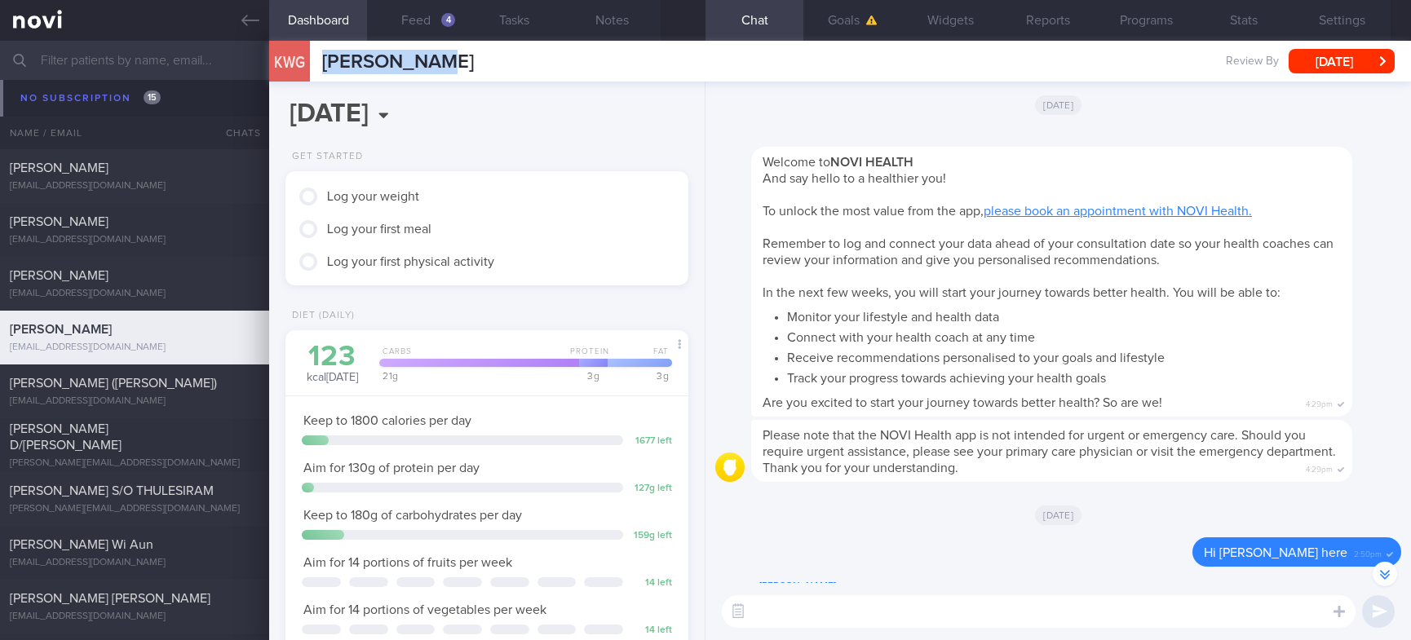
drag, startPoint x: 524, startPoint y: 53, endPoint x: 314, endPoint y: 56, distance: 210.4
click at [314, 56] on div "KWG Kar [PERSON_NAME] [PERSON_NAME] [EMAIL_ADDRESS][DOMAIN_NAME] Review By [DAT…" at bounding box center [840, 61] width 1142 height 41
copy div "[PERSON_NAME]"
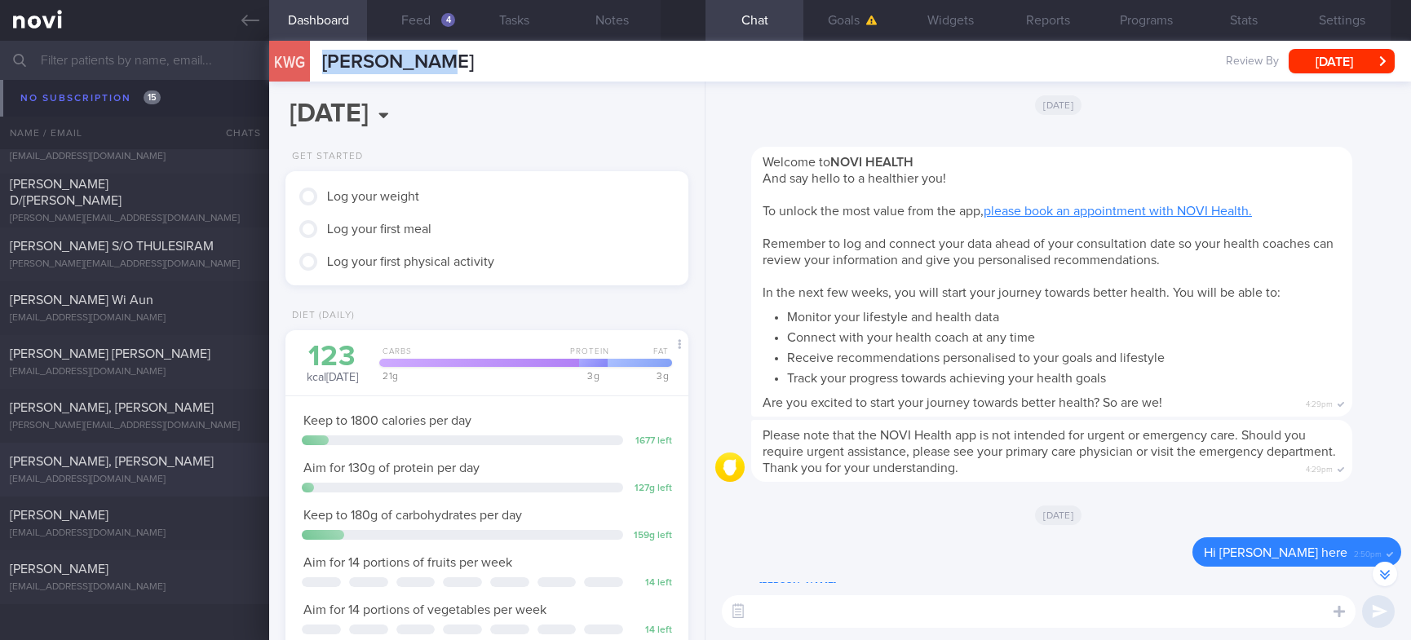
scroll to position [752, 0]
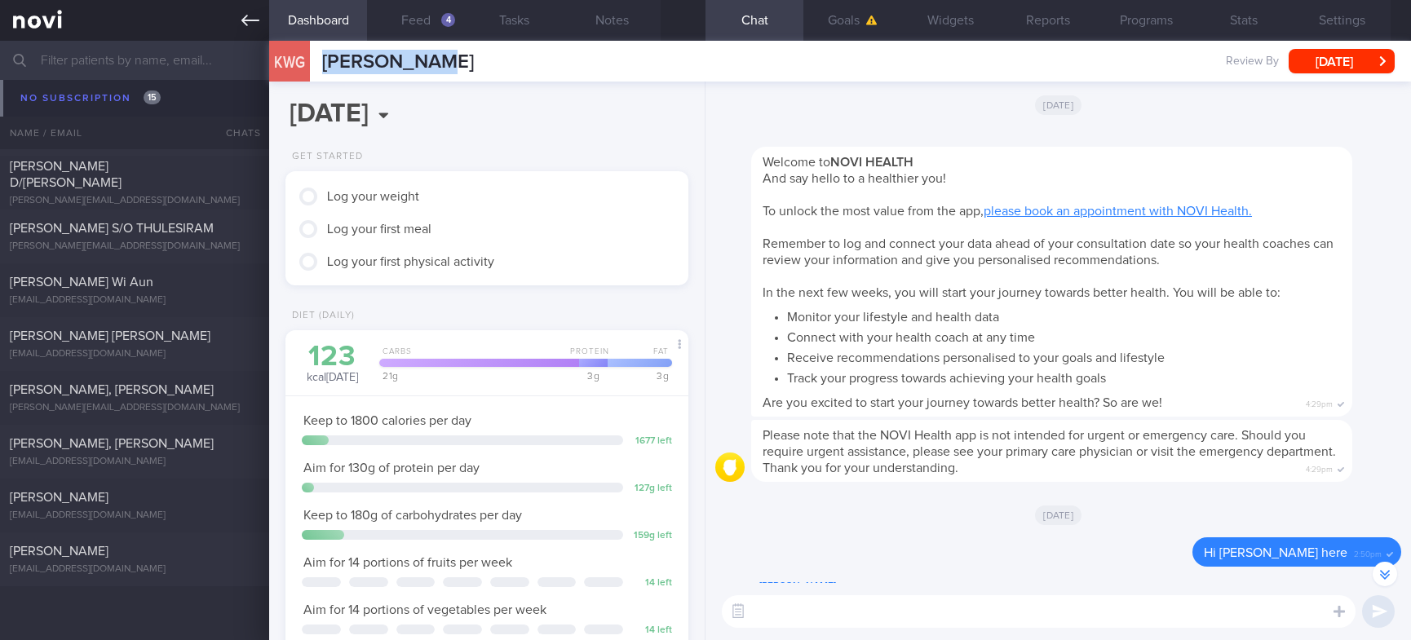
click at [249, 13] on icon at bounding box center [250, 20] width 18 height 18
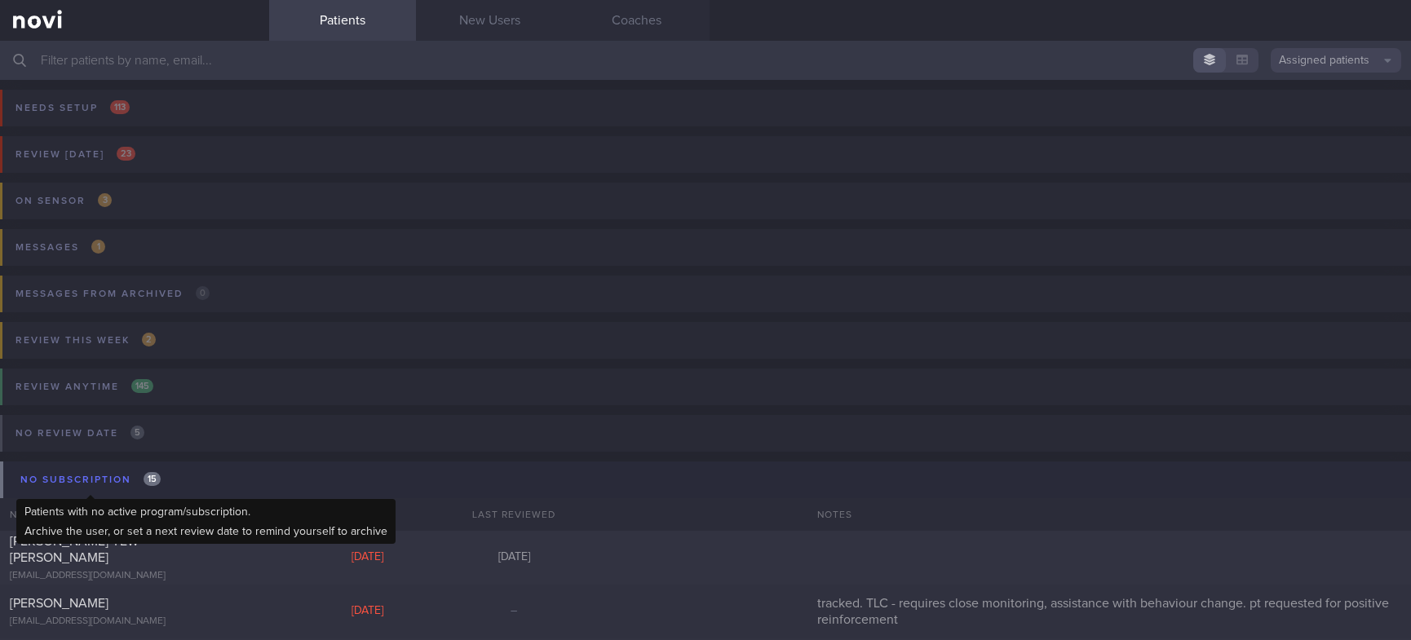
click at [134, 487] on div "No subscription 15" at bounding box center [90, 480] width 148 height 22
